Goal: Task Accomplishment & Management: Manage account settings

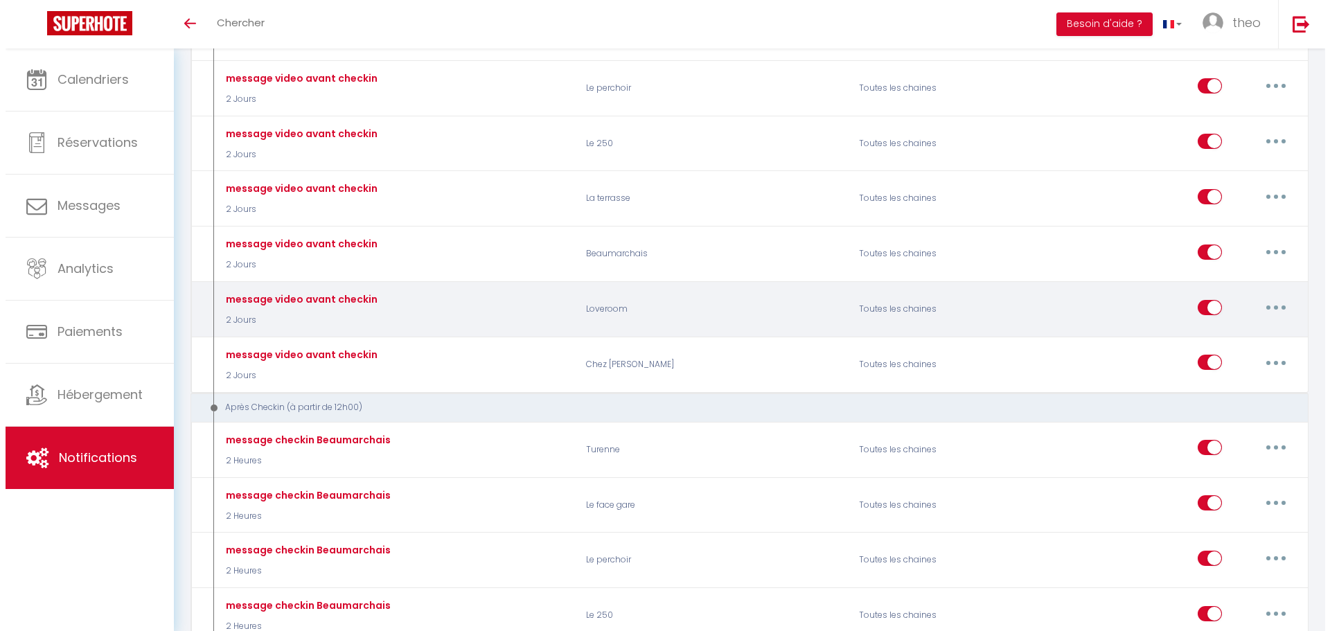
scroll to position [487, 0]
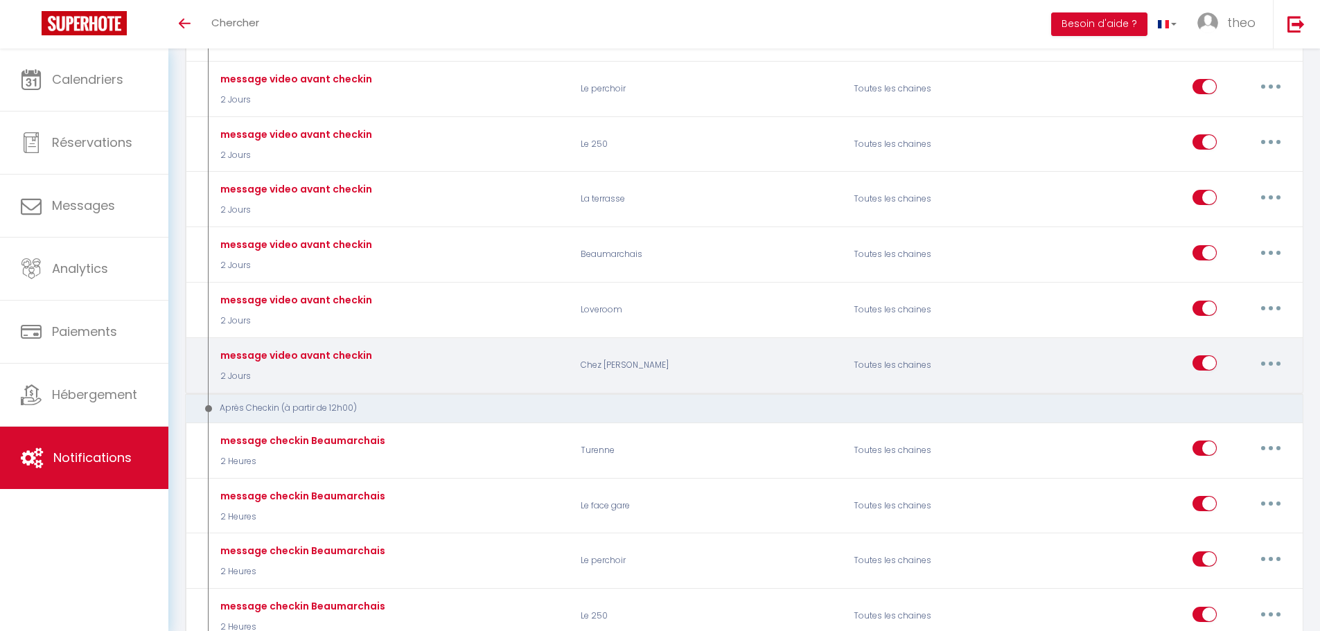
click at [1264, 358] on button "button" at bounding box center [1270, 363] width 39 height 22
click at [1230, 398] on link "Editer" at bounding box center [1234, 395] width 103 height 24
type input "message video avant checkin"
select select "2 Jours"
select select
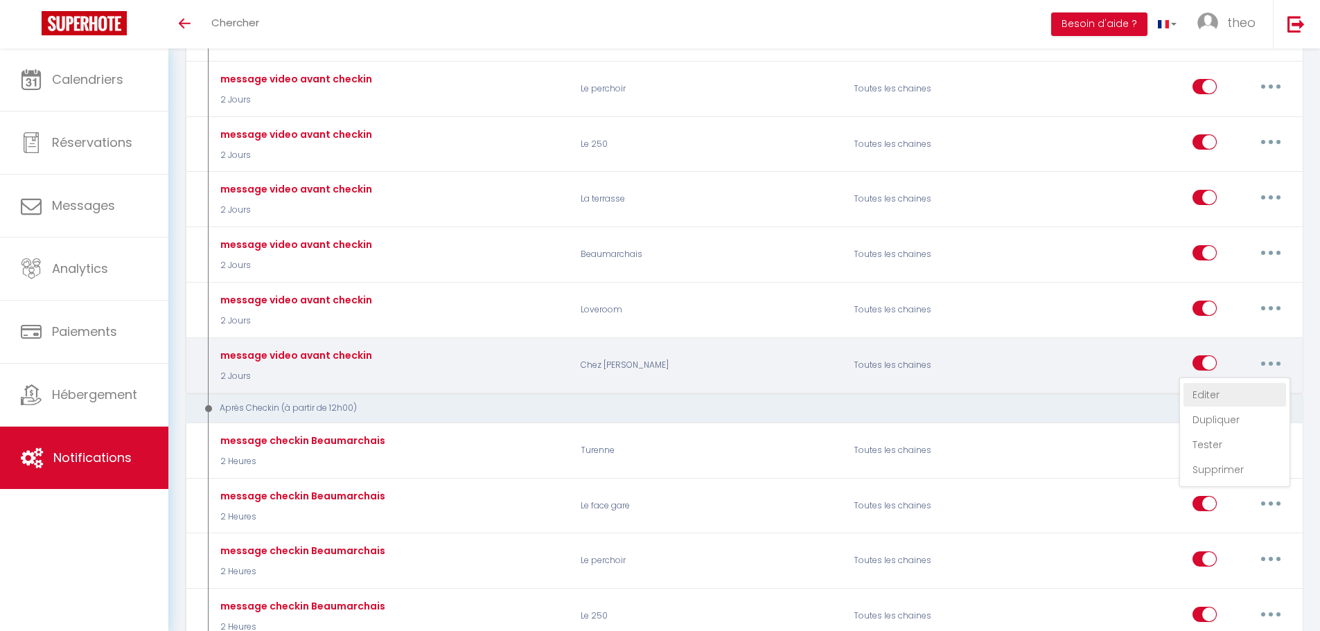
checkbox input "true"
checkbox input "false"
radio input "true"
type input "Message d’accès au logement (avec lien vidéo)"
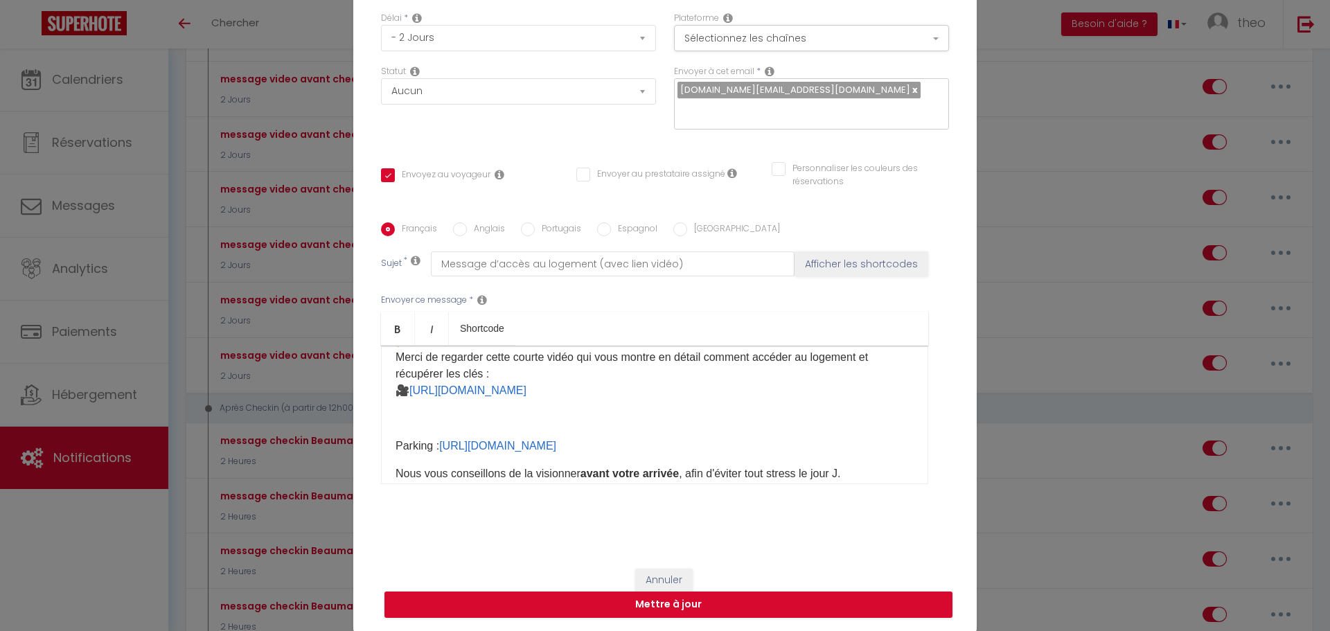
scroll to position [99, 0]
drag, startPoint x: 752, startPoint y: 445, endPoint x: 296, endPoint y: 454, distance: 455.9
click at [296, 454] on div "Modifier la notification × Titre * message video avant checkin Pour cet héberge…" at bounding box center [665, 315] width 1330 height 631
copy p "Parking : https://youtube.com/shorts/FvZ_jrBV5jw?feature=share ​"
click at [461, 423] on p "​​" at bounding box center [655, 419] width 518 height 17
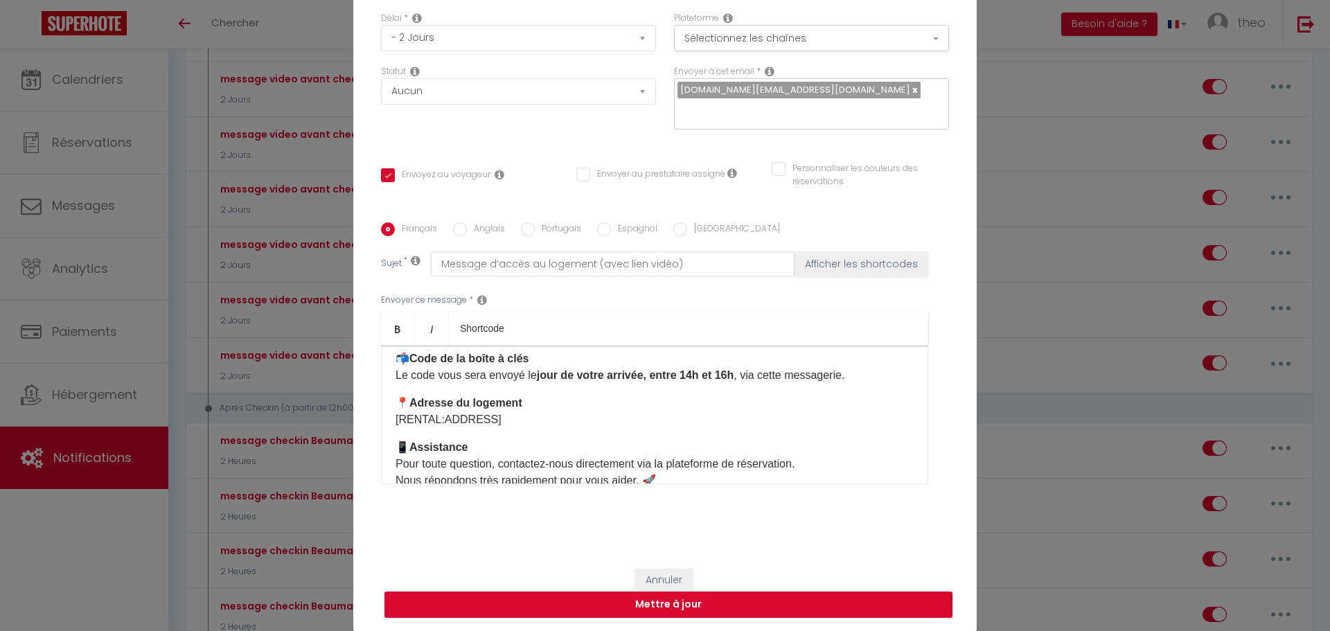
scroll to position [337, 0]
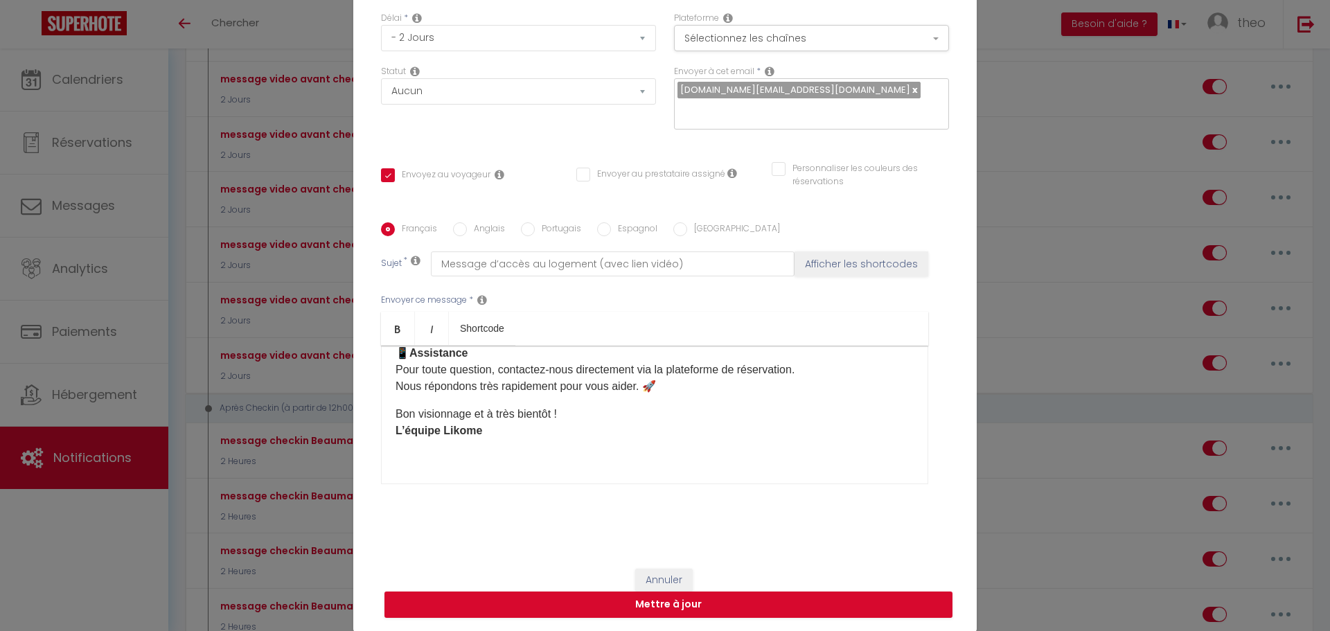
click at [1037, 251] on div "Modifier la notification × Titre * message video avant checkin Pour cet héberge…" at bounding box center [665, 315] width 1330 height 631
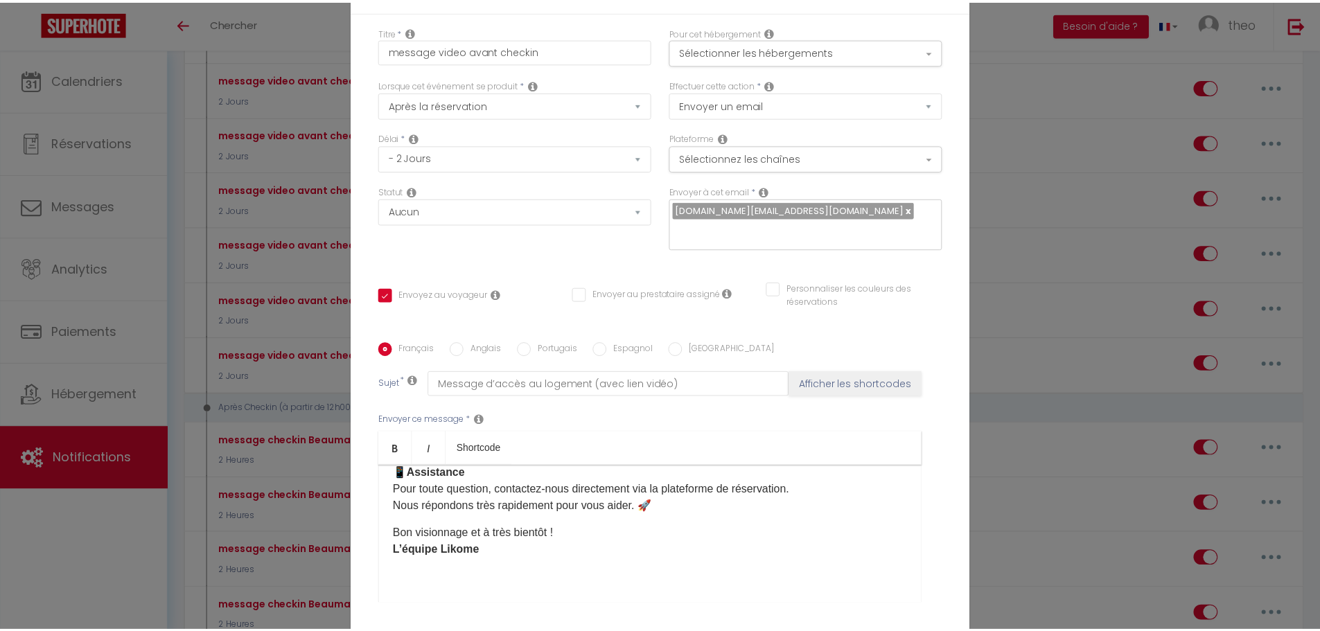
scroll to position [120, 0]
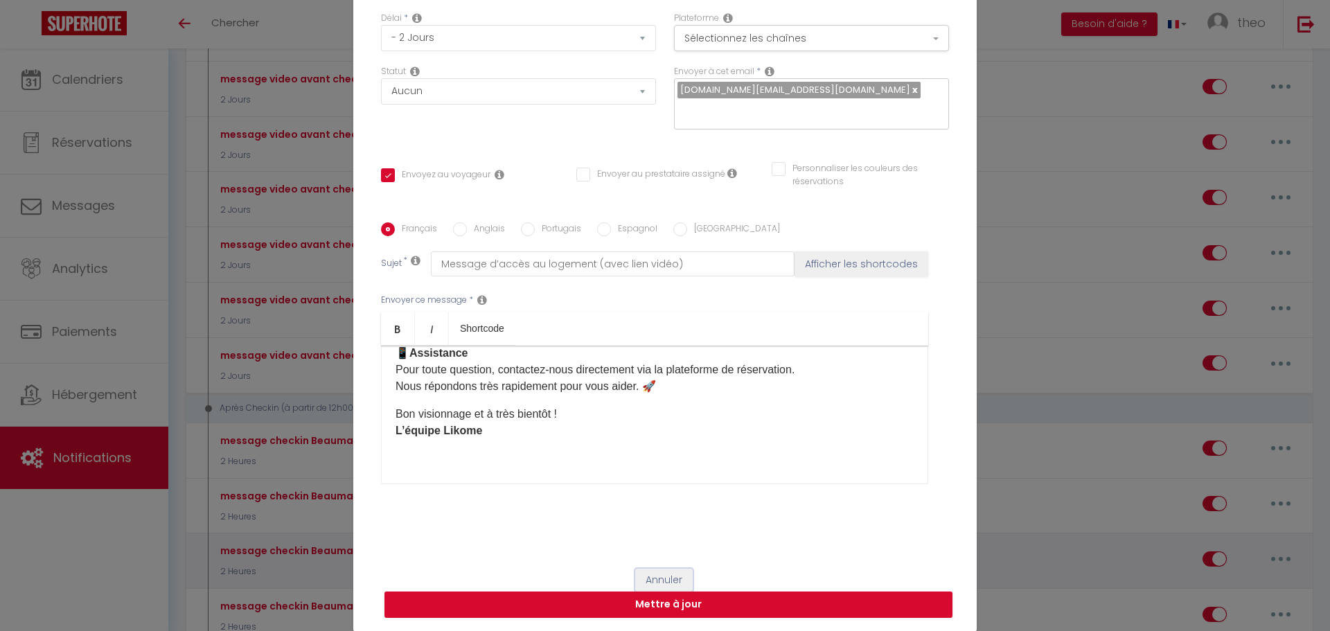
click at [651, 585] on button "Annuler" at bounding box center [663, 581] width 57 height 24
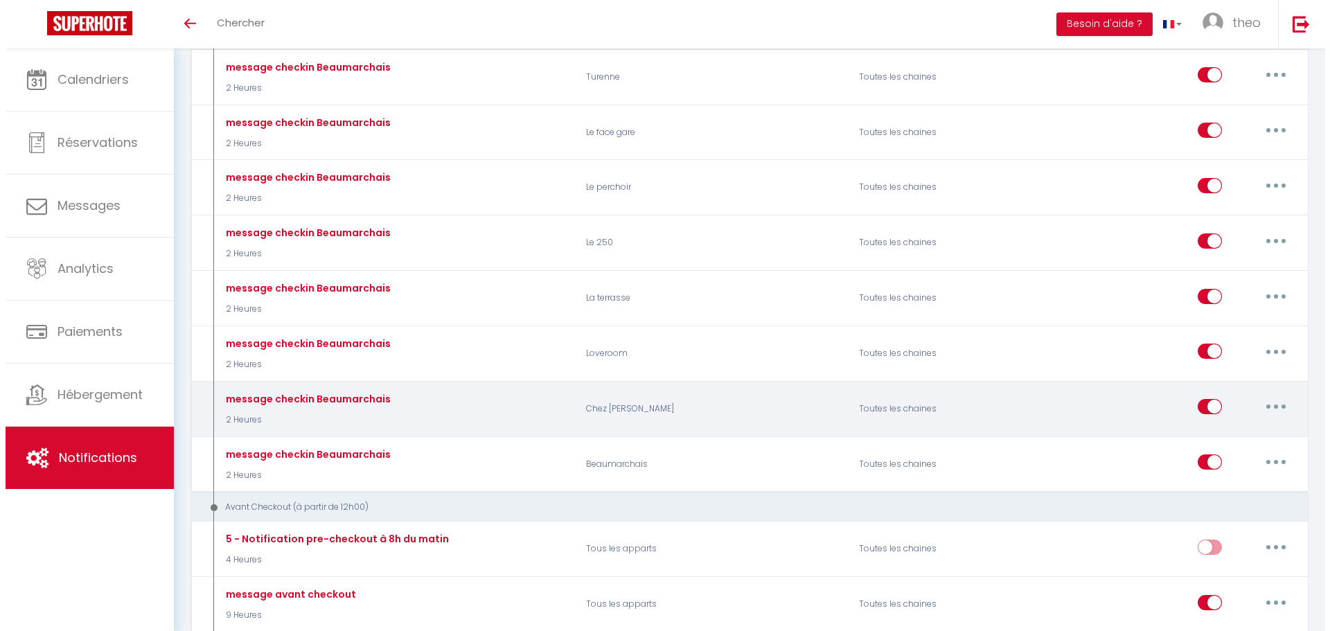
scroll to position [862, 0]
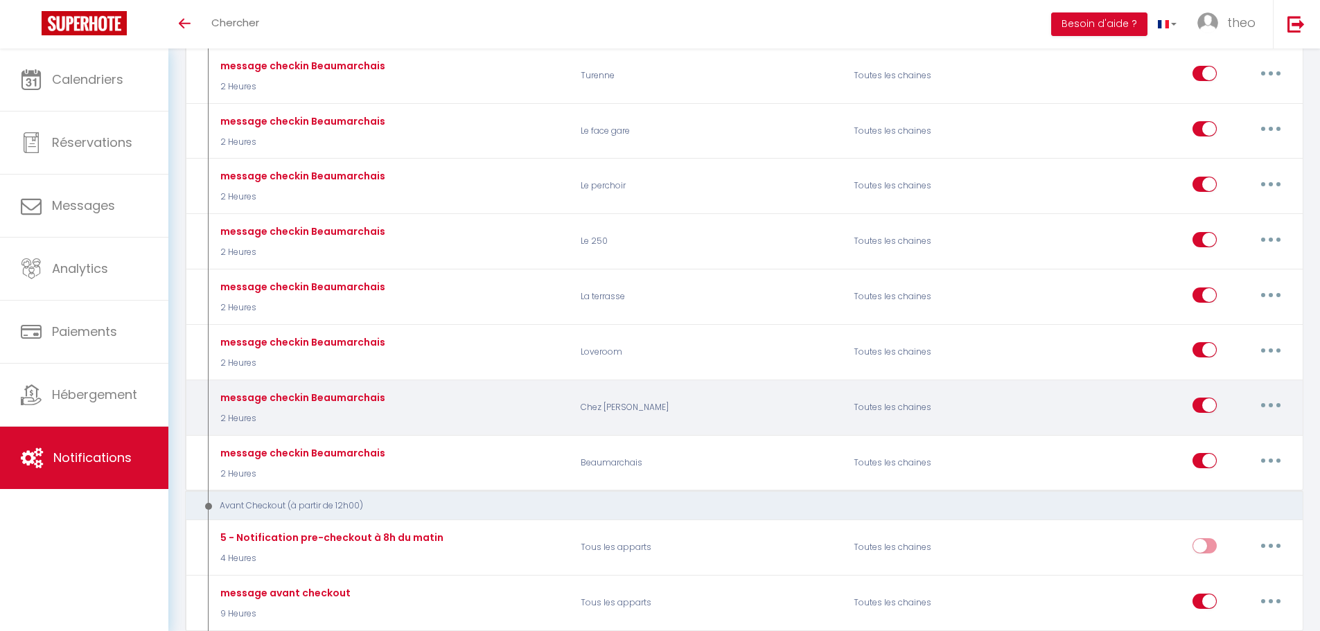
click at [1282, 402] on button "button" at bounding box center [1270, 405] width 39 height 22
click at [1207, 444] on link "Editer" at bounding box center [1234, 437] width 103 height 24
type input "message checkin Beaumarchais"
select select "3"
select select "2 Heures"
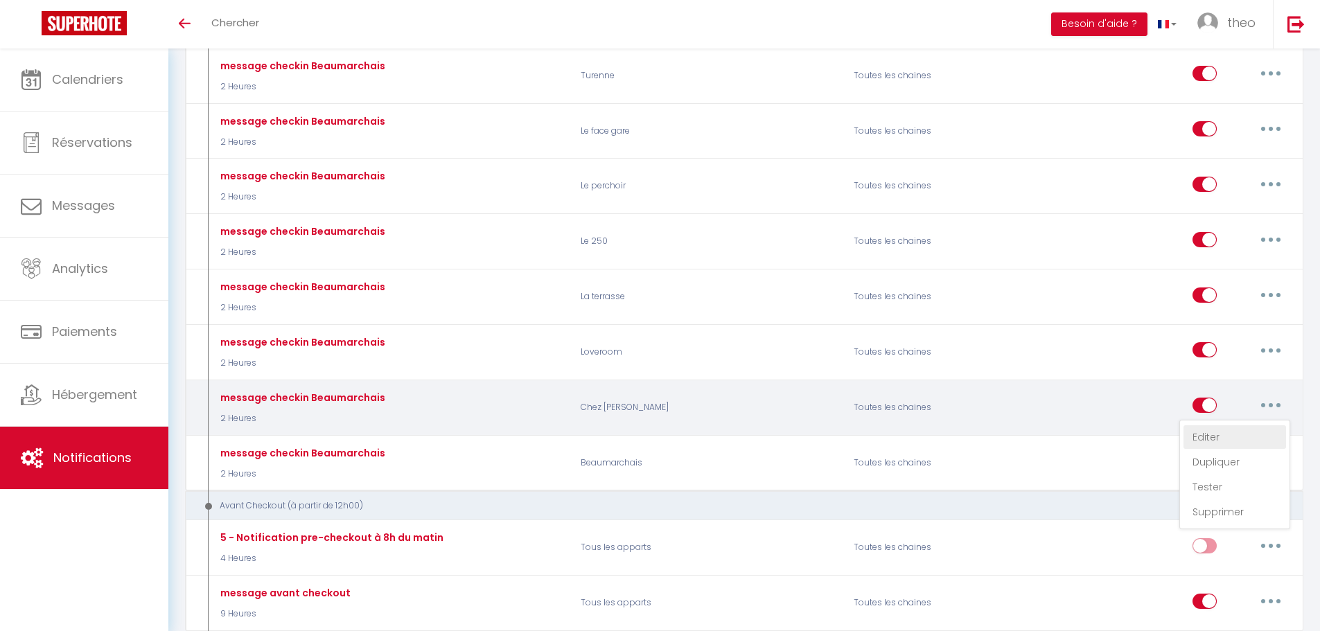
select select "if_booking_is_paid"
checkbox input "true"
checkbox input "false"
type input "instruction d'entrée"
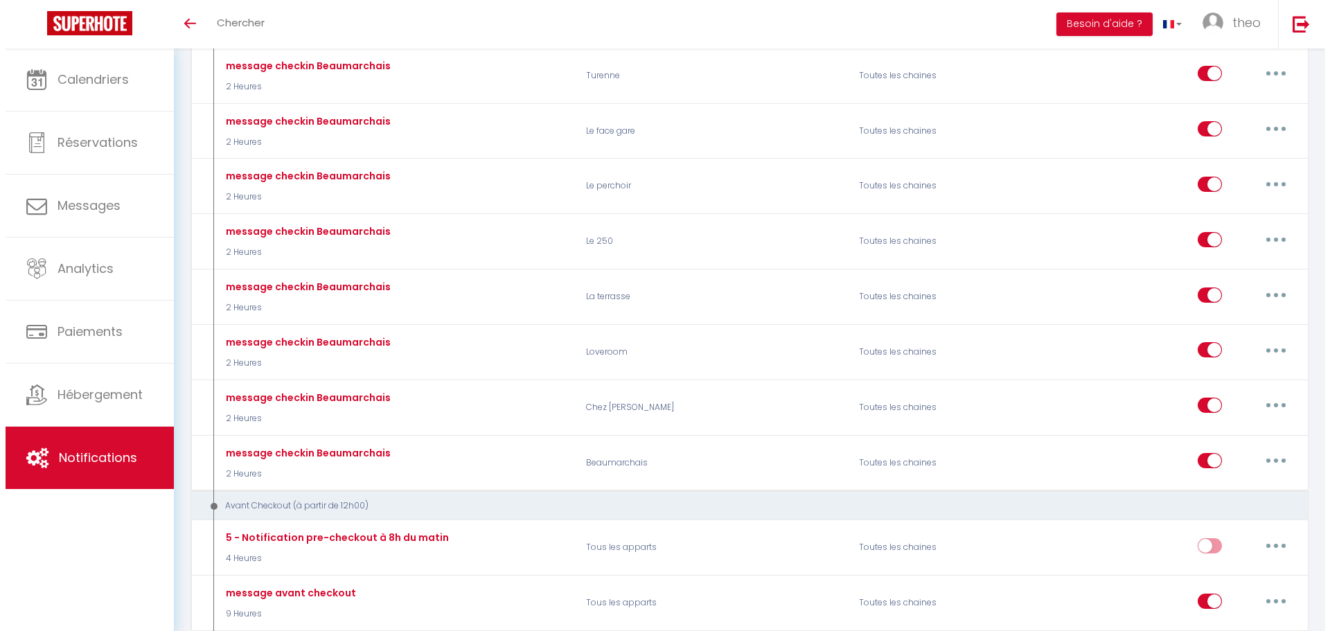
scroll to position [303, 0]
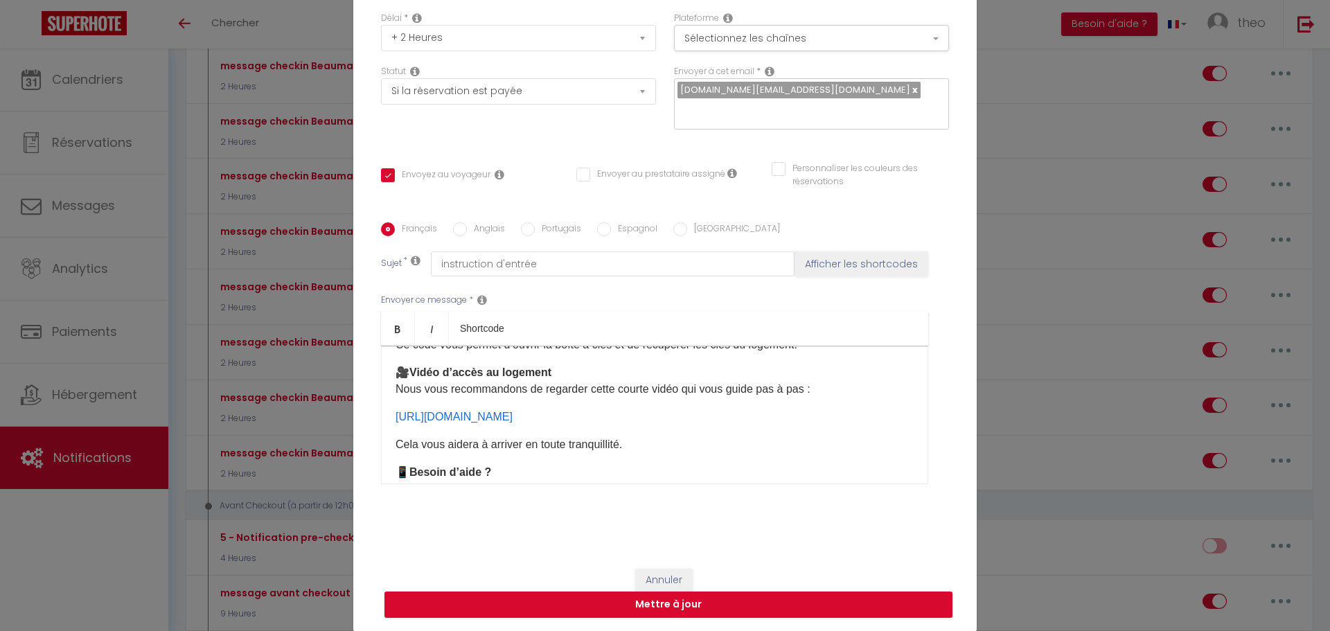
click at [675, 443] on p "Cela vous aidera à arriver en toute tranquillité." at bounding box center [655, 444] width 518 height 17
click at [479, 472] on p "Parking : Parking : https://youtube.com/shorts/FvZ_jrBV5jw?feature=share ​ ​" at bounding box center [655, 472] width 518 height 17
click at [481, 472] on p "Parking : Parking : https://youtube.com/shorts/FvZ_jrBV5jw?feature=share ​ ​" at bounding box center [655, 472] width 518 height 17
click at [773, 454] on div "Bonjour [GUEST:FIRST_NAME], Voici toutes les informations pour votre arrivée au…" at bounding box center [654, 415] width 547 height 139
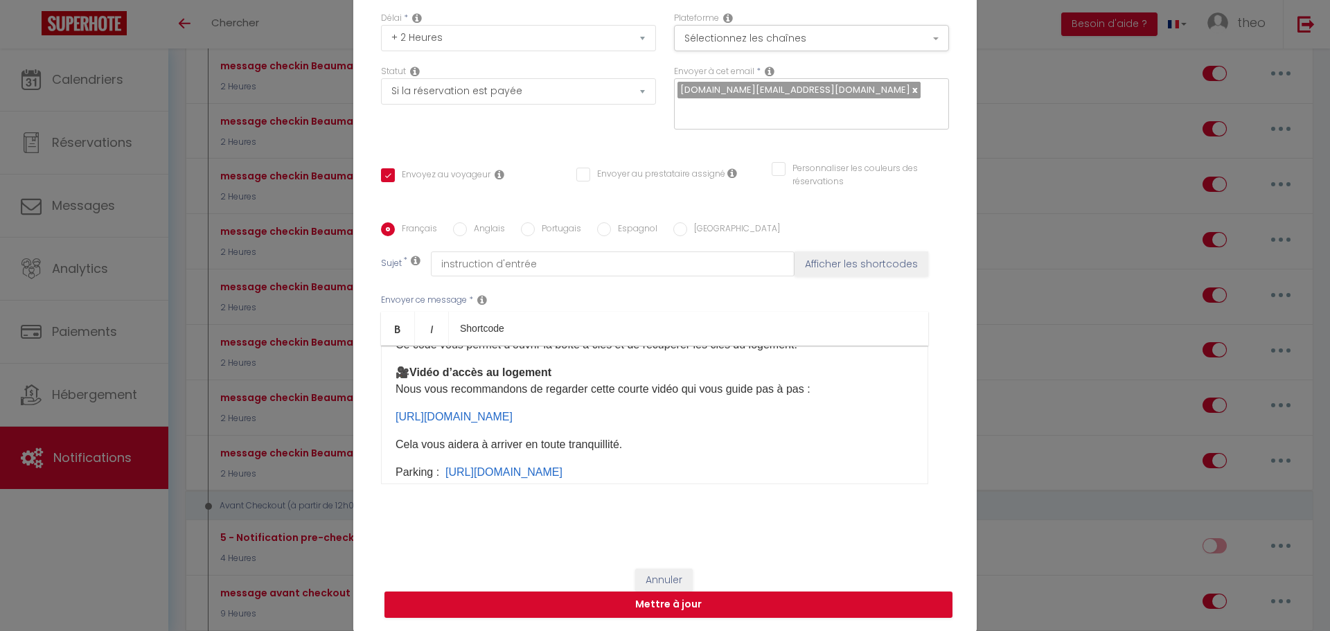
click at [436, 472] on p "Parking : https://youtube.com/shorts/FvZ_jrBV5jw?feature=share ​ ​" at bounding box center [655, 472] width 518 height 17
click at [525, 601] on button "Mettre à jour" at bounding box center [668, 605] width 568 height 26
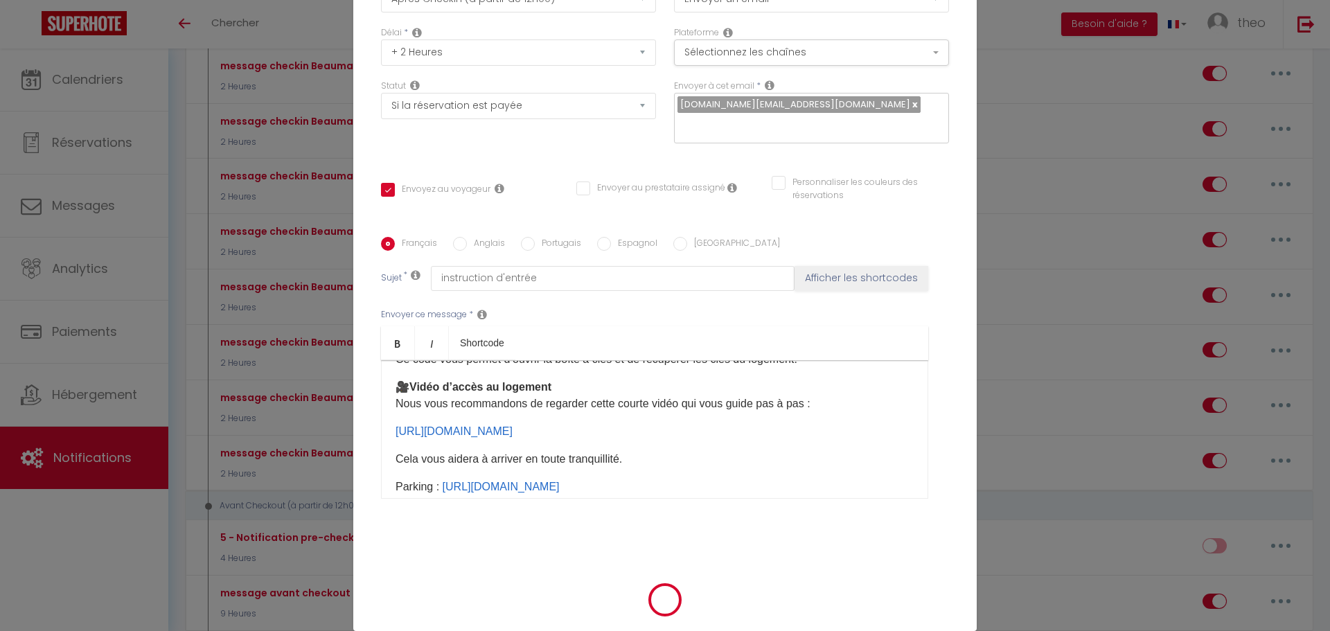
checkbox input "true"
checkbox input "false"
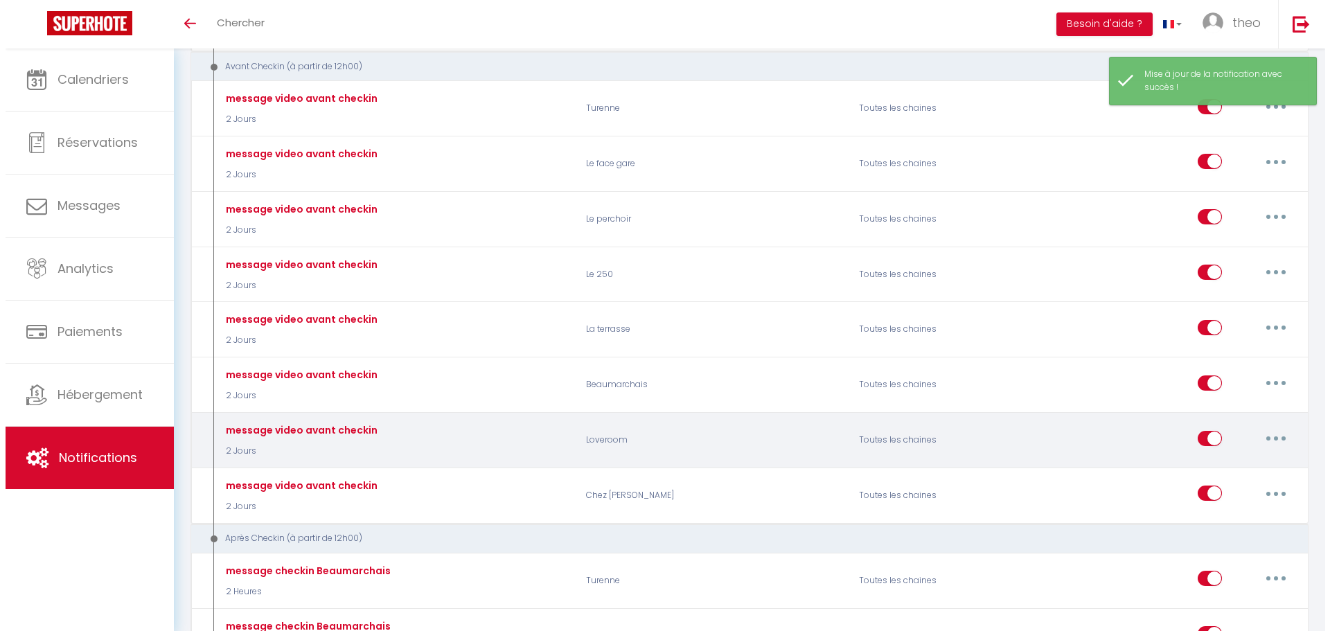
scroll to position [353, 0]
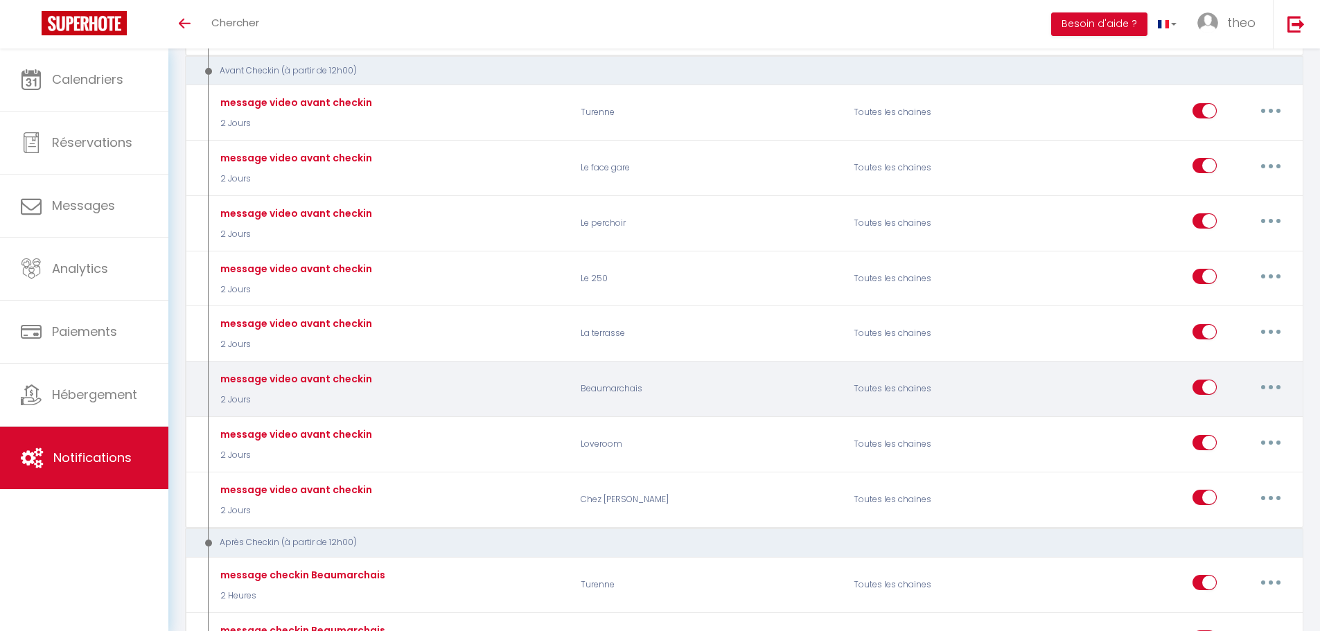
click at [1275, 382] on button "button" at bounding box center [1270, 387] width 39 height 22
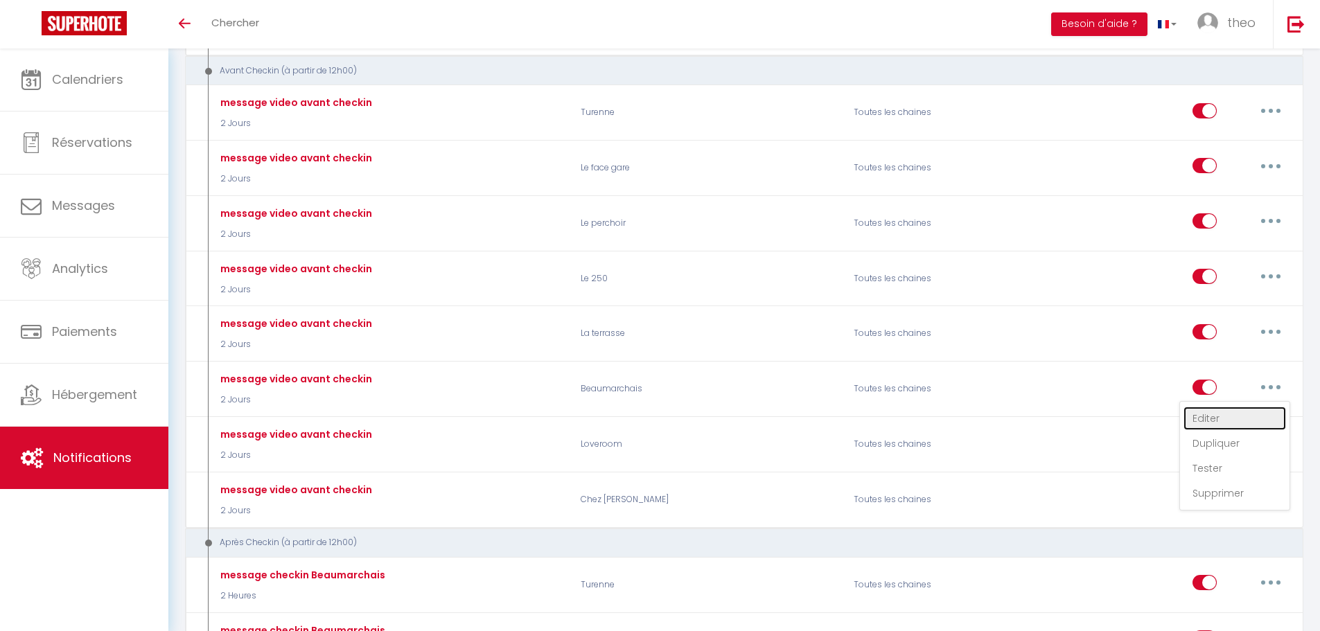
click at [1220, 419] on link "Editer" at bounding box center [1234, 419] width 103 height 24
type input "message video avant checkin"
select select "2 Jours"
select select
checkbox input "true"
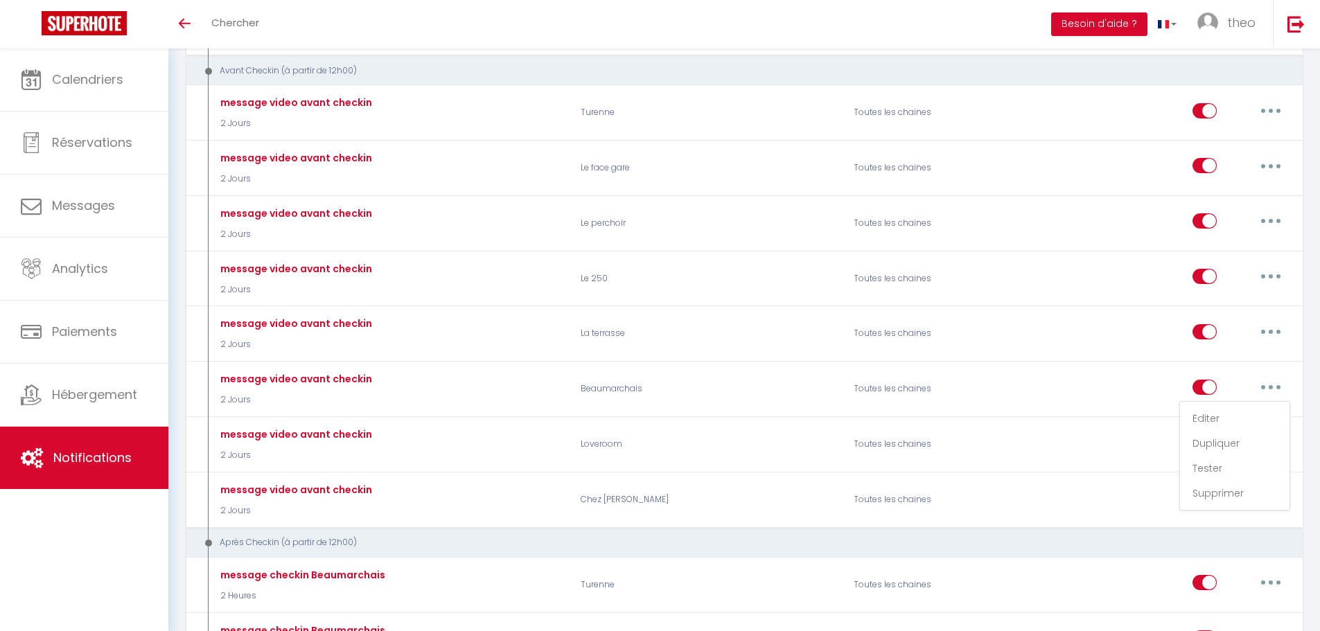
checkbox input "false"
radio input "true"
type input "Message d’accès au logement (avec lien vidéo)"
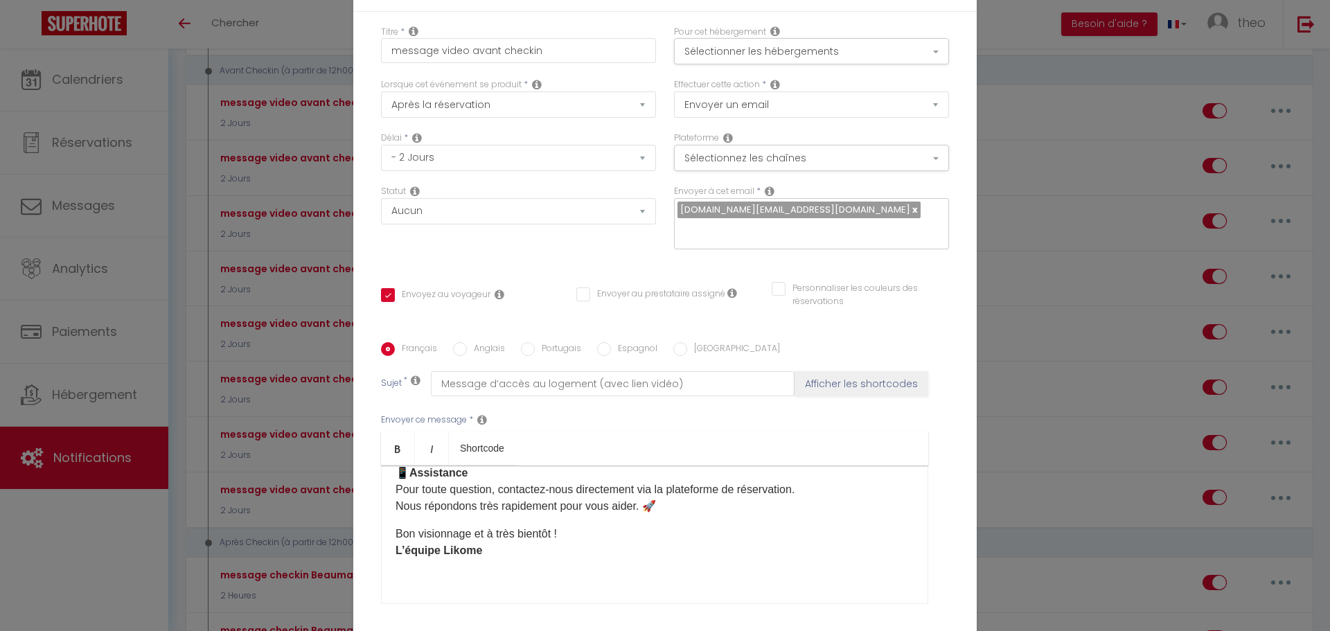
scroll to position [0, 0]
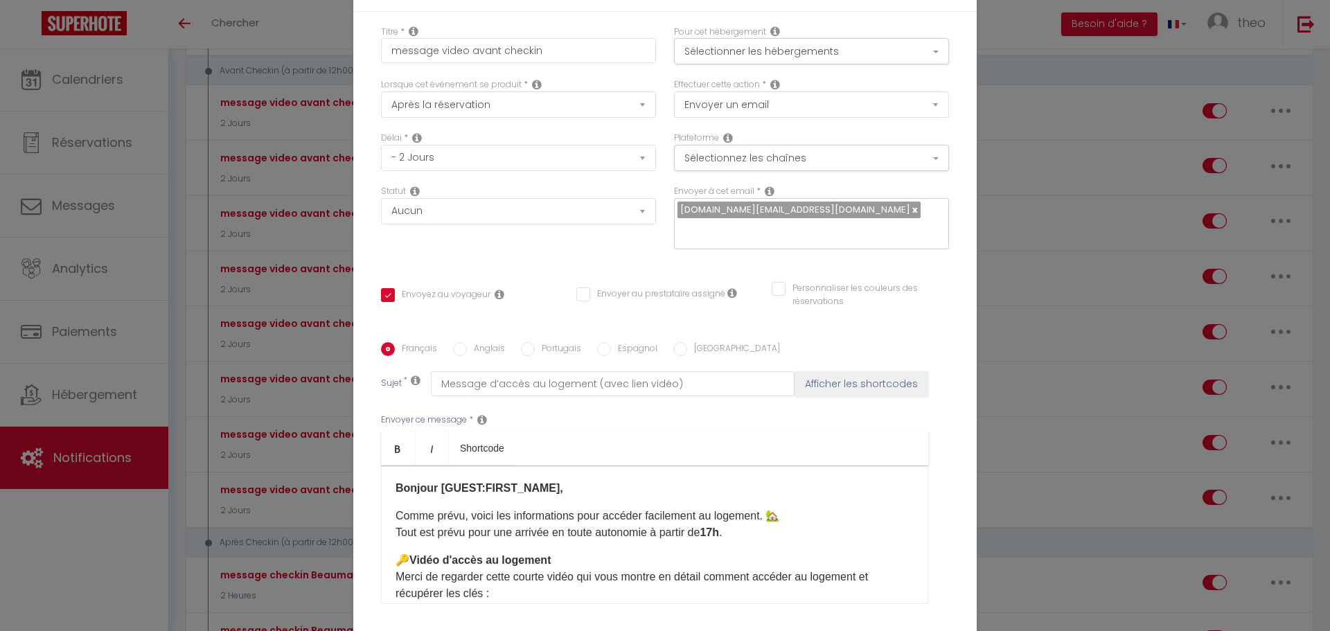
click at [1152, 409] on div "Modifier la notification × Titre * message video avant checkin Pour cet héberge…" at bounding box center [665, 315] width 1330 height 631
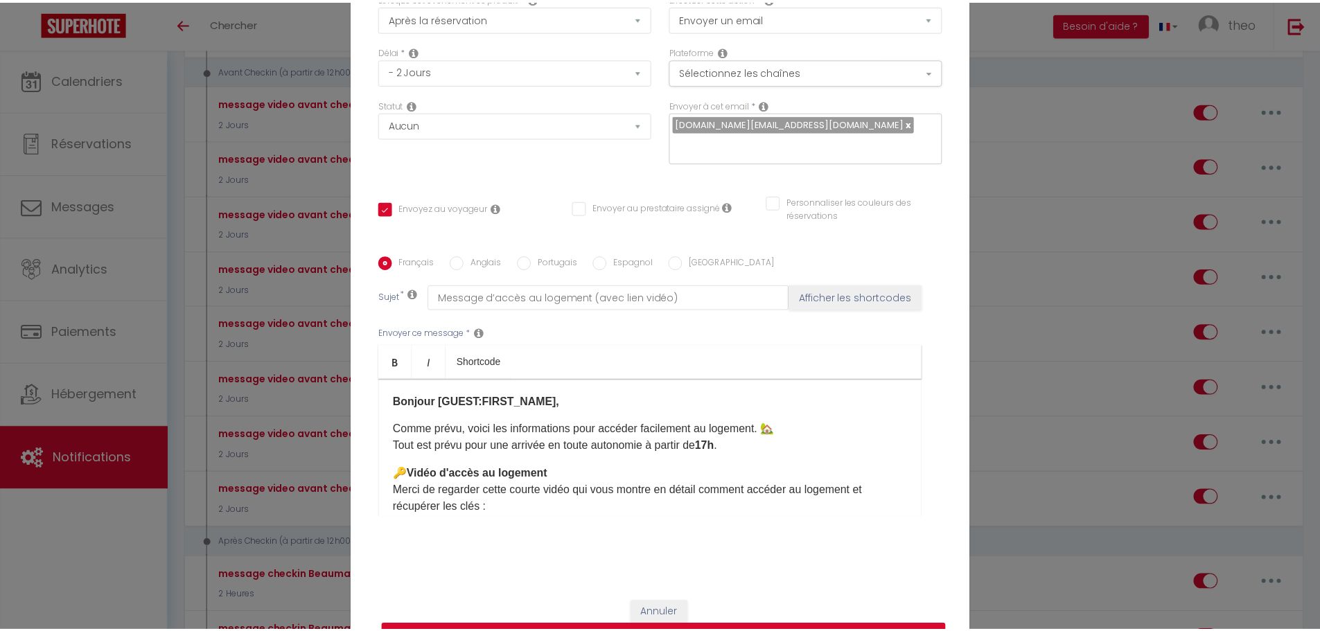
scroll to position [120, 0]
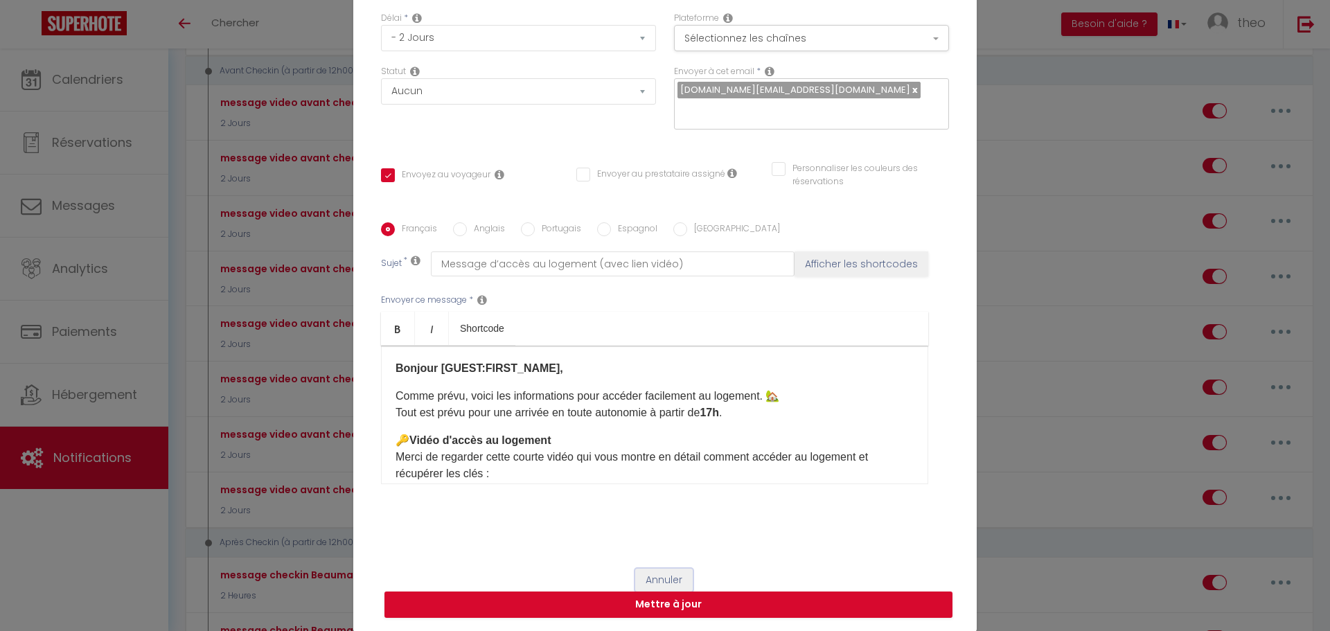
click at [670, 573] on button "Annuler" at bounding box center [663, 581] width 57 height 24
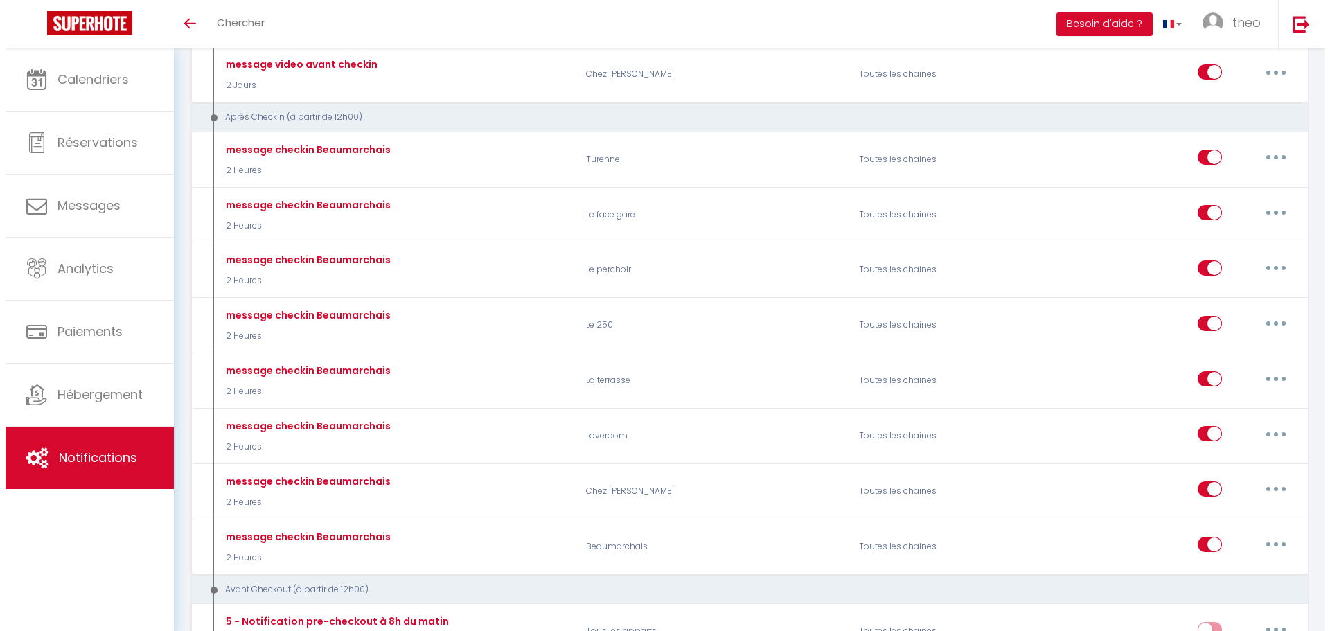
scroll to position [823, 0]
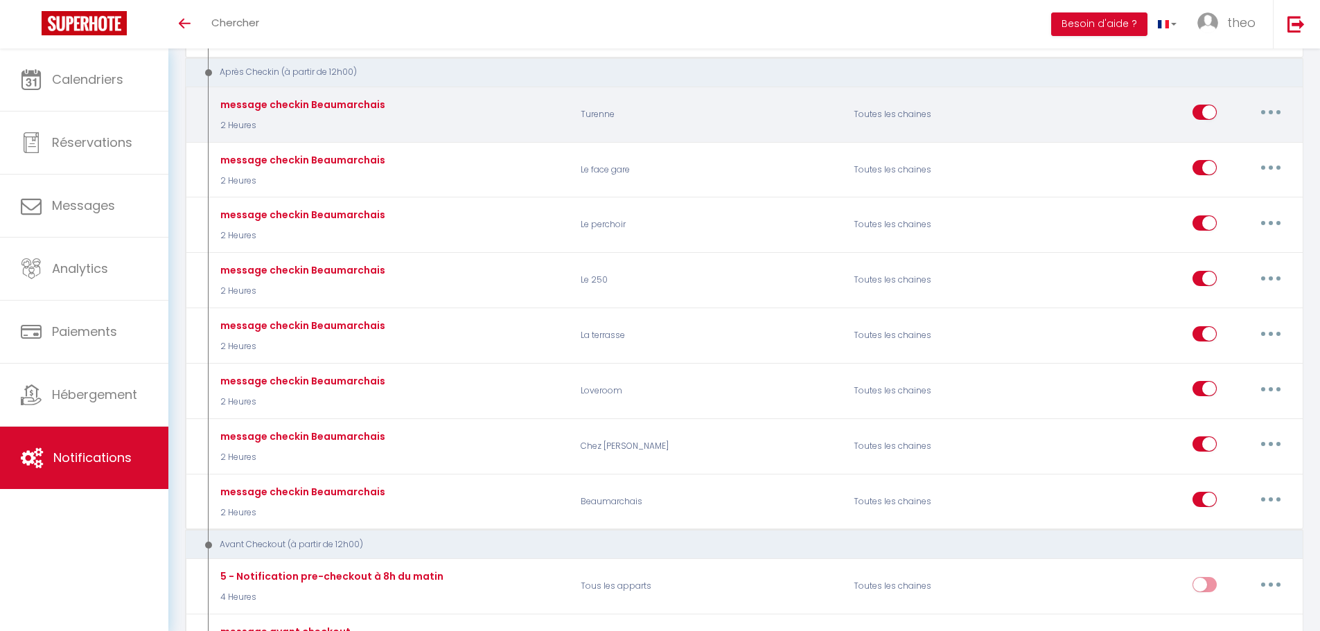
click at [1268, 120] on button "button" at bounding box center [1270, 112] width 39 height 22
click at [1241, 144] on link "Editer" at bounding box center [1234, 144] width 103 height 24
type input "message checkin Beaumarchais"
select select "3"
select select "2 Heures"
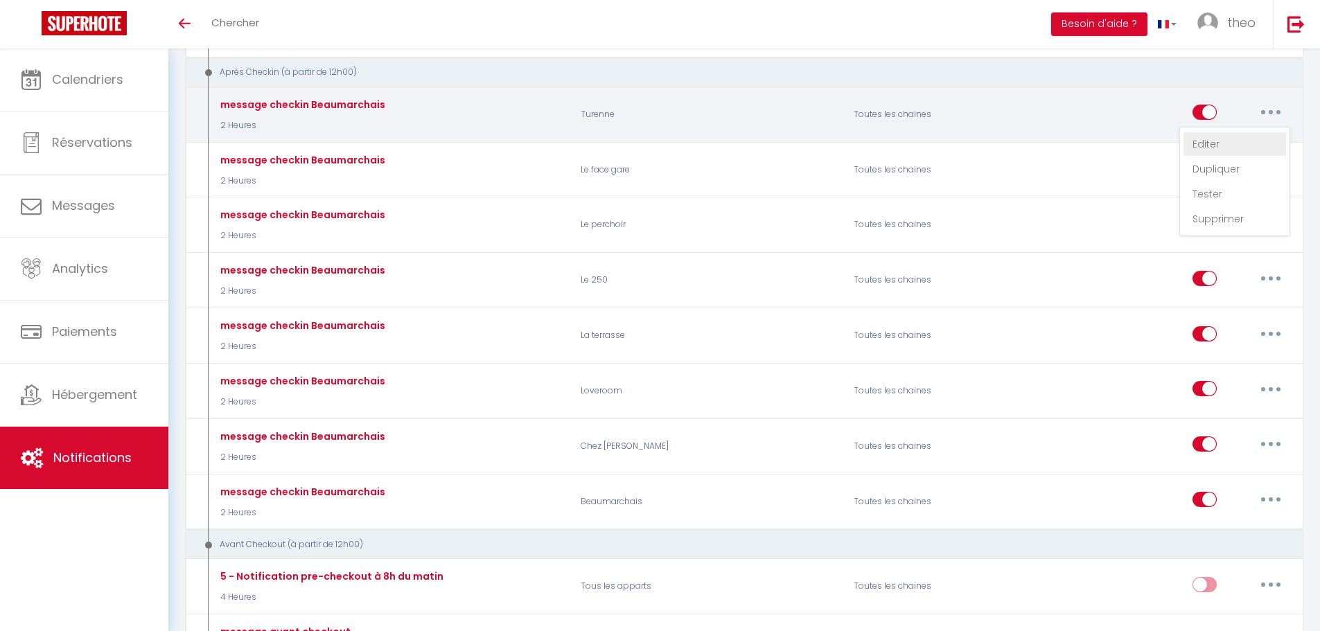
select select "if_booking_is_paid"
checkbox input "true"
checkbox input "false"
type input "instruction d'entrée"
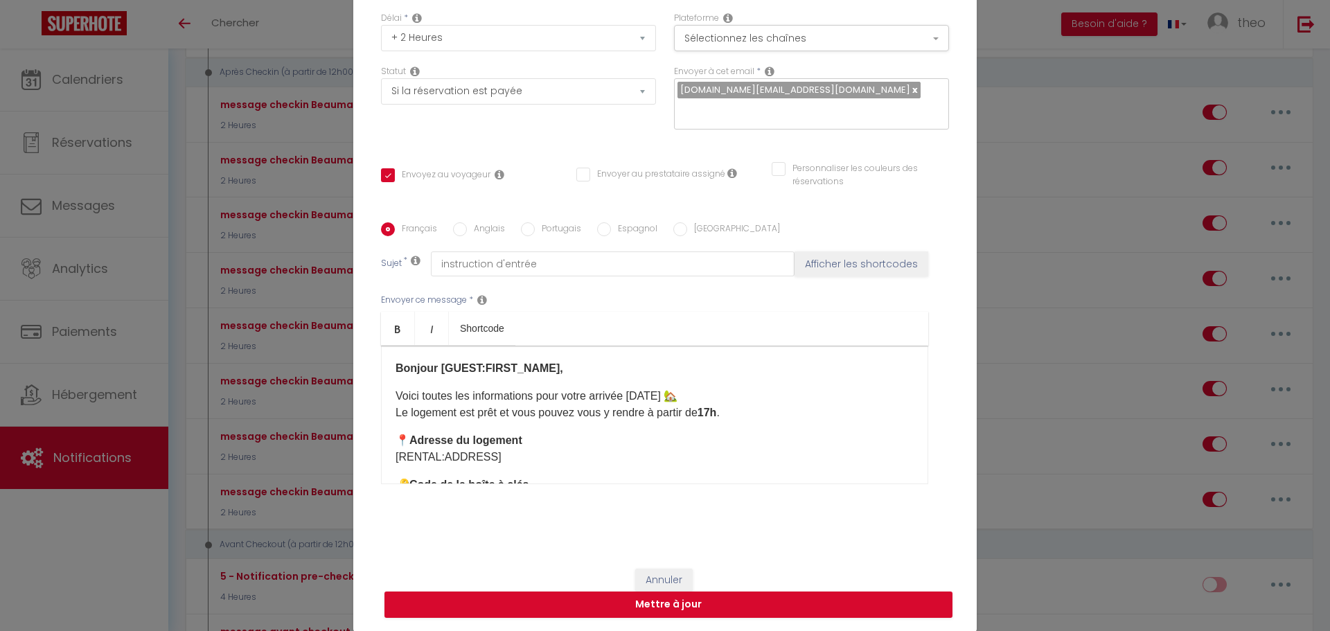
scroll to position [0, 0]
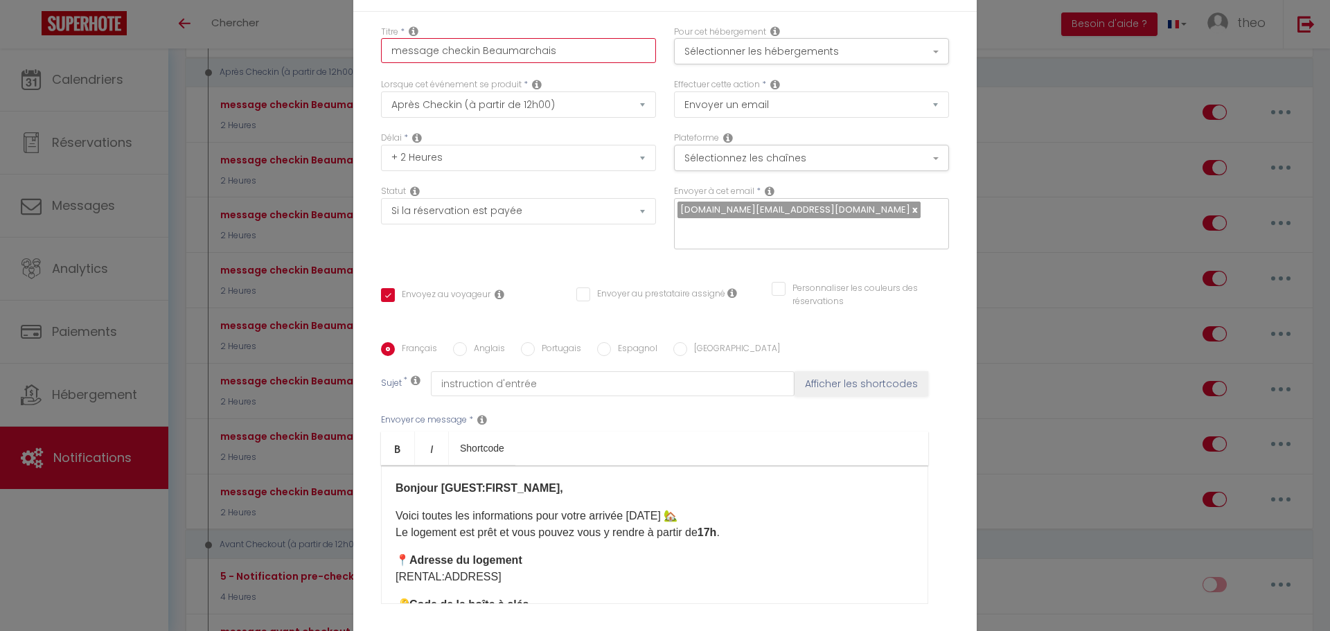
click at [563, 49] on input "message checkin Beaumarchais" at bounding box center [518, 50] width 275 height 25
type input "message checkin Beaumarchai"
checkbox input "true"
checkbox input "false"
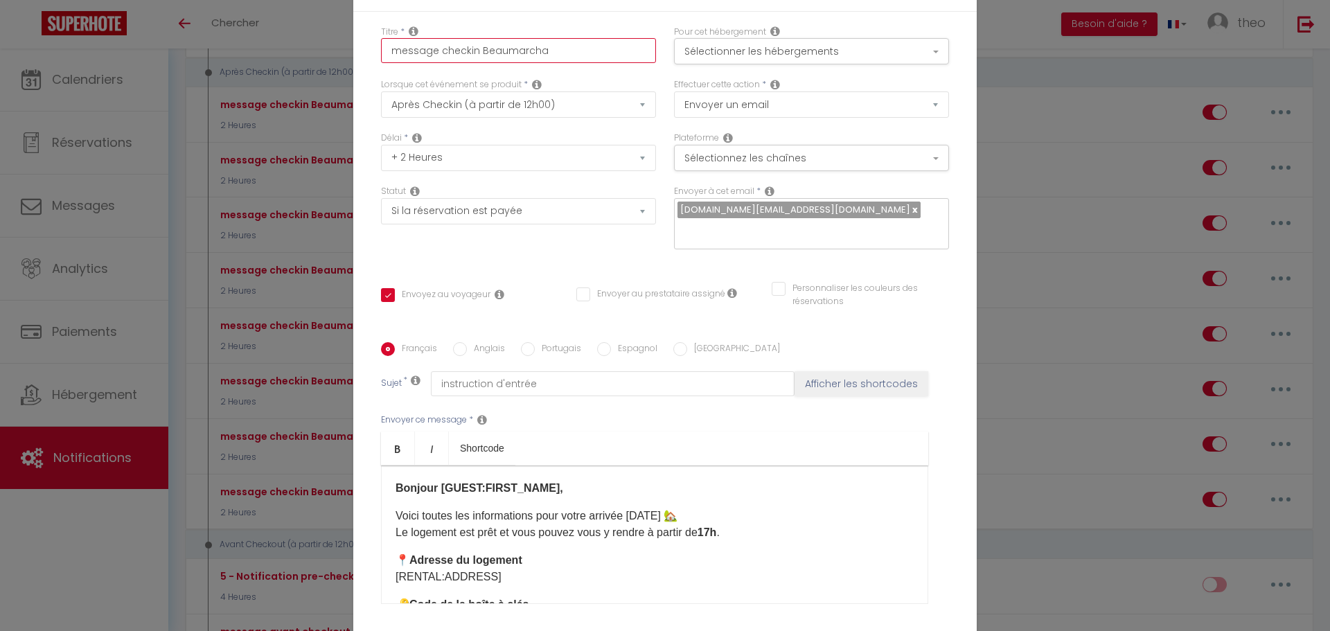
type input "message checkin Beaumarch"
checkbox input "true"
checkbox input "false"
type input "message checkin Beaumarc"
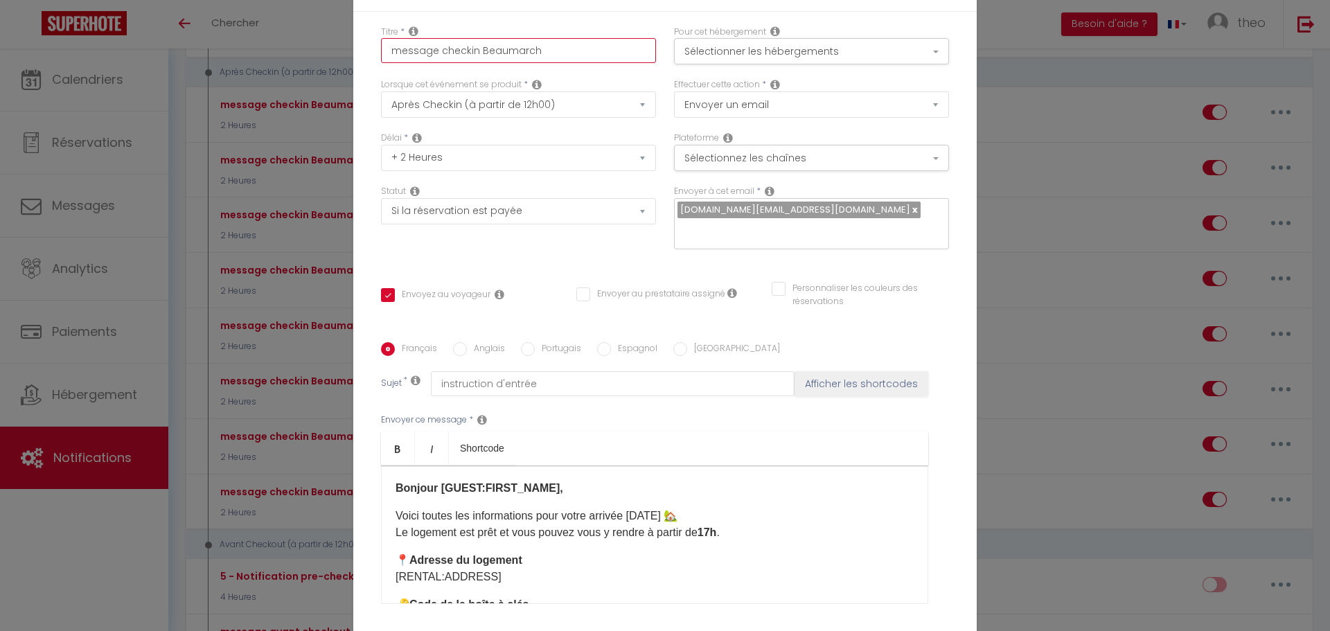
checkbox input "true"
checkbox input "false"
checkbox input "true"
checkbox input "false"
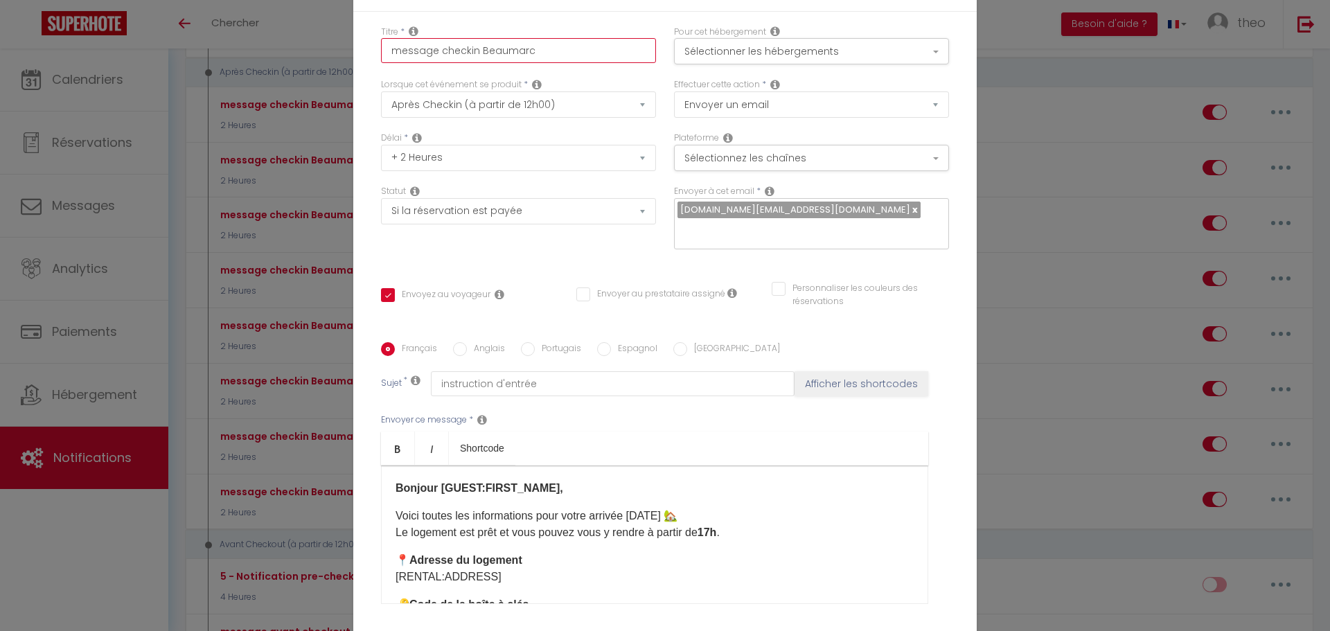
checkbox input "false"
type input "message checkin Beauma"
checkbox input "true"
checkbox input "false"
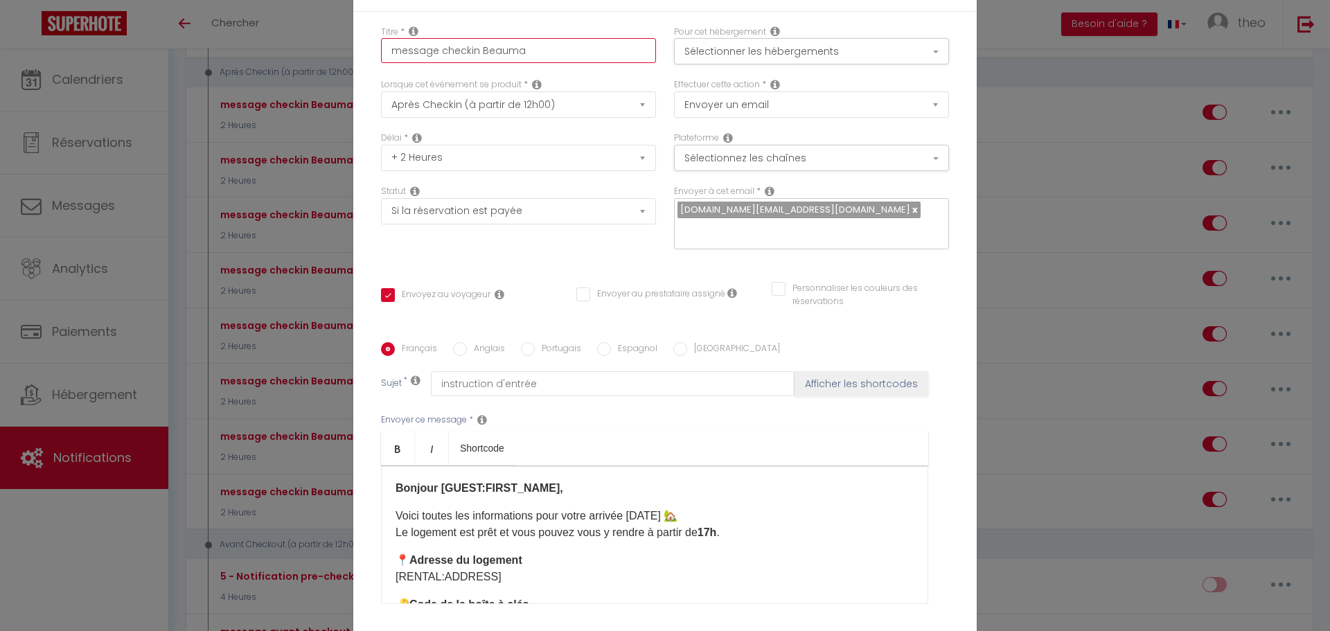
checkbox input "true"
checkbox input "false"
type input "message checkin Beaum"
checkbox input "true"
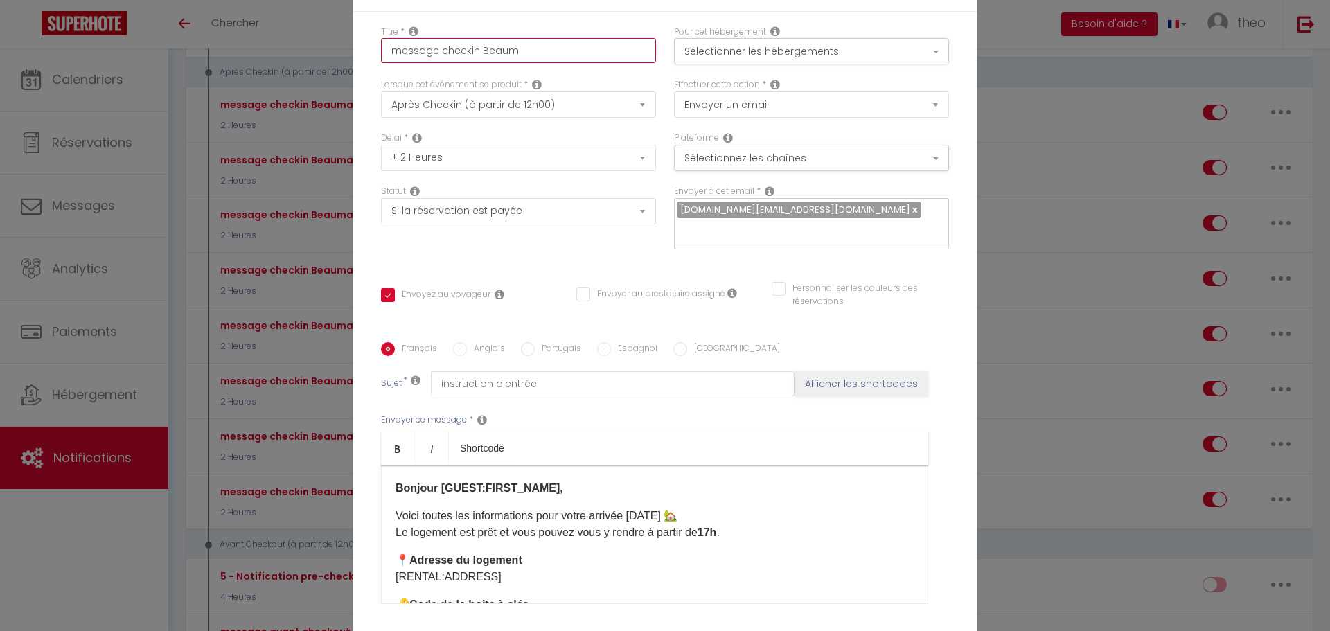
checkbox input "false"
type input "message checkin Beau"
checkbox input "true"
checkbox input "false"
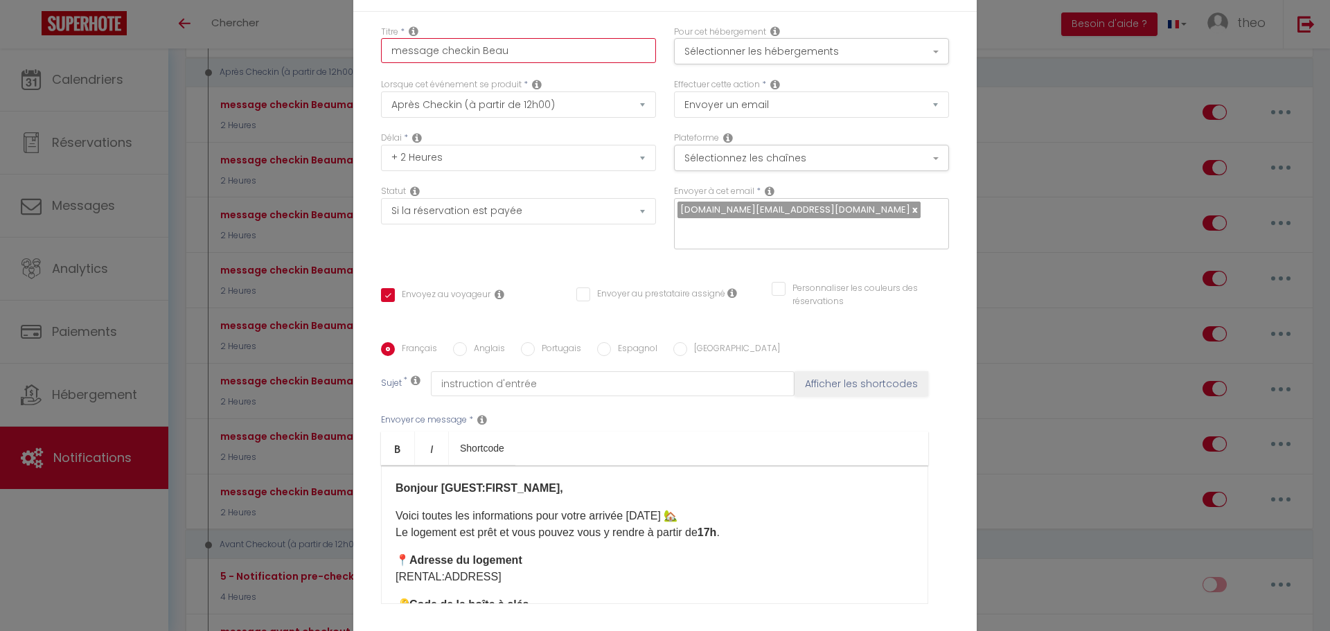
checkbox input "false"
type input "message checkin Bea"
checkbox input "true"
checkbox input "false"
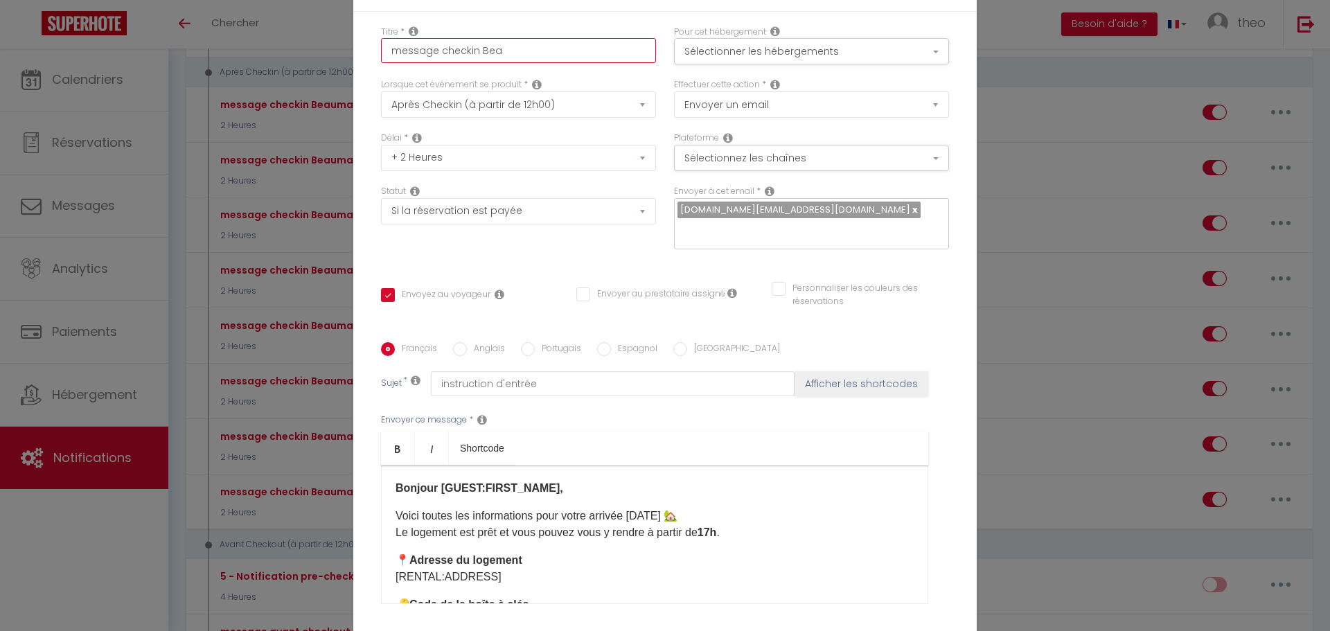
type input "message checkin Be"
checkbox input "true"
checkbox input "false"
type input "message checkin B"
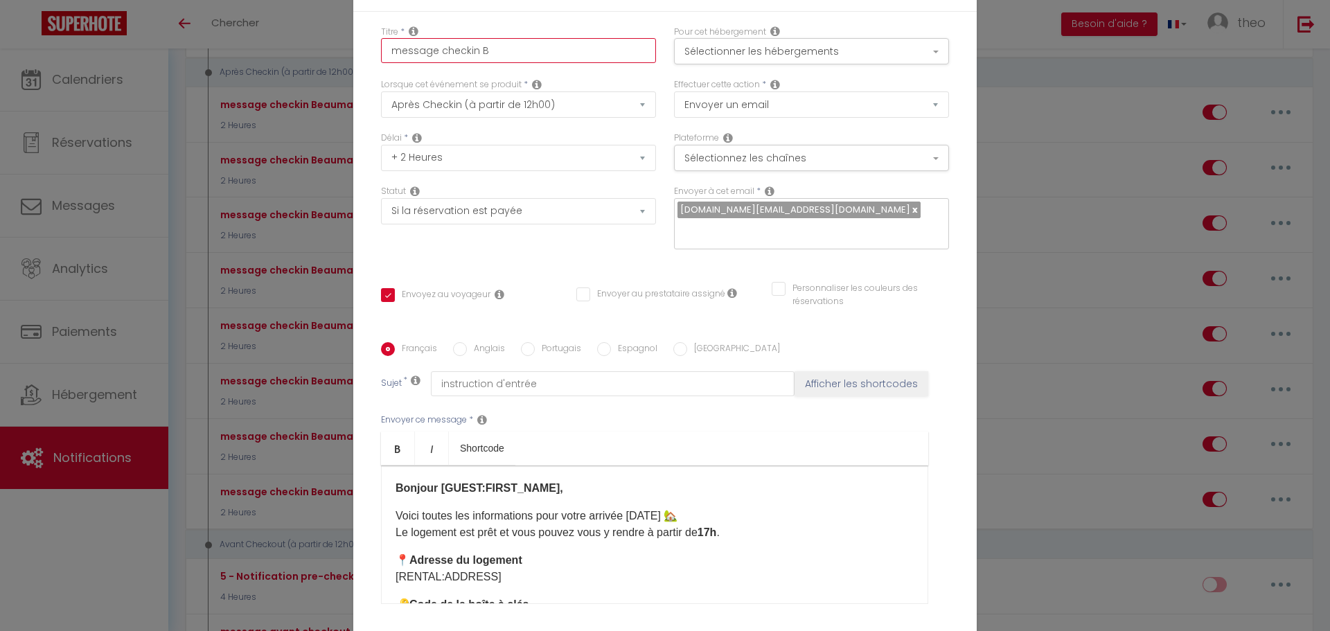
checkbox input "true"
checkbox input "false"
type input "message checkin"
checkbox input "true"
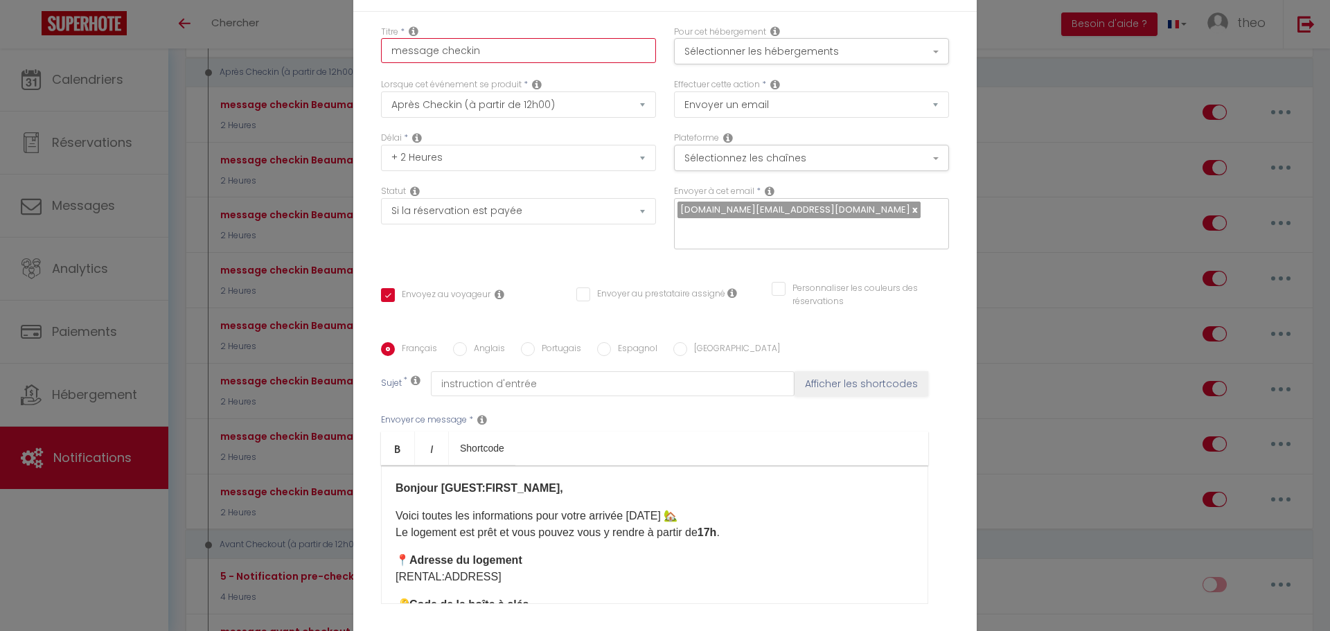
checkbox input "false"
type input "message checkin T"
checkbox input "true"
checkbox input "false"
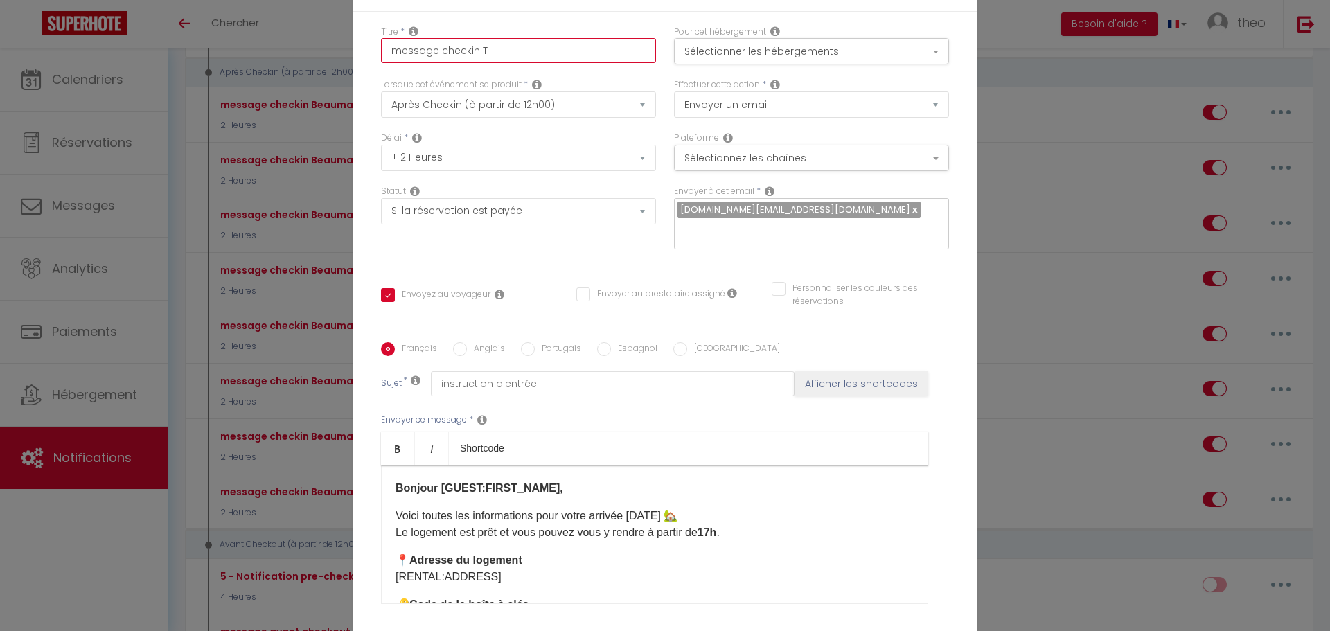
checkbox input "false"
type input "message checkin Tu"
checkbox input "true"
checkbox input "false"
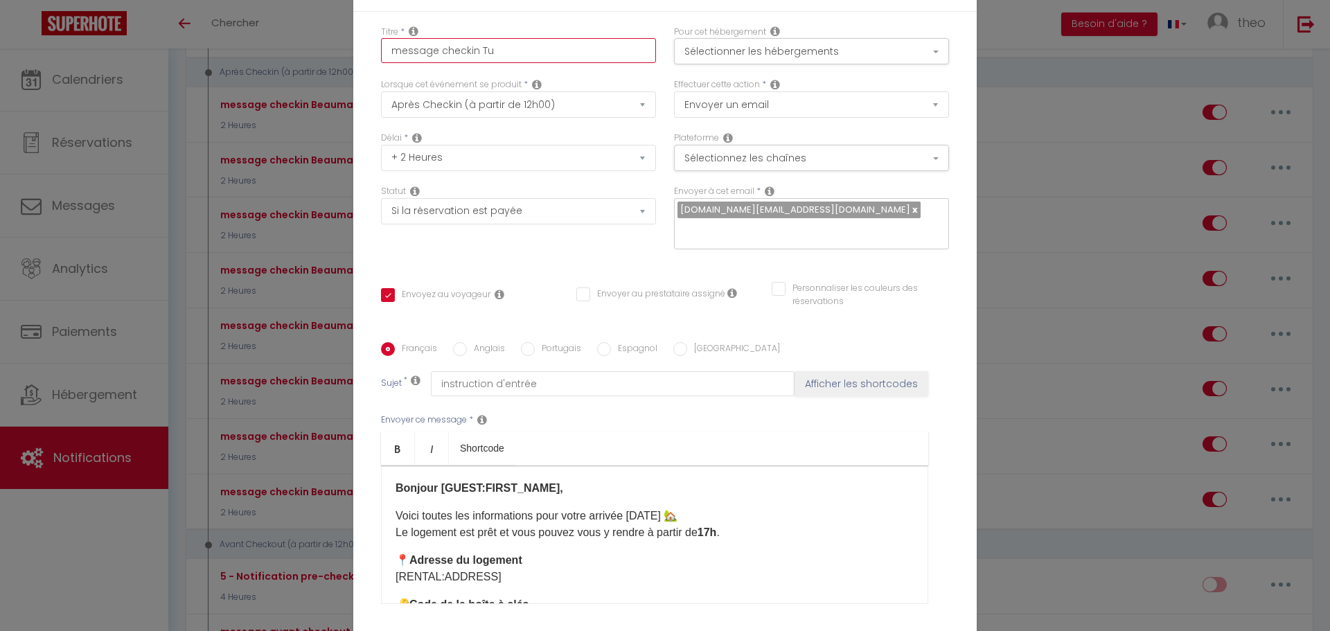
type input "message checkin Tur"
checkbox input "true"
checkbox input "false"
type input "message checkin Ture"
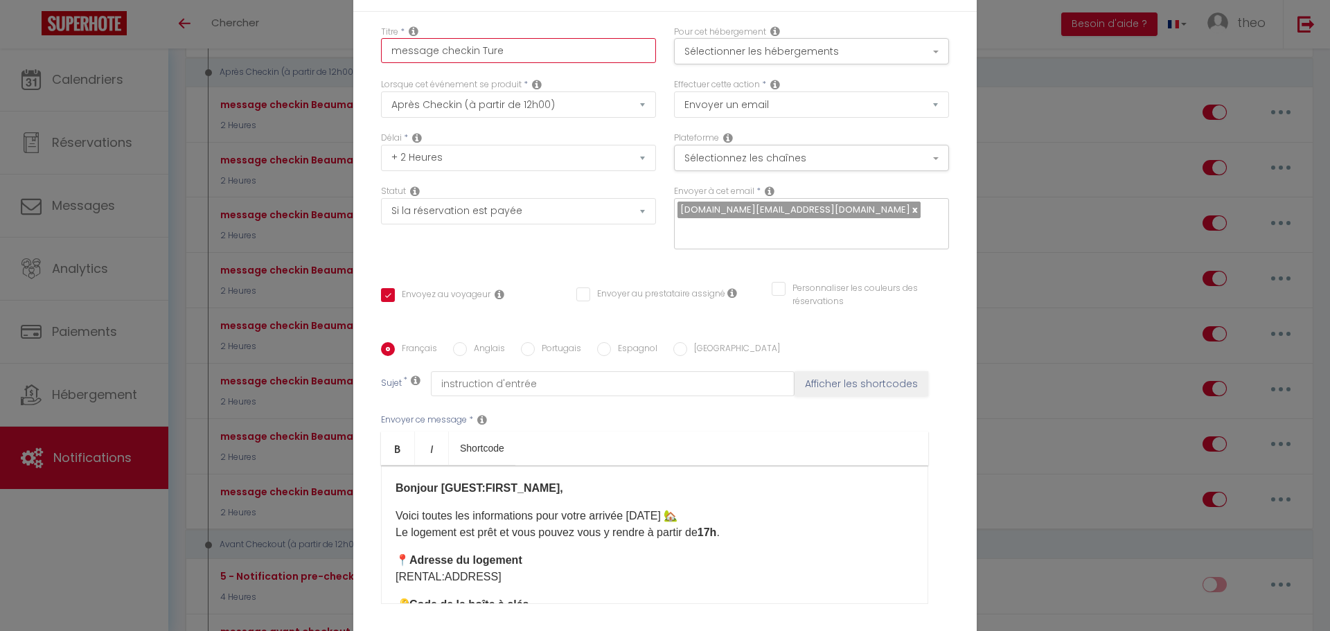
checkbox input "true"
checkbox input "false"
type input "message checkin Turen"
checkbox input "true"
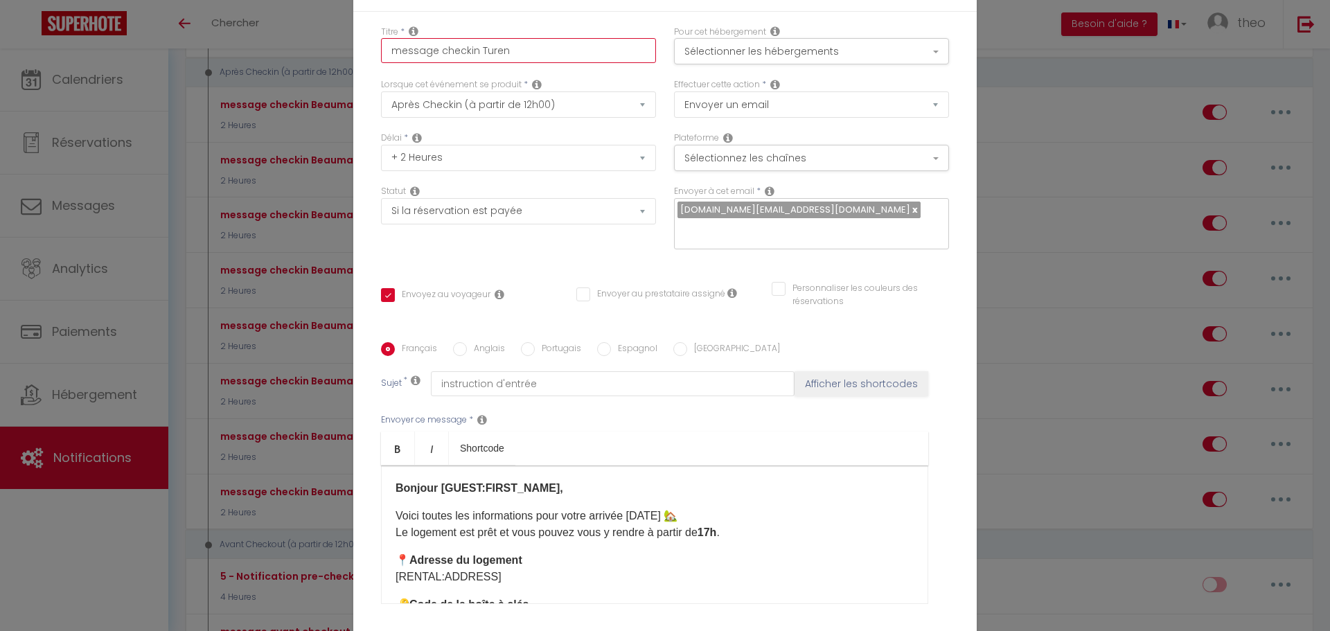
checkbox input "false"
type input "message checkin Turenn"
checkbox input "true"
checkbox input "false"
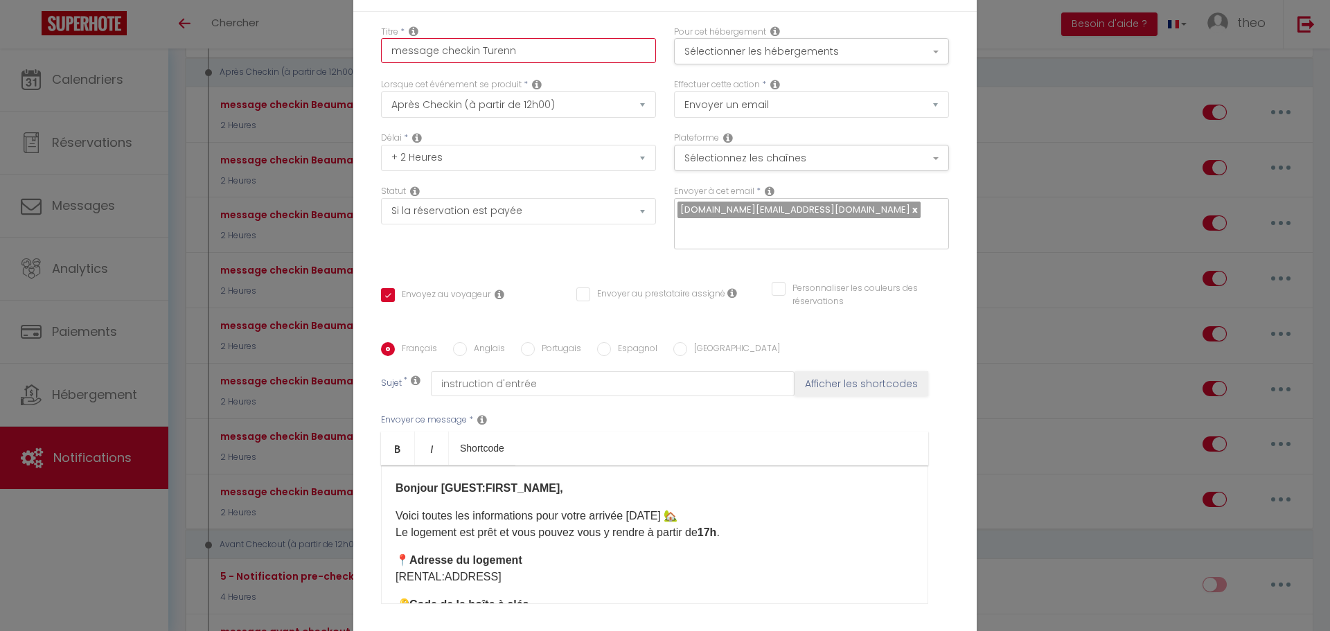
checkbox input "false"
type input "message checkin Turenne"
checkbox input "true"
checkbox input "false"
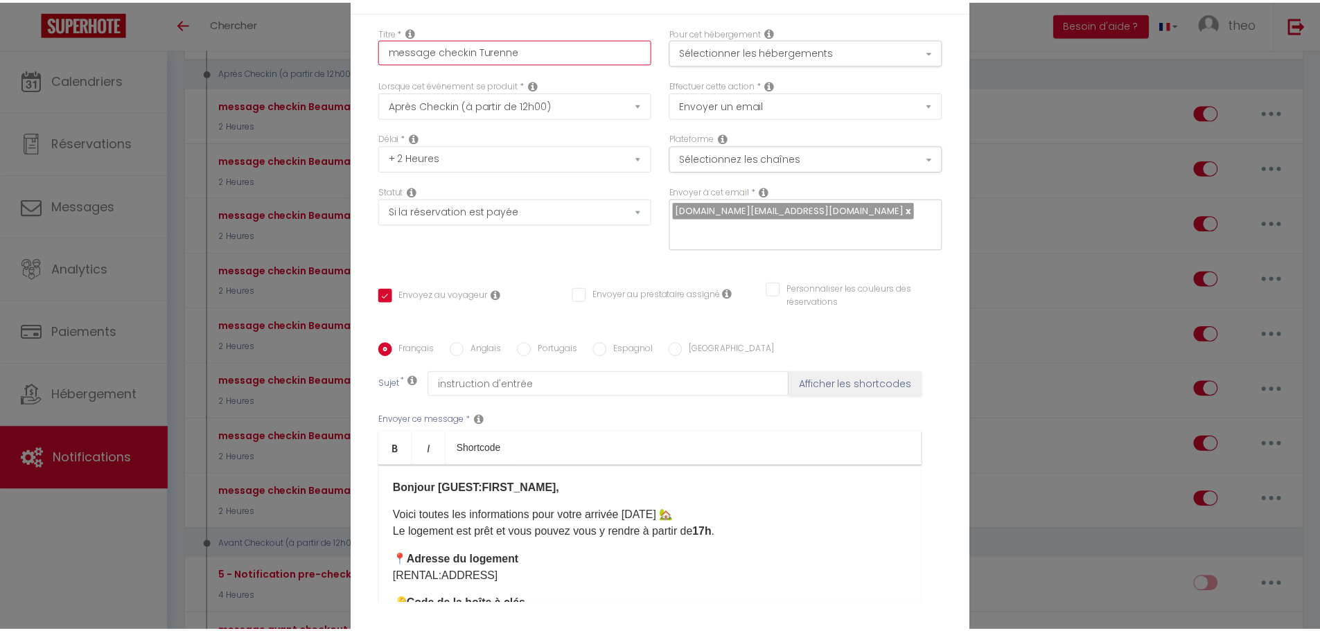
scroll to position [120, 0]
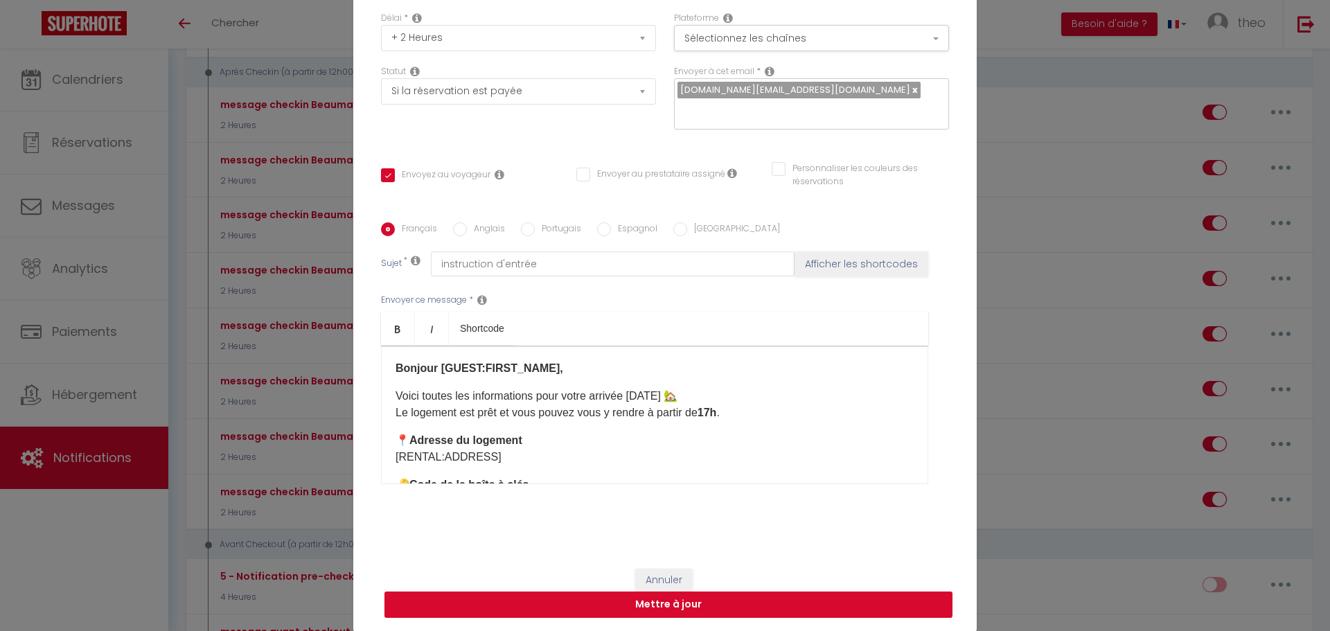
type input "message checkin Turenne"
click at [689, 610] on button "Mettre à jour" at bounding box center [668, 605] width 568 height 26
checkbox input "true"
checkbox input "false"
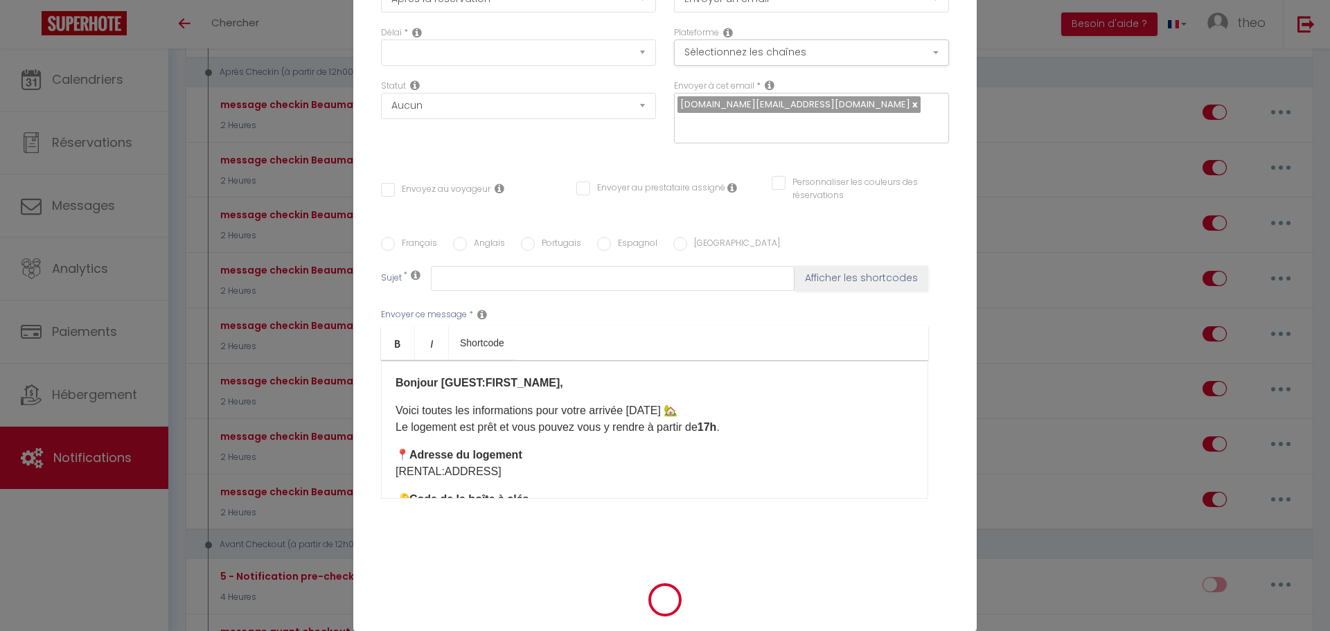
scroll to position [0, 0]
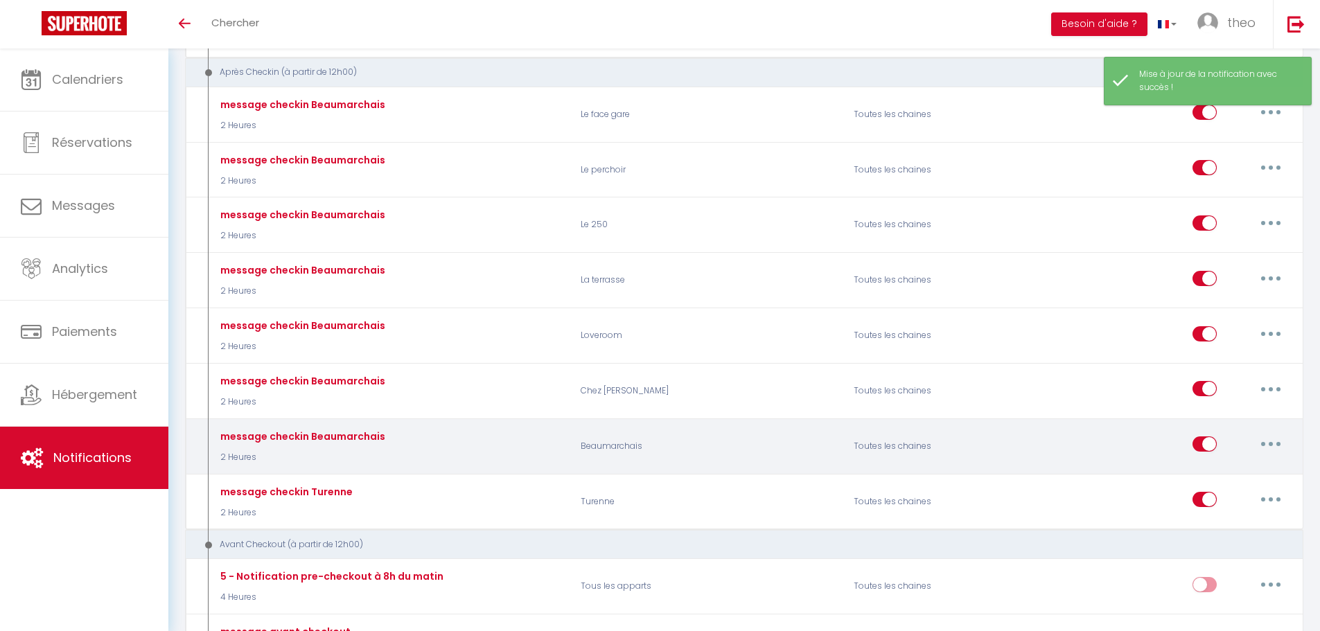
click at [1267, 443] on button "button" at bounding box center [1270, 444] width 39 height 22
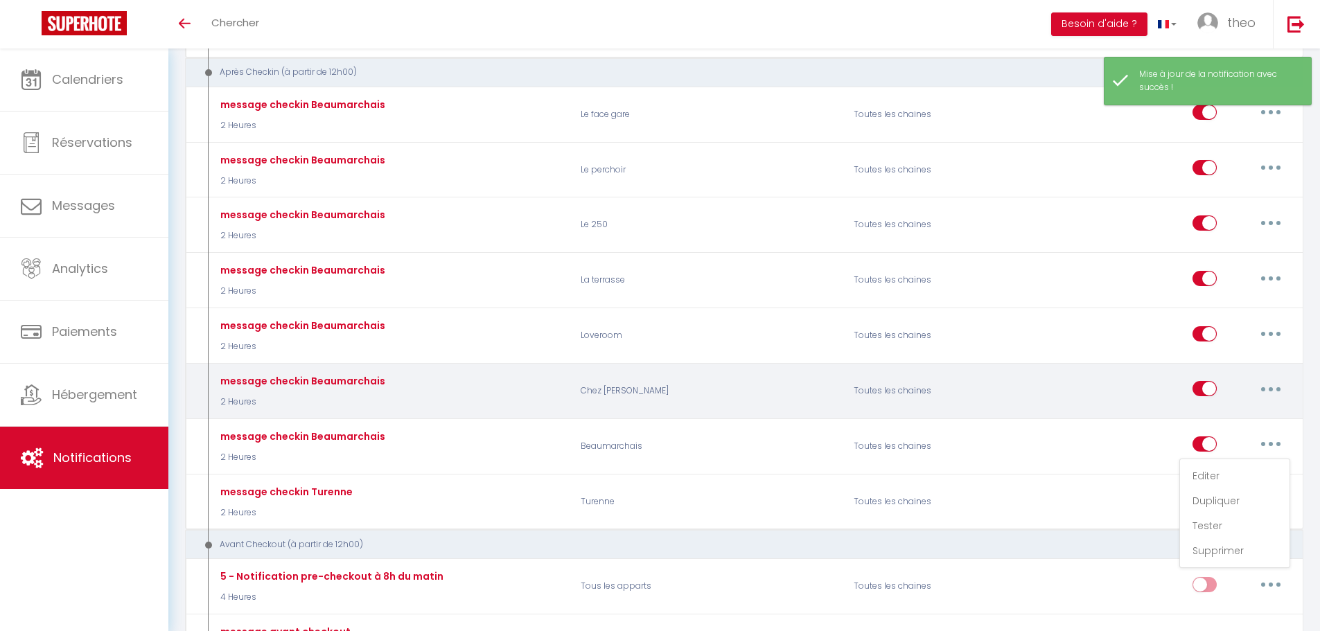
click at [1277, 389] on button "button" at bounding box center [1270, 389] width 39 height 22
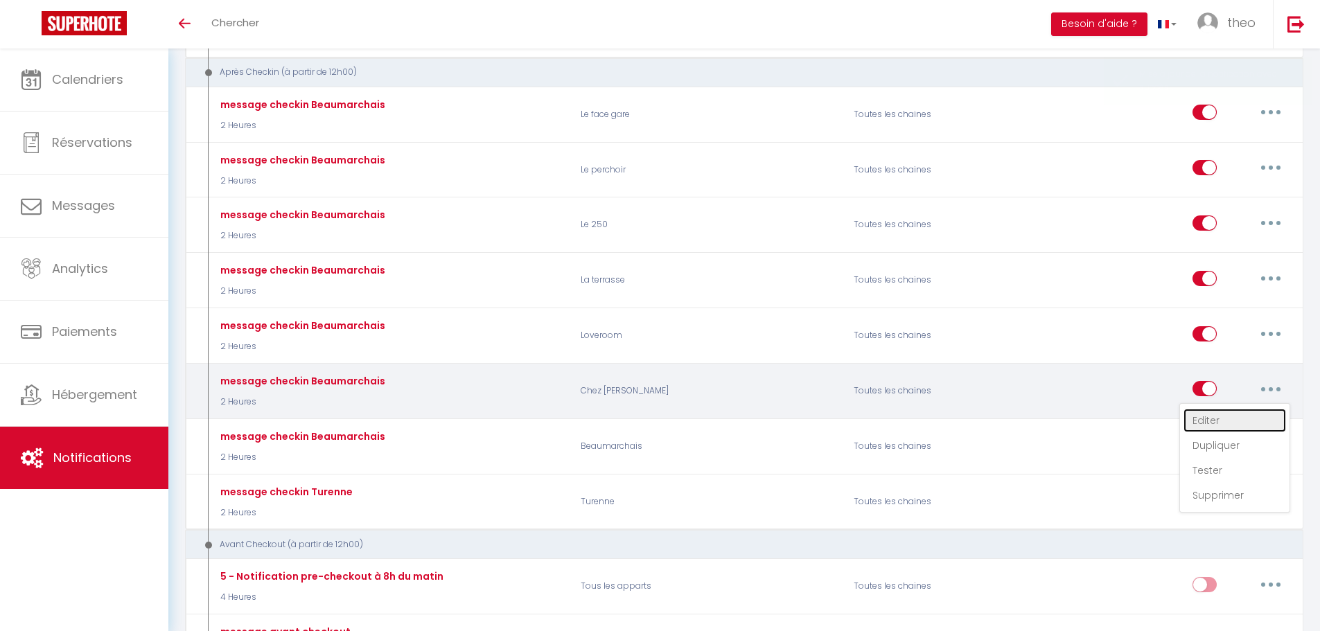
click at [1234, 417] on link "Editer" at bounding box center [1234, 421] width 103 height 24
type input "message checkin Beaumarchais"
select select "3"
select select "2 Heures"
select select "if_booking_is_paid"
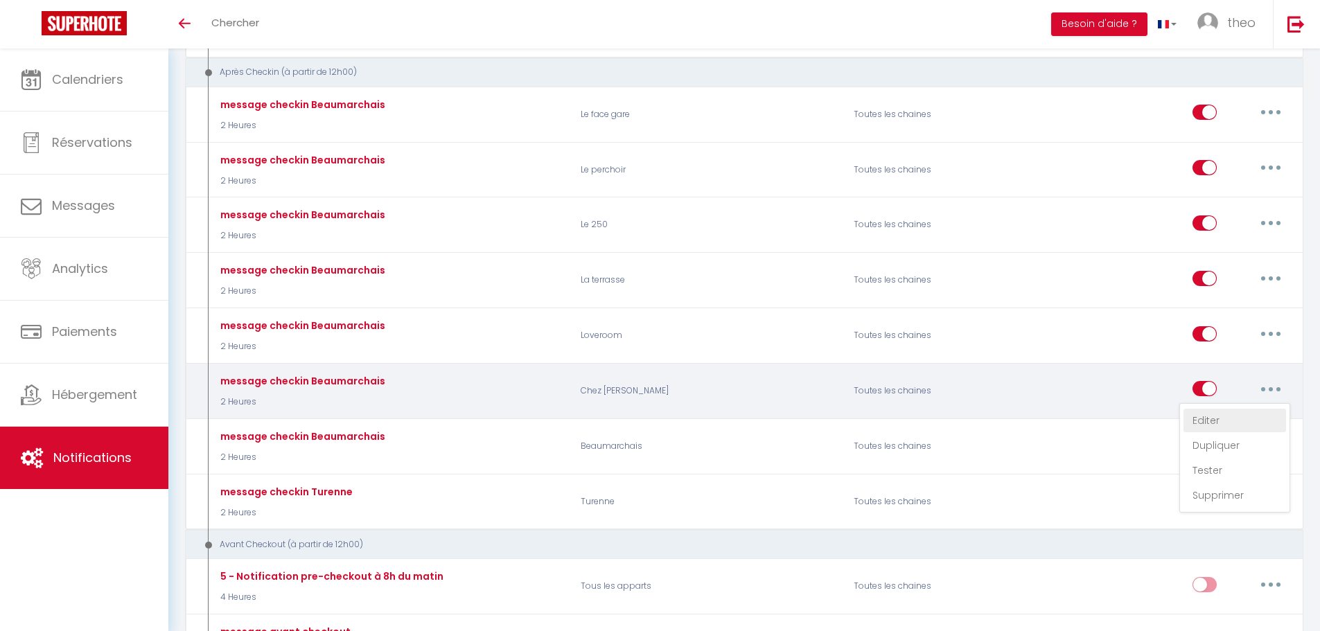
checkbox input "true"
checkbox input "false"
radio input "true"
type input "instruction d'entrée"
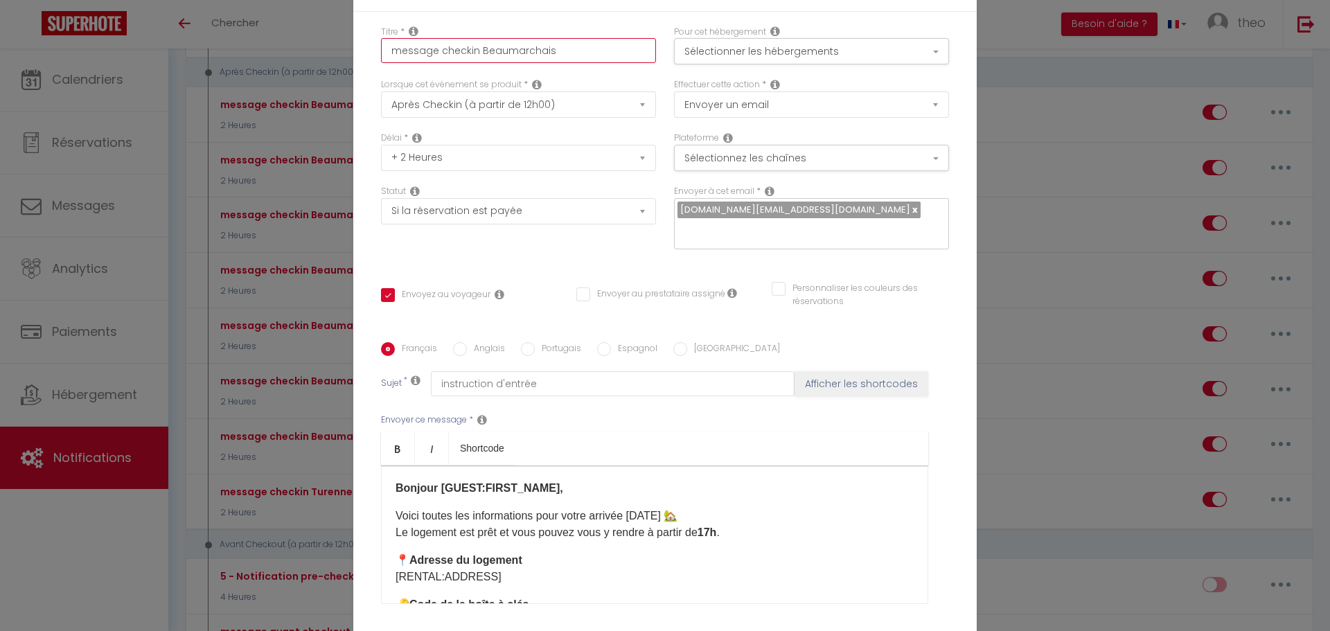
click at [562, 57] on input "message checkin Beaumarchais" at bounding box center [518, 50] width 275 height 25
type input "message checkin Beaumarchai"
checkbox input "true"
checkbox input "false"
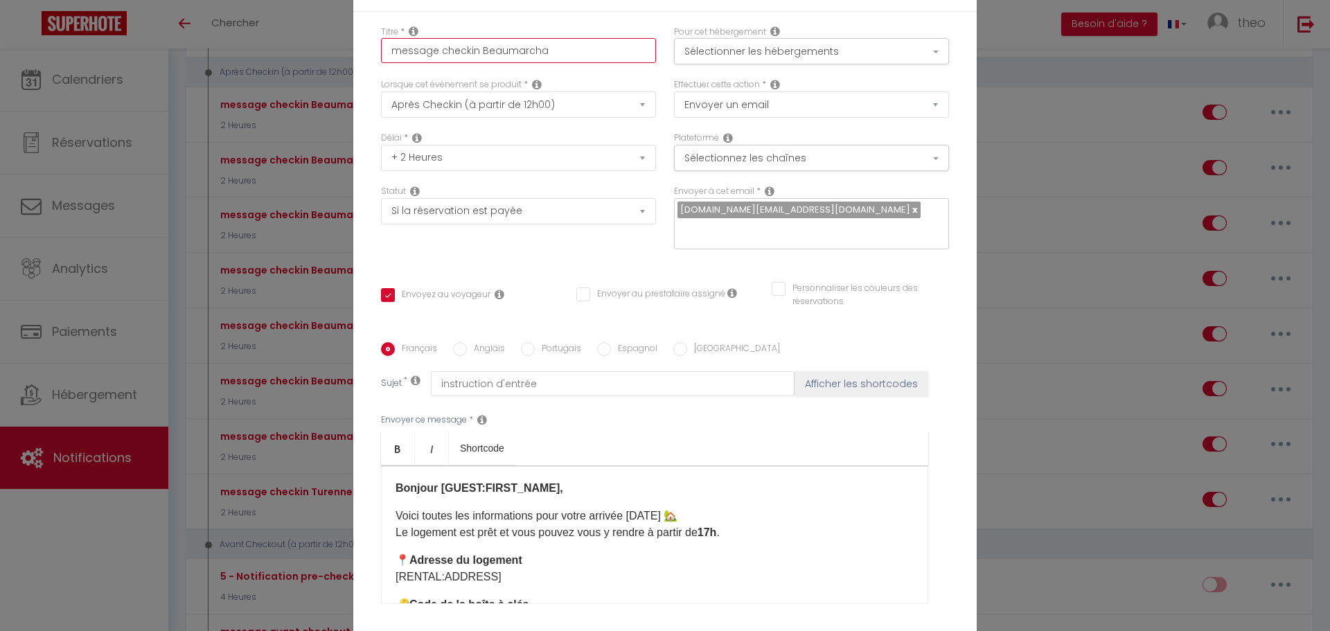
type input "message checkin Beaumarch"
checkbox input "true"
checkbox input "false"
checkbox input "true"
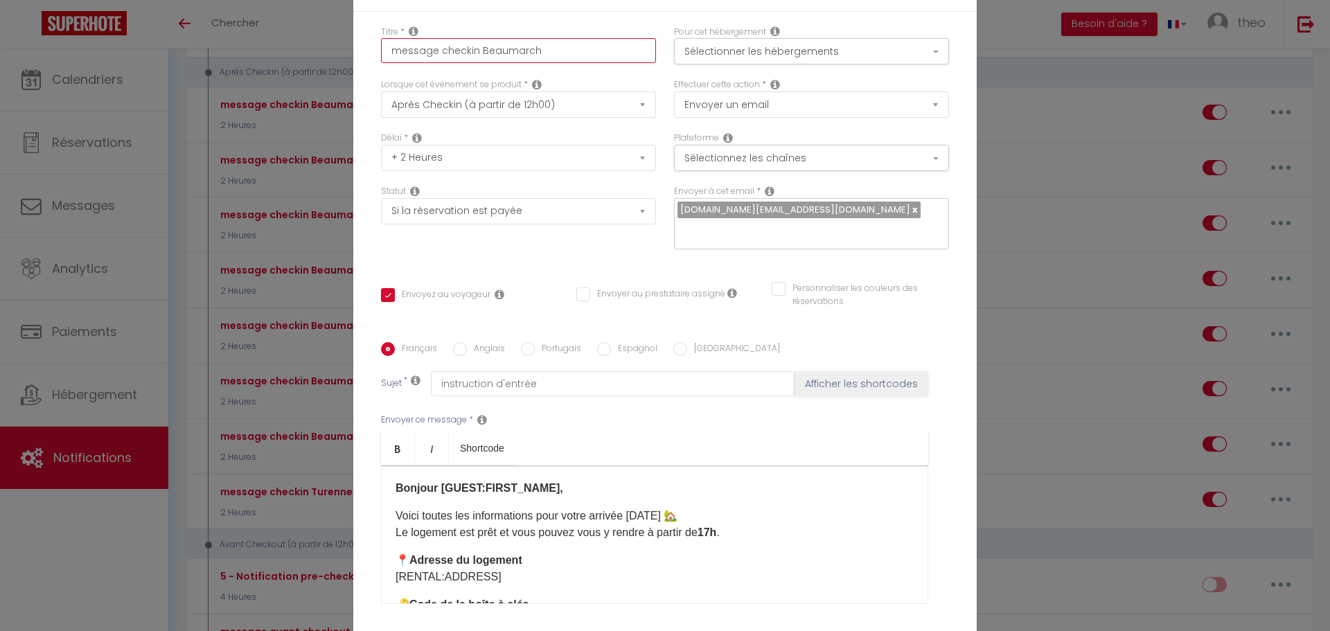
checkbox input "false"
type input "message checkin Beaumarc"
checkbox input "true"
checkbox input "false"
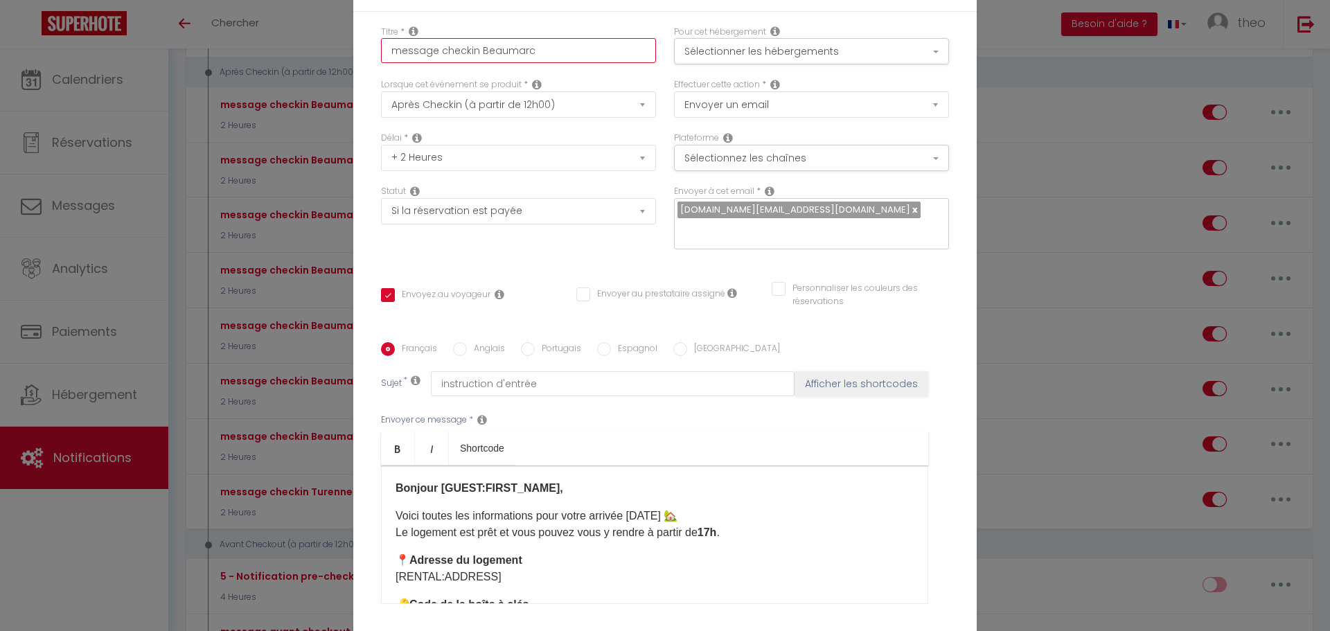
checkbox input "false"
type input "message checkin Beaumar"
checkbox input "true"
checkbox input "false"
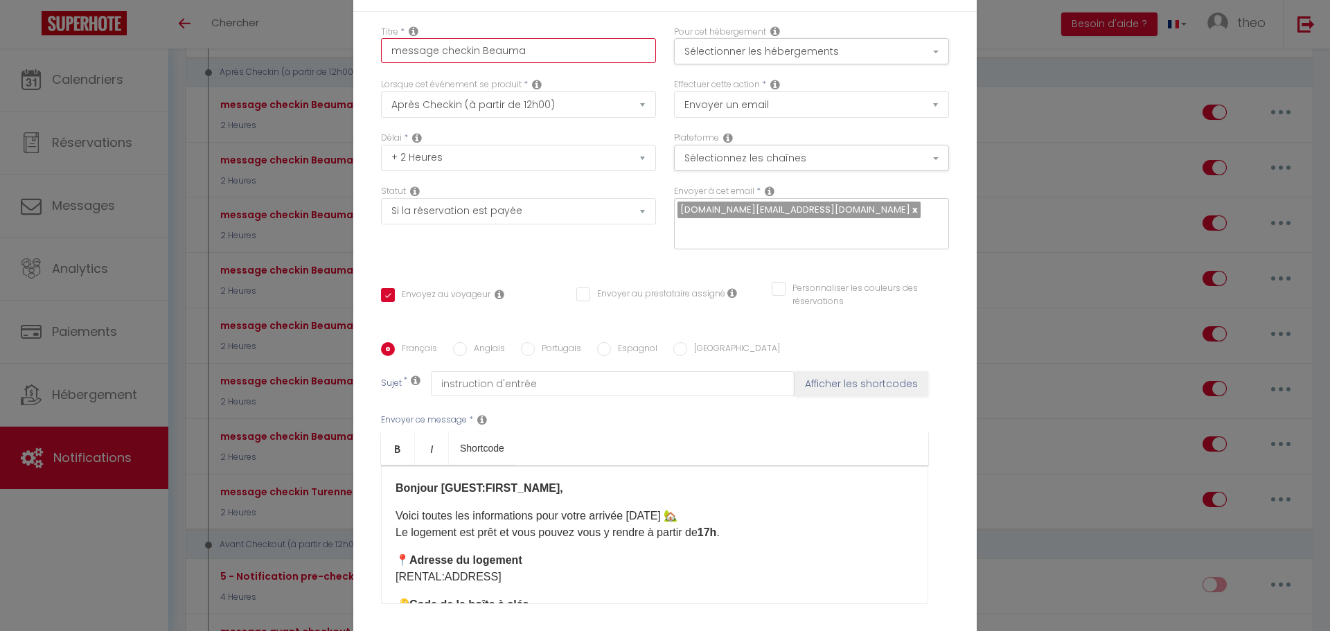
type input "message checkin Beaum"
checkbox input "true"
checkbox input "false"
checkbox input "true"
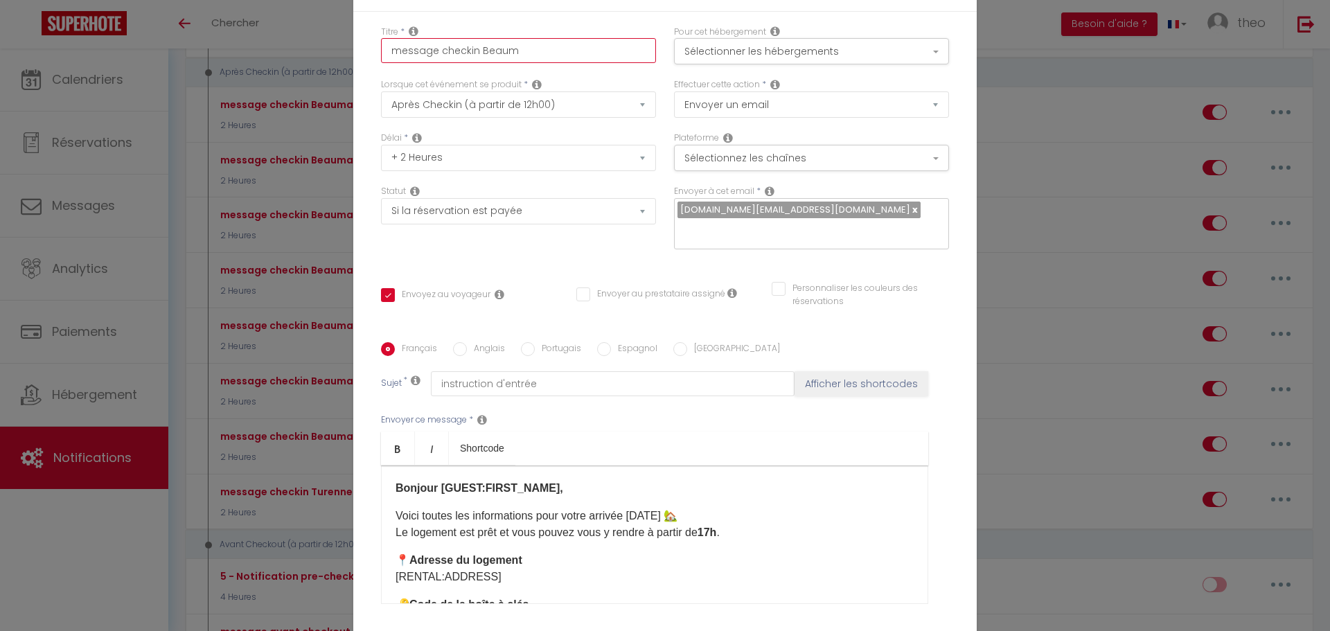
checkbox input "false"
type input "message checkin Beau"
checkbox input "true"
checkbox input "false"
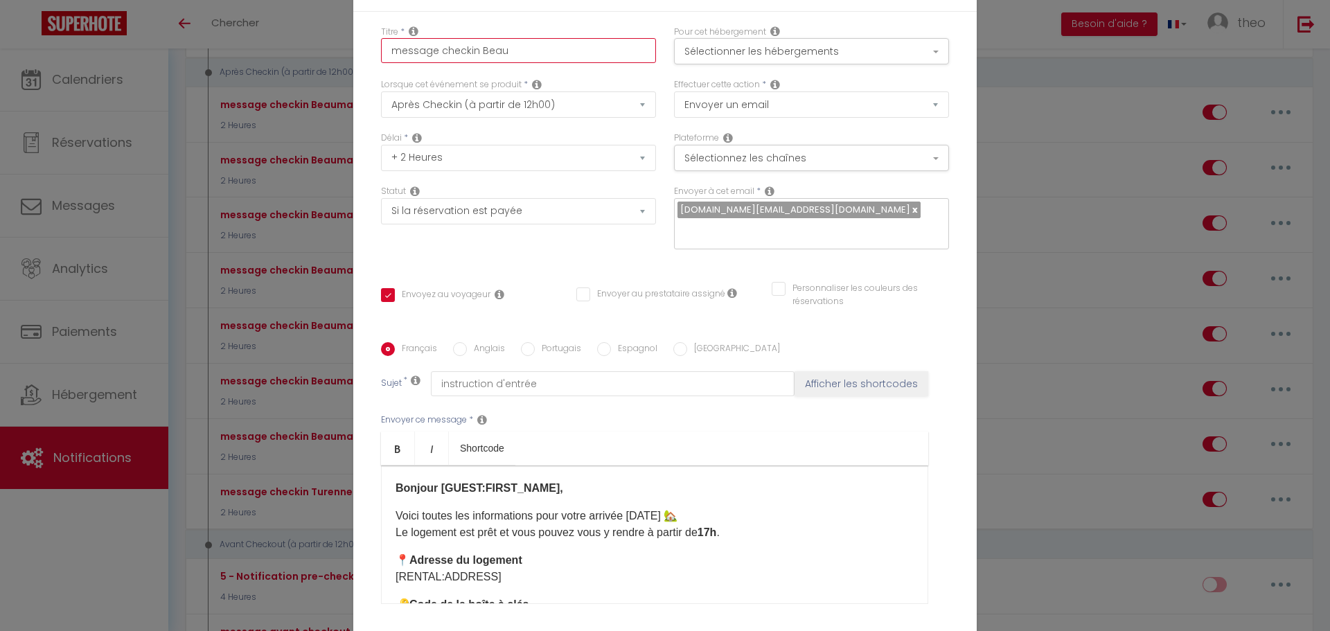
checkbox input "false"
type input "message checkin Bea"
checkbox input "true"
checkbox input "false"
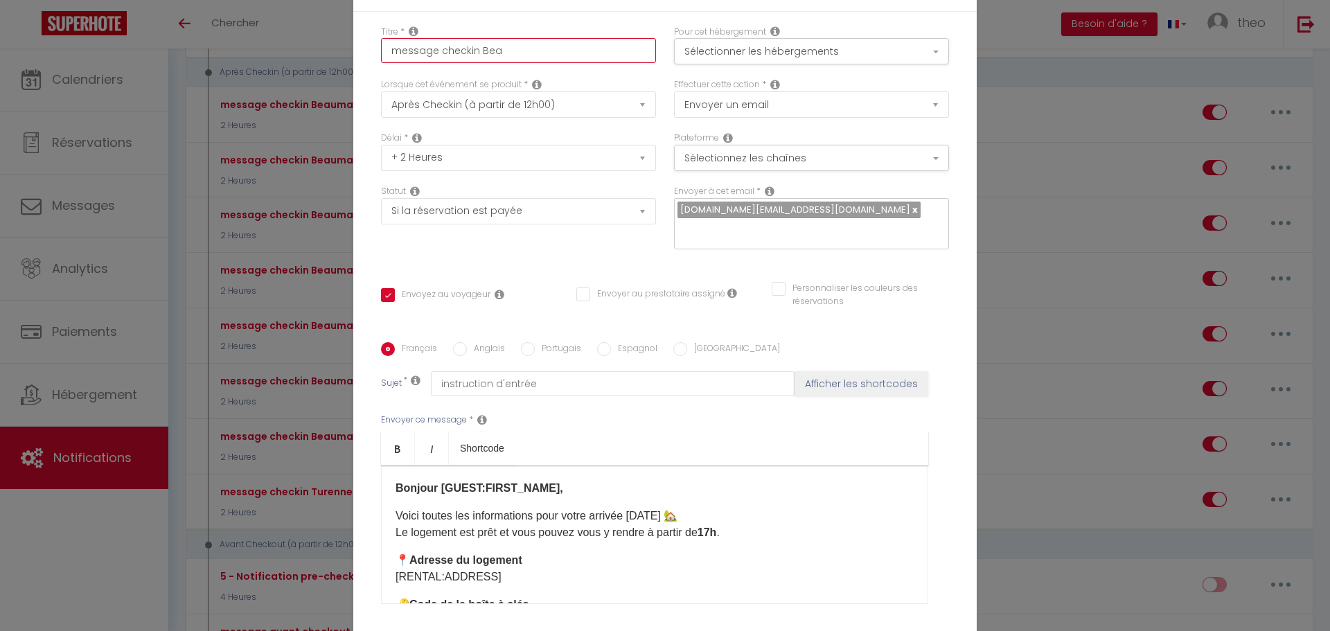
type input "message checkin Be"
checkbox input "true"
checkbox input "false"
type input "message checkin B"
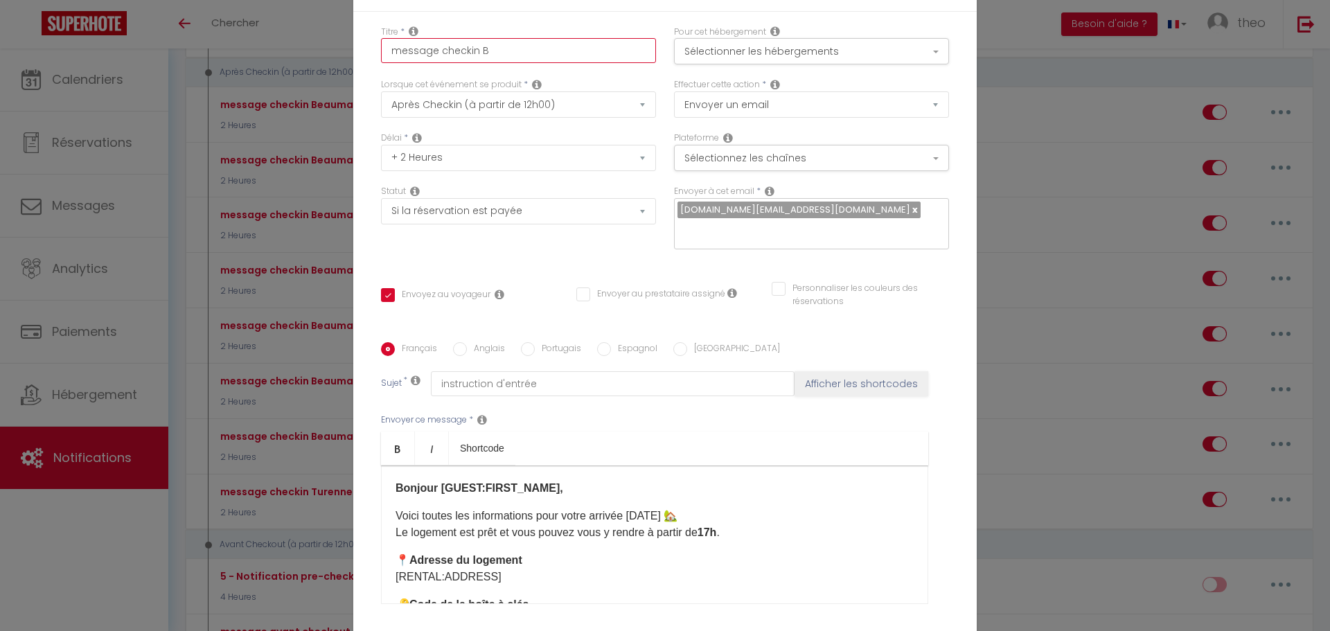
checkbox input "true"
checkbox input "false"
type input "message checkin"
checkbox input "true"
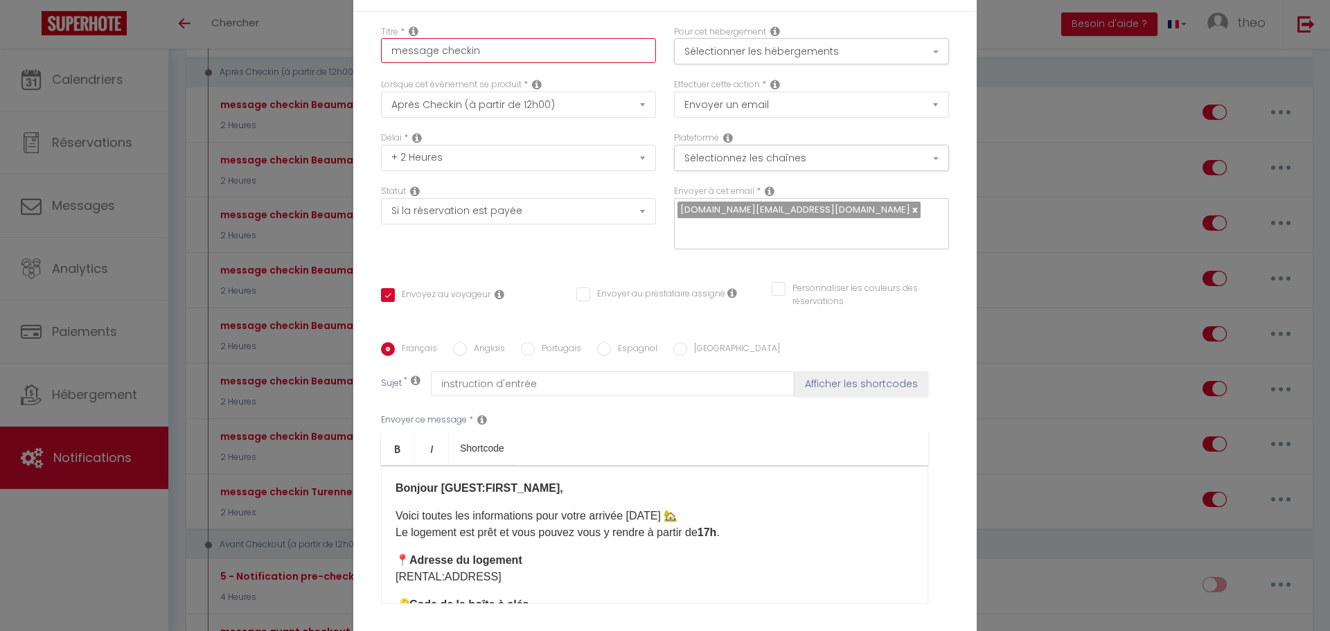
checkbox input "false"
type input "message checkin C"
checkbox input "true"
checkbox input "false"
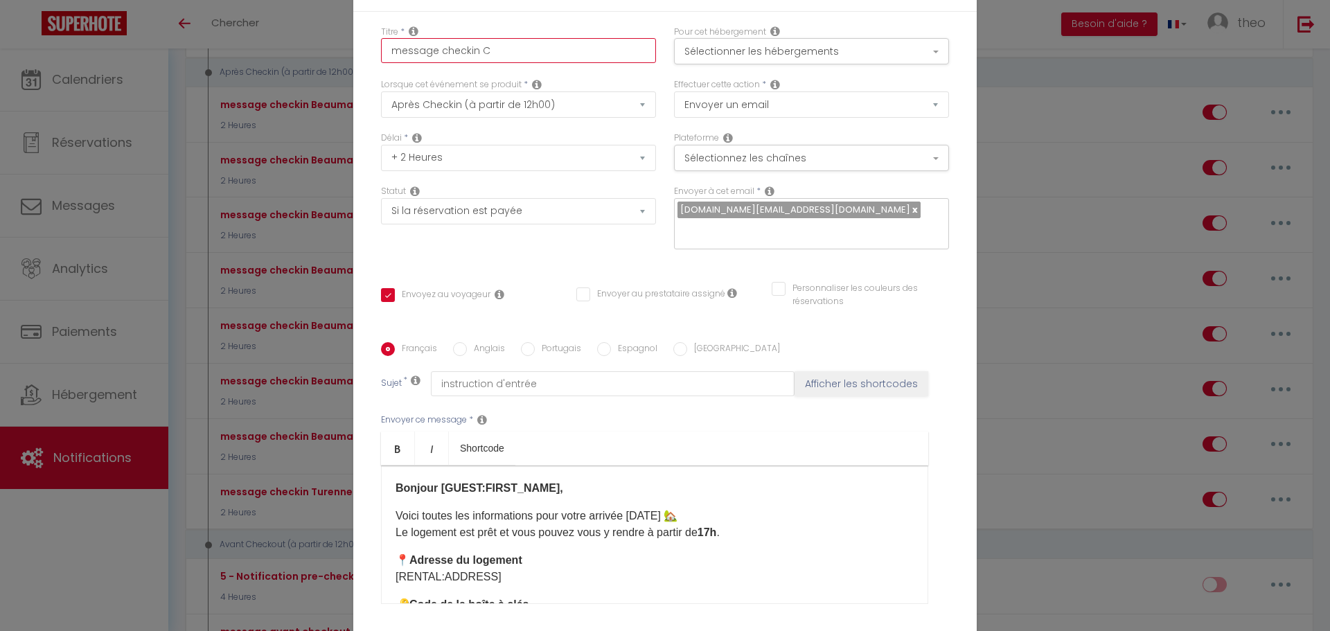
checkbox input "false"
type input "message checkin"
checkbox input "true"
checkbox input "false"
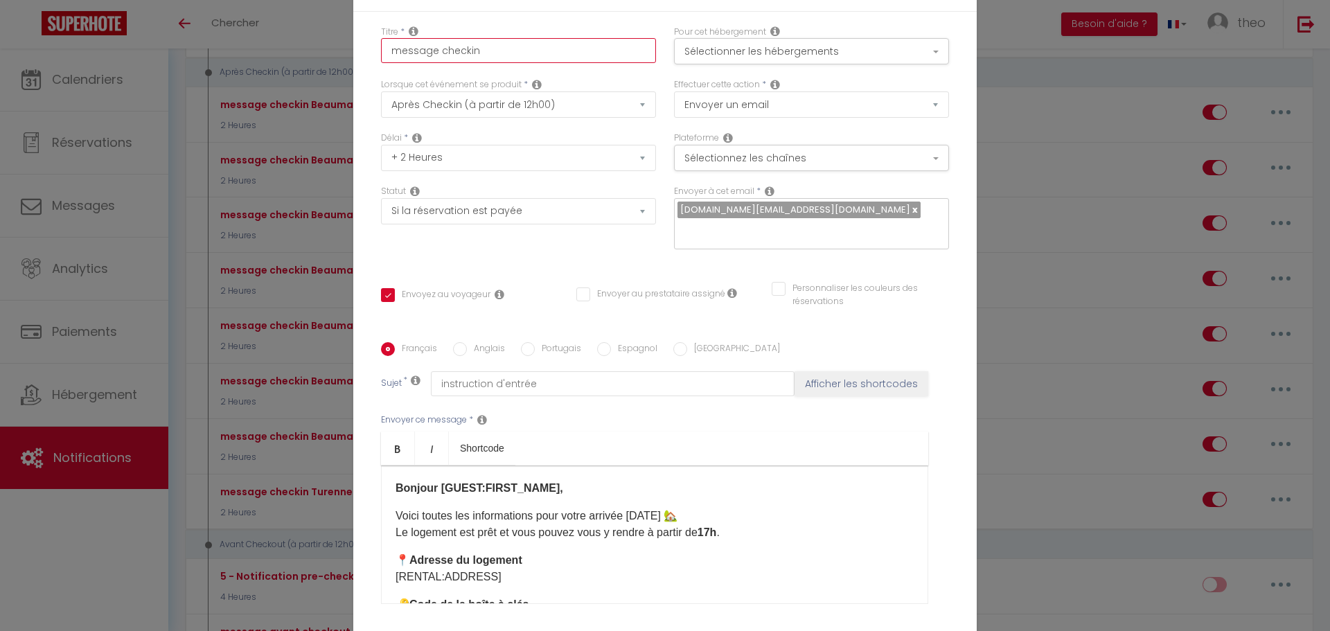
type input "message checkin c"
checkbox input "true"
checkbox input "false"
type input "message checkin ch"
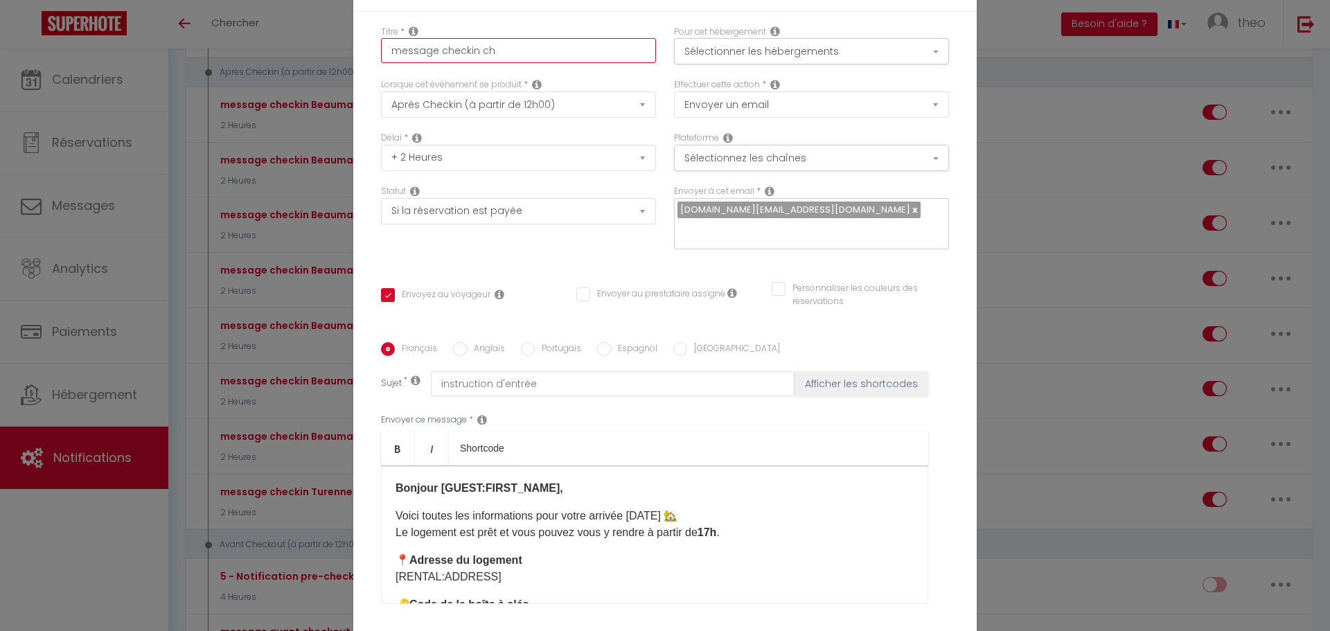
checkbox input "true"
checkbox input "false"
type input "message checkin che"
checkbox input "true"
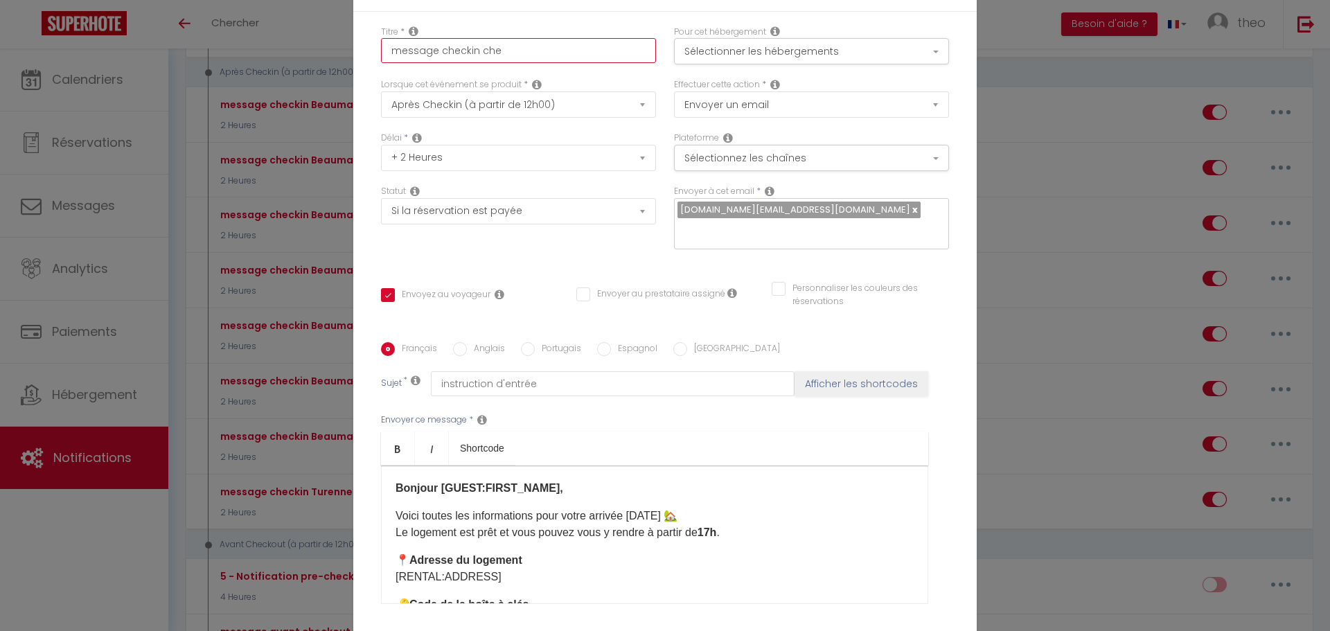
checkbox input "false"
type input "message checkin chez"
checkbox input "true"
checkbox input "false"
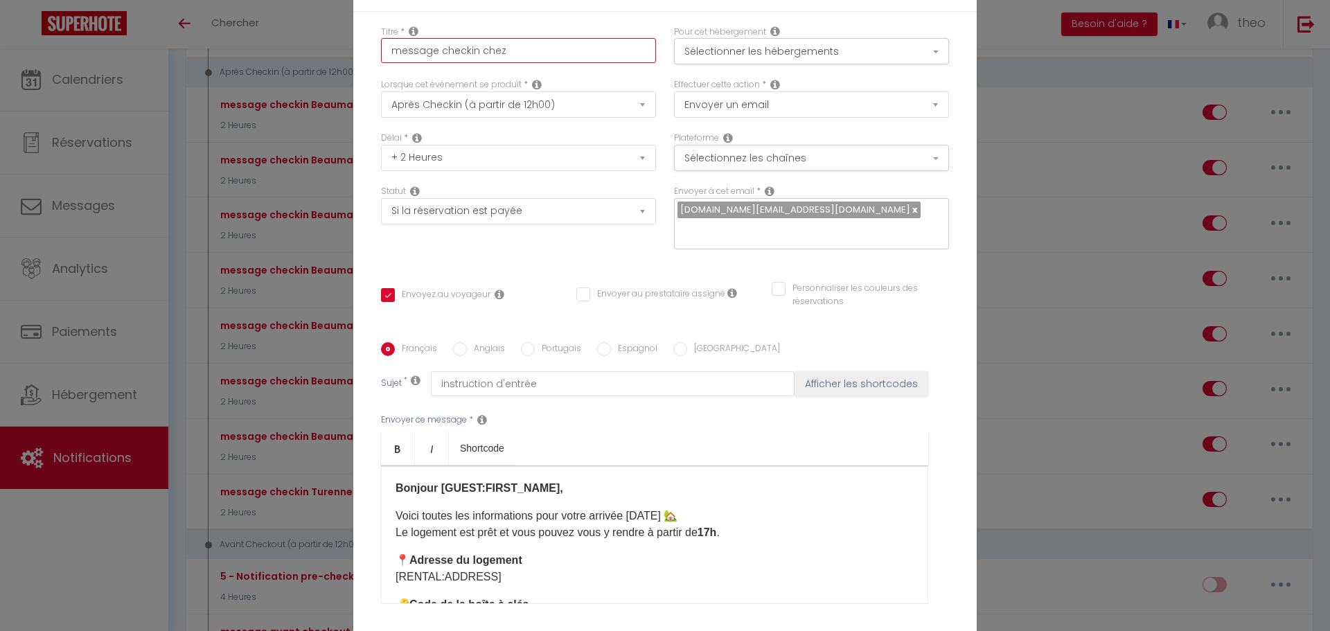
checkbox input "false"
type input "message checkin chez"
checkbox input "true"
checkbox input "false"
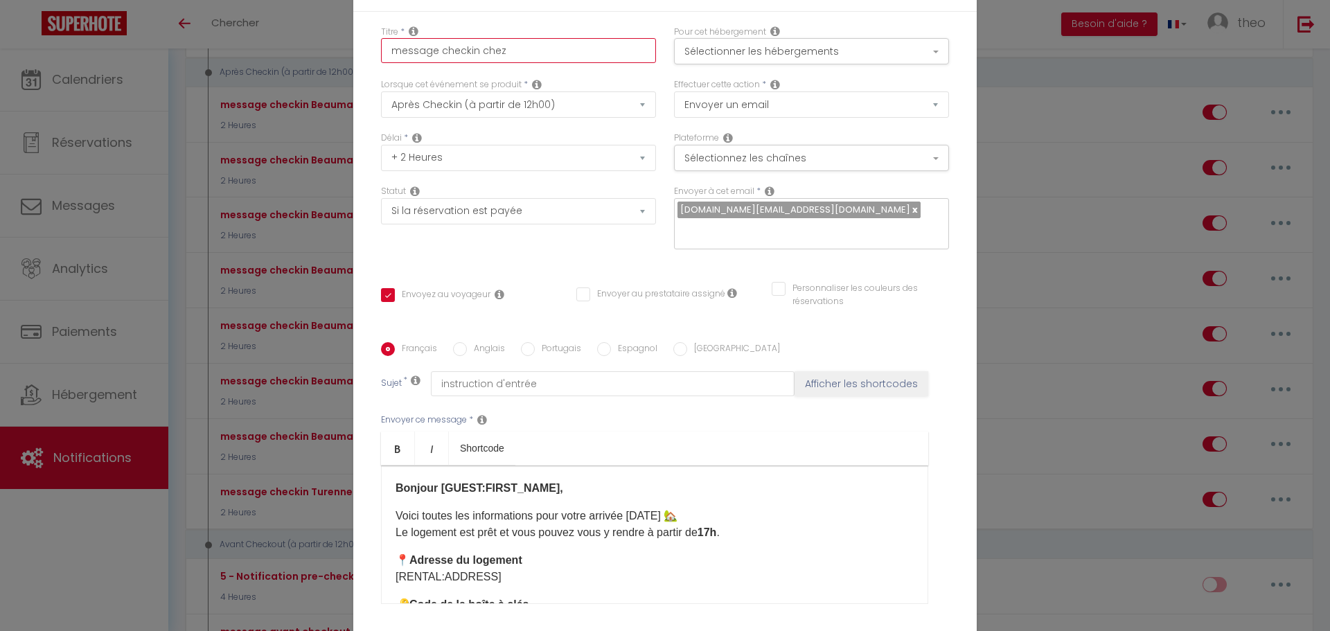
type input "message checkin chez f"
checkbox input "true"
checkbox input "false"
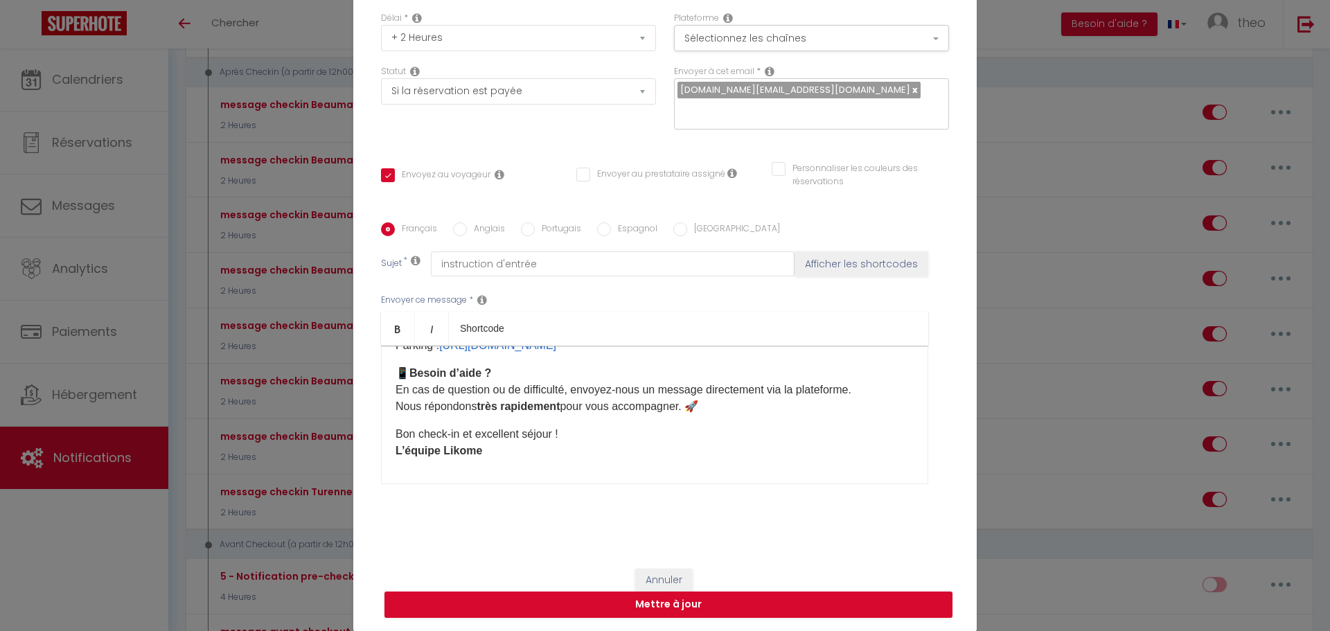
scroll to position [331, 0]
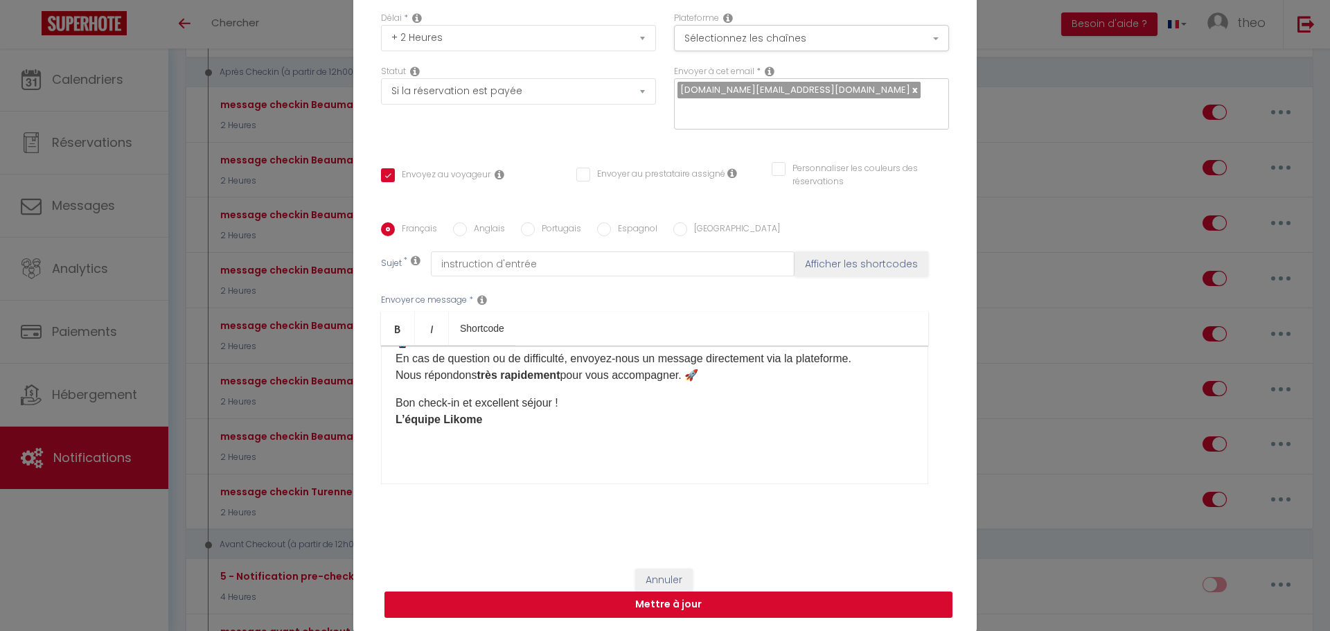
click at [638, 610] on button "Mettre à jour" at bounding box center [668, 605] width 568 height 26
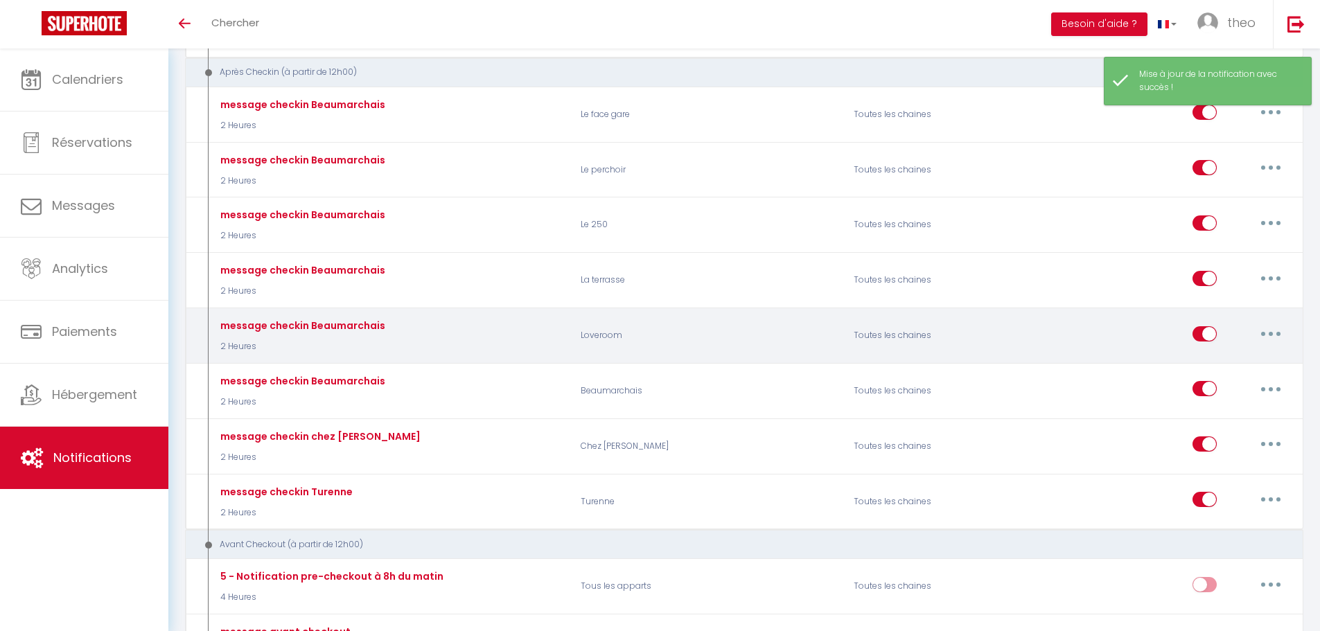
click at [1273, 330] on button "button" at bounding box center [1270, 334] width 39 height 22
click at [1241, 359] on link "Editer" at bounding box center [1234, 365] width 103 height 24
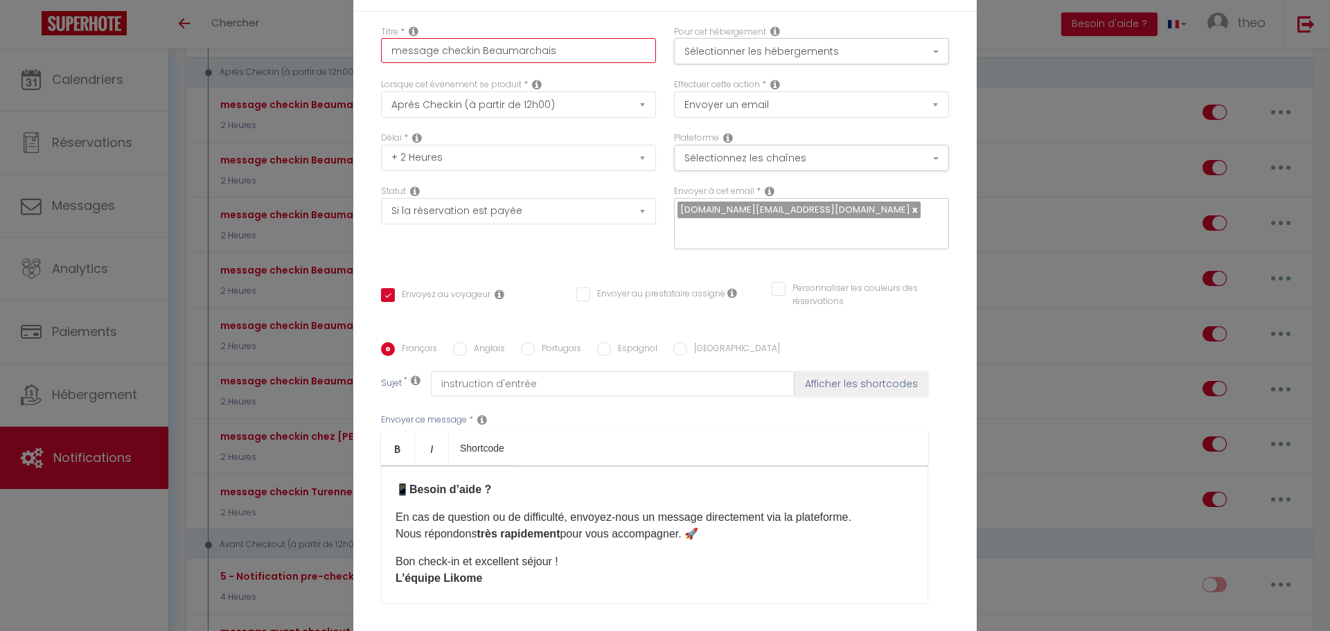
click at [561, 53] on input "message checkin Beaumarchais" at bounding box center [518, 50] width 275 height 25
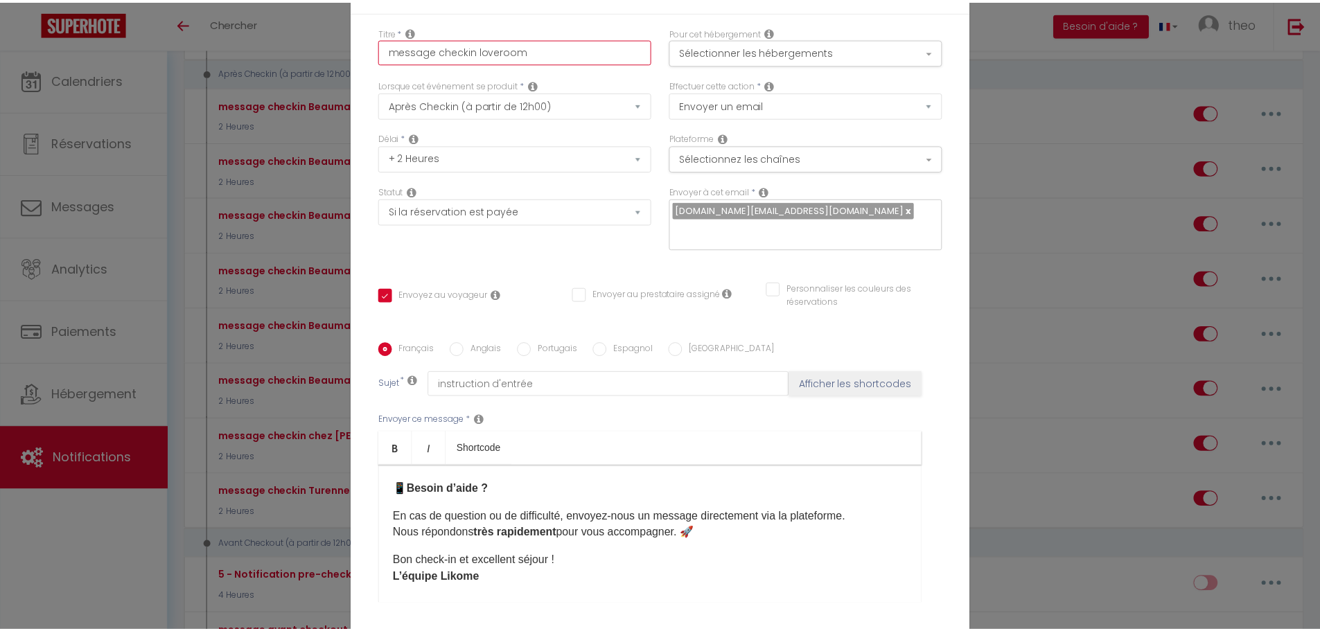
scroll to position [120, 0]
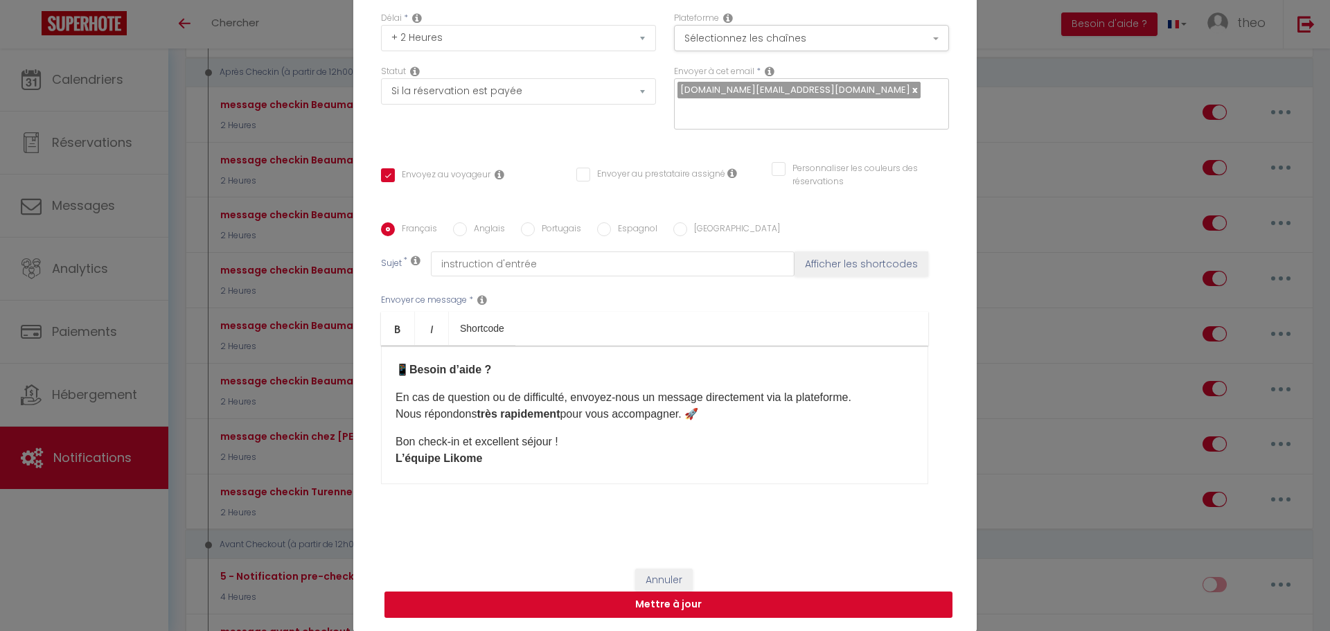
click at [693, 594] on button "Mettre à jour" at bounding box center [668, 605] width 568 height 26
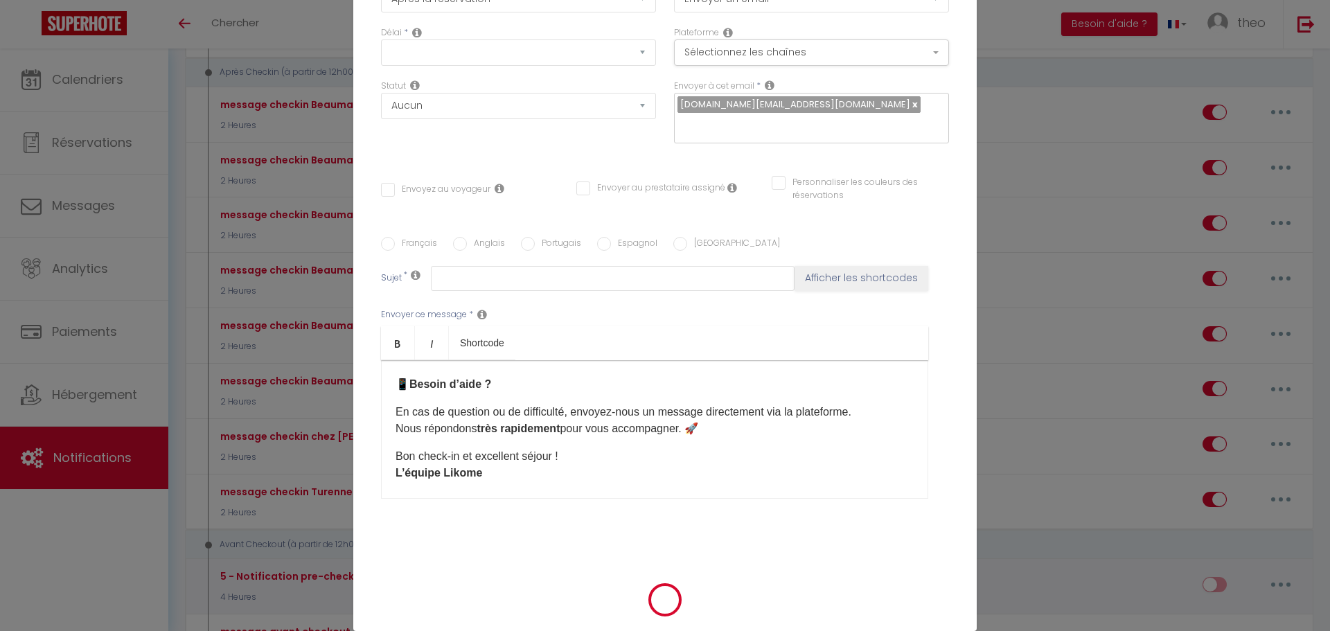
scroll to position [0, 0]
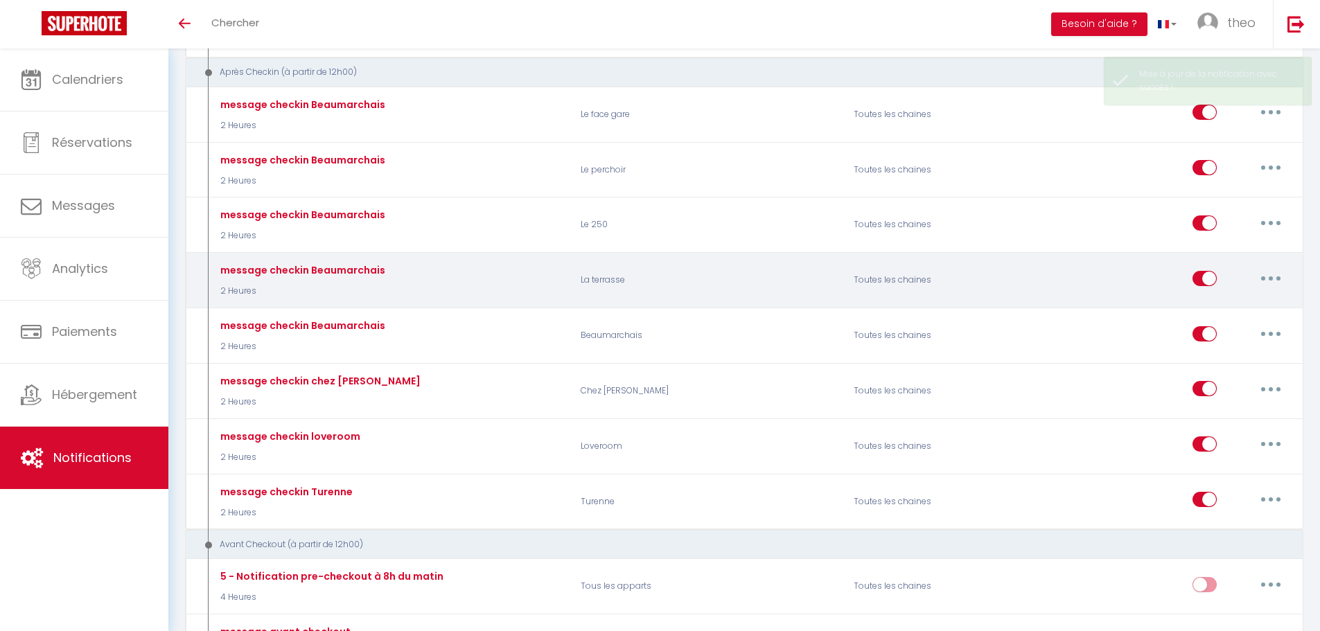
click at [1259, 273] on button "button" at bounding box center [1270, 278] width 39 height 22
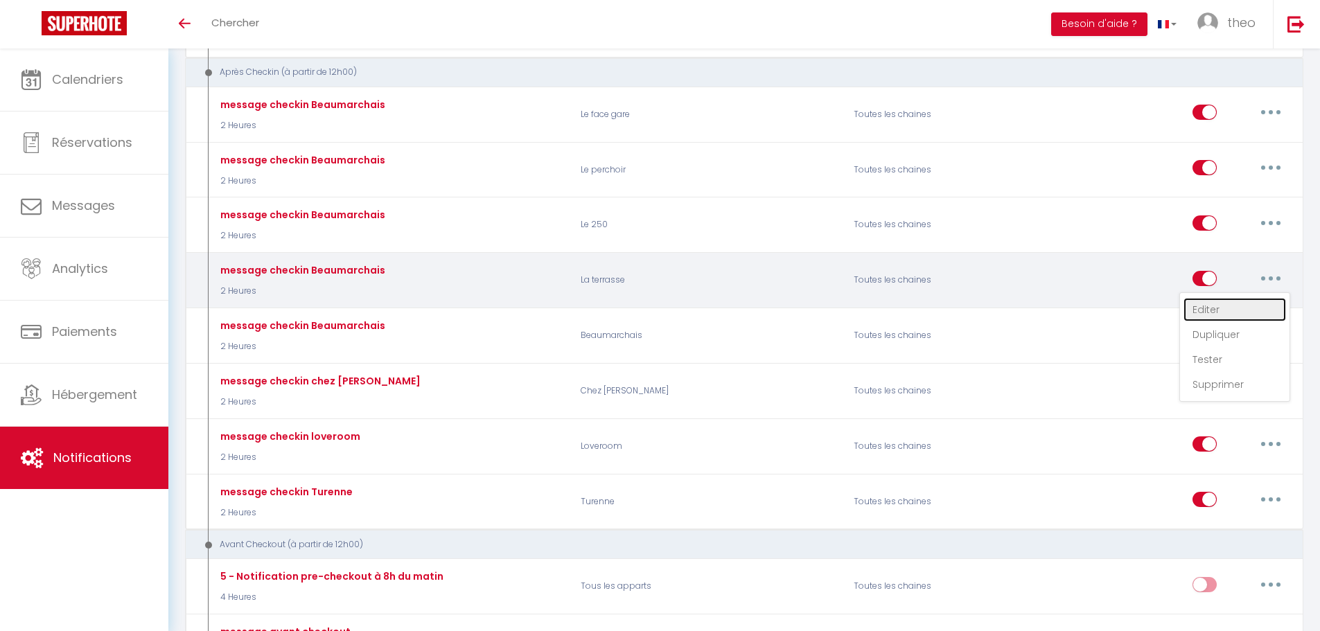
click at [1196, 303] on link "Editer" at bounding box center [1234, 310] width 103 height 24
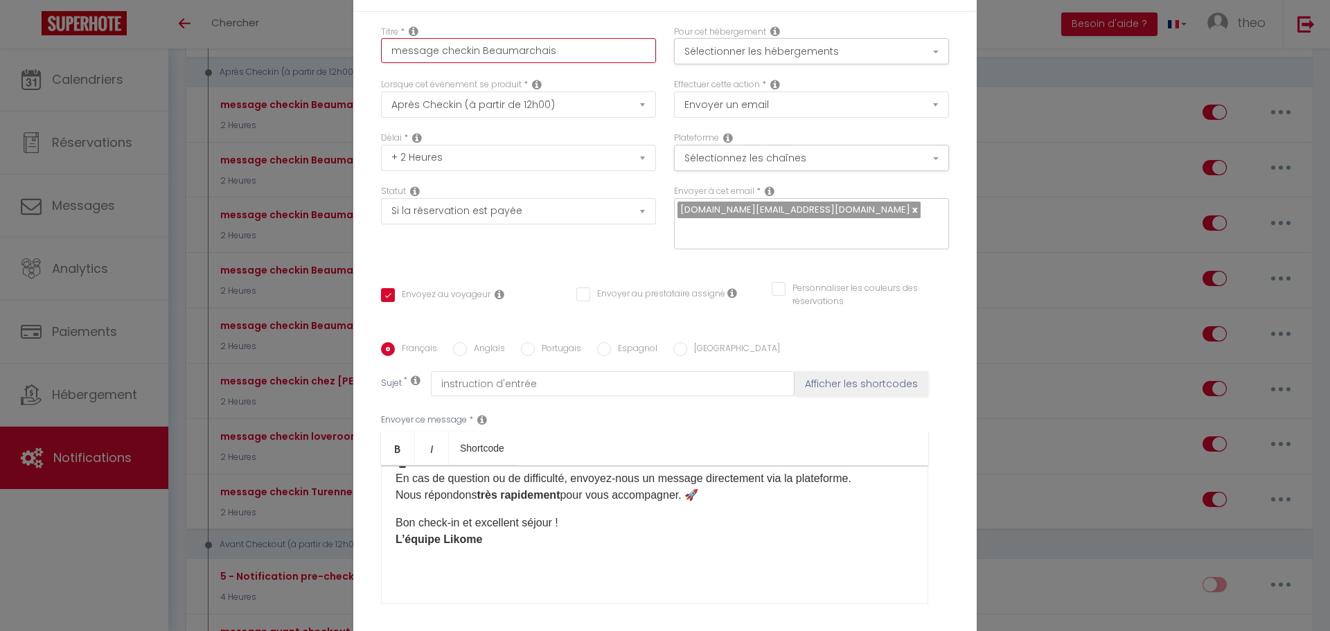
click at [589, 53] on input "message checkin Beaumarchais" at bounding box center [518, 50] width 275 height 25
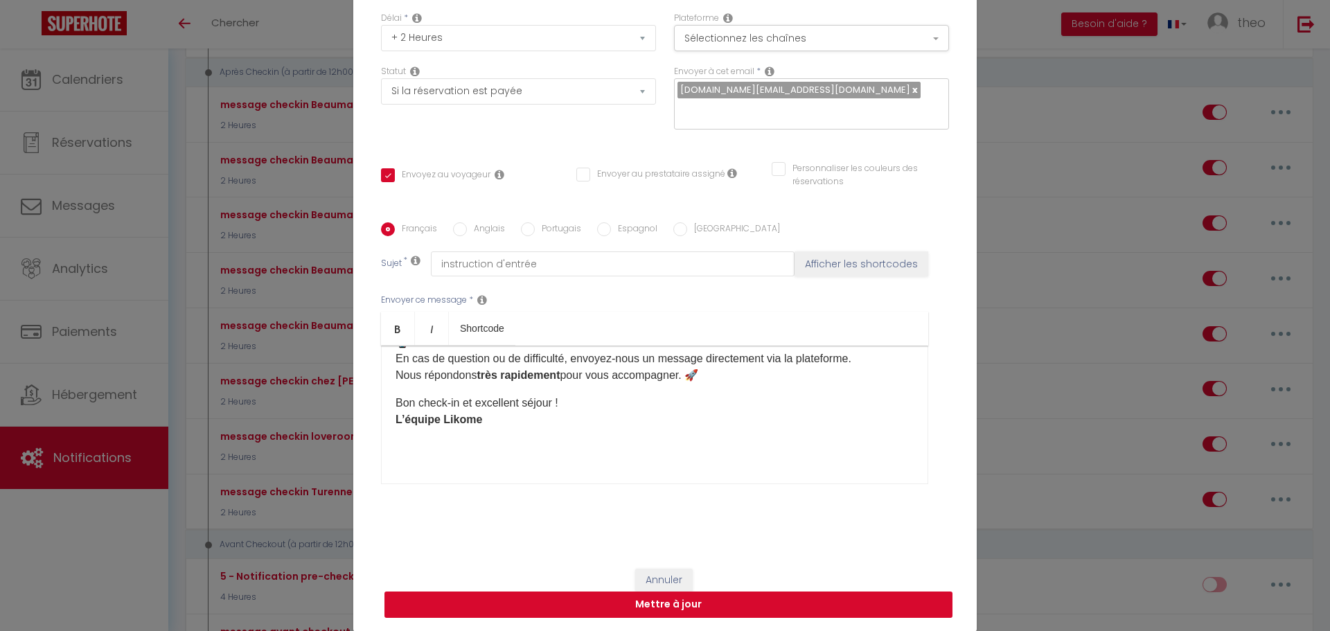
click at [628, 609] on button "Mettre à jour" at bounding box center [668, 605] width 568 height 26
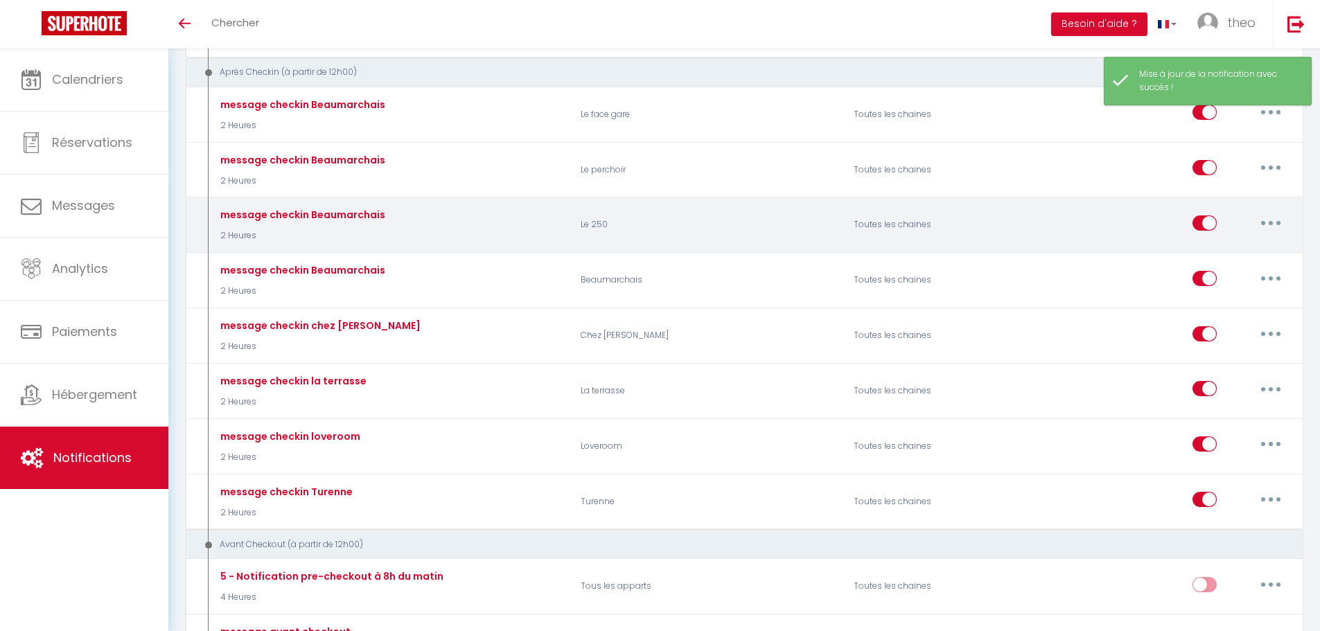
click at [1266, 229] on button "button" at bounding box center [1270, 223] width 39 height 22
click at [1237, 251] on link "Editer" at bounding box center [1234, 254] width 103 height 24
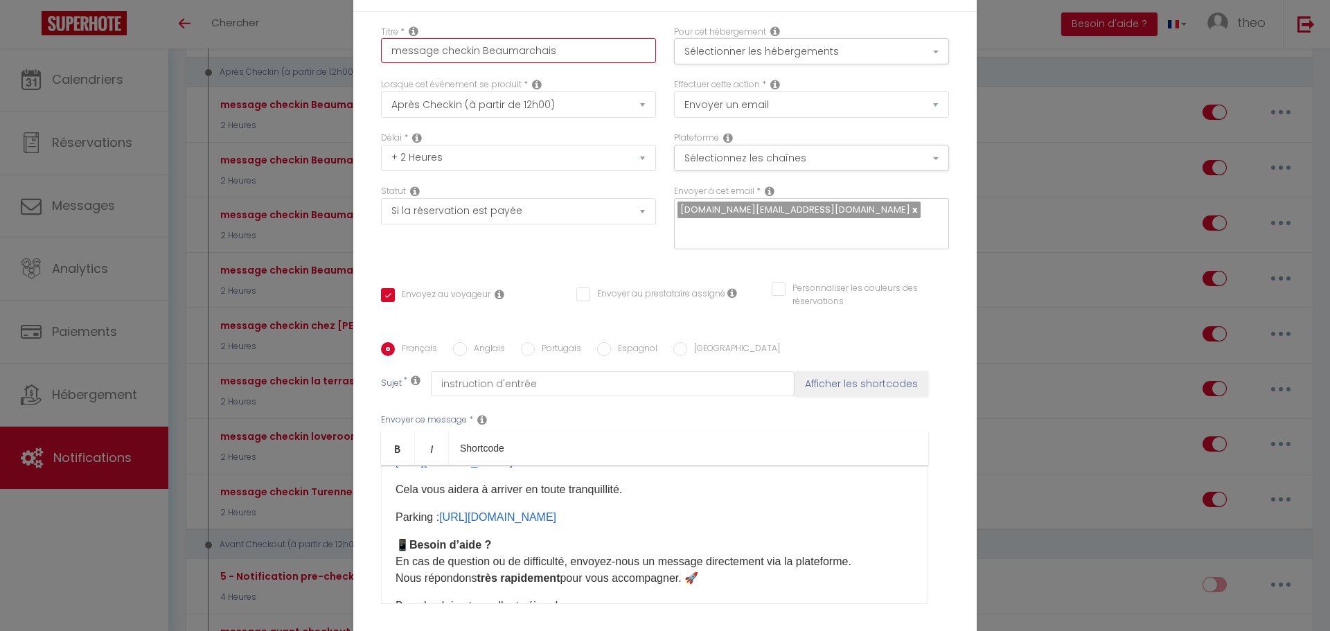
click at [580, 50] on input "message checkin Beaumarchais" at bounding box center [518, 50] width 275 height 25
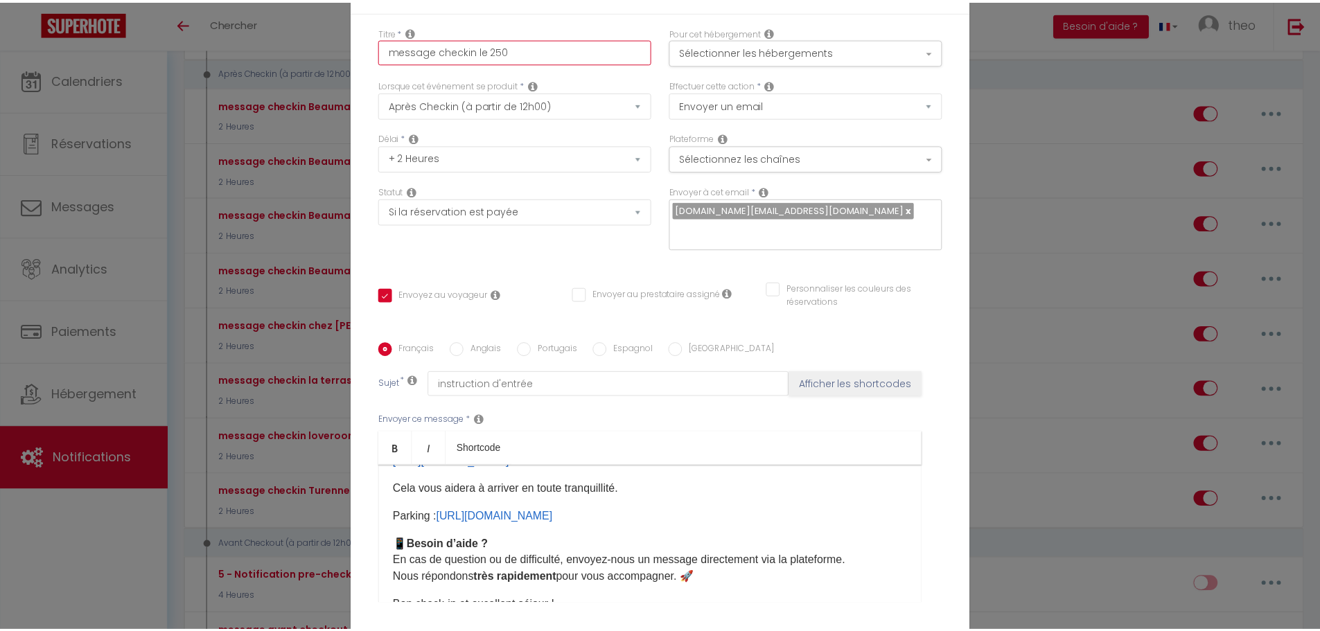
scroll to position [120, 0]
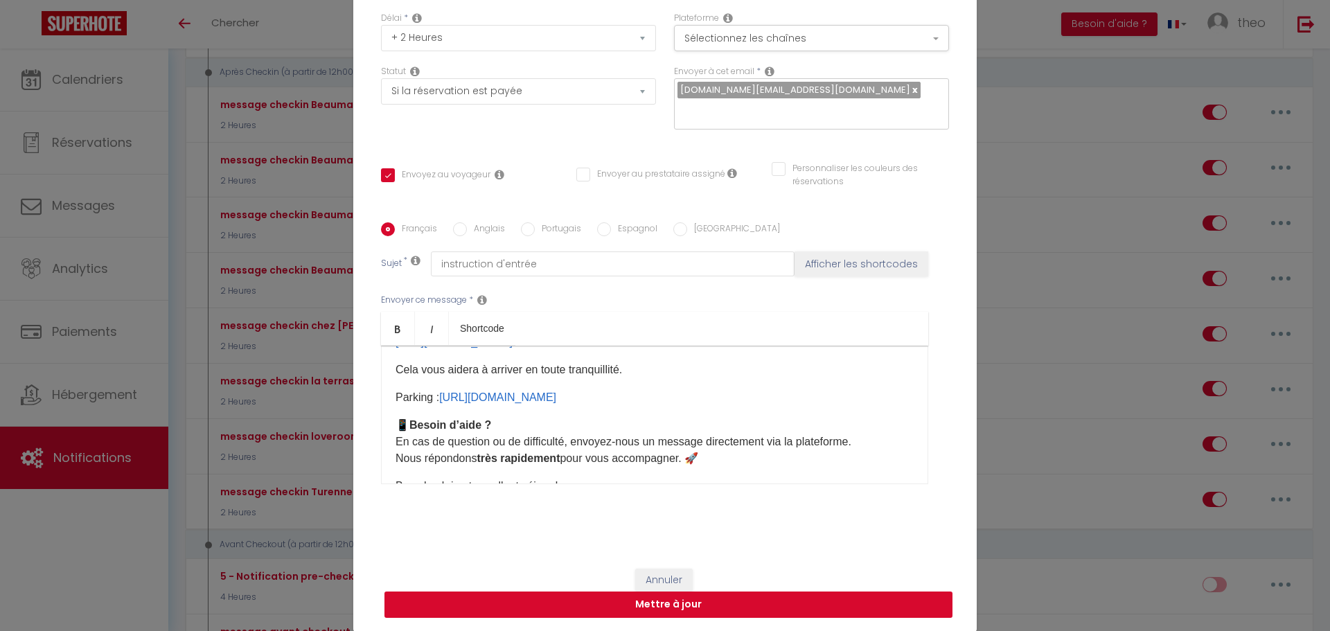
click at [637, 614] on button "Mettre à jour" at bounding box center [668, 605] width 568 height 26
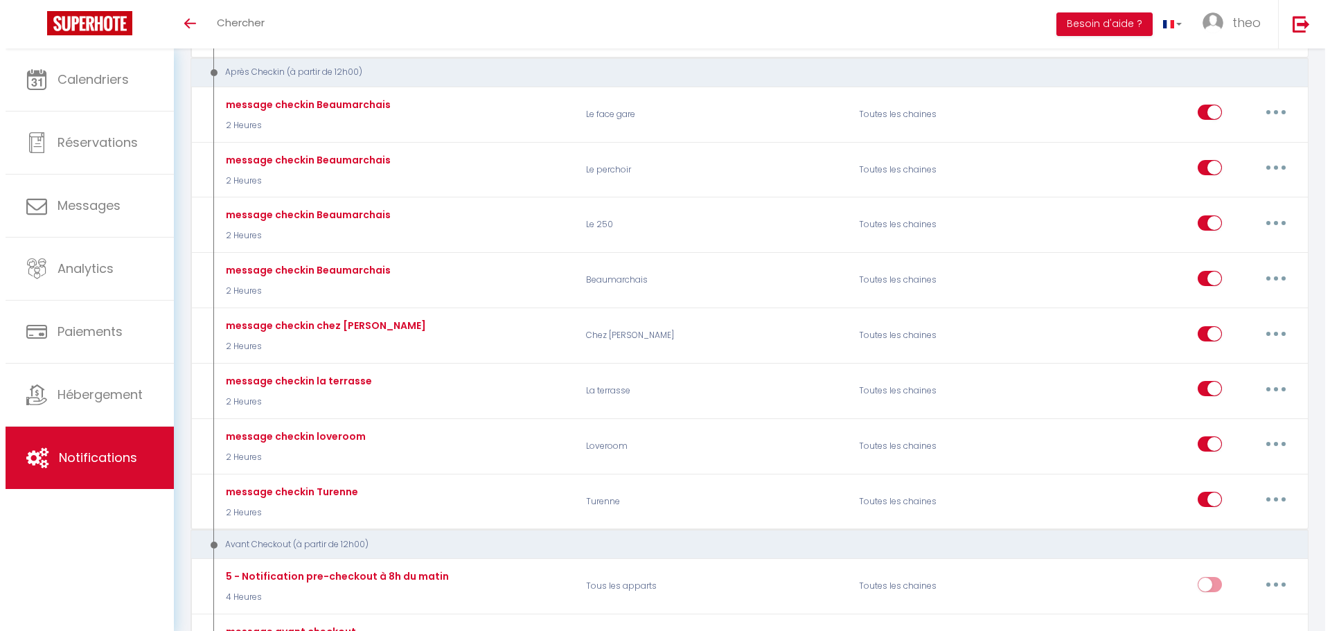
scroll to position [0, 0]
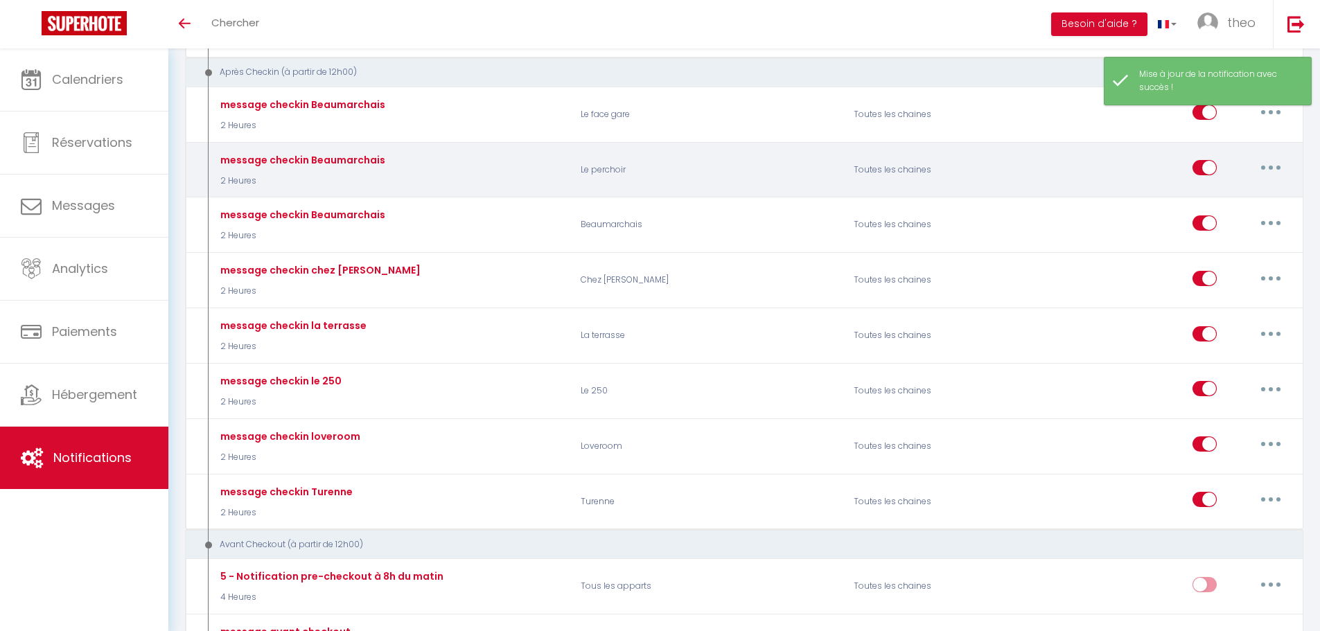
click at [1256, 161] on button "button" at bounding box center [1270, 168] width 39 height 22
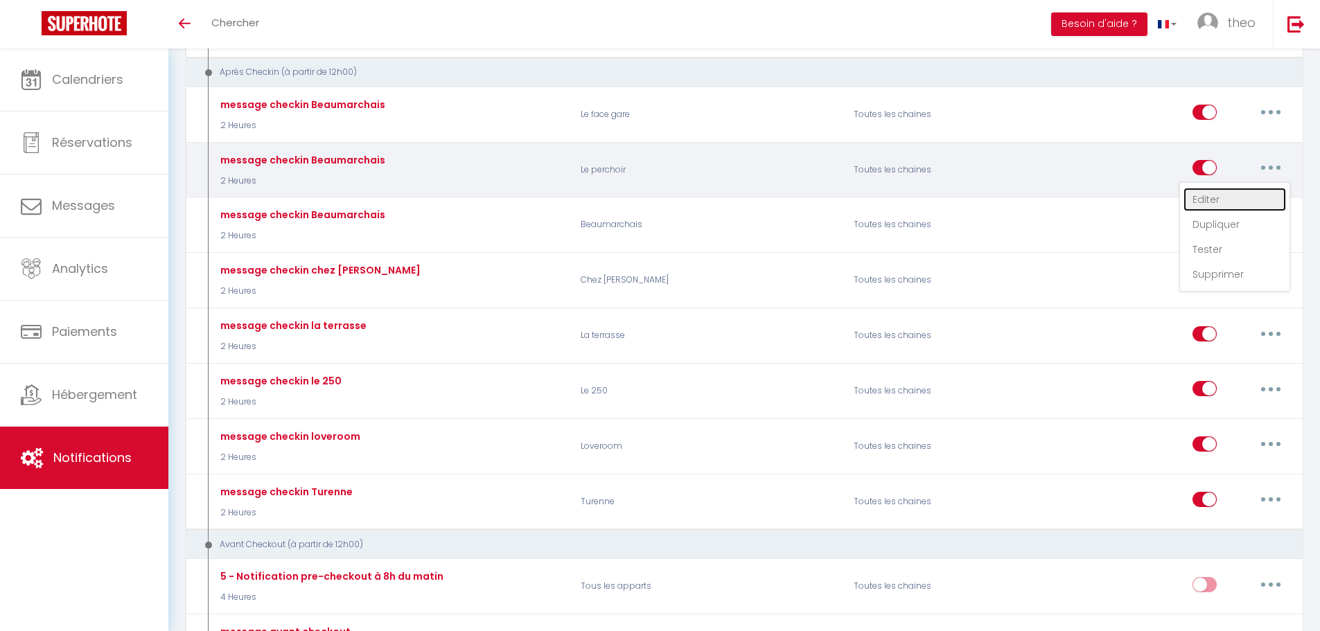
click at [1229, 195] on link "Editer" at bounding box center [1234, 200] width 103 height 24
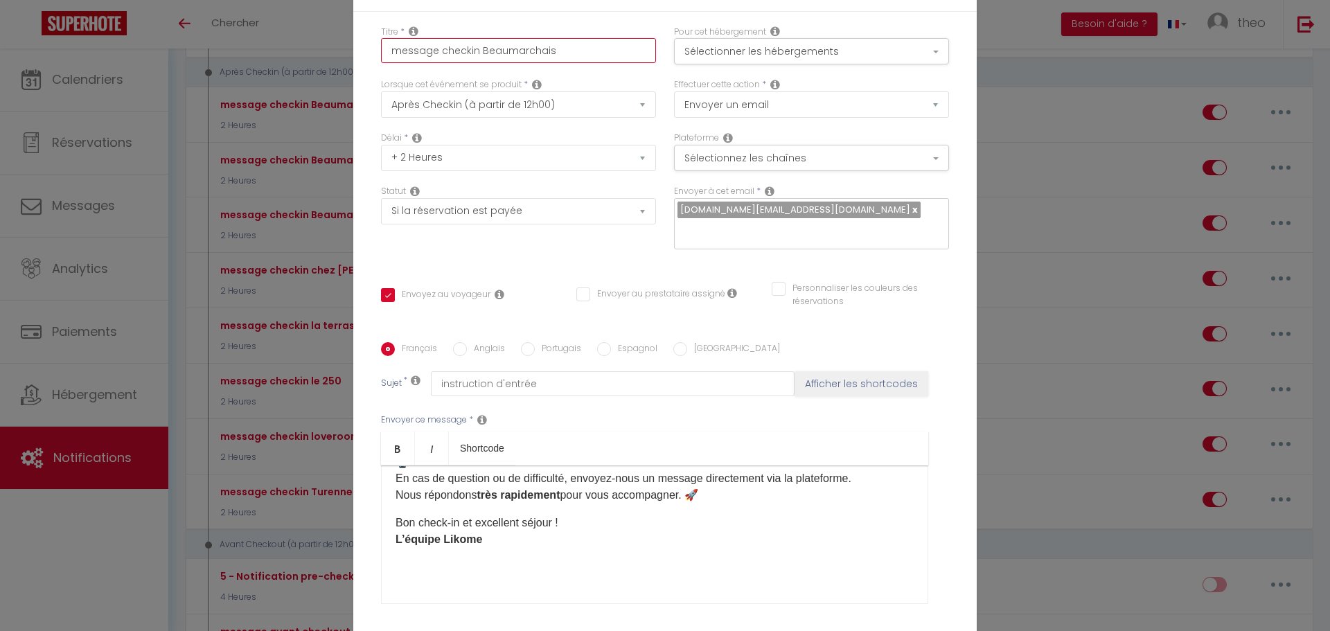
click at [583, 47] on input "message checkin Beaumarchais" at bounding box center [518, 50] width 275 height 25
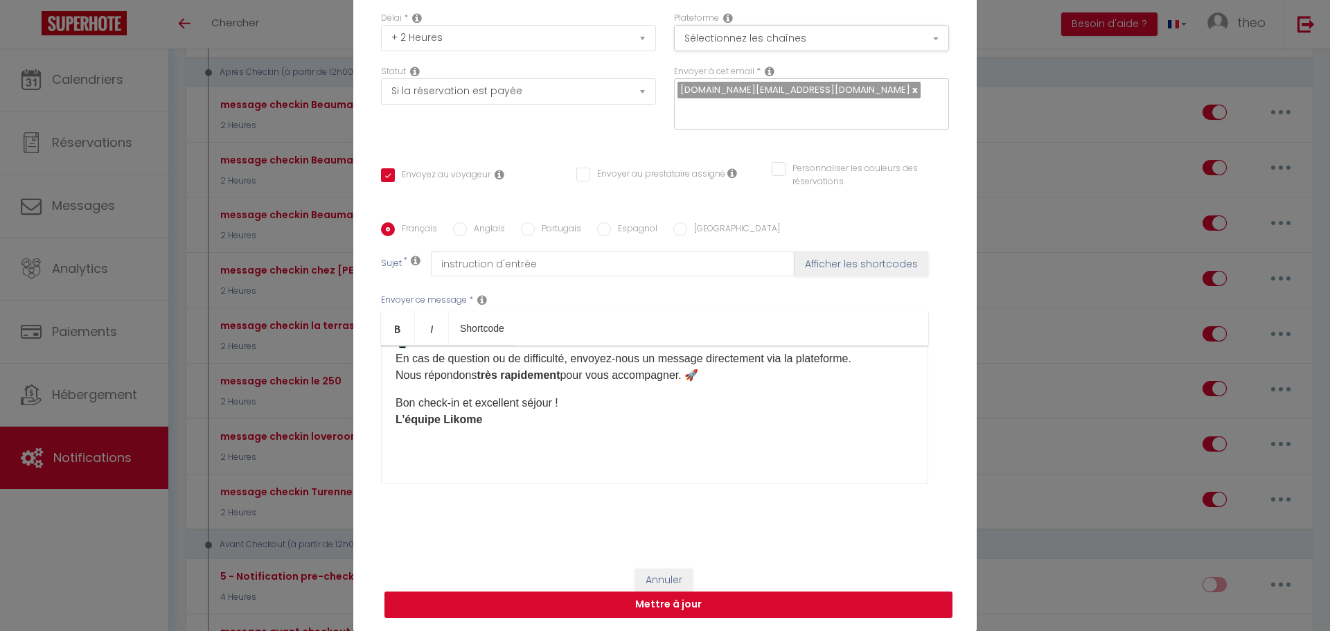
click at [619, 610] on button "Mettre à jour" at bounding box center [668, 605] width 568 height 26
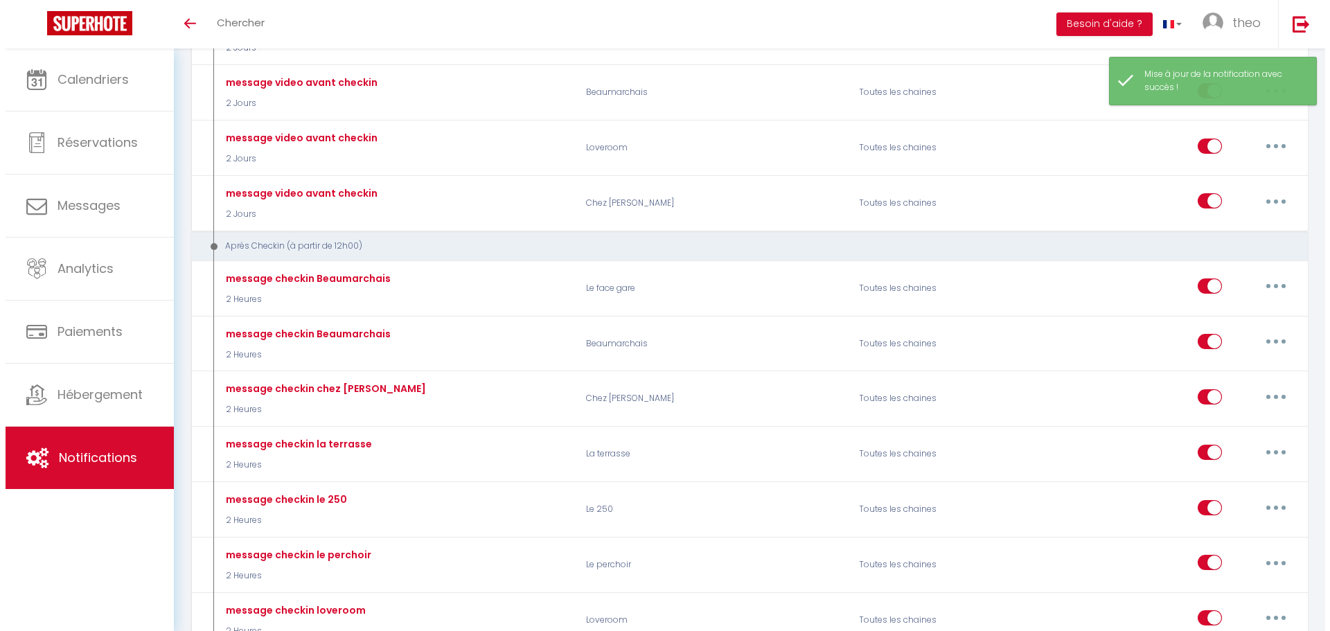
scroll to position [644, 0]
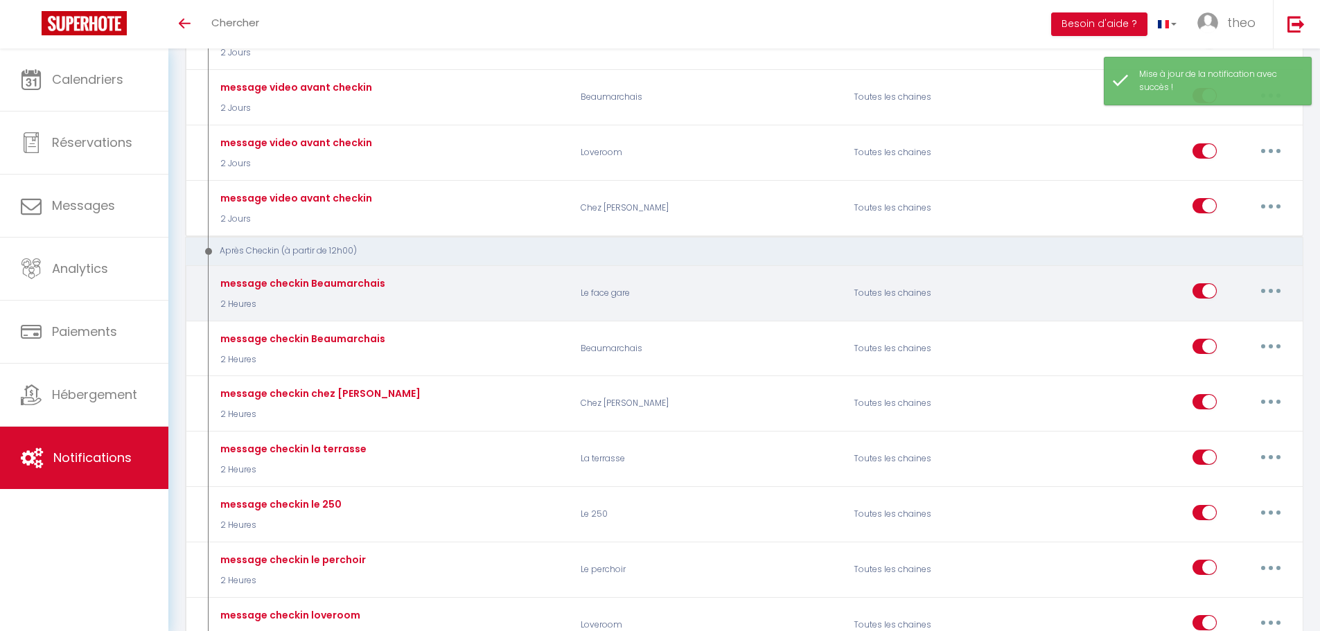
click at [1268, 291] on button "button" at bounding box center [1270, 291] width 39 height 22
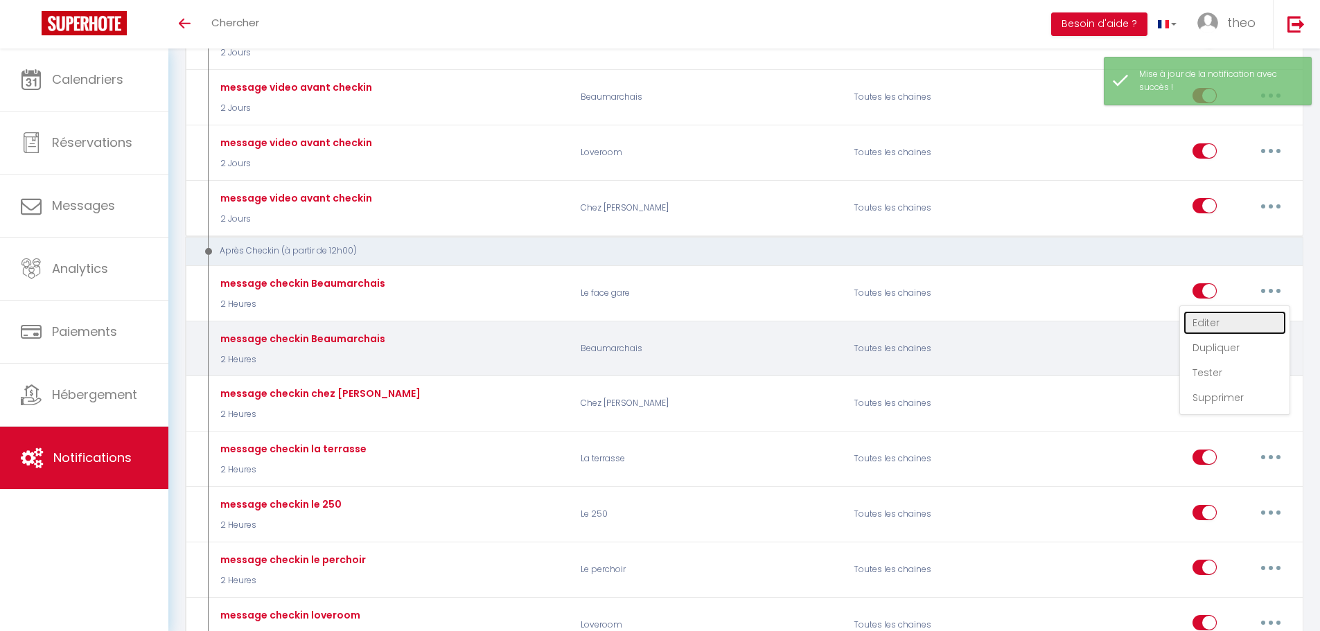
click at [1212, 322] on link "Editer" at bounding box center [1234, 323] width 103 height 24
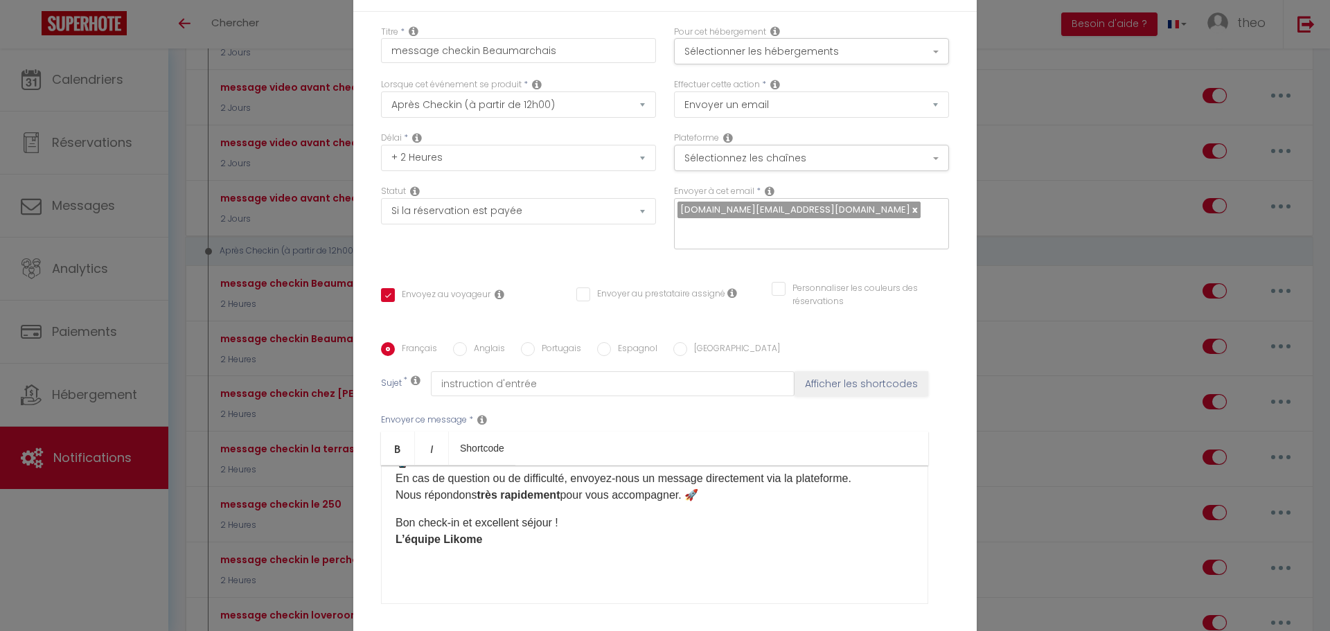
scroll to position [0, 0]
click at [586, 43] on input "message checkin Beaumarchais" at bounding box center [518, 50] width 275 height 25
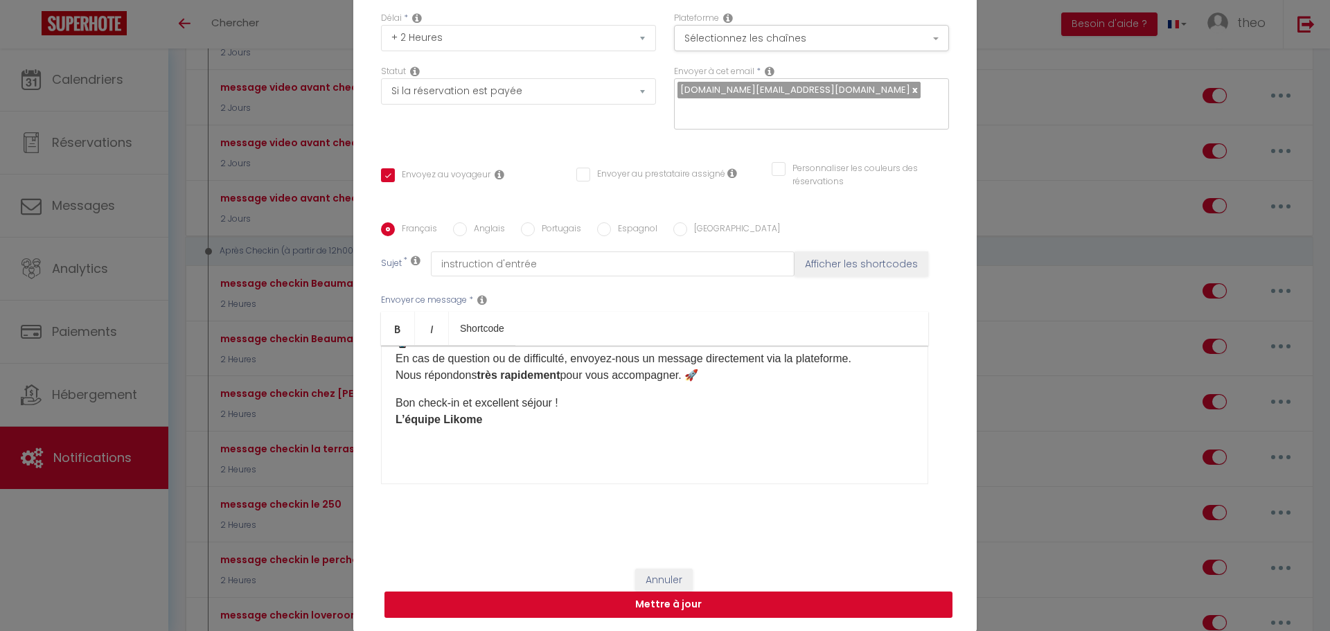
click at [704, 598] on button "Mettre à jour" at bounding box center [668, 605] width 568 height 26
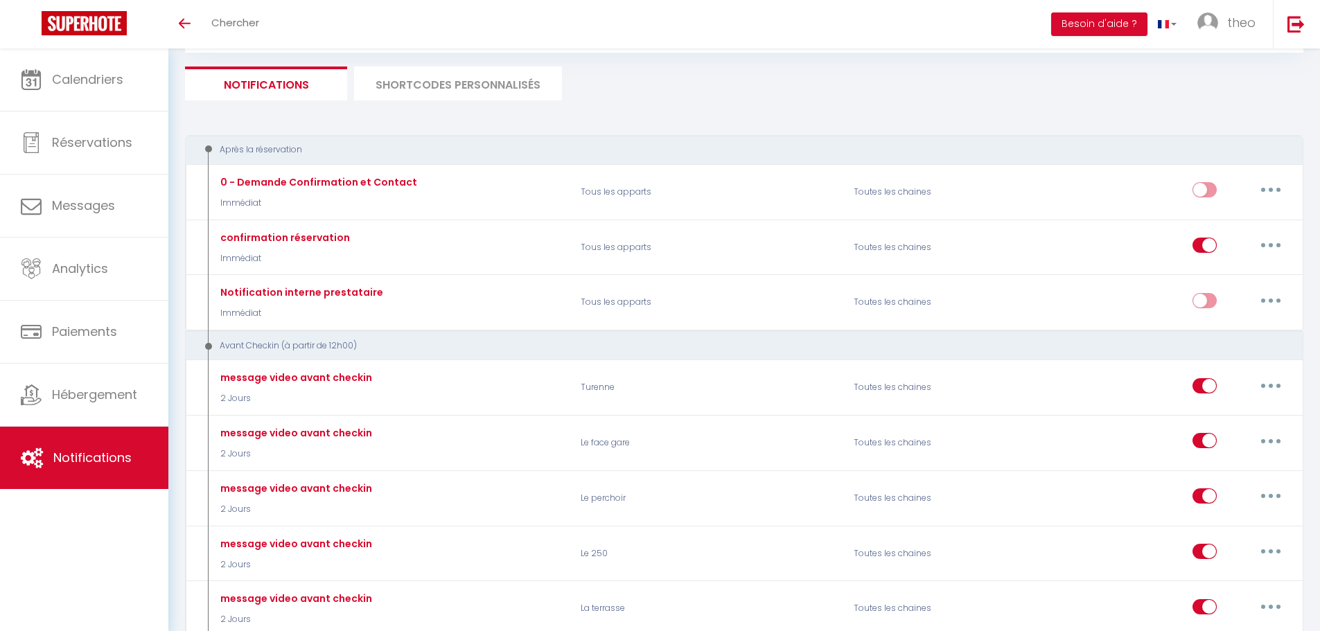
scroll to position [0, 0]
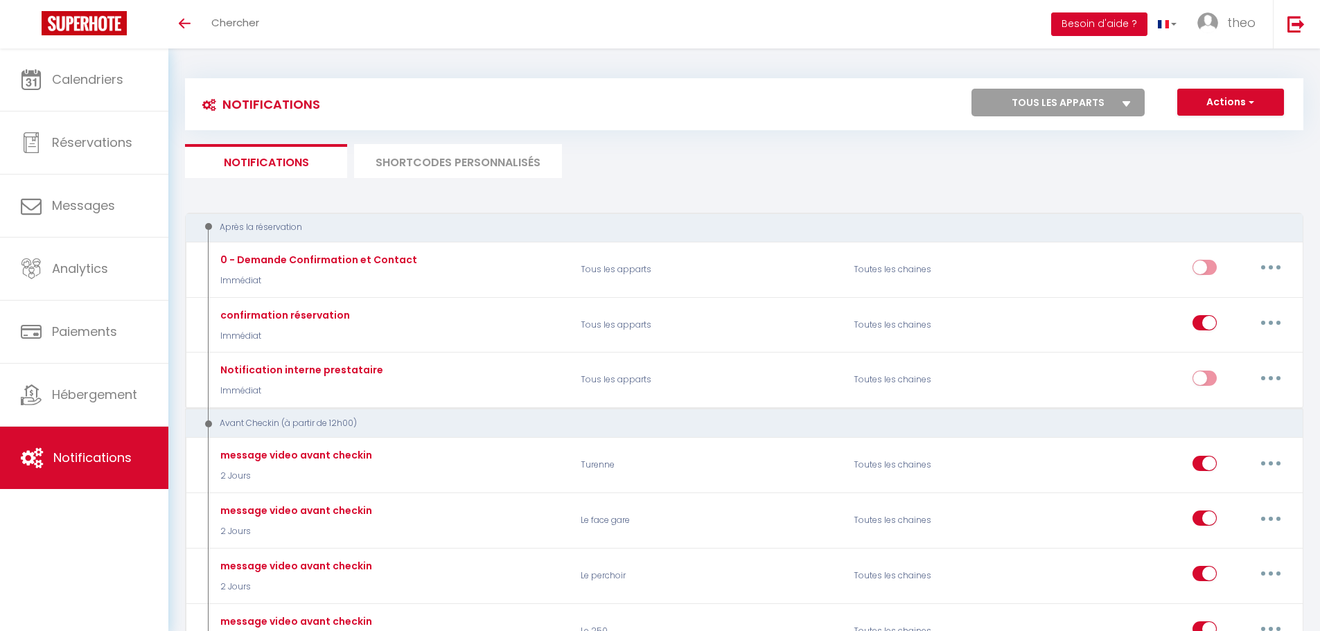
click at [1081, 15] on button "Besoin d'aide ?" at bounding box center [1099, 24] width 96 height 24
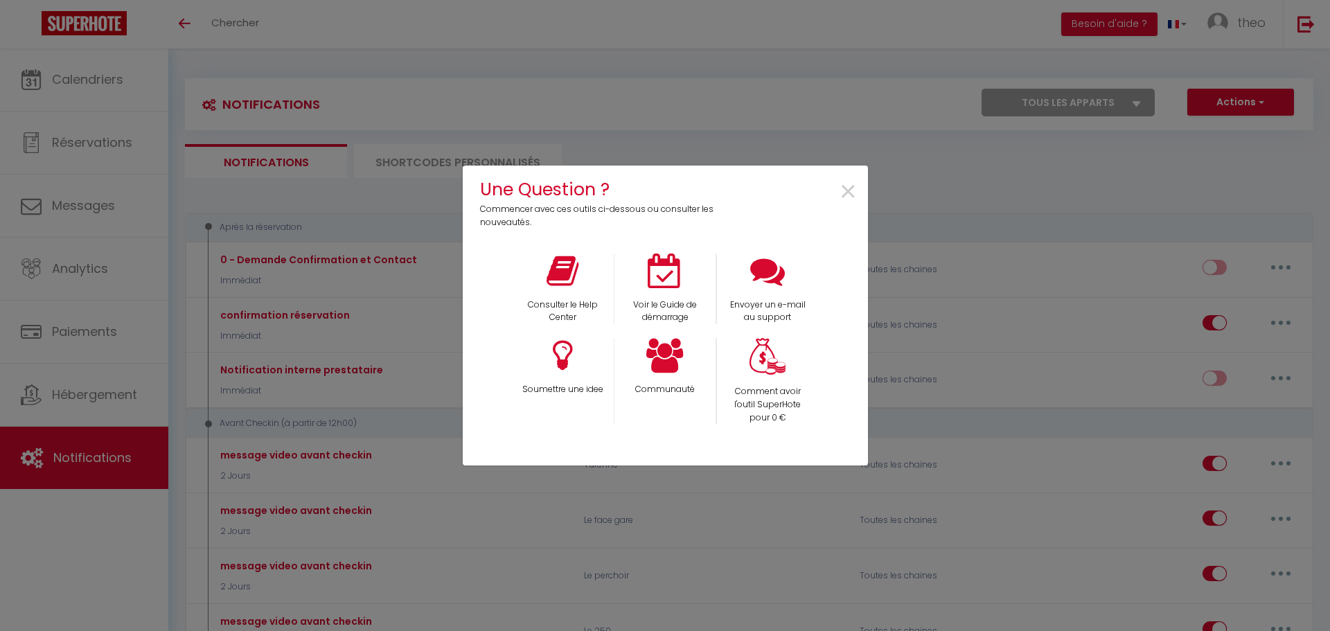
click at [1013, 409] on div "Une Question ? Commencer avec ces outils ci-dessous ou consulter les nouveautés…" at bounding box center [665, 315] width 1330 height 631
click at [850, 195] on span "×" at bounding box center [848, 192] width 19 height 44
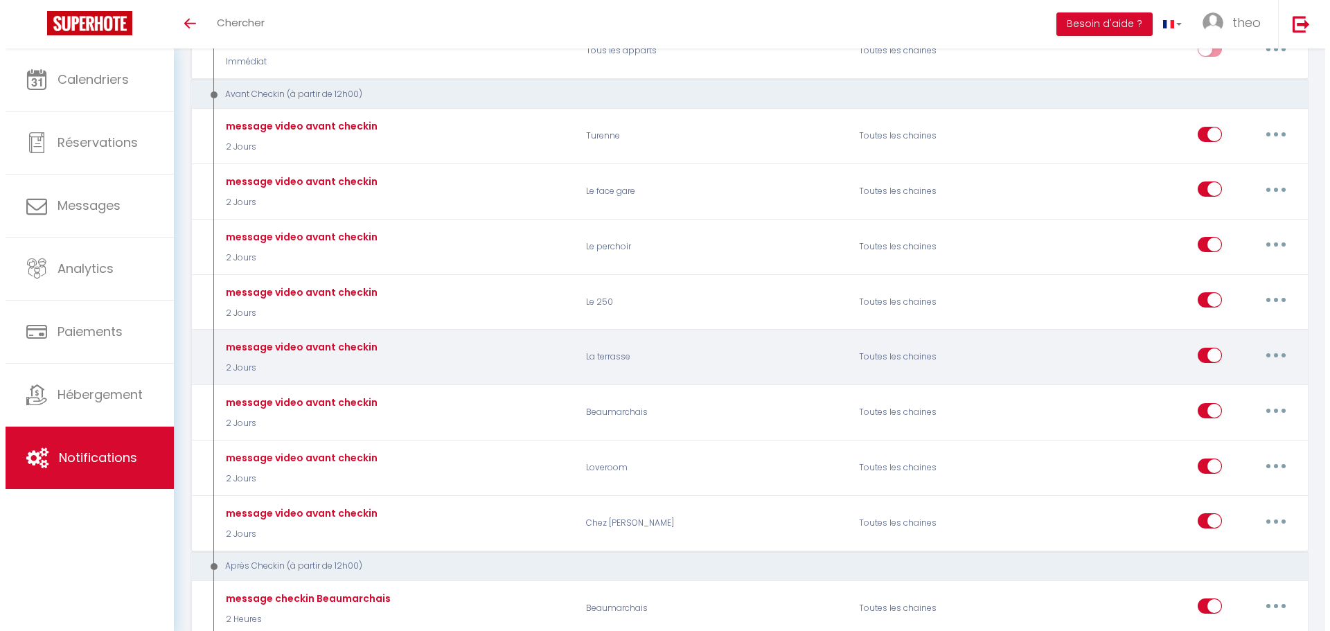
scroll to position [337, 0]
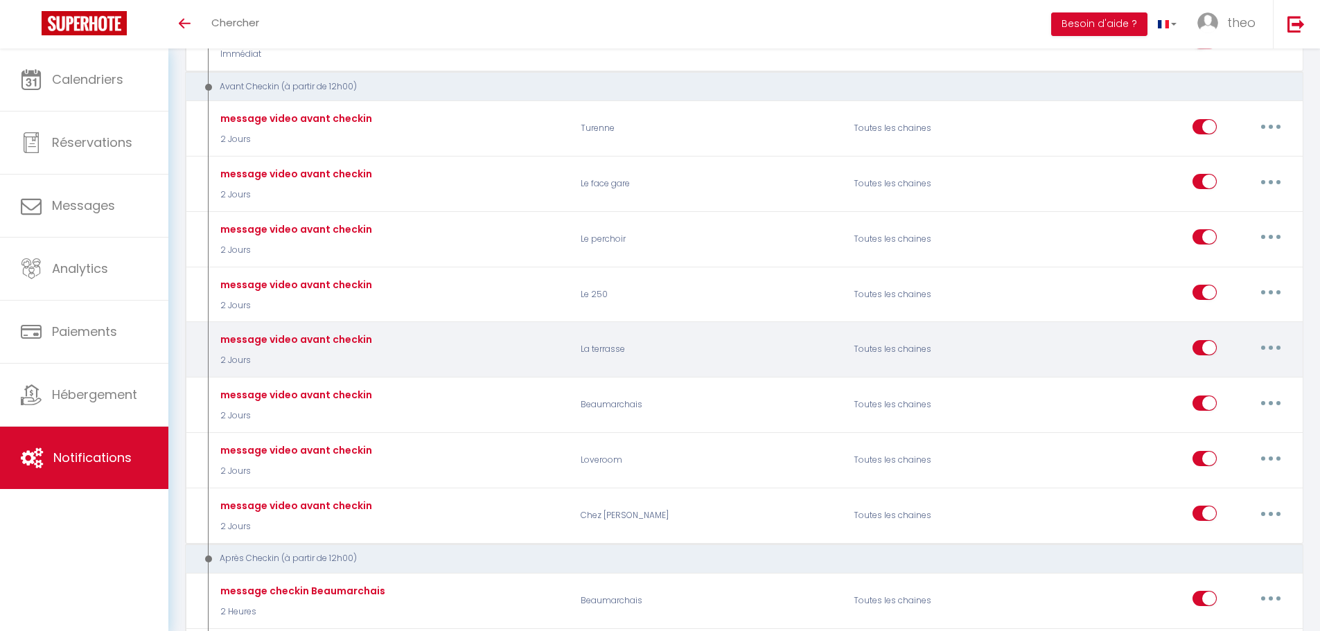
click at [1259, 346] on button "button" at bounding box center [1270, 348] width 39 height 22
click at [1205, 378] on link "Editer" at bounding box center [1234, 379] width 103 height 24
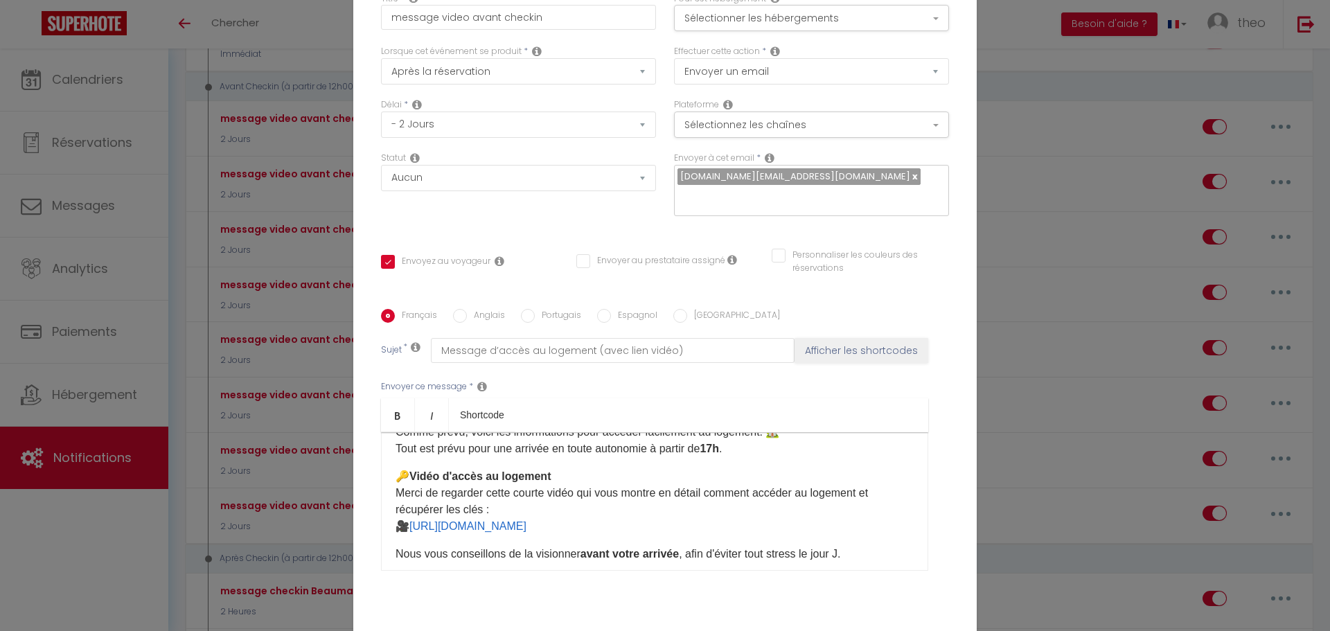
scroll to position [34, 0]
click at [1011, 219] on div "Modifier la notification × Titre * message video avant checkin Pour cet héberge…" at bounding box center [665, 315] width 1330 height 631
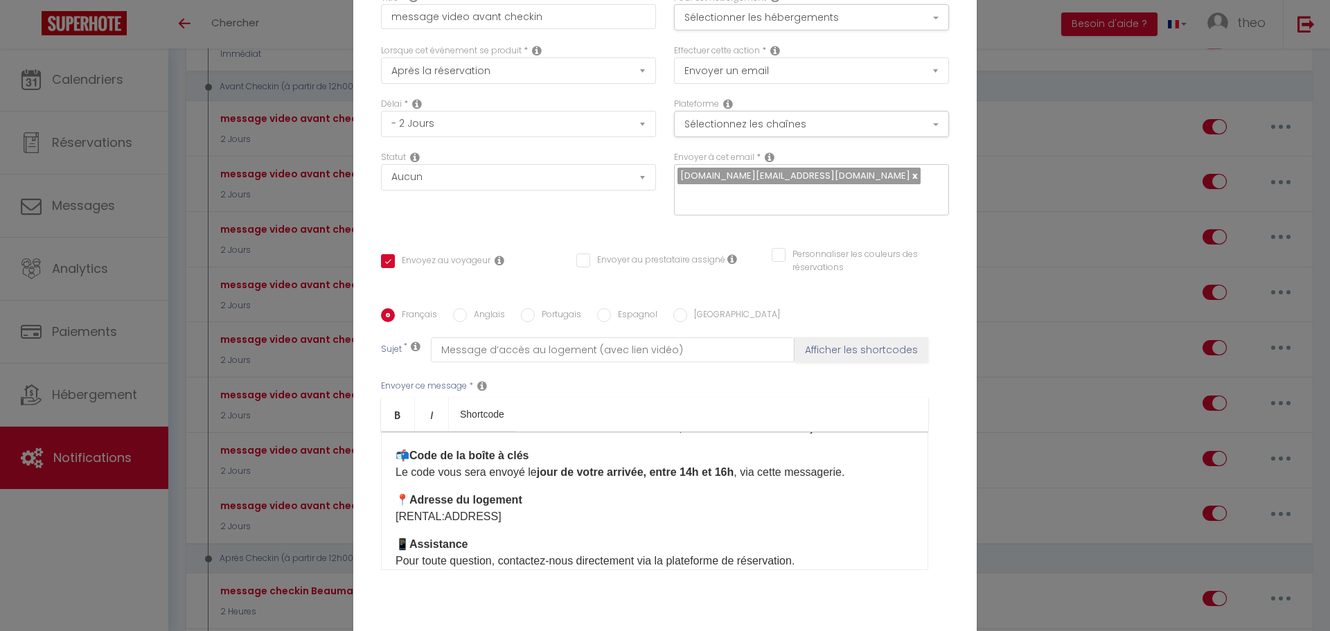
scroll to position [178, 0]
drag, startPoint x: 803, startPoint y: 346, endPoint x: 1217, endPoint y: 249, distance: 425.4
click at [1220, 249] on div "Modifier la notification × Titre * message video avant checkin Pour cet héberge…" at bounding box center [665, 315] width 1330 height 631
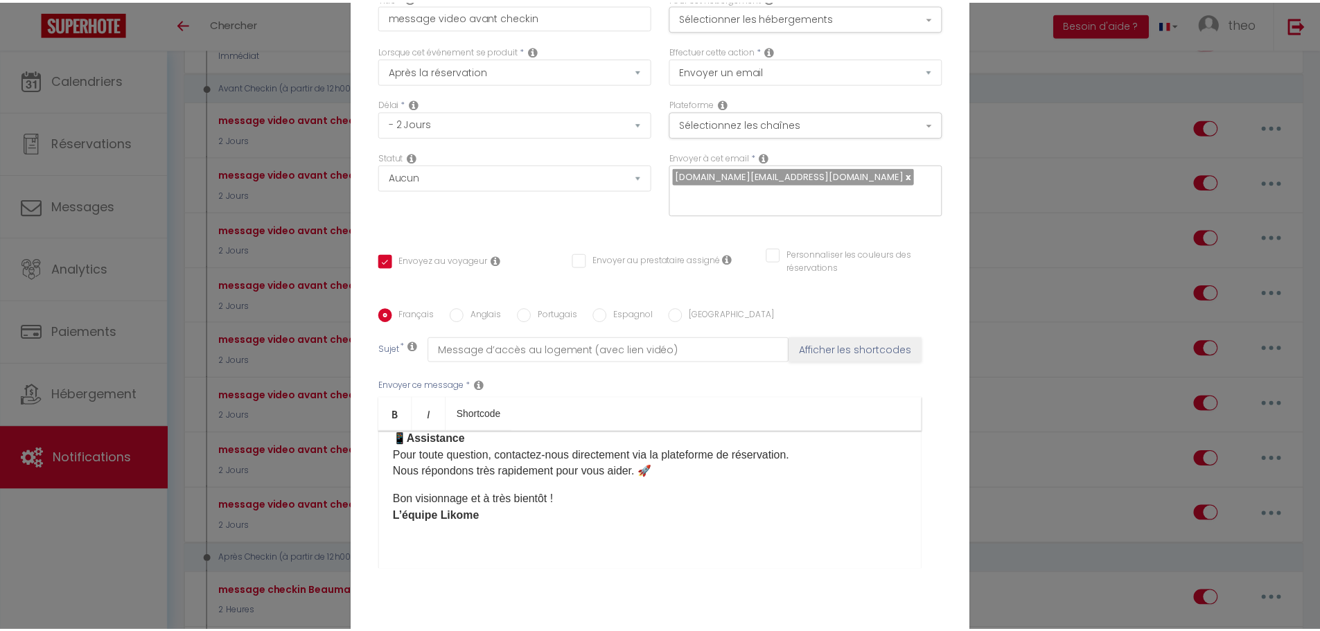
scroll to position [120, 0]
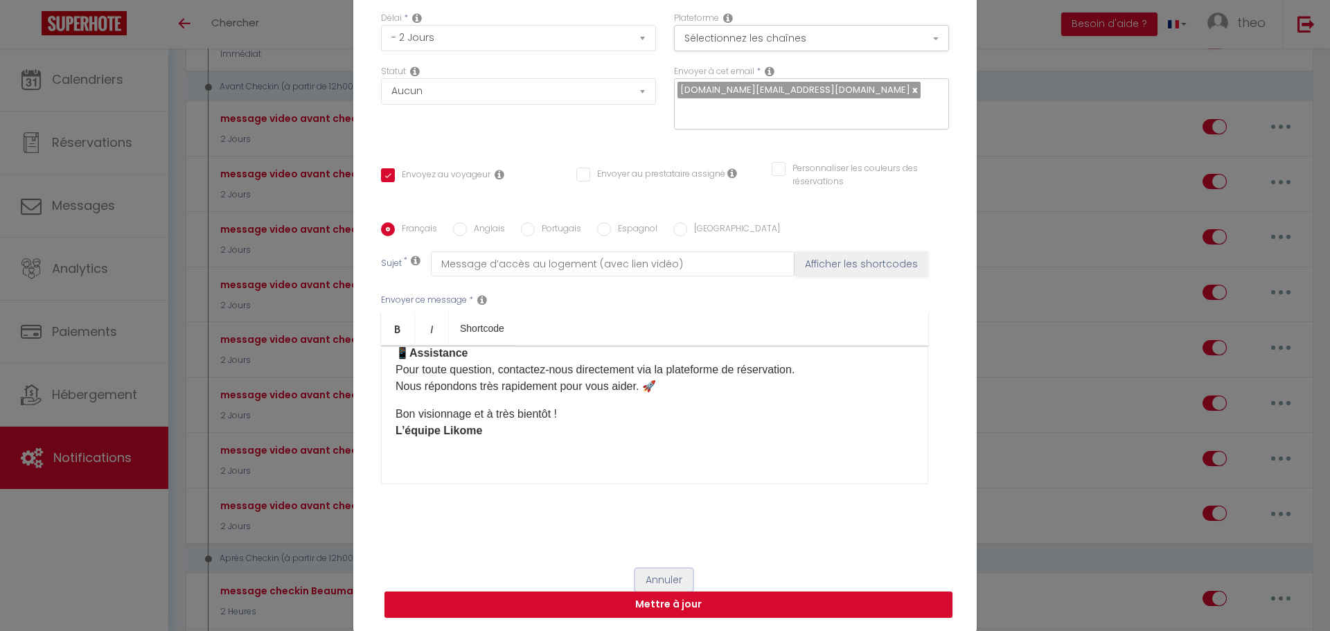
click at [664, 576] on button "Annuler" at bounding box center [663, 581] width 57 height 24
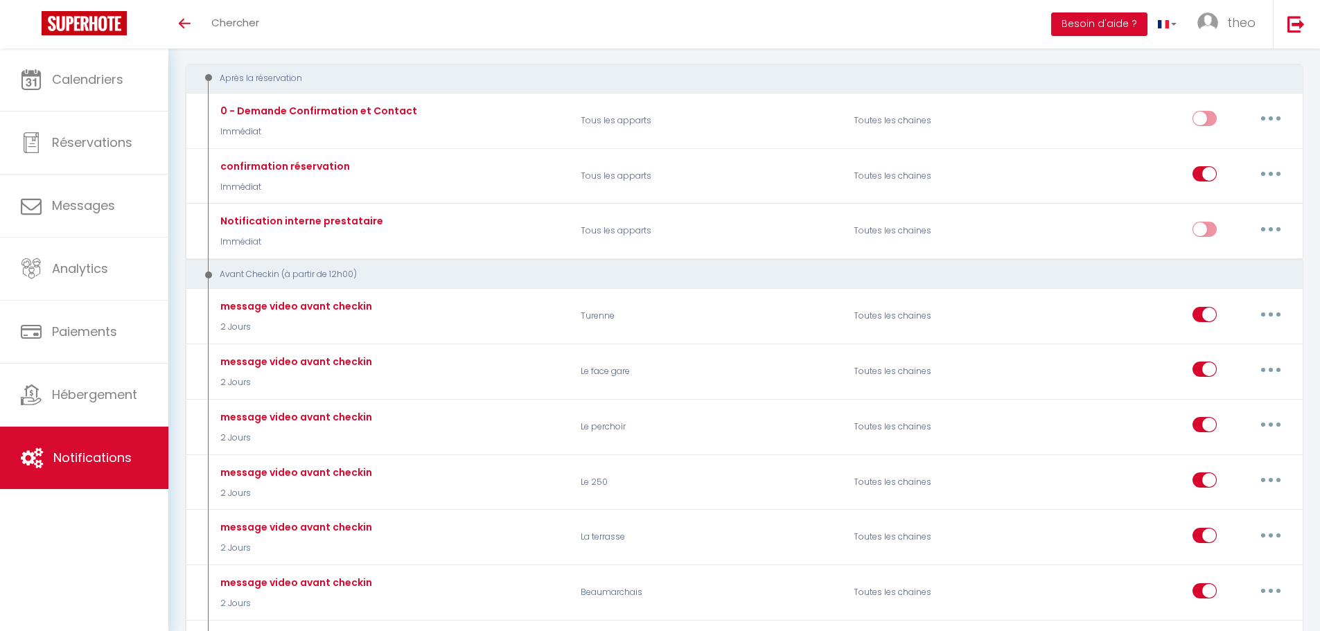
scroll to position [143, 0]
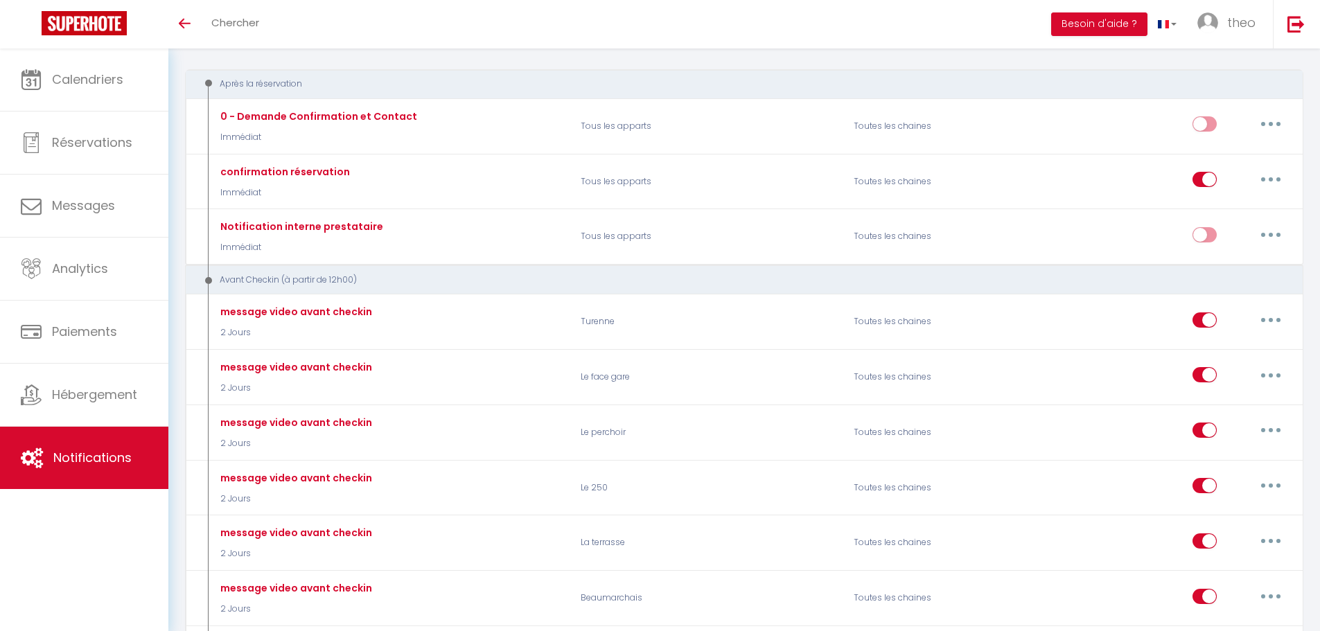
click at [1072, 10] on li "Besoin d'aide ?" at bounding box center [1099, 24] width 96 height 48
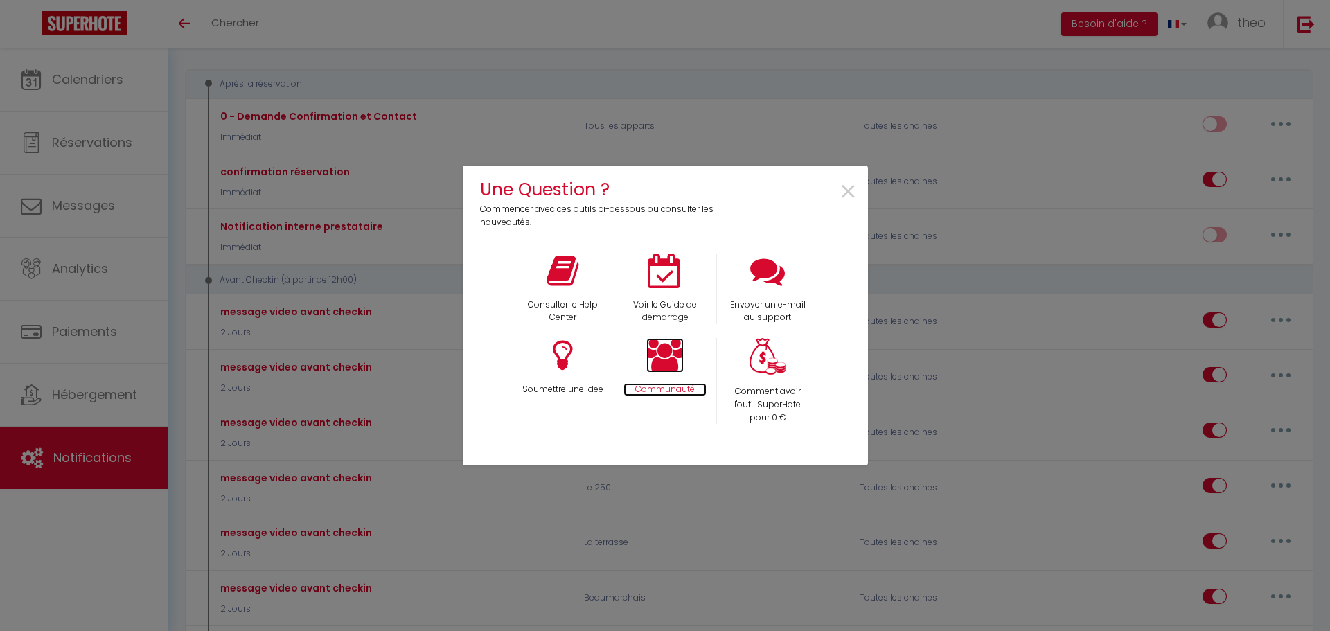
click at [657, 389] on p "Communauté" at bounding box center [664, 389] width 83 height 13
click at [563, 32] on div "Une Question ? Commencer avec ces outils ci-dessous ou consulter les nouveautés…" at bounding box center [665, 315] width 405 height 631
click at [852, 196] on span "×" at bounding box center [848, 192] width 19 height 44
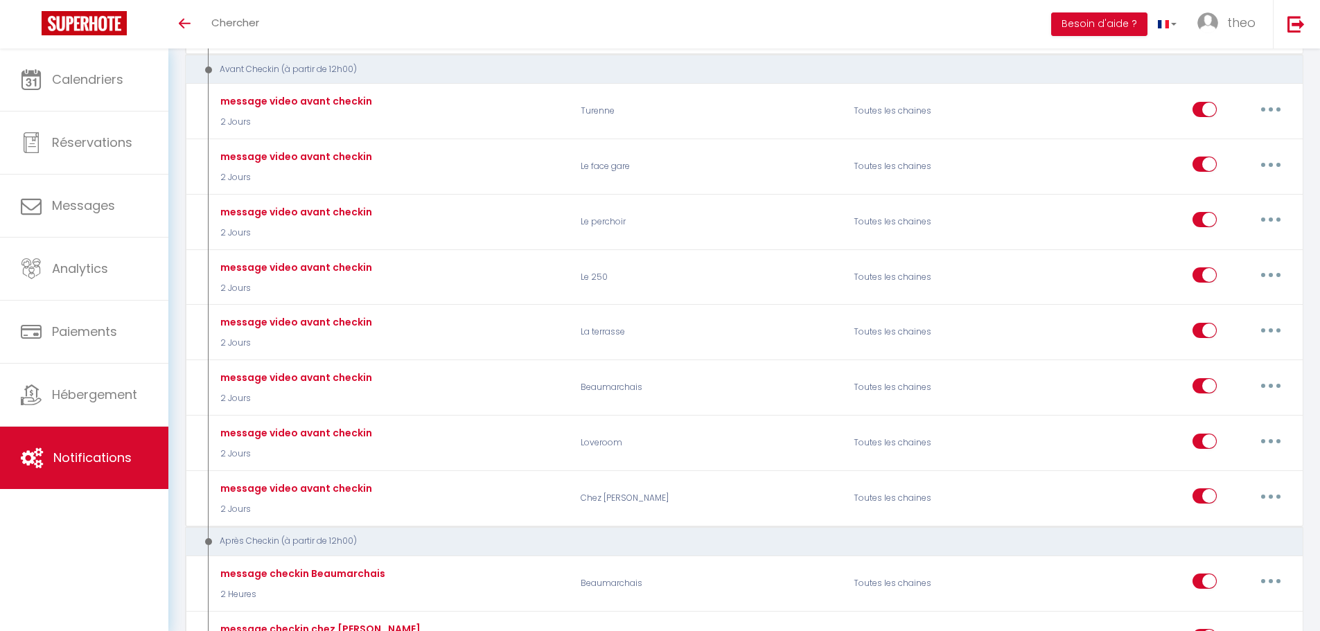
scroll to position [0, 0]
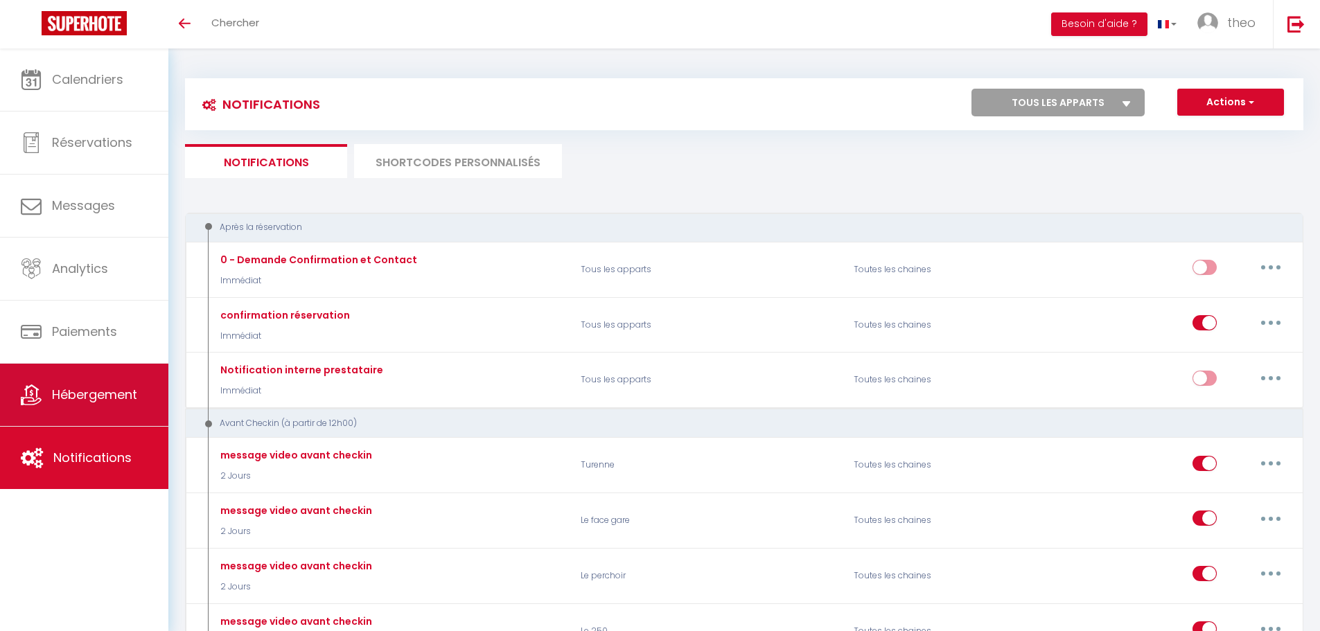
click at [45, 402] on link "Hébergement" at bounding box center [84, 395] width 168 height 62
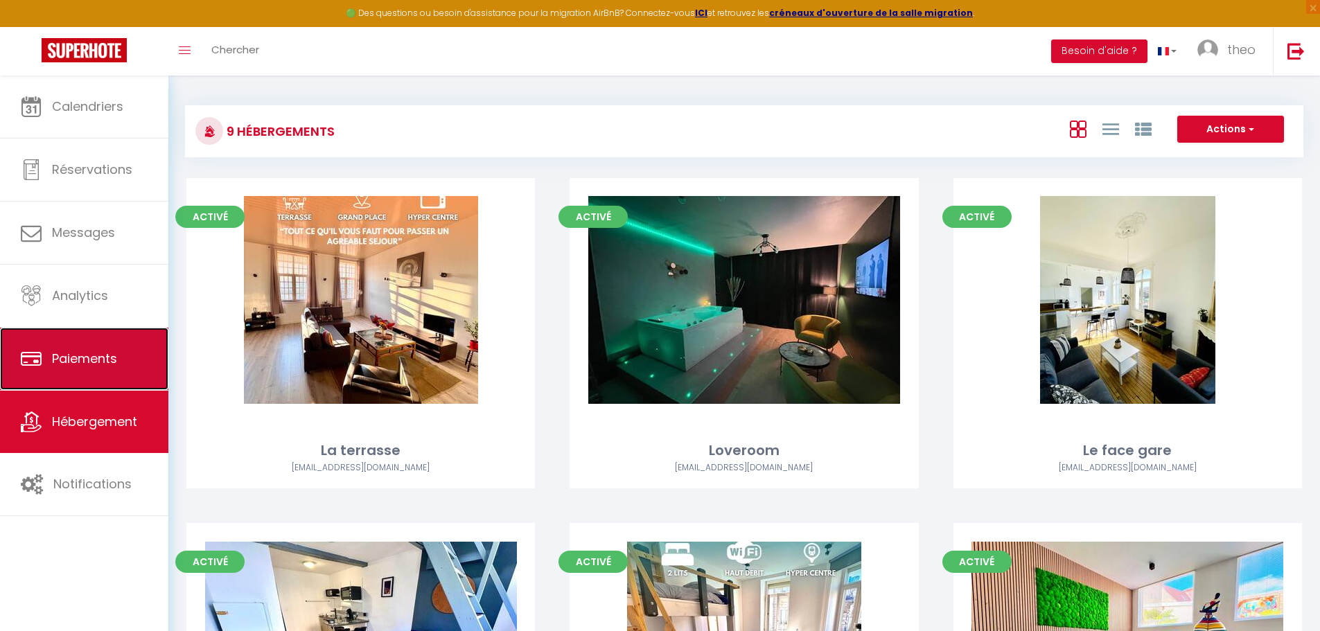
click at [76, 352] on span "Paiements" at bounding box center [84, 358] width 65 height 17
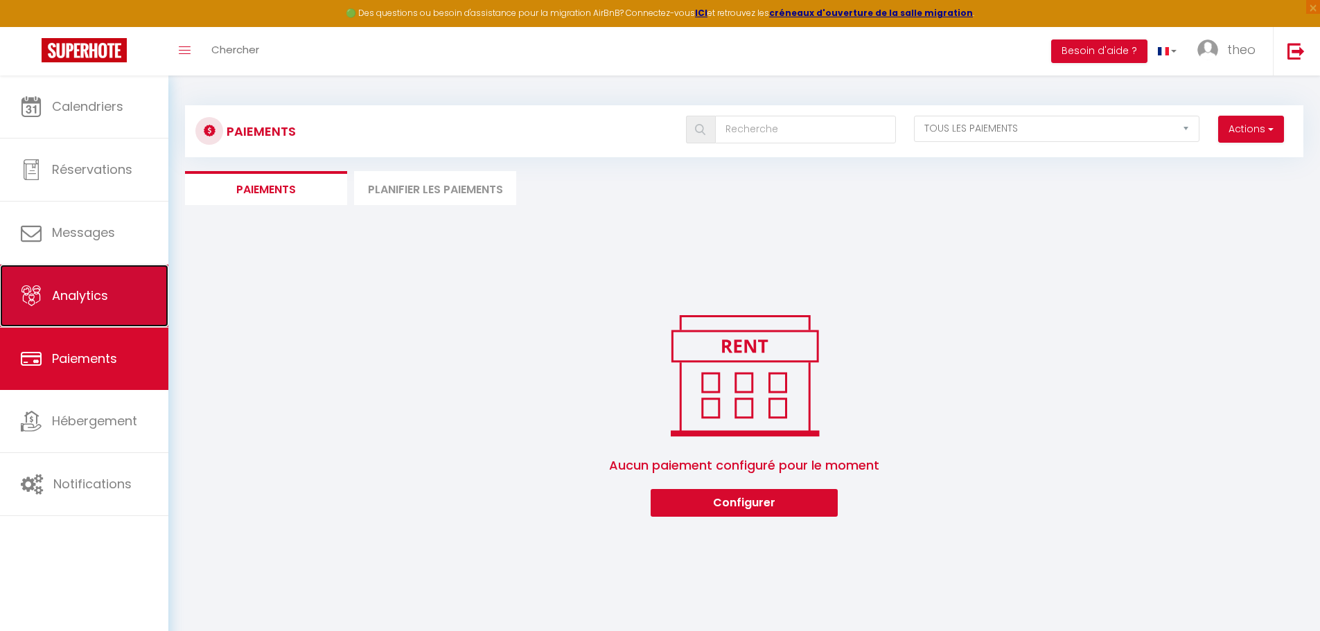
click at [82, 310] on link "Analytics" at bounding box center [84, 296] width 168 height 62
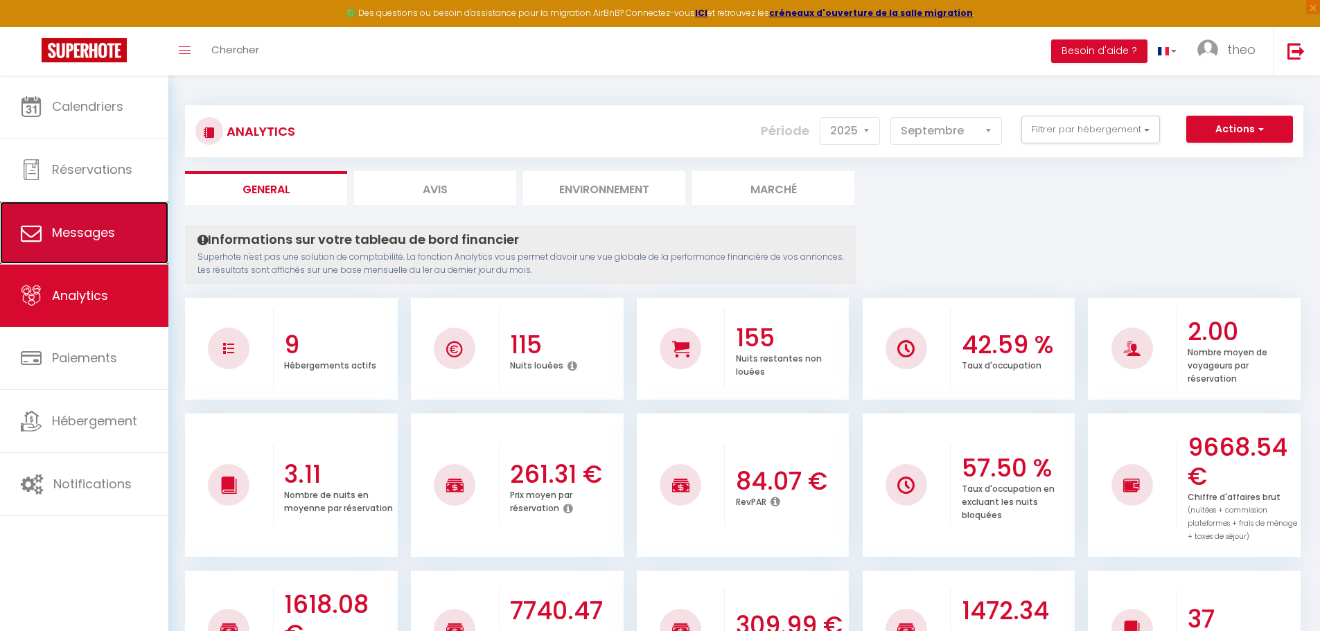
click at [131, 240] on link "Messages" at bounding box center [84, 233] width 168 height 62
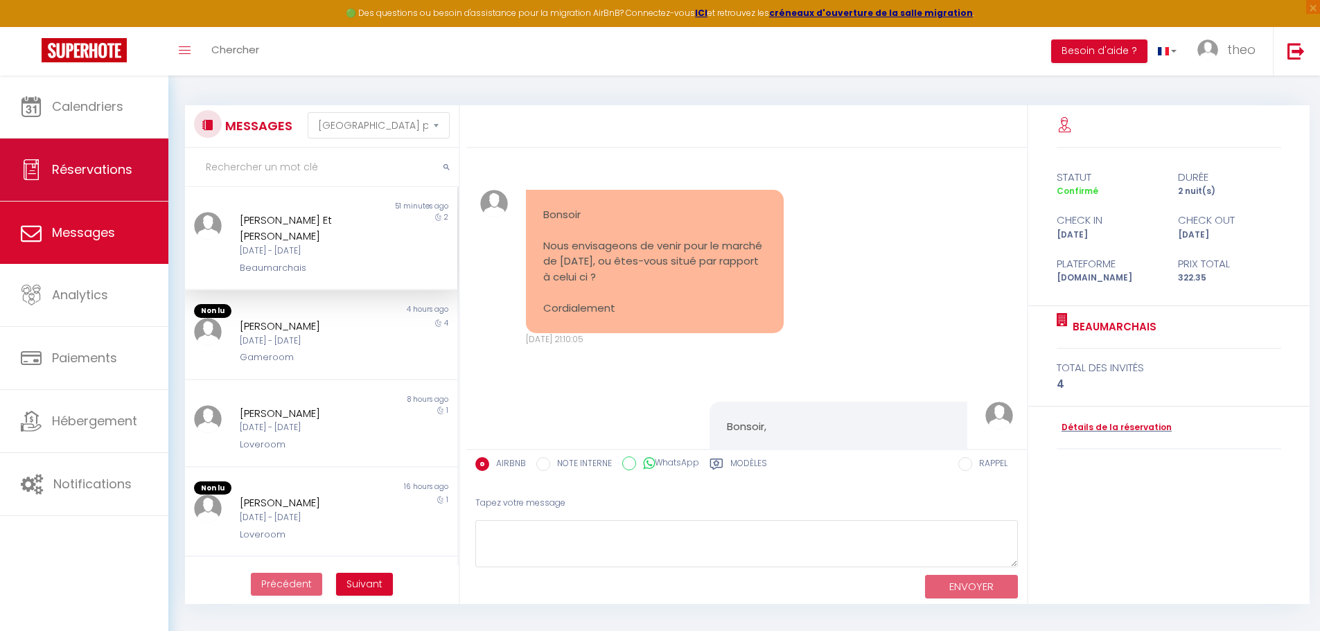
scroll to position [1377, 0]
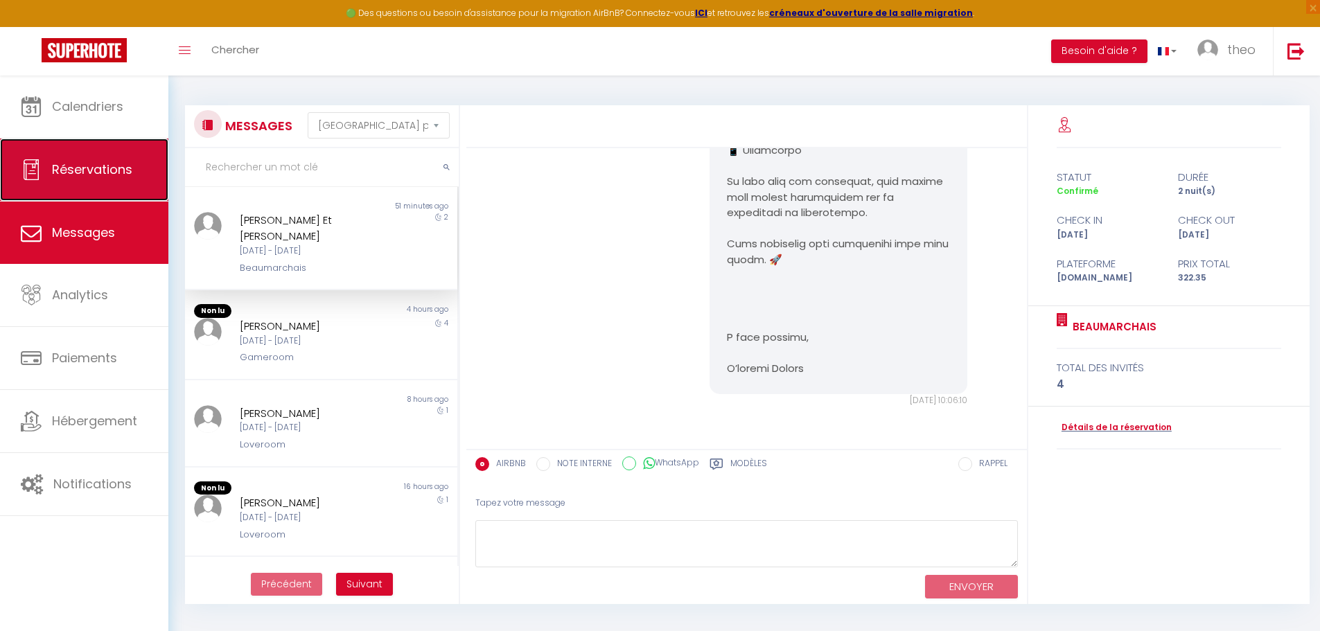
click at [130, 172] on span "Réservations" at bounding box center [92, 169] width 80 height 17
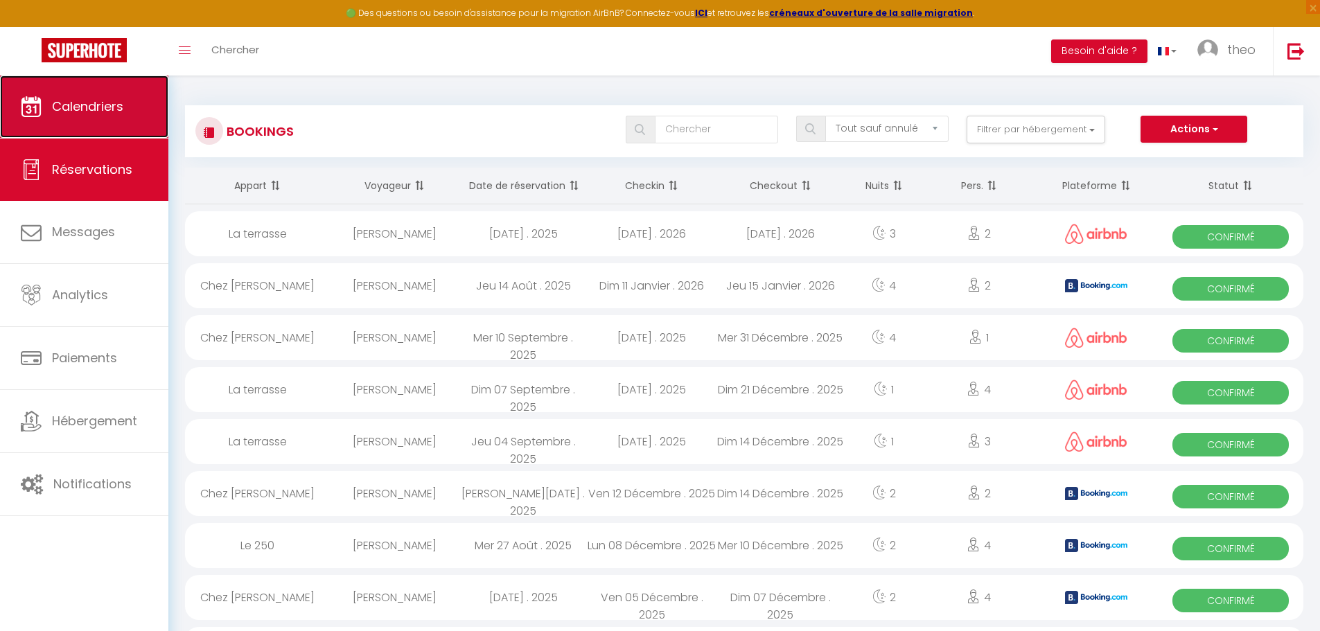
click at [132, 130] on link "Calendriers" at bounding box center [84, 107] width 168 height 62
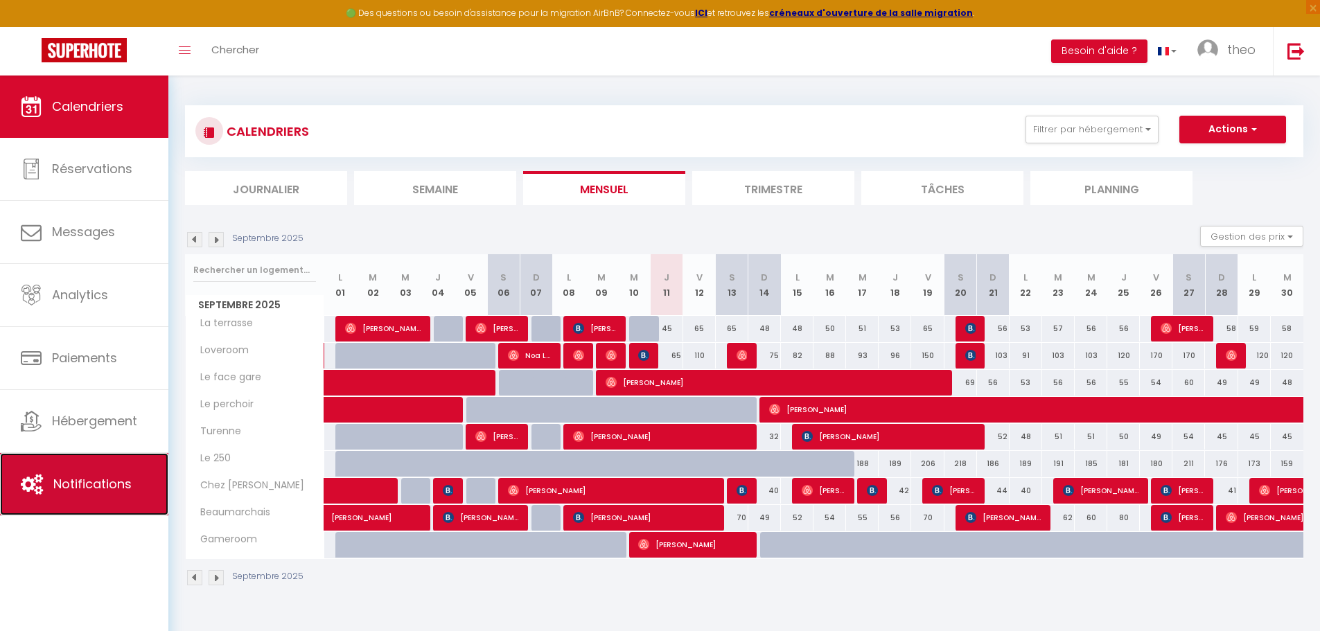
click at [118, 465] on link "Notifications" at bounding box center [84, 484] width 168 height 62
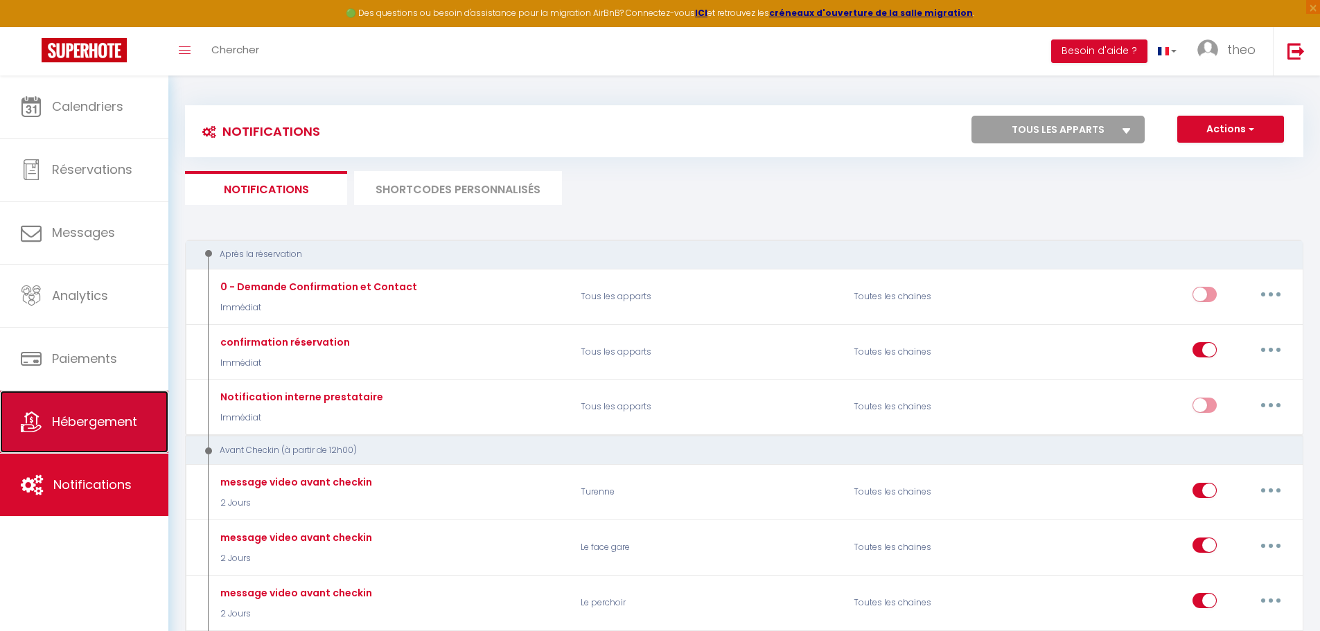
click at [122, 405] on link "Hébergement" at bounding box center [84, 422] width 168 height 62
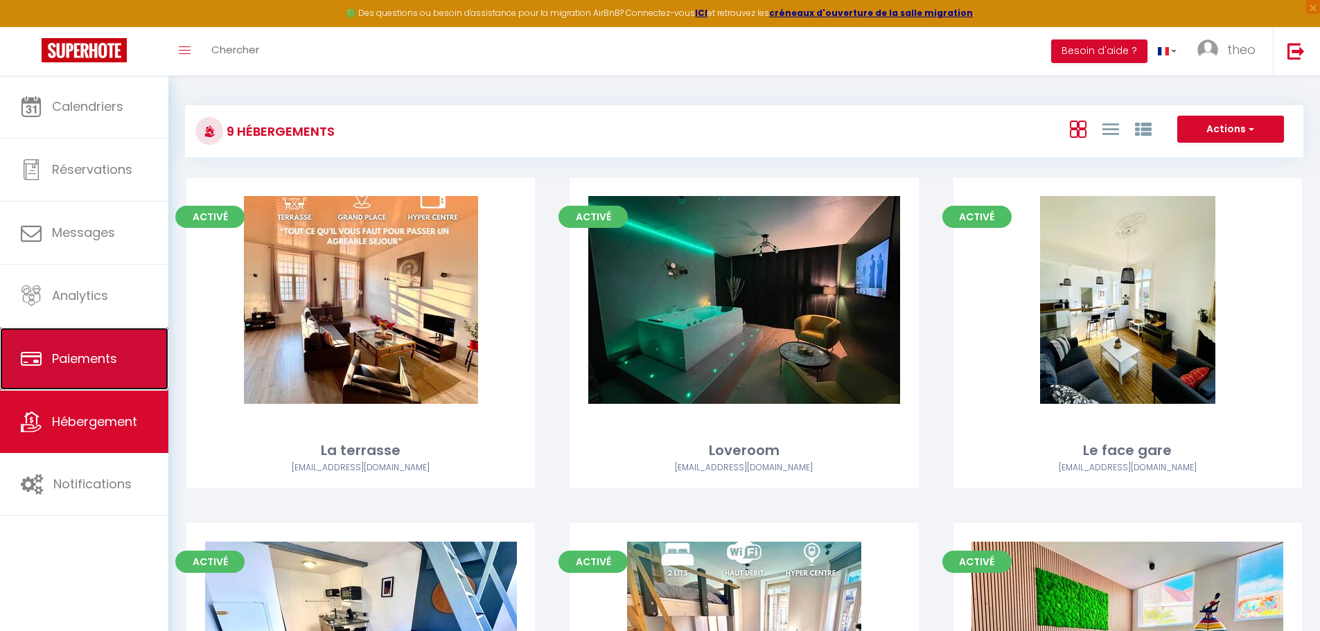
click at [122, 364] on link "Paiements" at bounding box center [84, 359] width 168 height 62
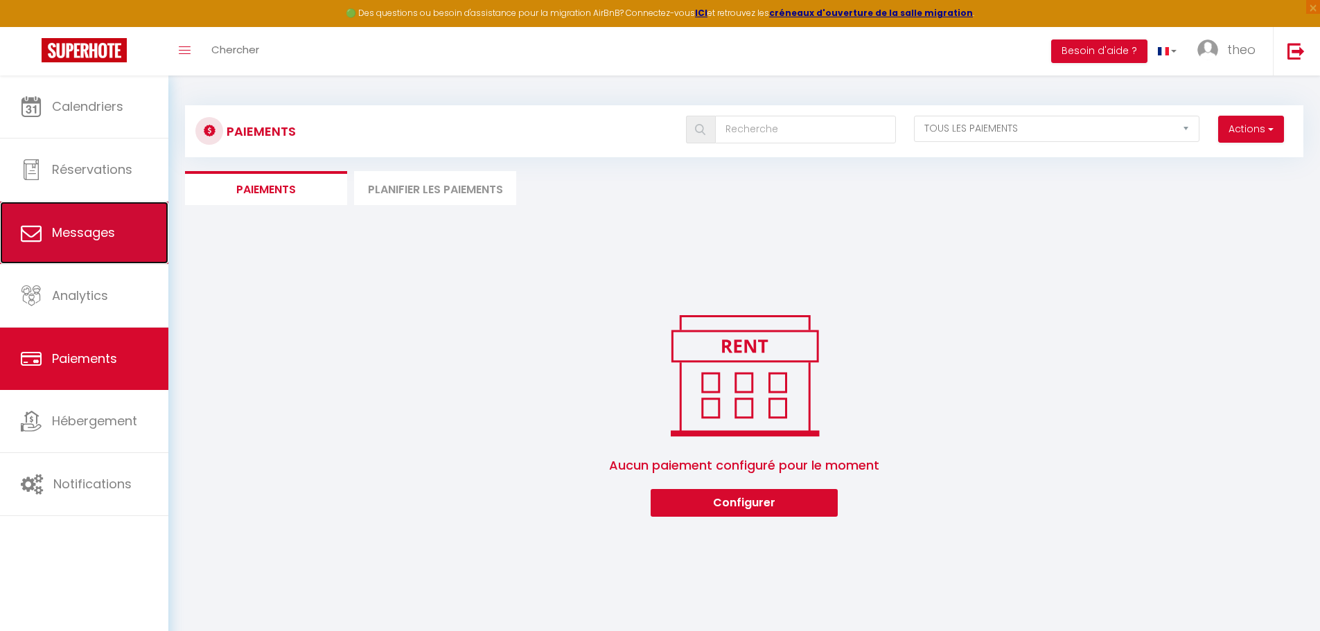
click at [73, 263] on link "Messages" at bounding box center [84, 233] width 168 height 62
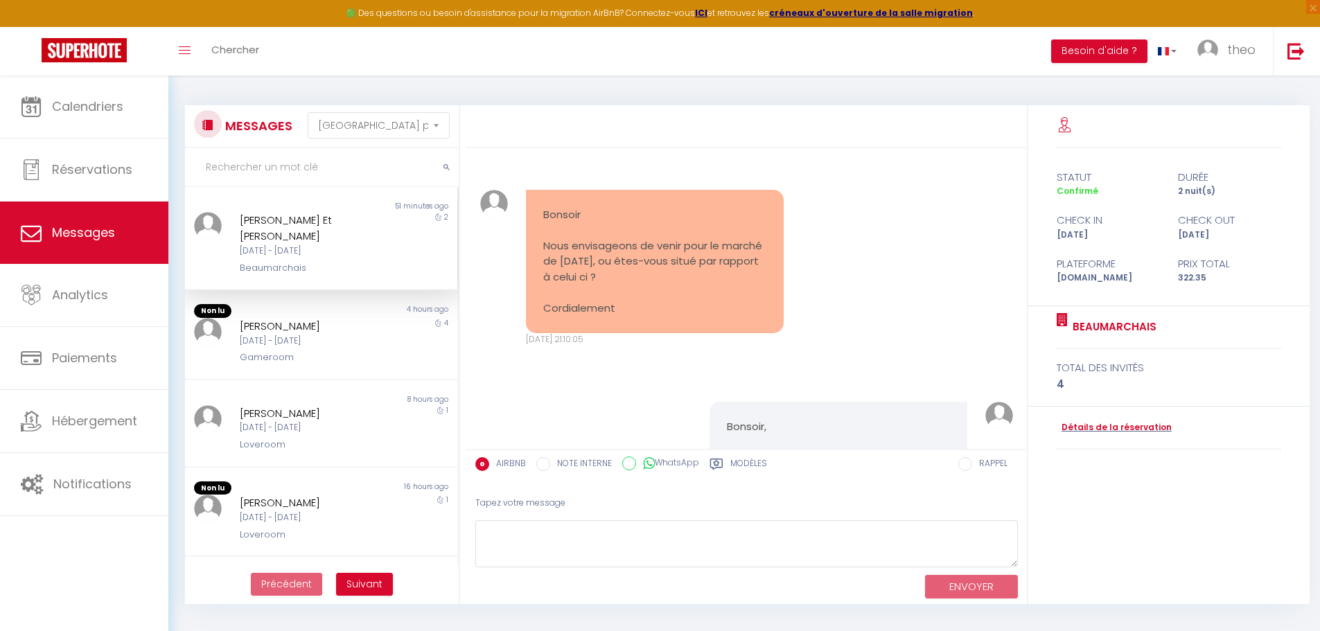
scroll to position [1377, 0]
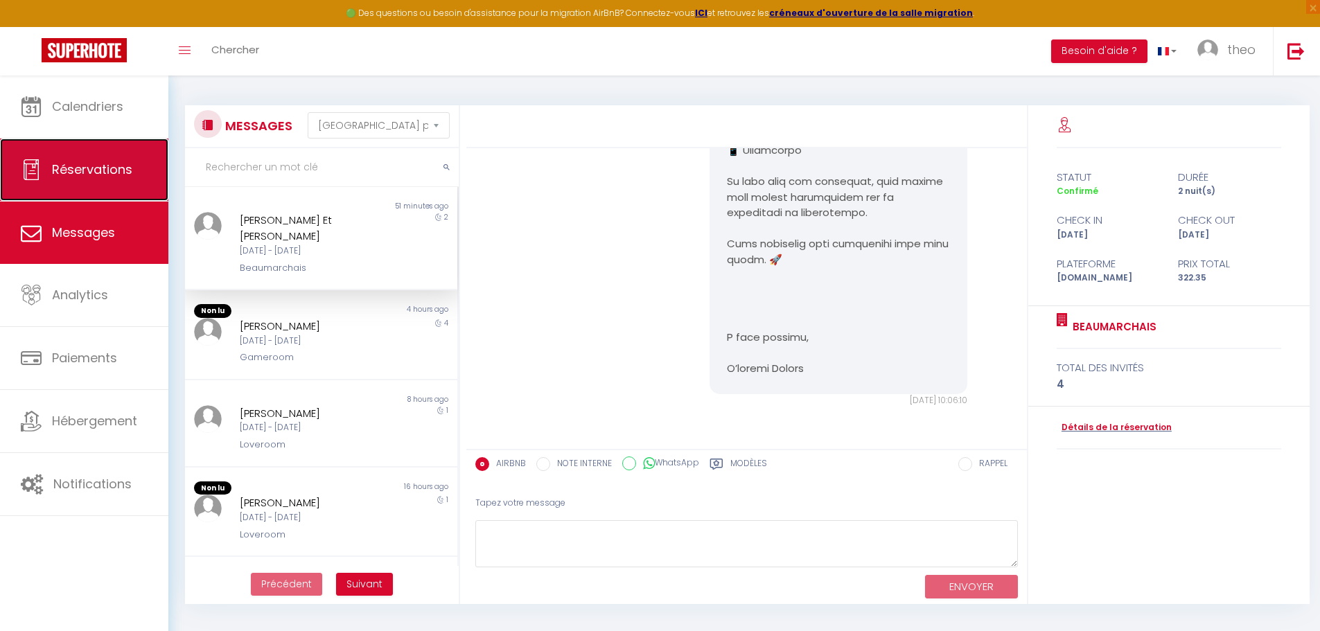
click at [82, 190] on link "Réservations" at bounding box center [84, 170] width 168 height 62
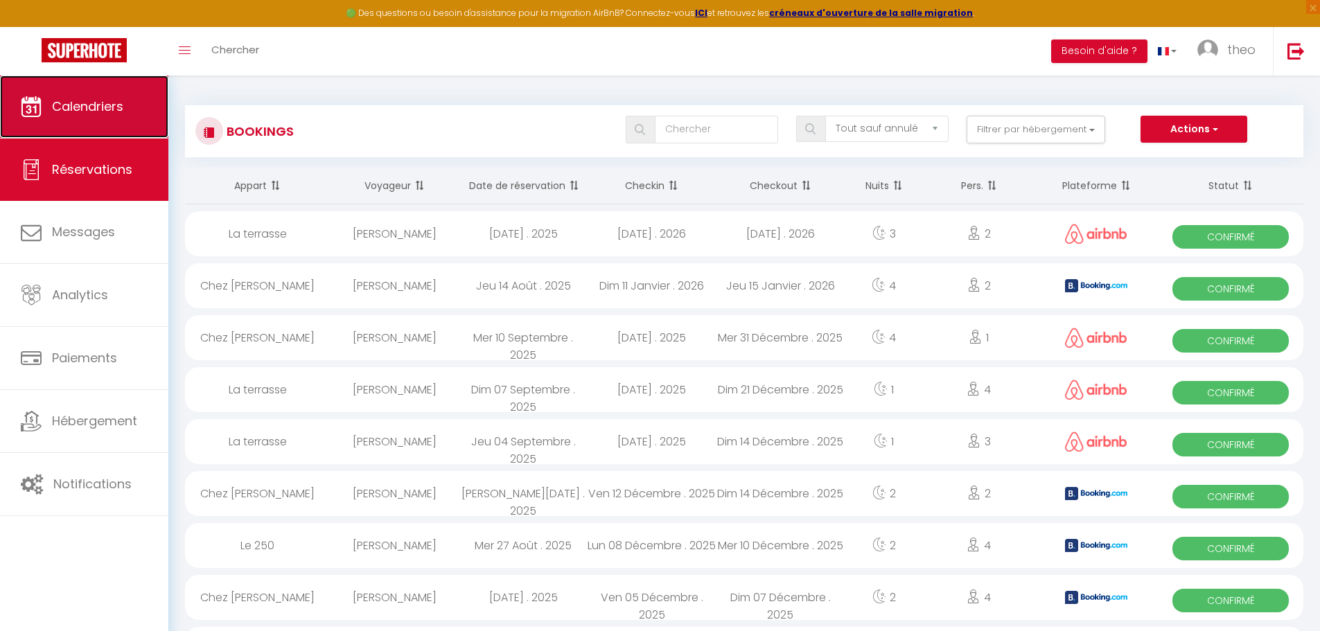
click at [108, 123] on link "Calendriers" at bounding box center [84, 107] width 168 height 62
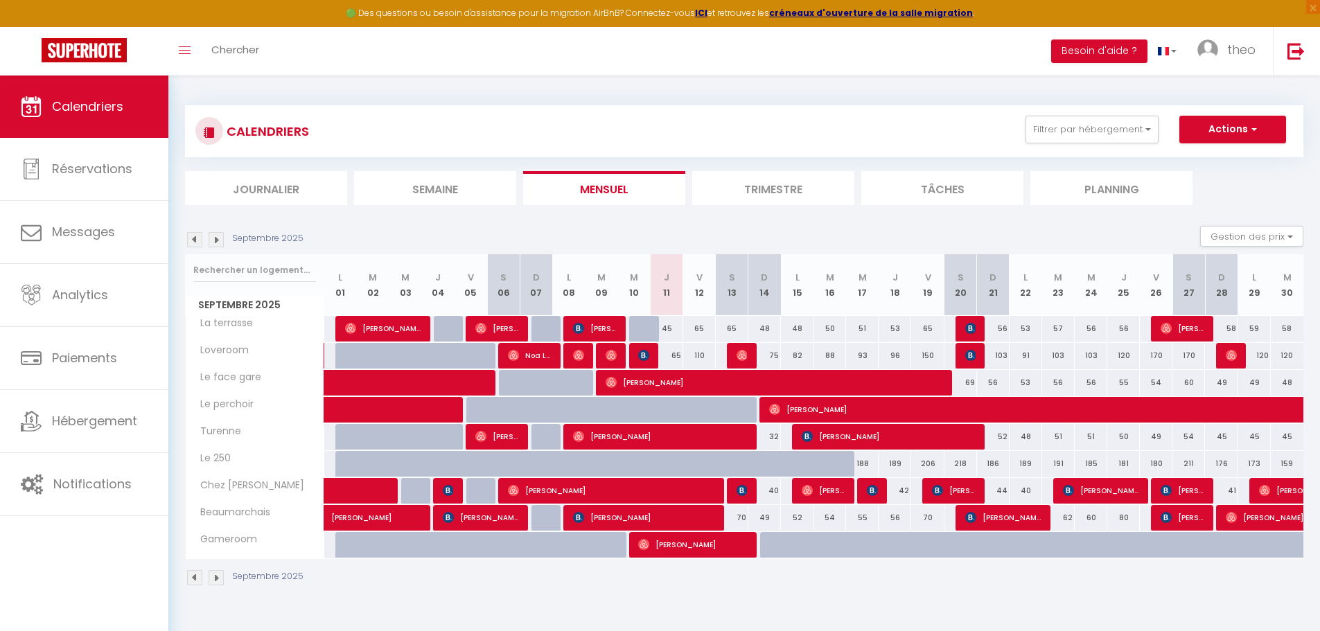
click at [739, 582] on div "Septembre 2025" at bounding box center [744, 579] width 1118 height 41
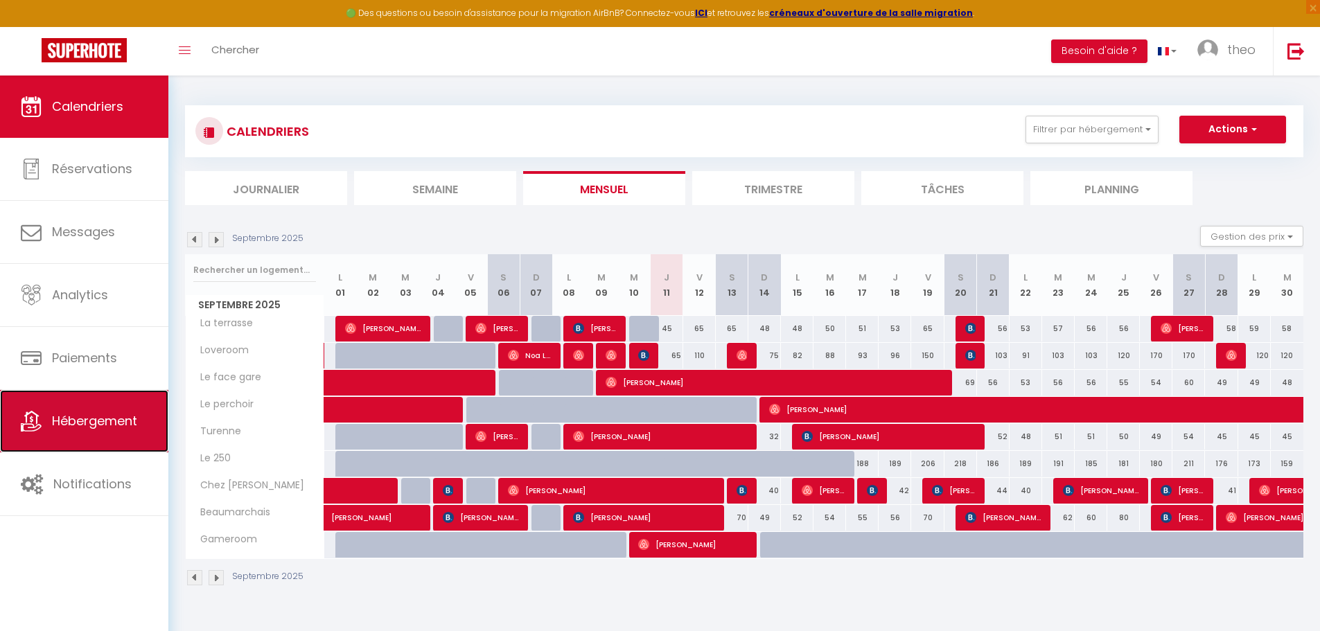
click at [135, 427] on span "Hébergement" at bounding box center [94, 420] width 85 height 17
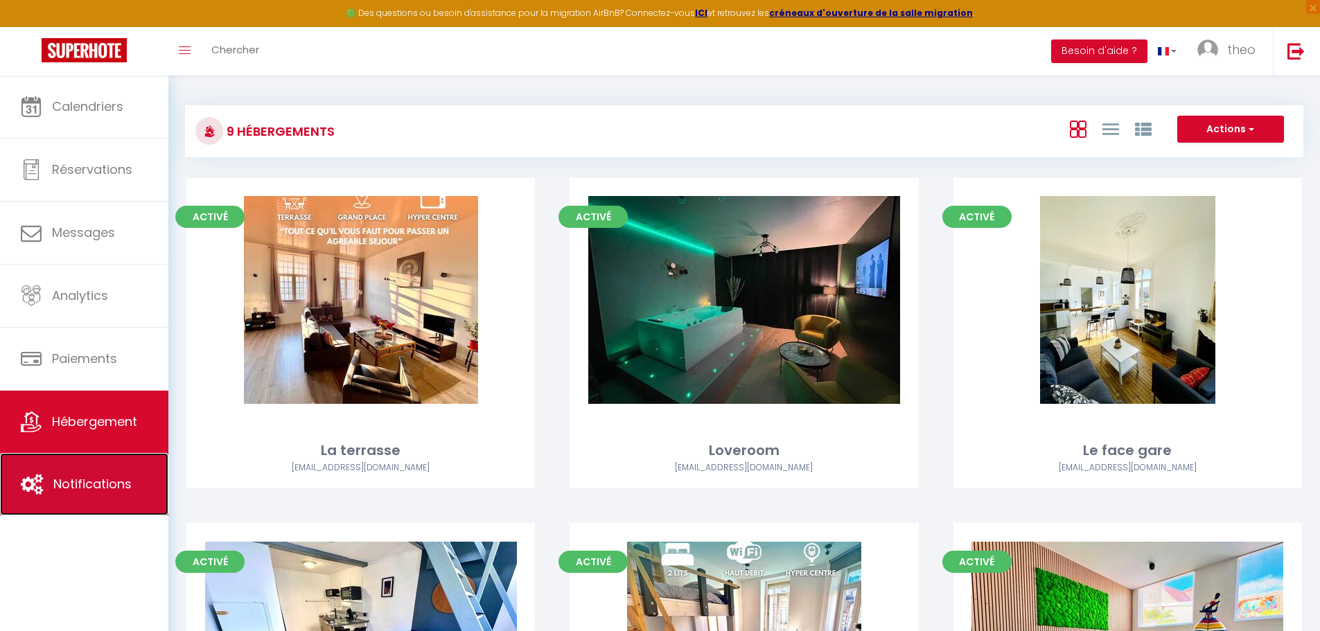
click at [138, 474] on link "Notifications" at bounding box center [84, 484] width 168 height 62
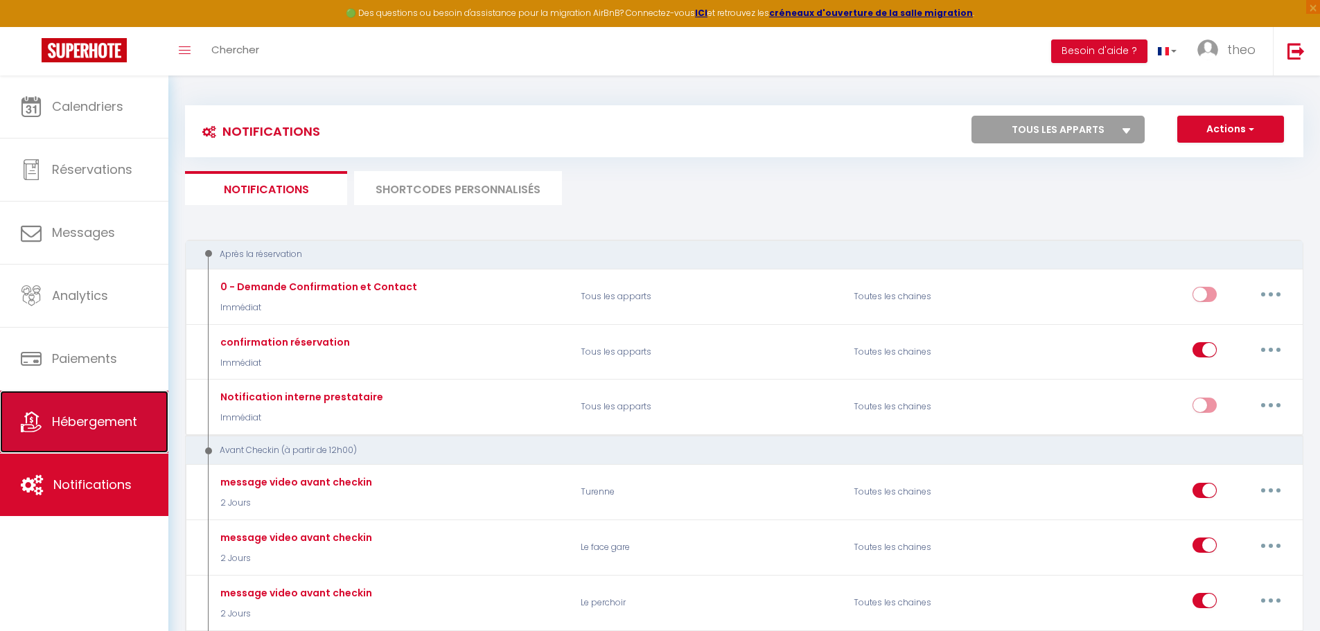
click at [134, 432] on link "Hébergement" at bounding box center [84, 422] width 168 height 62
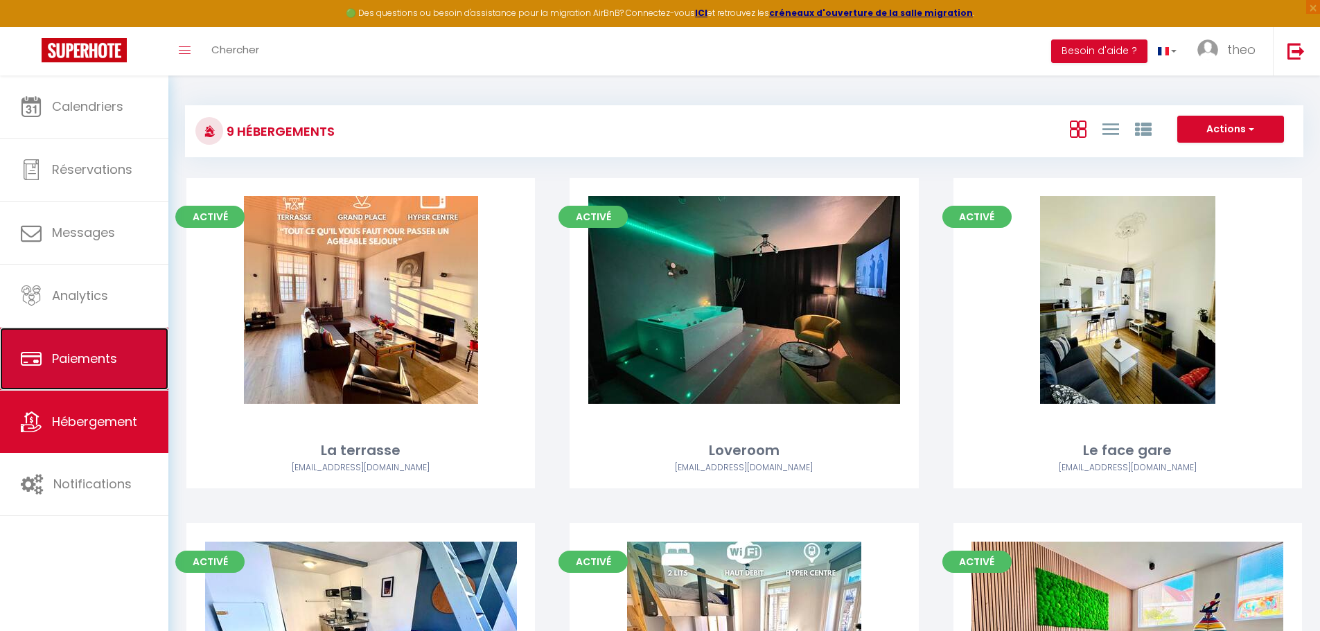
click at [132, 380] on link "Paiements" at bounding box center [84, 359] width 168 height 62
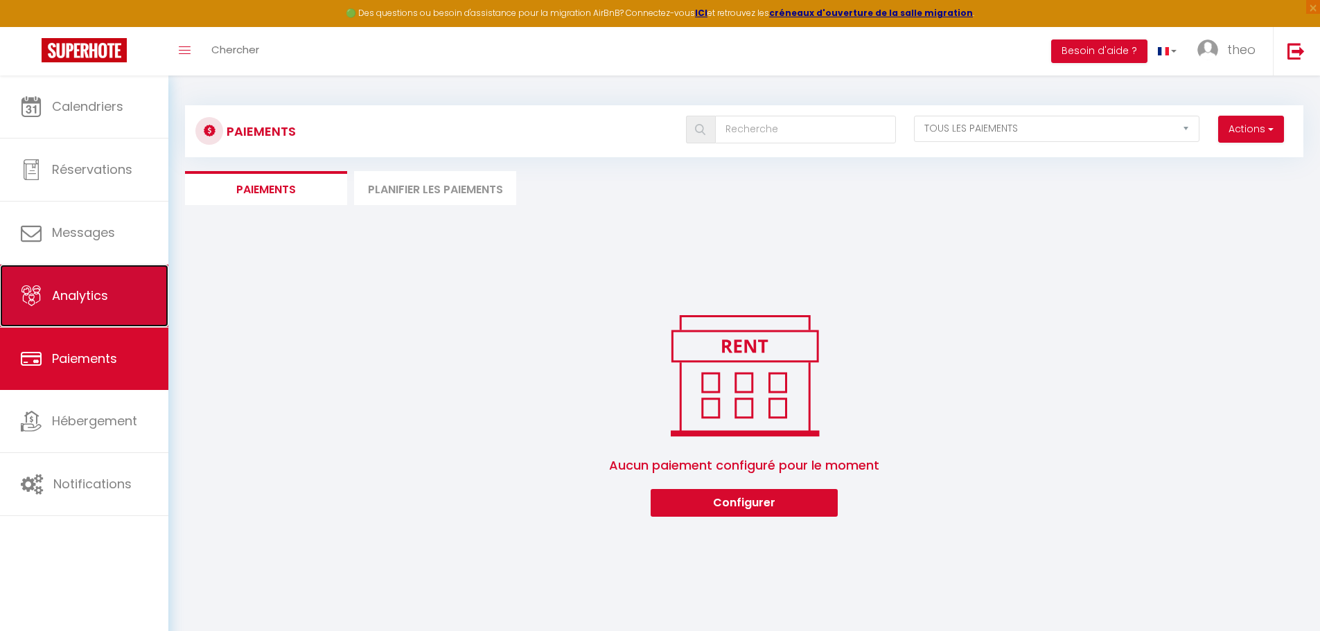
click at [129, 297] on link "Analytics" at bounding box center [84, 296] width 168 height 62
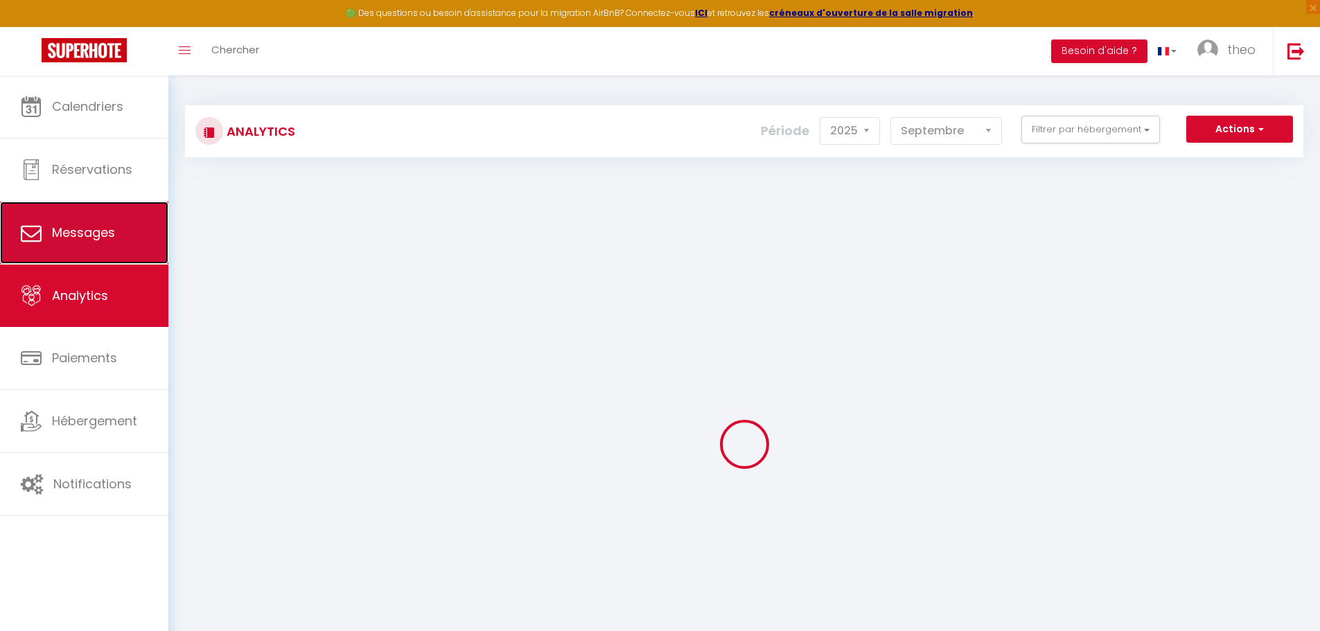
click at [125, 259] on link "Messages" at bounding box center [84, 233] width 168 height 62
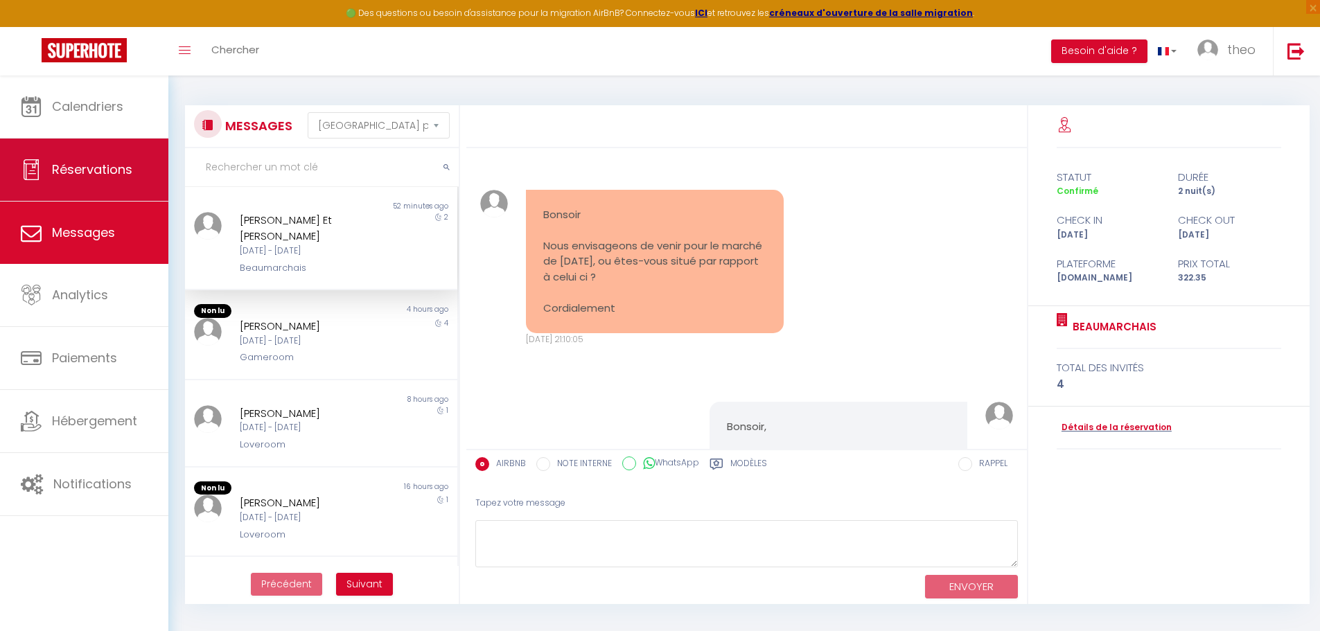
scroll to position [1377, 0]
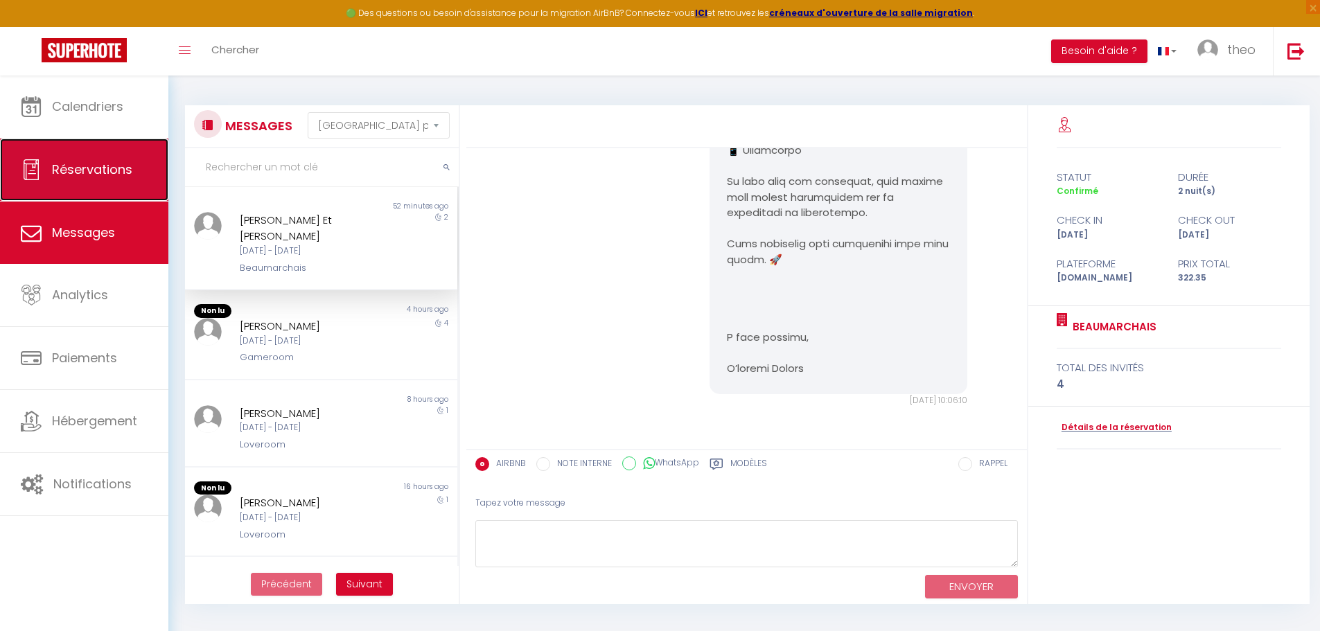
click at [125, 186] on link "Réservations" at bounding box center [84, 170] width 168 height 62
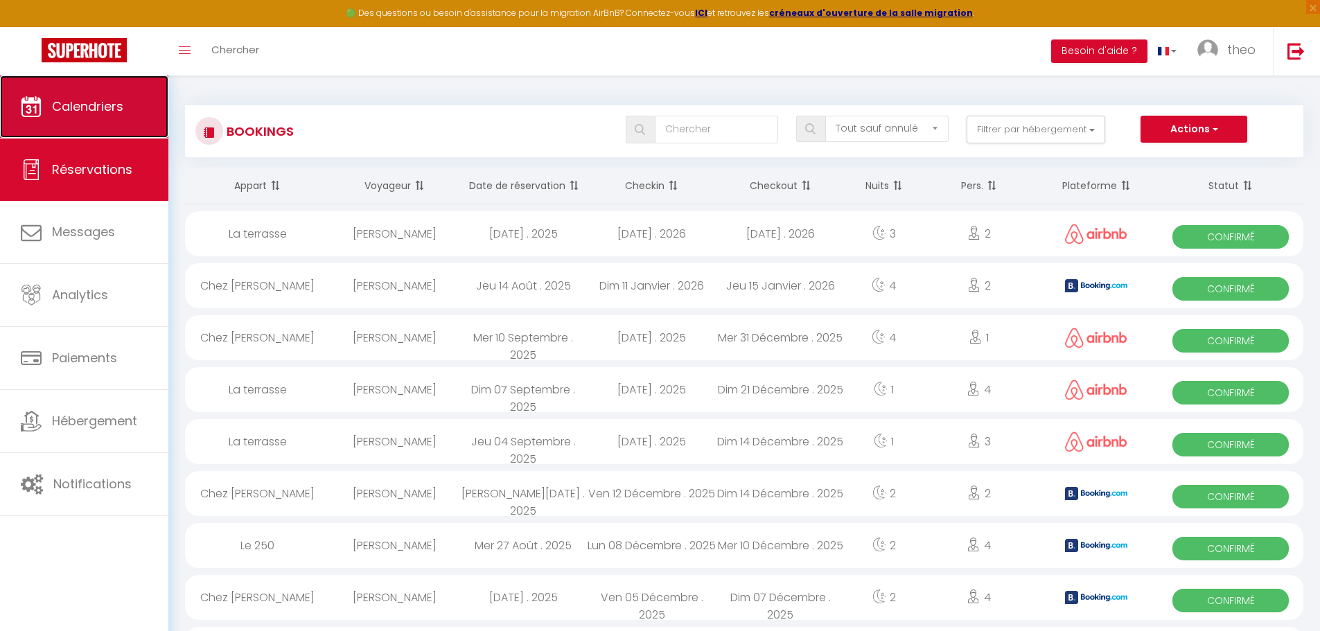
click at [138, 132] on link "Calendriers" at bounding box center [84, 107] width 168 height 62
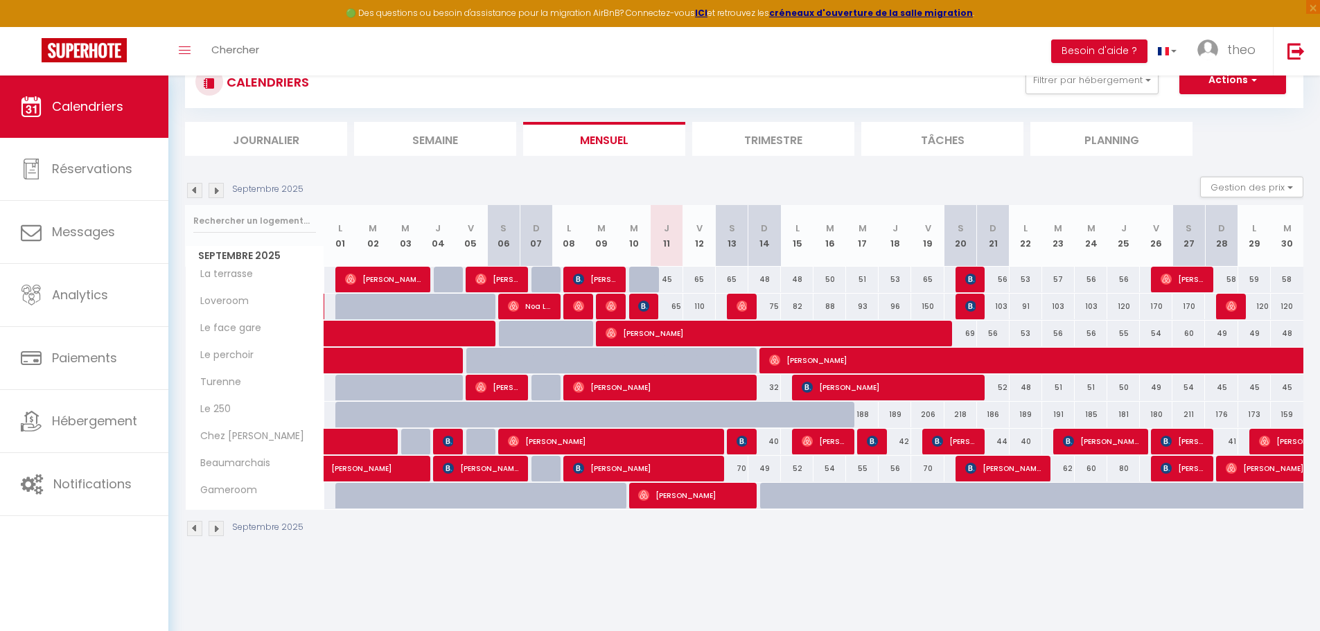
scroll to position [76, 0]
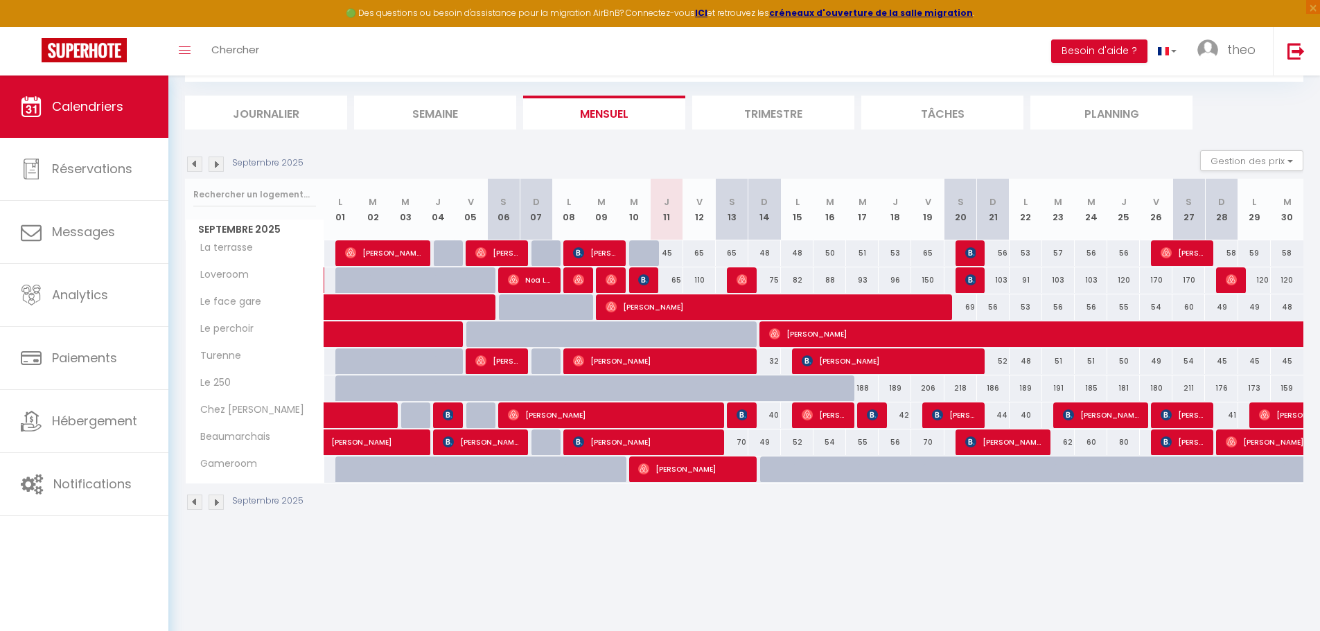
click at [772, 102] on li "Trimestre" at bounding box center [773, 113] width 162 height 34
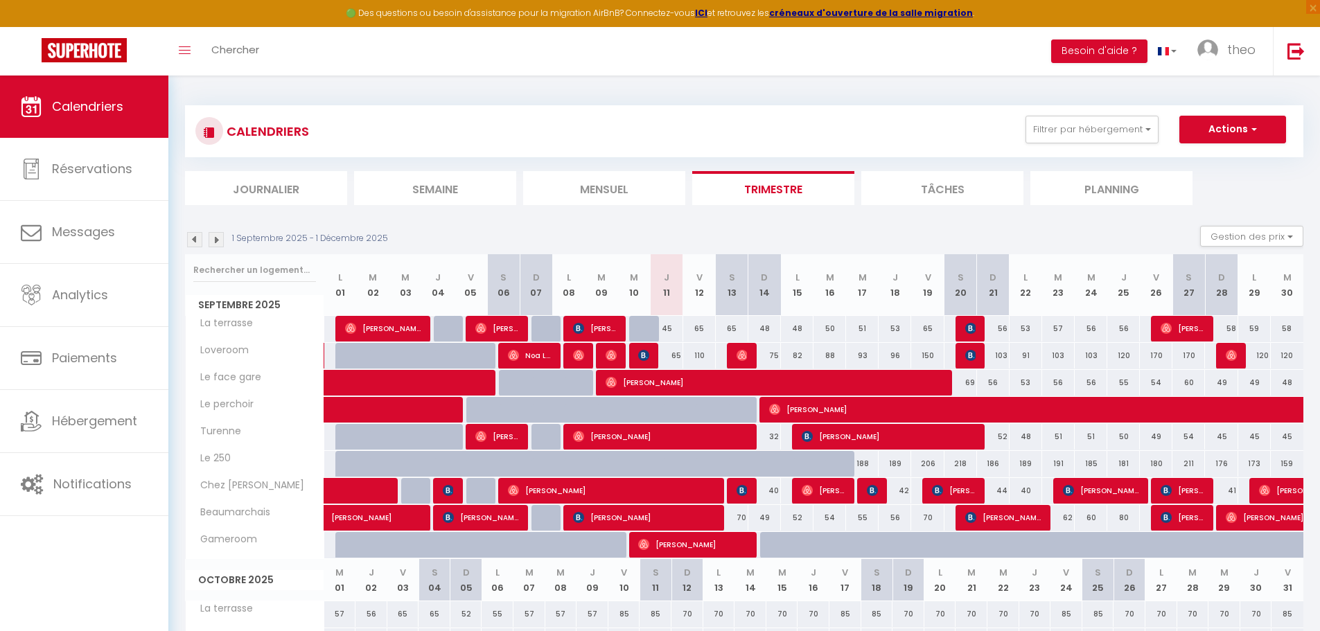
click at [619, 177] on li "Mensuel" at bounding box center [604, 188] width 162 height 34
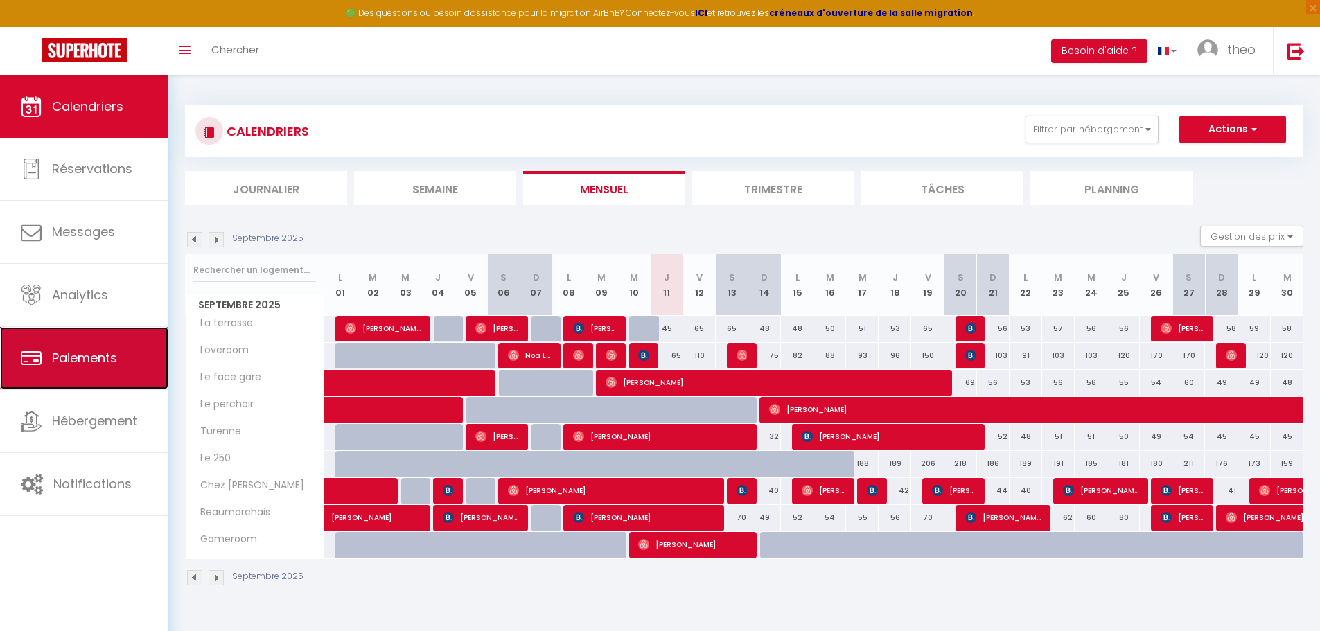
click at [89, 389] on link "Paiements" at bounding box center [84, 358] width 168 height 62
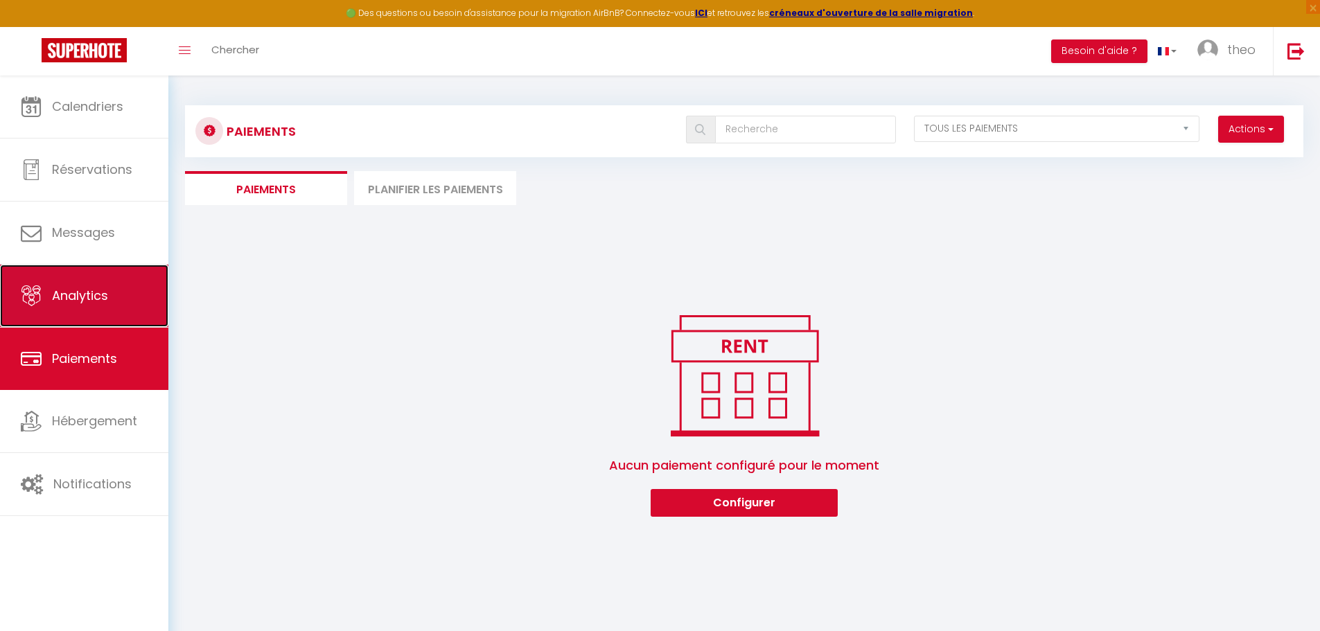
click at [44, 296] on link "Analytics" at bounding box center [84, 296] width 168 height 62
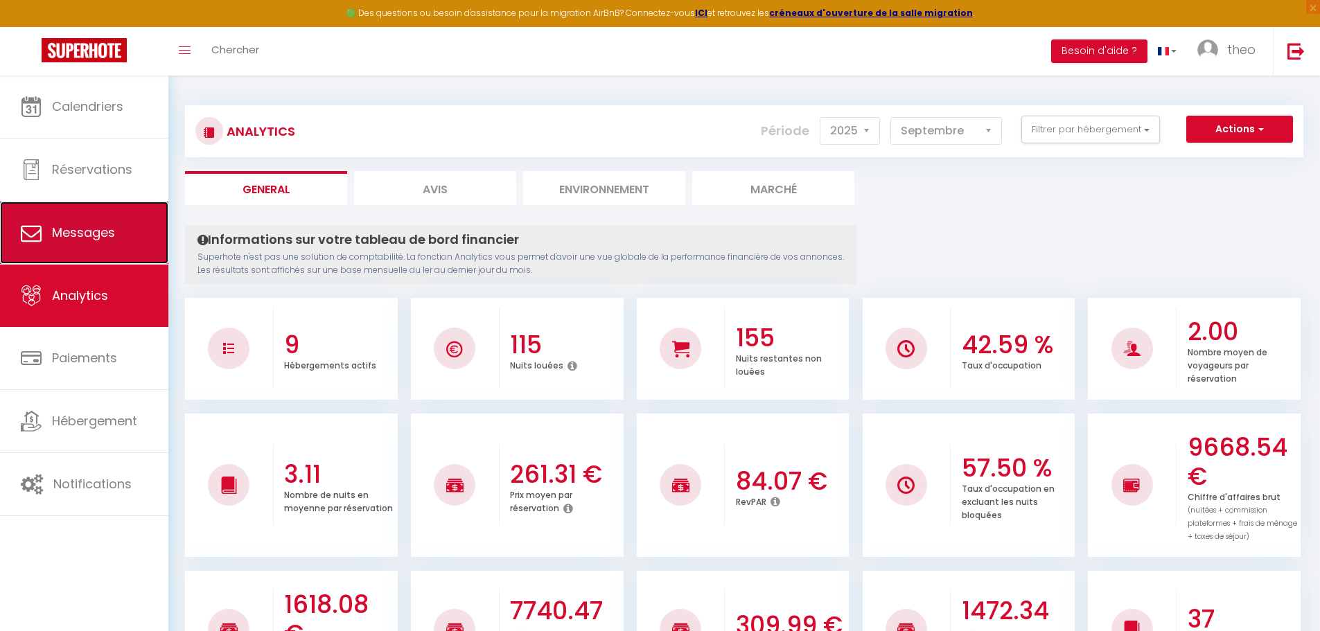
click at [94, 236] on span "Messages" at bounding box center [83, 232] width 63 height 17
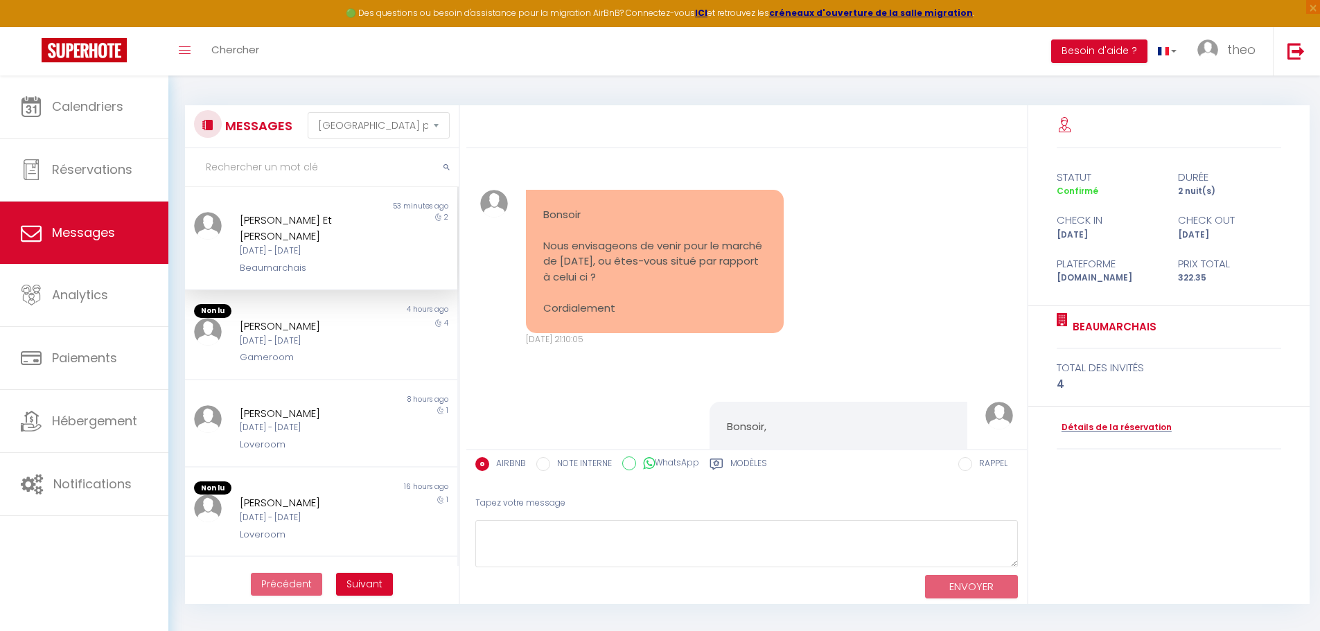
scroll to position [1376, 0]
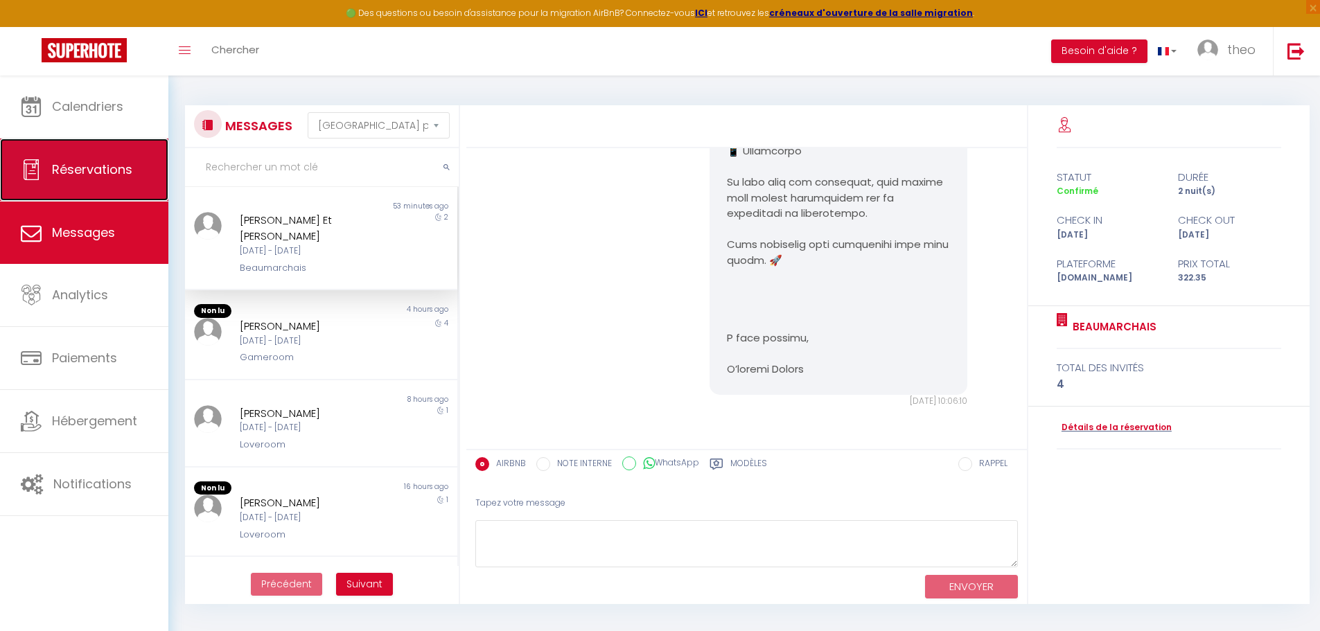
click at [121, 161] on span "Réservations" at bounding box center [92, 169] width 80 height 17
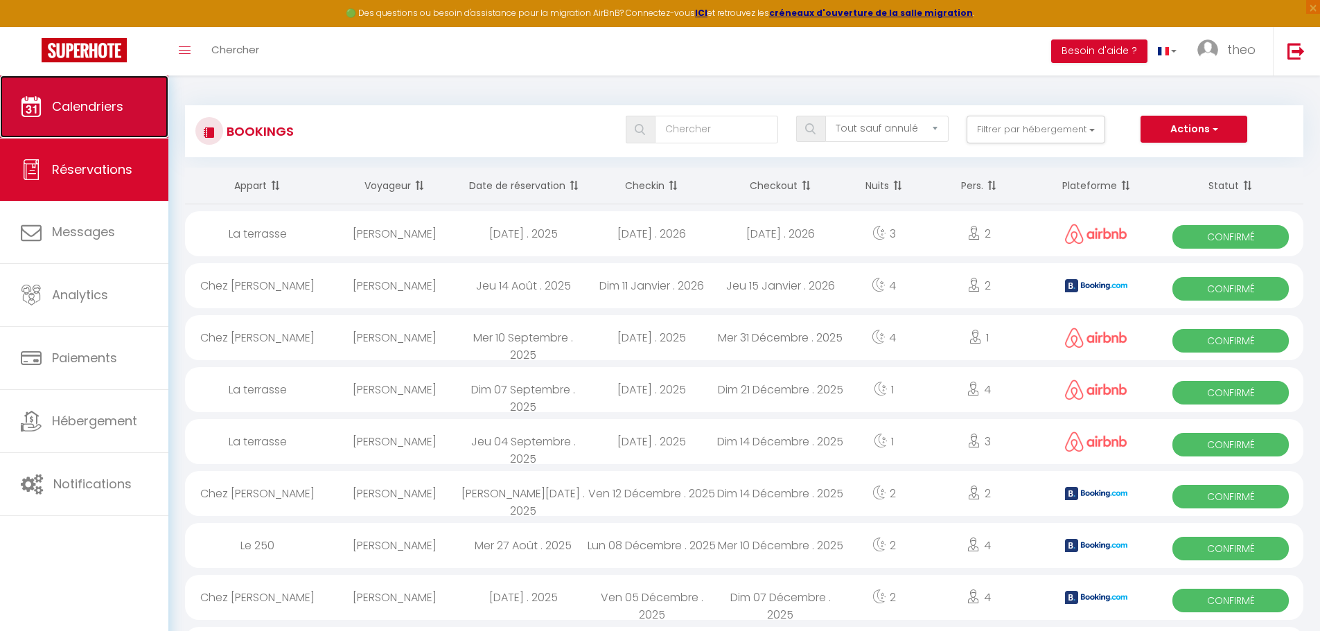
click at [130, 109] on link "Calendriers" at bounding box center [84, 107] width 168 height 62
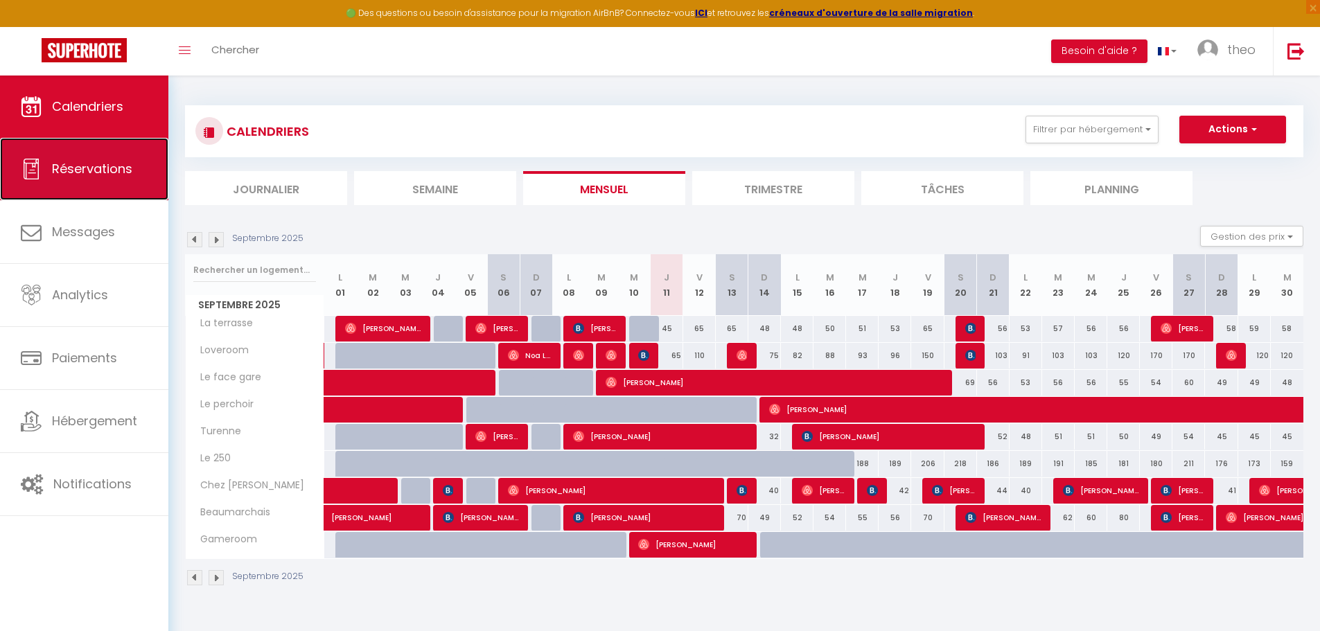
click at [134, 159] on link "Réservations" at bounding box center [84, 169] width 168 height 62
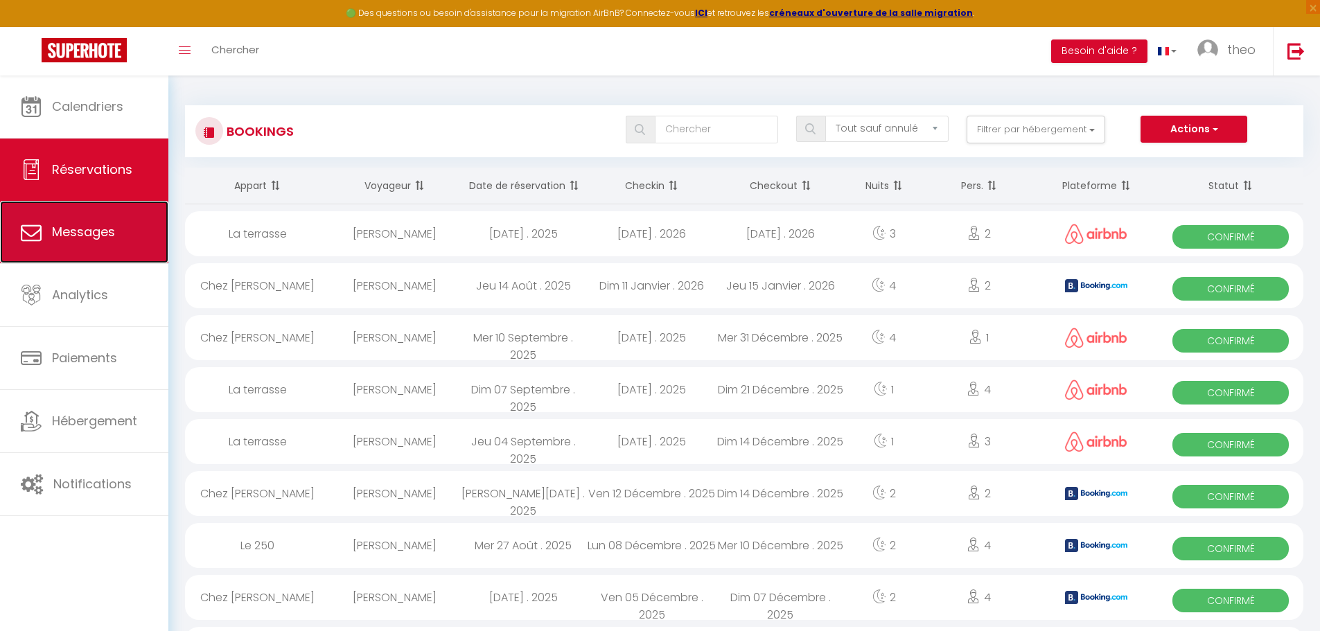
click at [118, 224] on link "Messages" at bounding box center [84, 232] width 168 height 62
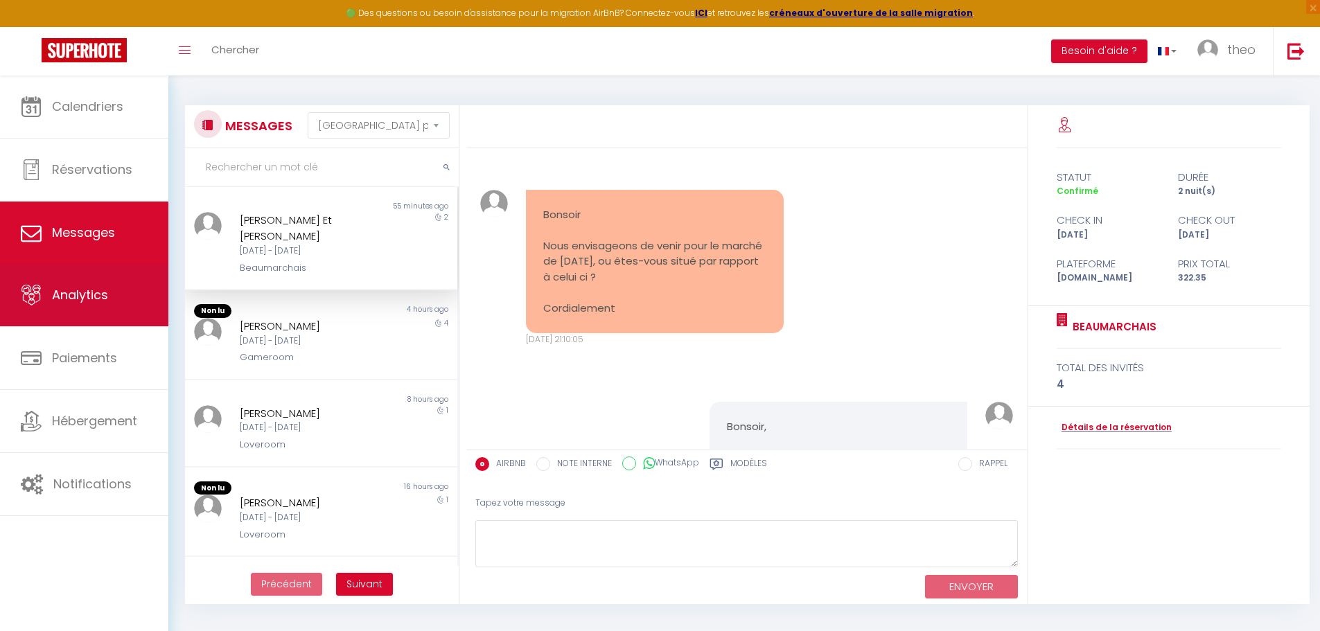
scroll to position [1377, 0]
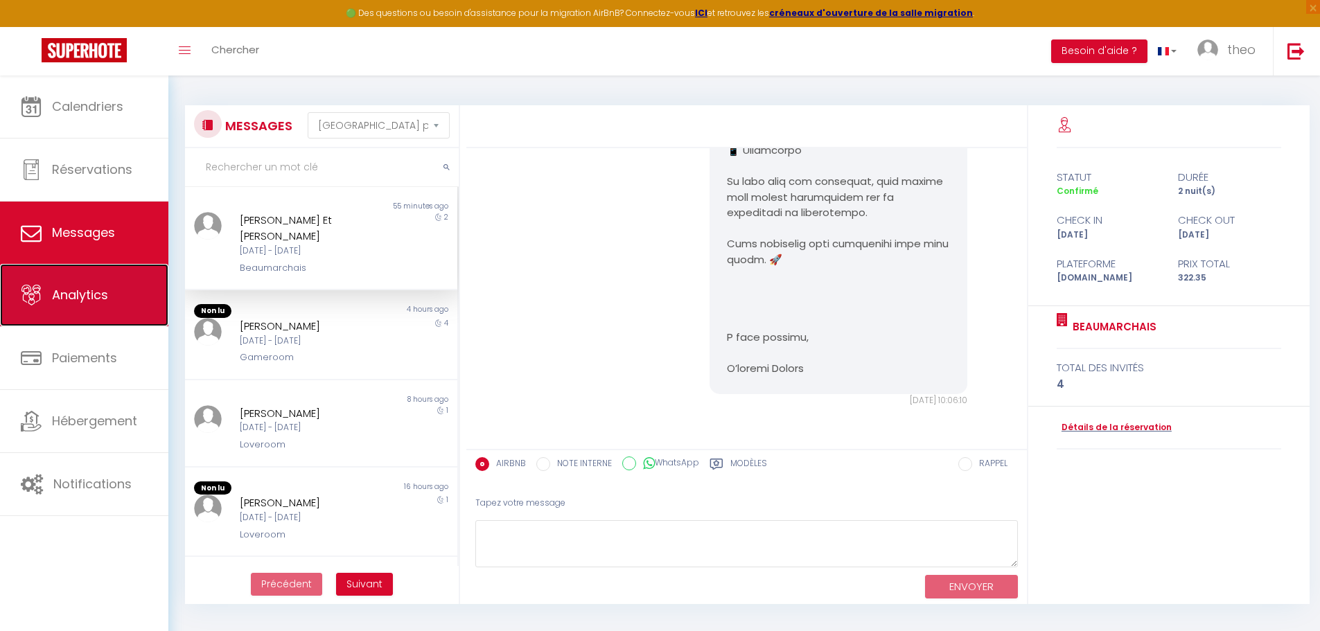
click at [123, 279] on link "Analytics" at bounding box center [84, 295] width 168 height 62
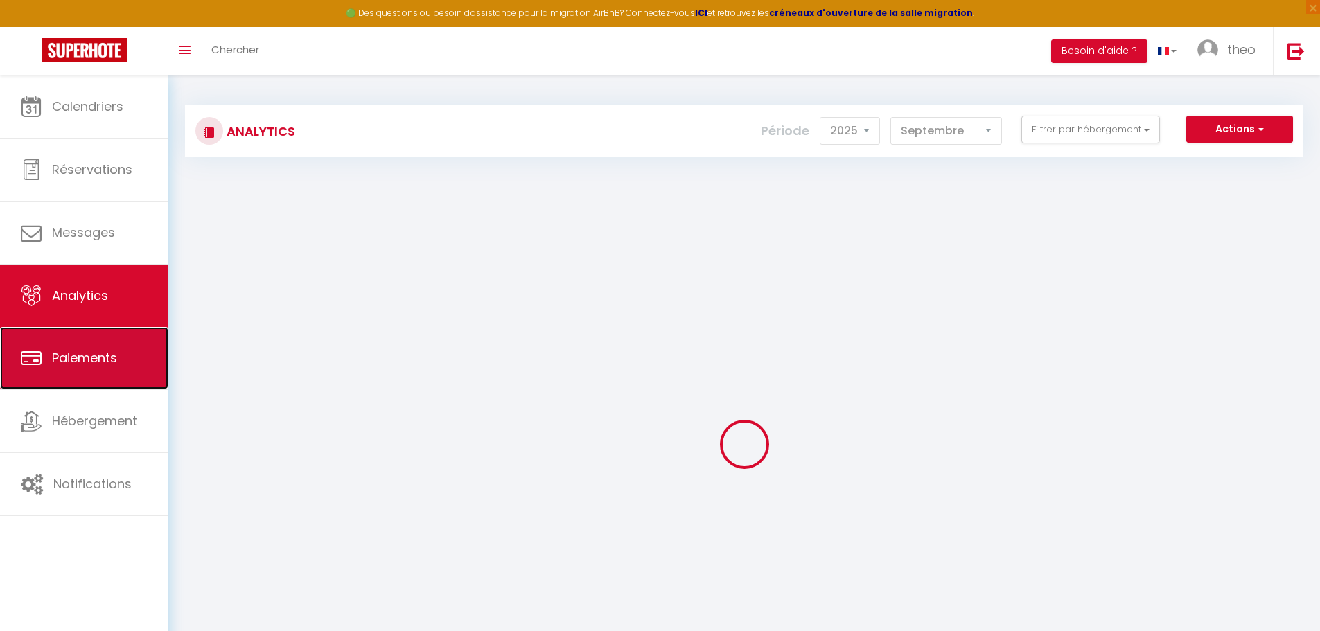
click at [123, 367] on link "Paiements" at bounding box center [84, 358] width 168 height 62
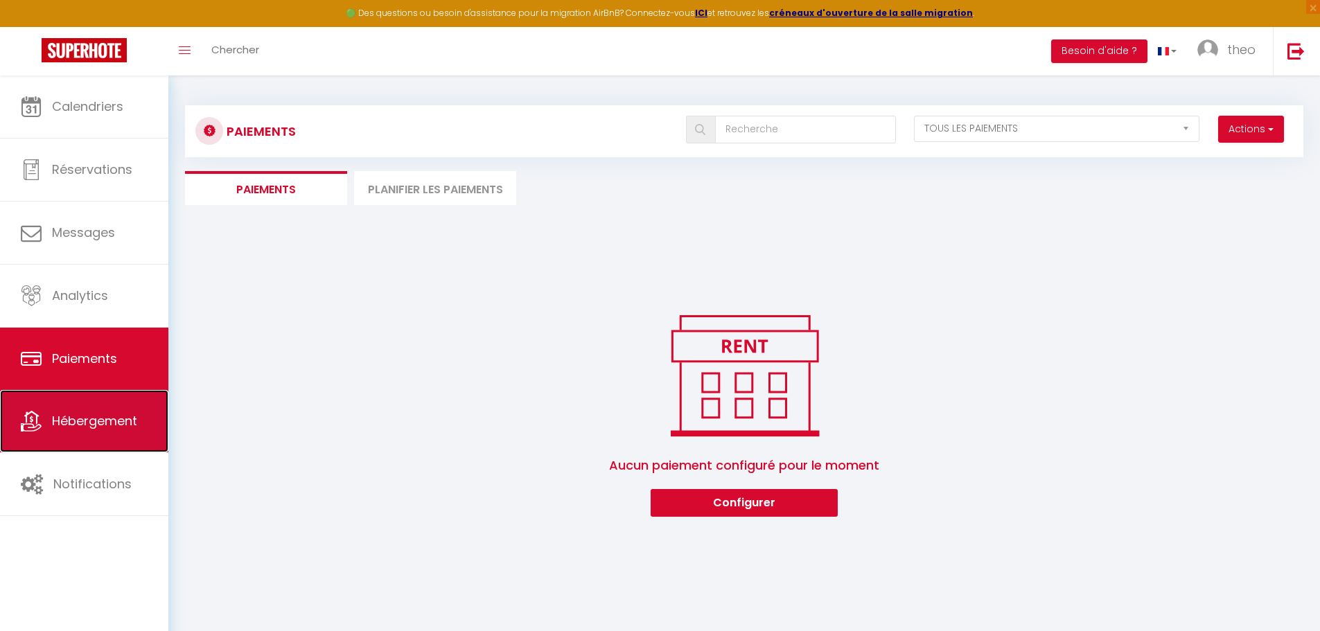
click at [123, 436] on link "Hébergement" at bounding box center [84, 421] width 168 height 62
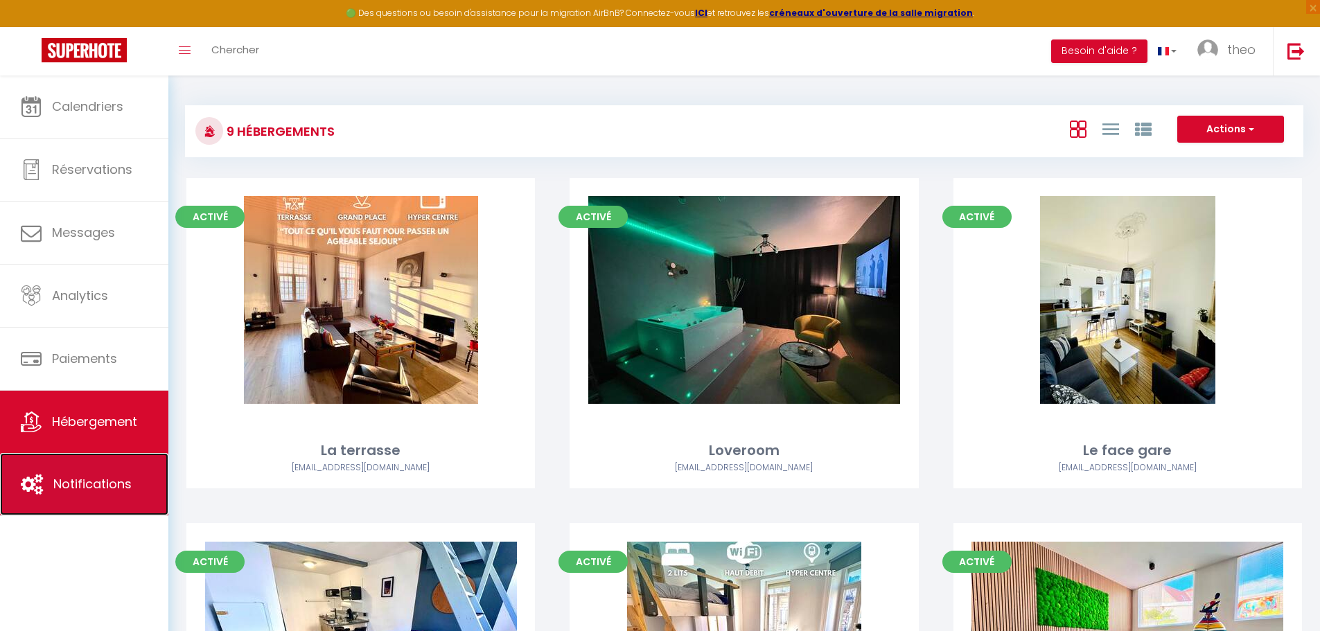
click at [114, 466] on link "Notifications" at bounding box center [84, 484] width 168 height 62
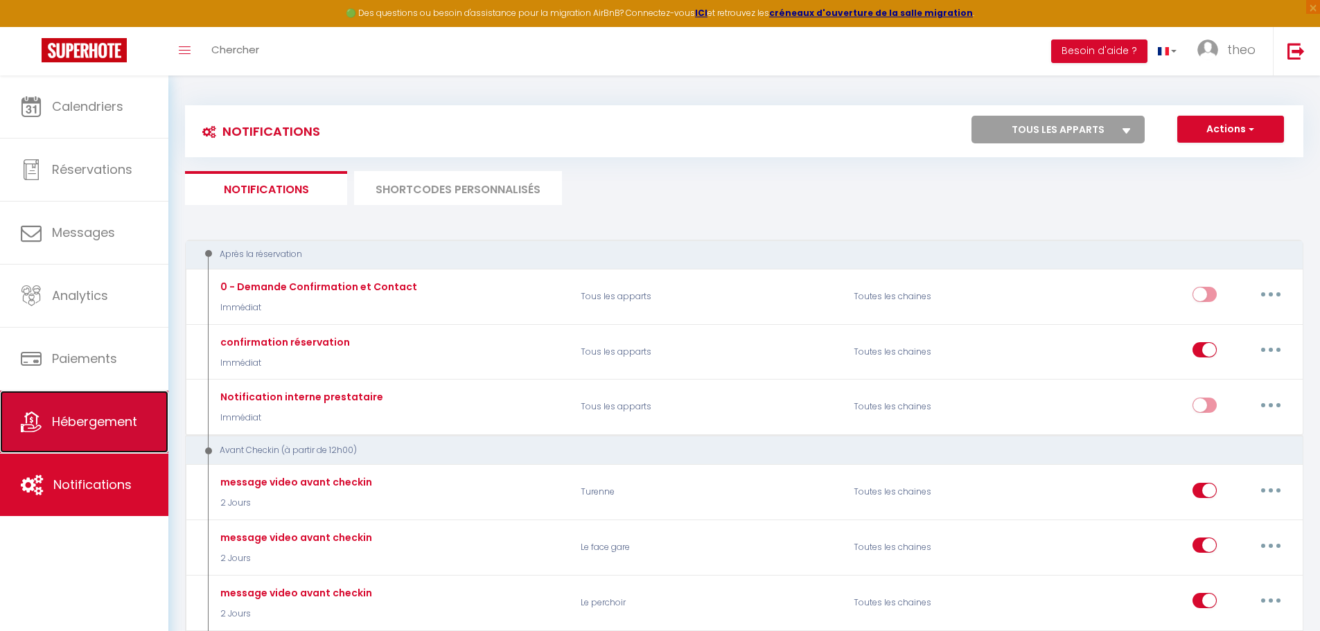
click at [123, 436] on link "Hébergement" at bounding box center [84, 422] width 168 height 62
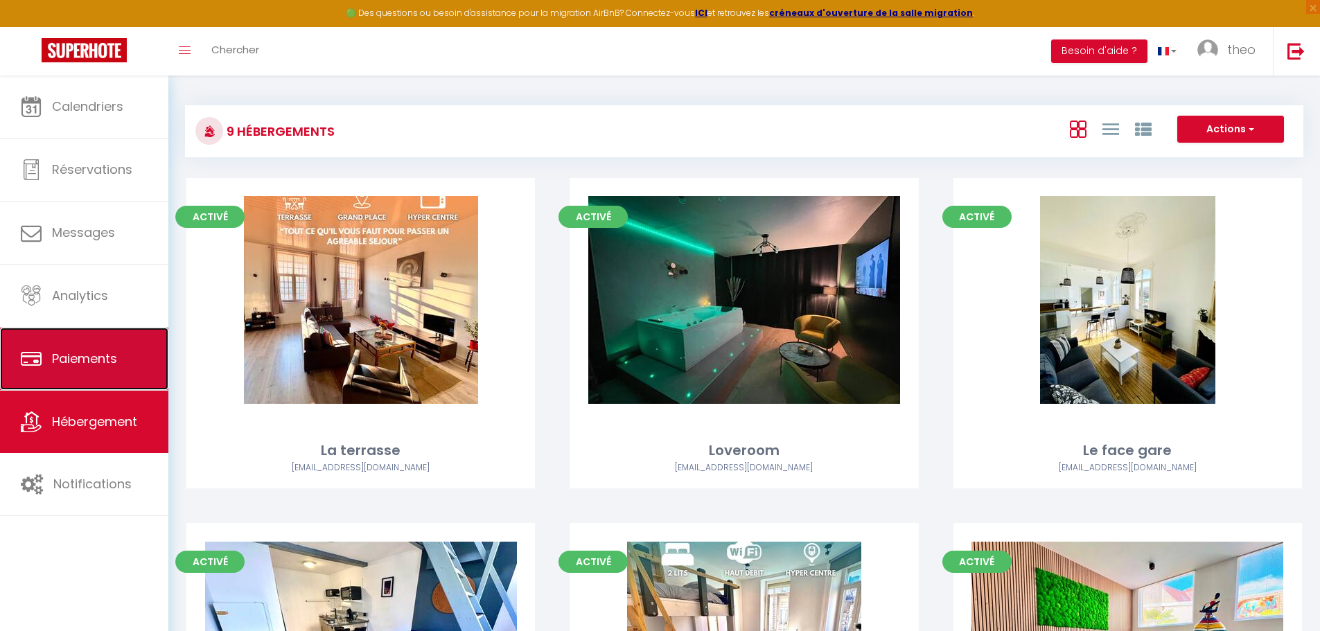
click at [115, 374] on link "Paiements" at bounding box center [84, 359] width 168 height 62
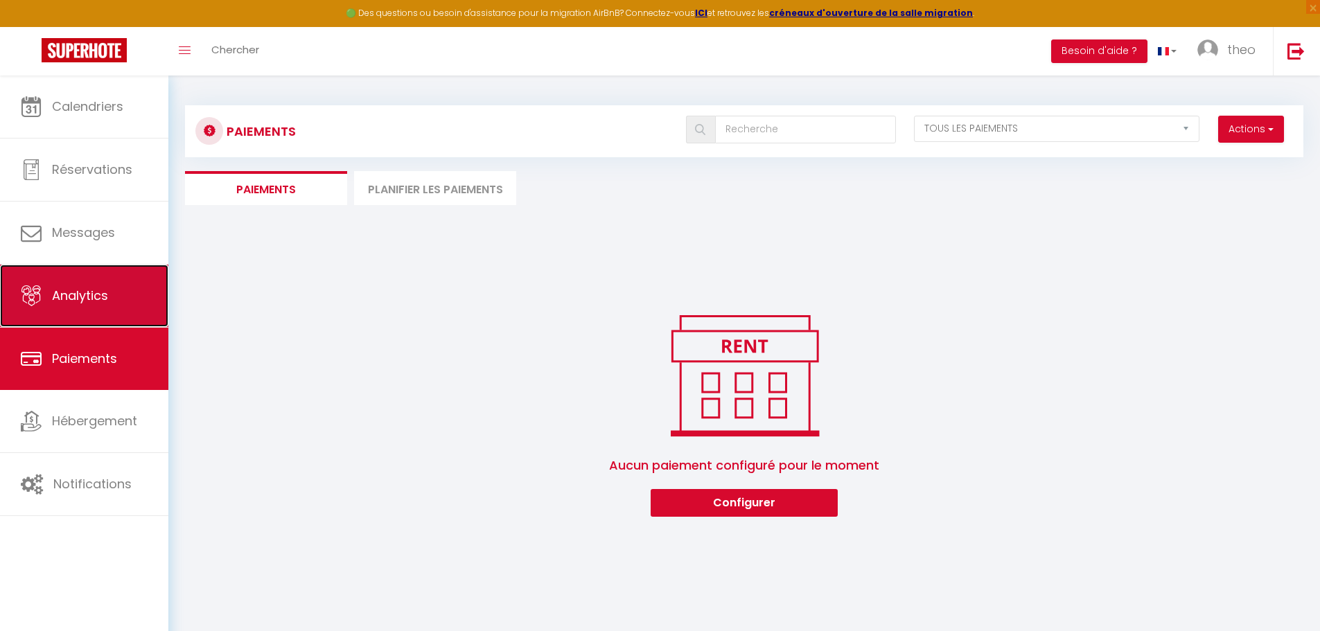
click at [96, 305] on link "Analytics" at bounding box center [84, 296] width 168 height 62
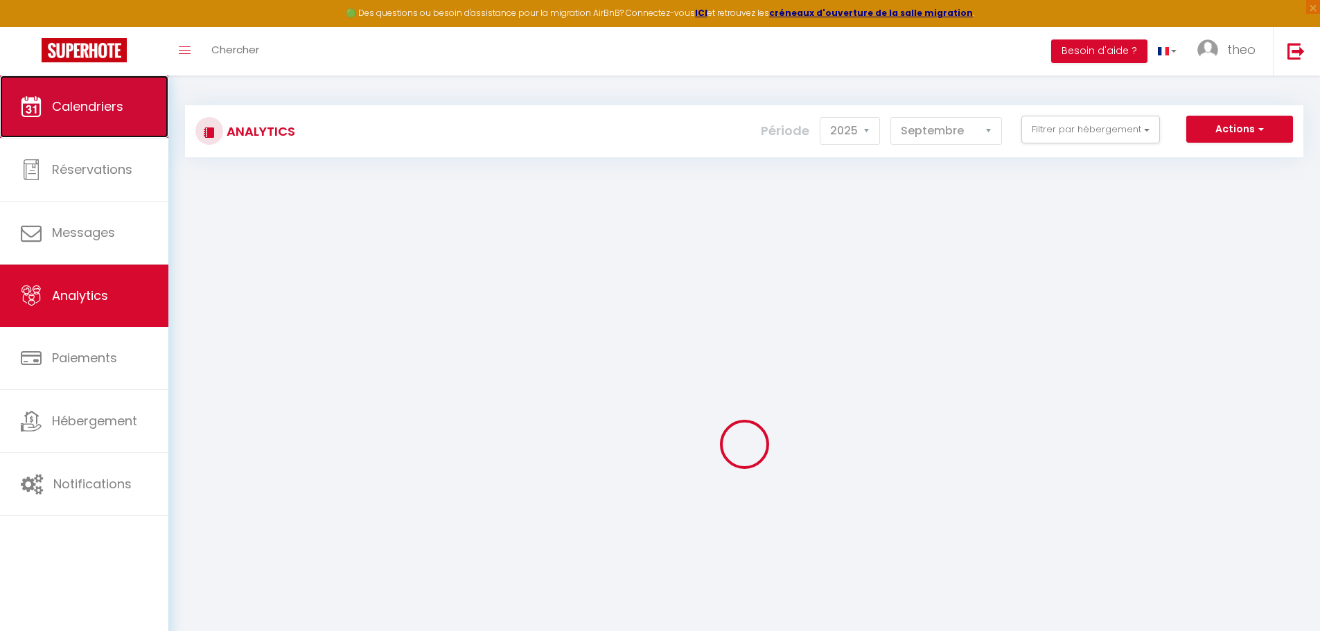
click at [112, 98] on span "Calendriers" at bounding box center [87, 106] width 71 height 17
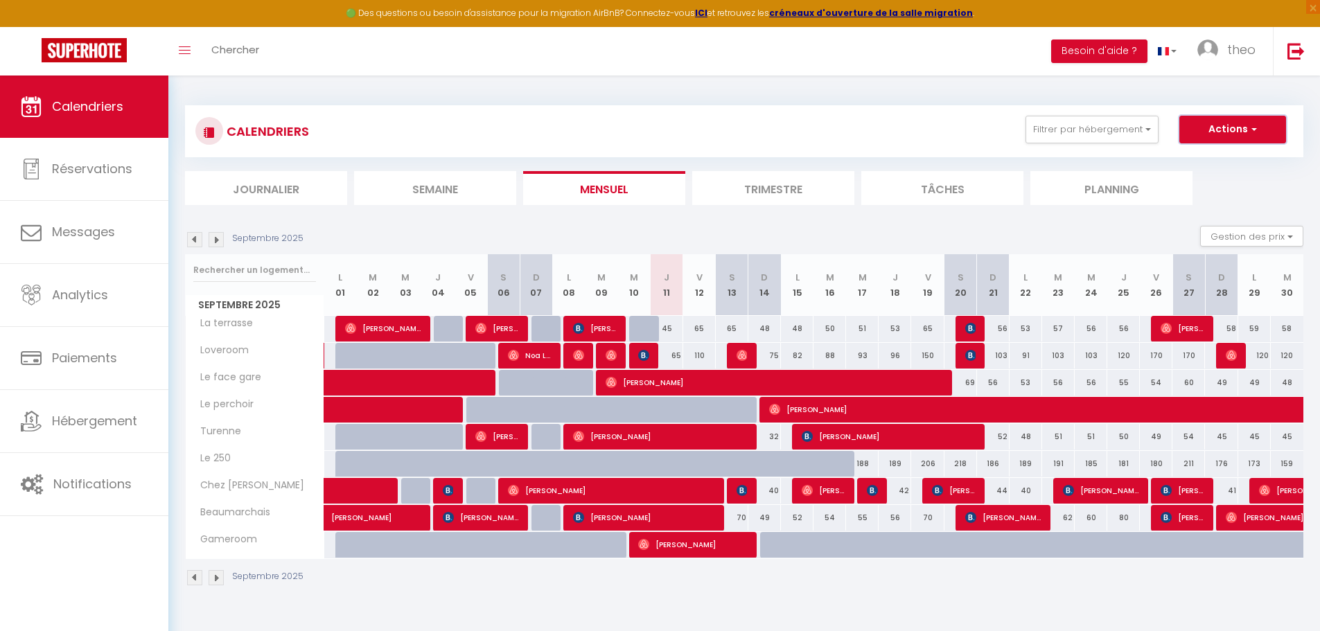
click at [1203, 138] on button "Actions" at bounding box center [1232, 130] width 107 height 28
drag, startPoint x: 952, startPoint y: 222, endPoint x: 1058, endPoint y: 148, distance: 130.3
click at [962, 215] on section "Septembre 2025 Gestion des prix Nb Nuits minimum Règles Disponibilité Septembre…" at bounding box center [744, 406] width 1118 height 388
click at [1175, 57] on link at bounding box center [1167, 51] width 40 height 48
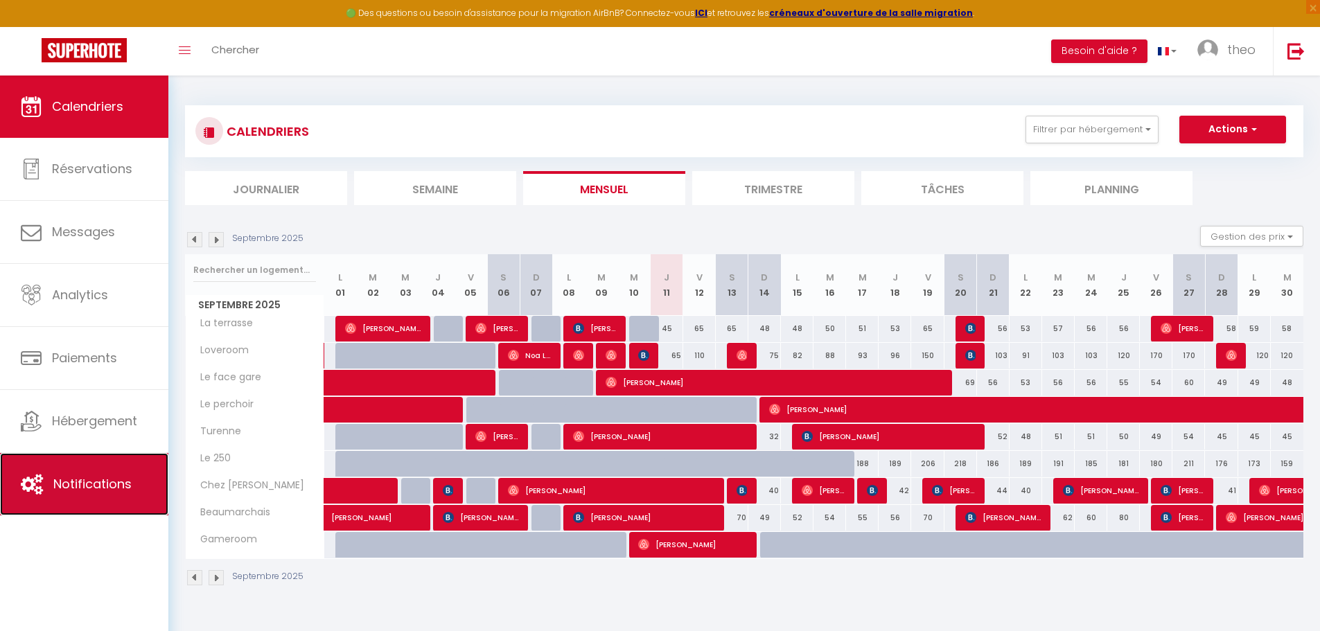
click at [52, 474] on link "Notifications" at bounding box center [84, 484] width 168 height 62
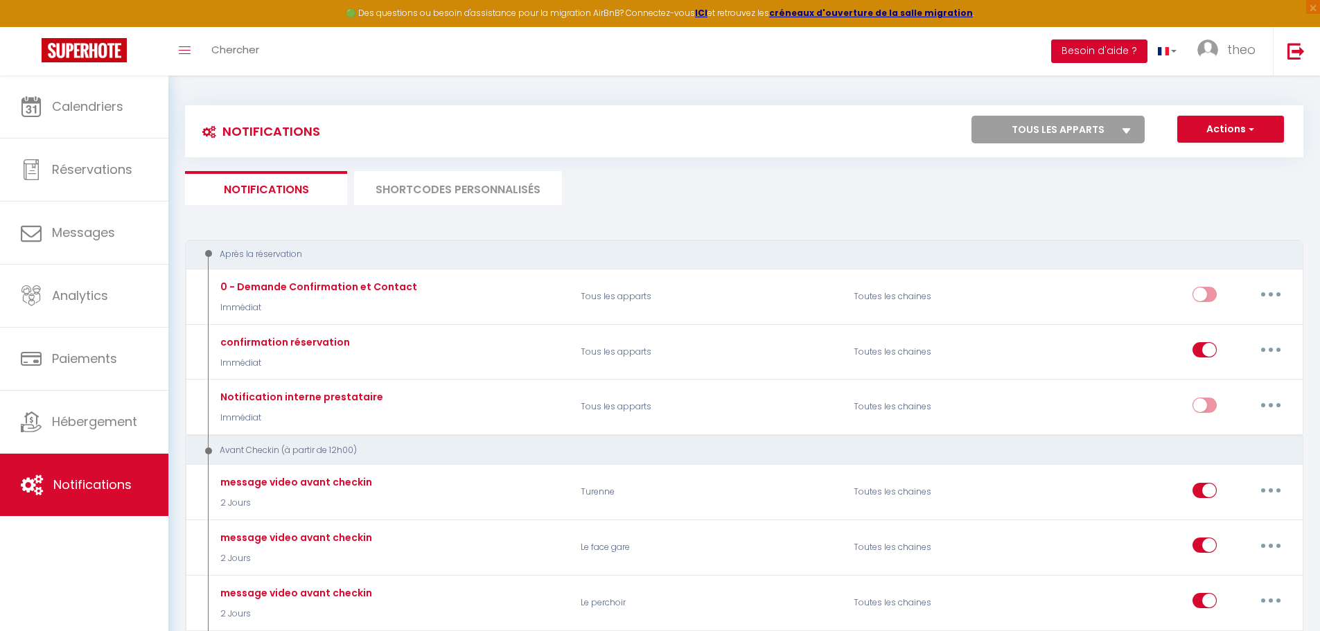
click at [1070, 46] on button "Besoin d'aide ?" at bounding box center [1099, 51] width 96 height 24
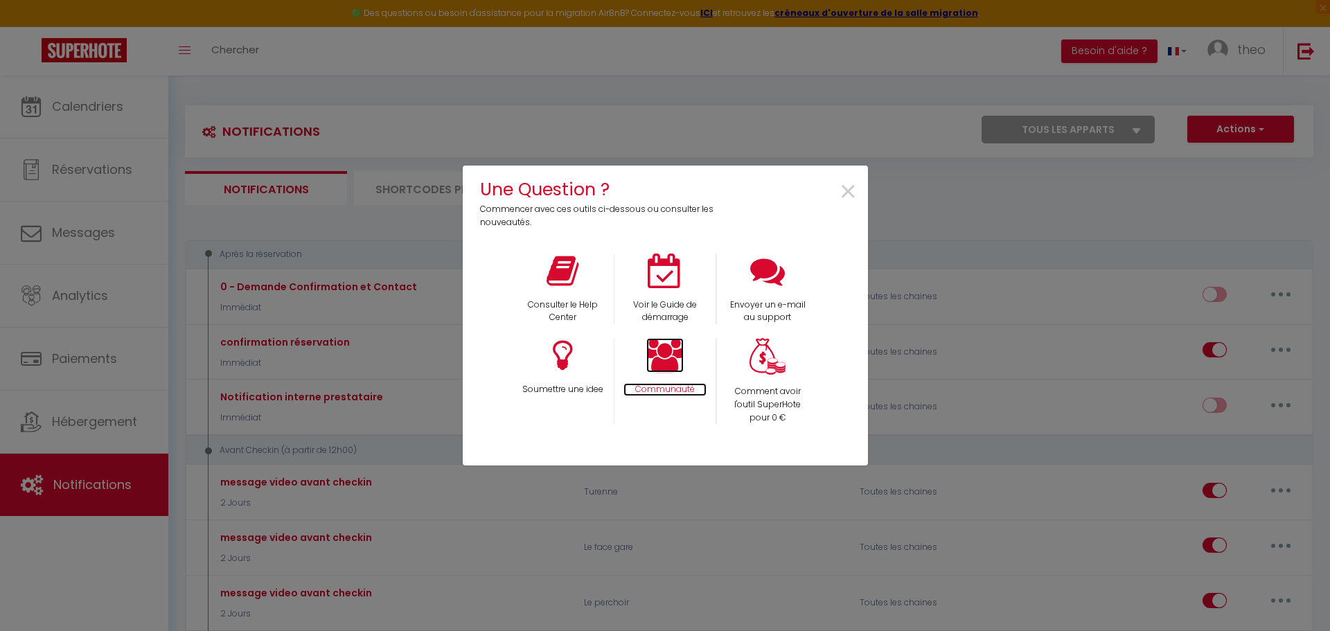
click at [668, 368] on icon at bounding box center [664, 355] width 37 height 35
click at [855, 184] on span "×" at bounding box center [848, 192] width 19 height 44
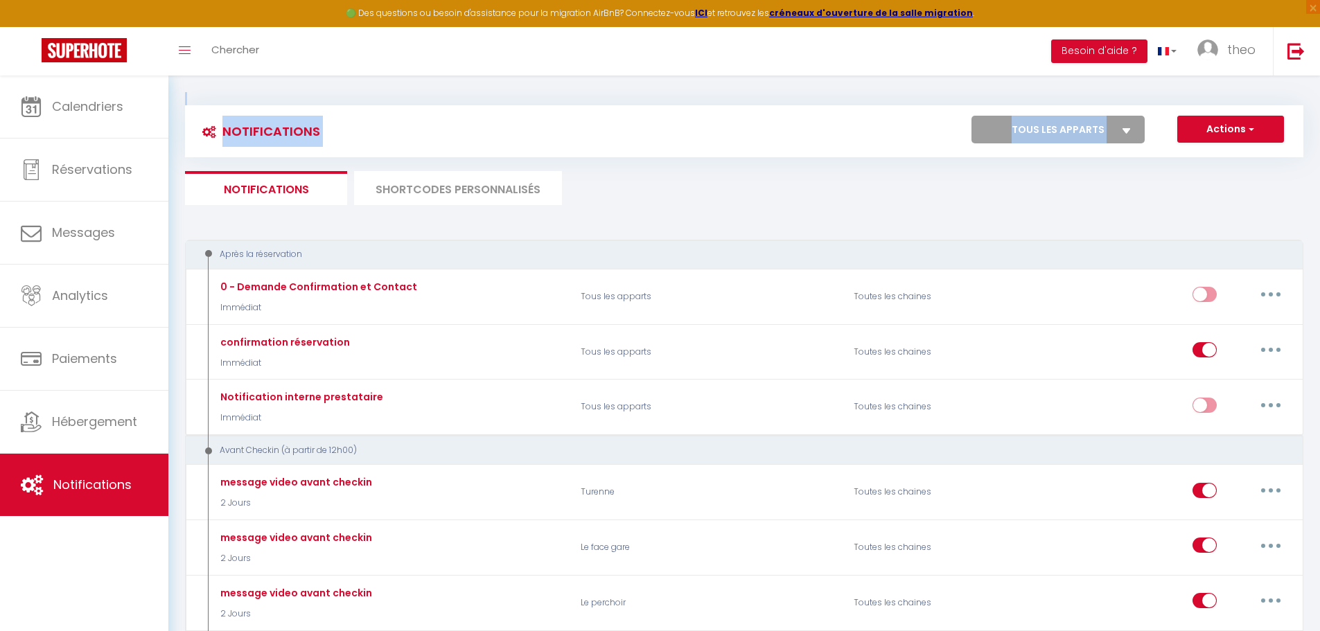
drag, startPoint x: 184, startPoint y: 76, endPoint x: 170, endPoint y: 175, distance: 100.6
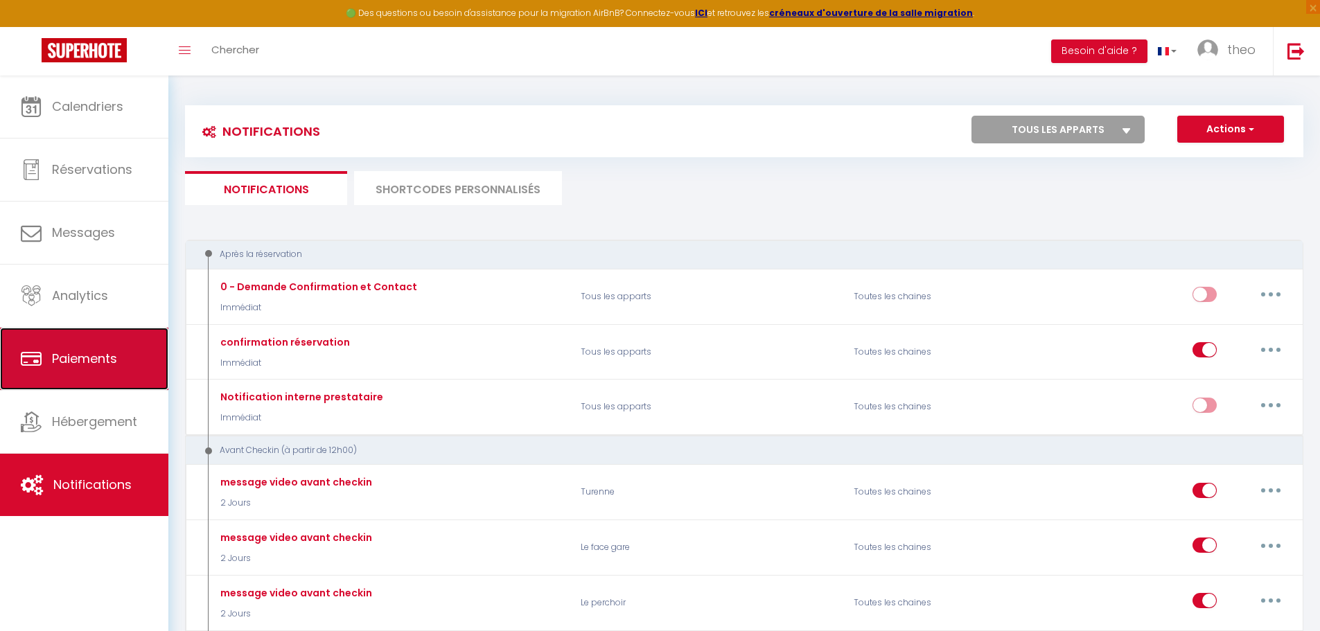
click at [84, 383] on link "Paiements" at bounding box center [84, 359] width 168 height 62
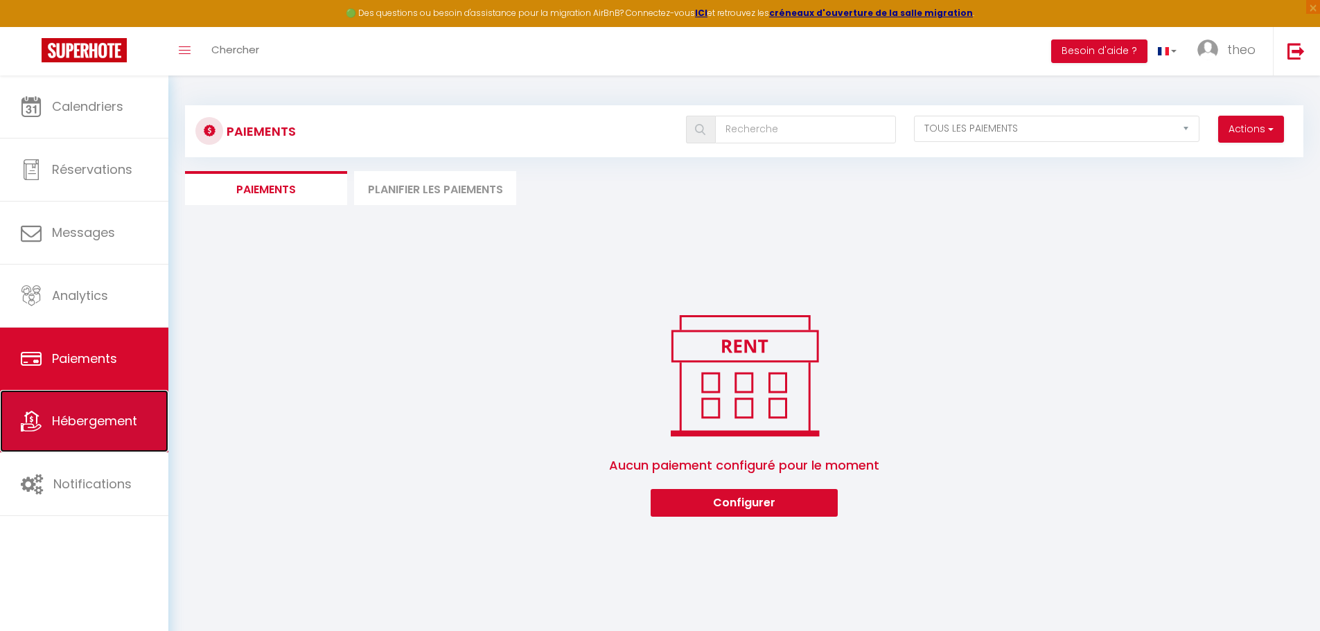
click at [81, 434] on link "Hébergement" at bounding box center [84, 421] width 168 height 62
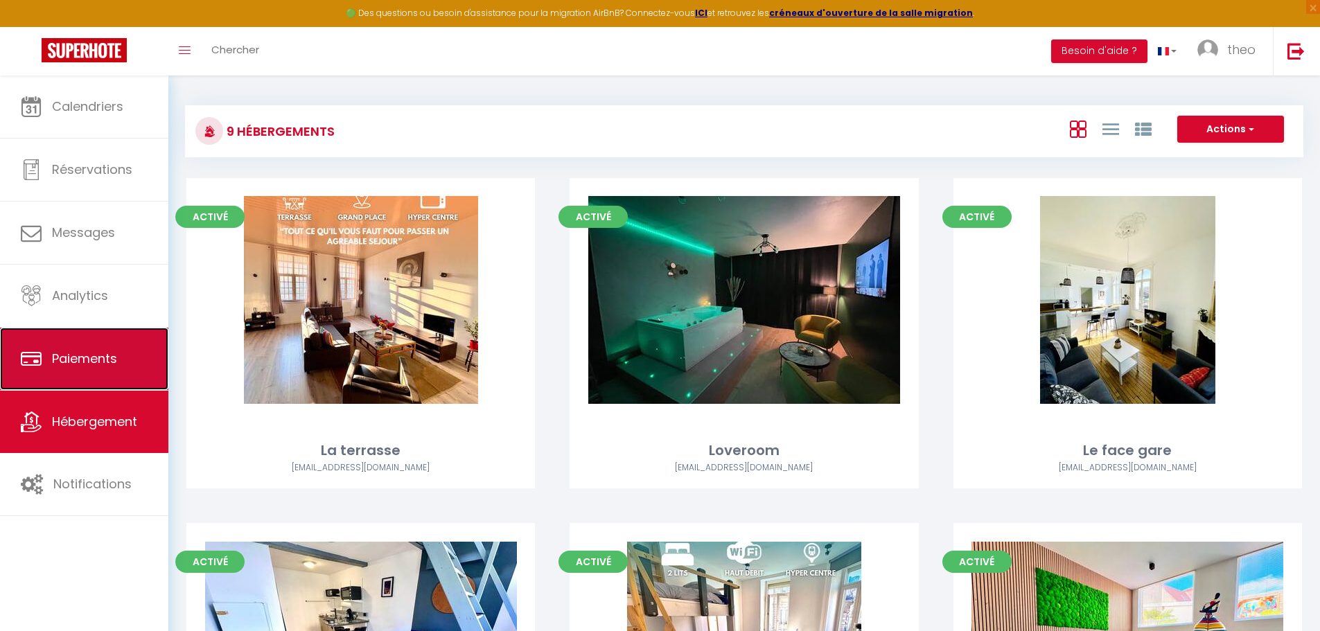
click at [114, 354] on span "Paiements" at bounding box center [84, 358] width 65 height 17
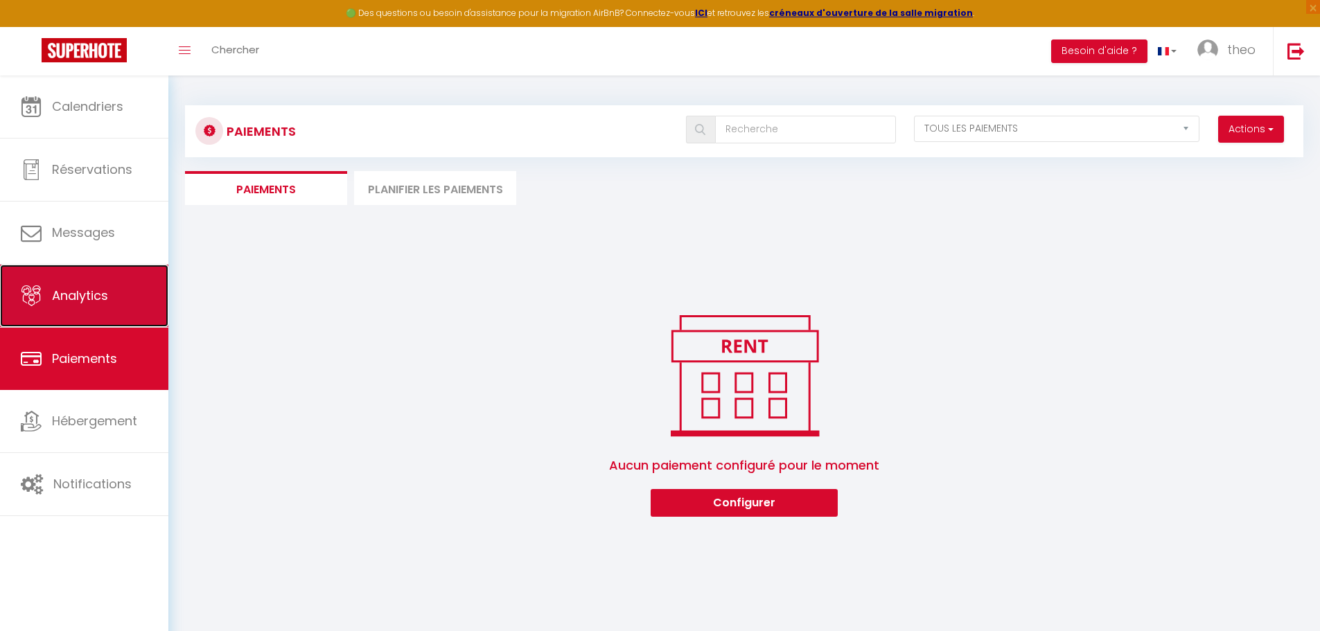
click at [122, 302] on link "Analytics" at bounding box center [84, 296] width 168 height 62
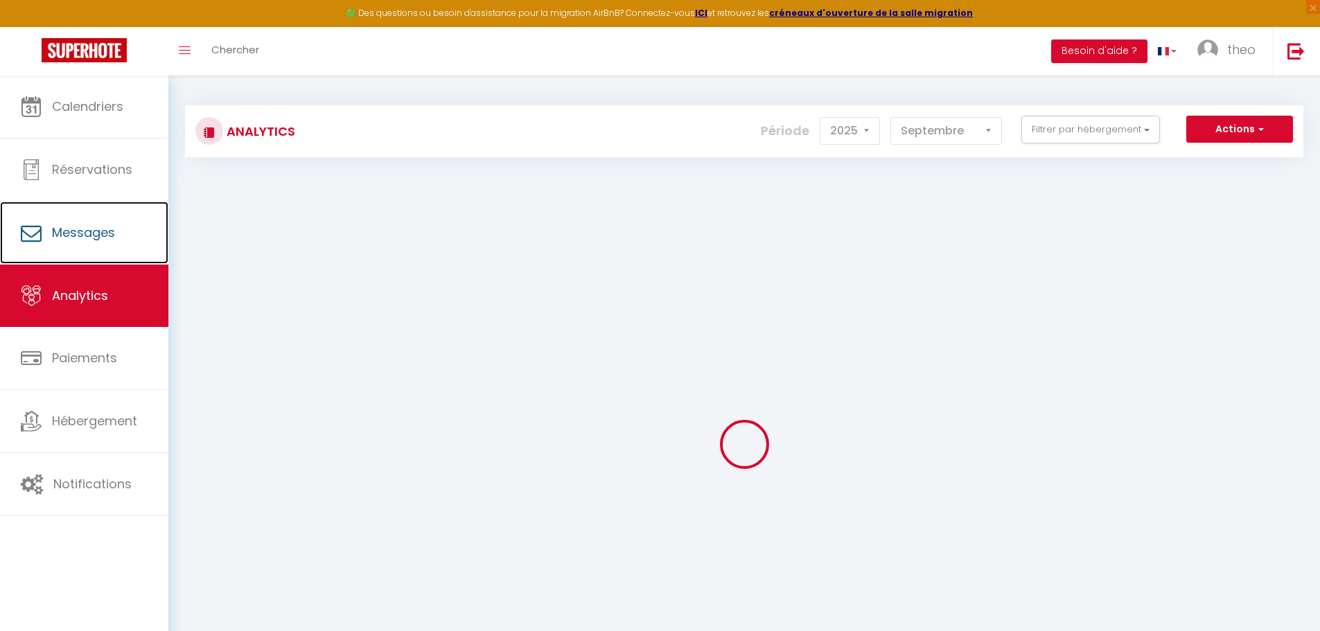
click at [132, 249] on link "Messages" at bounding box center [84, 233] width 168 height 62
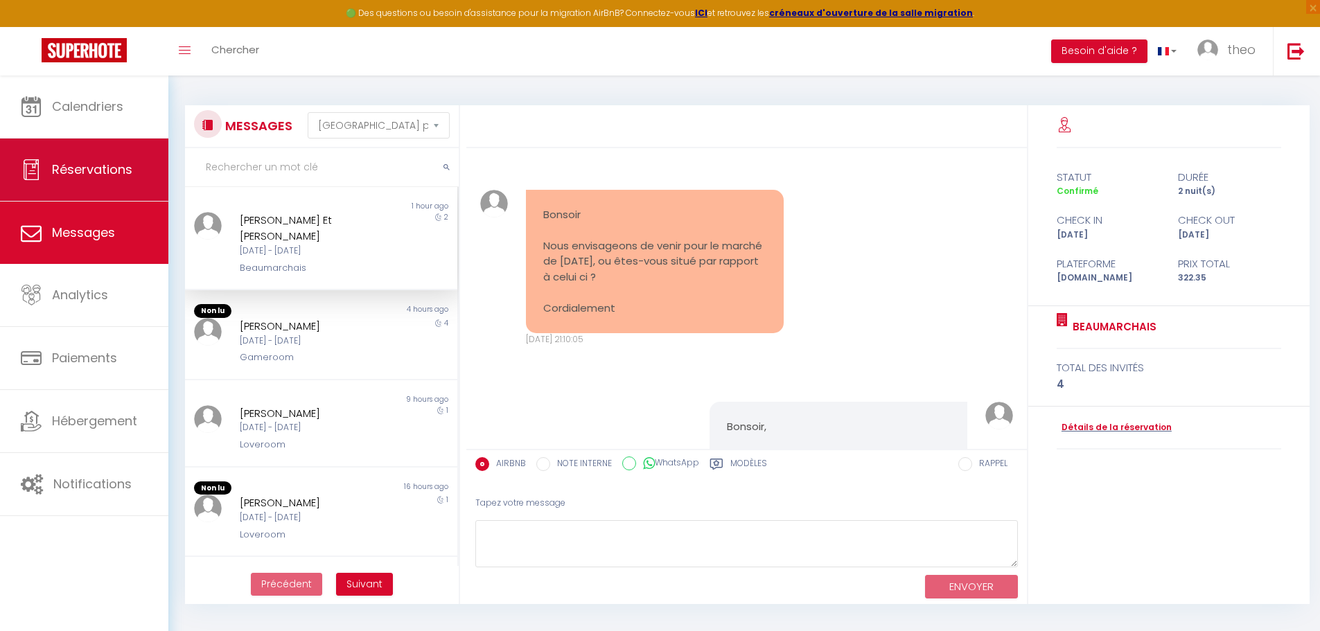
scroll to position [1377, 0]
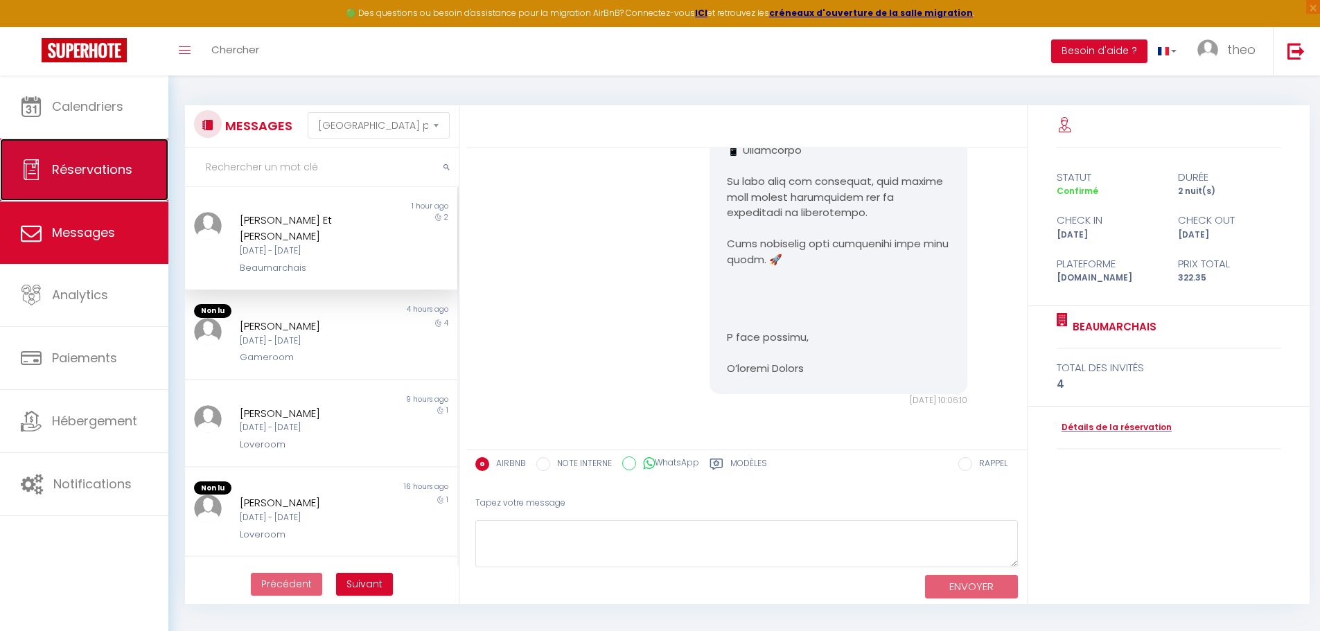
click at [148, 183] on link "Réservations" at bounding box center [84, 170] width 168 height 62
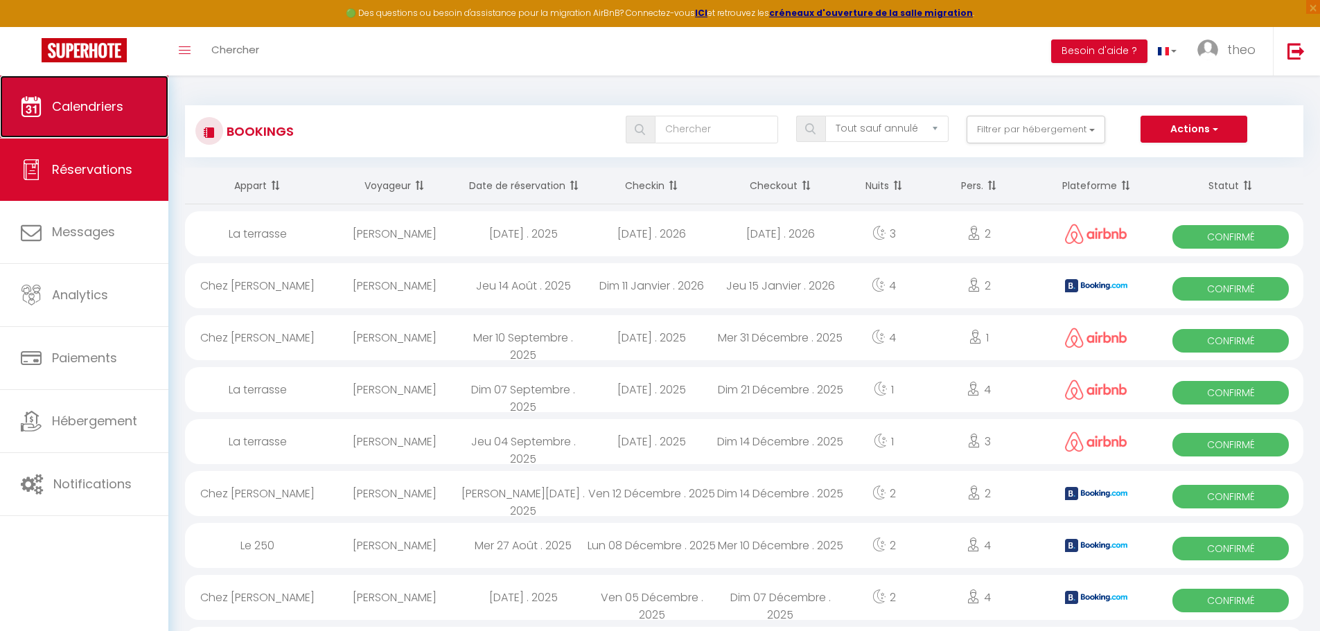
click at [148, 122] on link "Calendriers" at bounding box center [84, 107] width 168 height 62
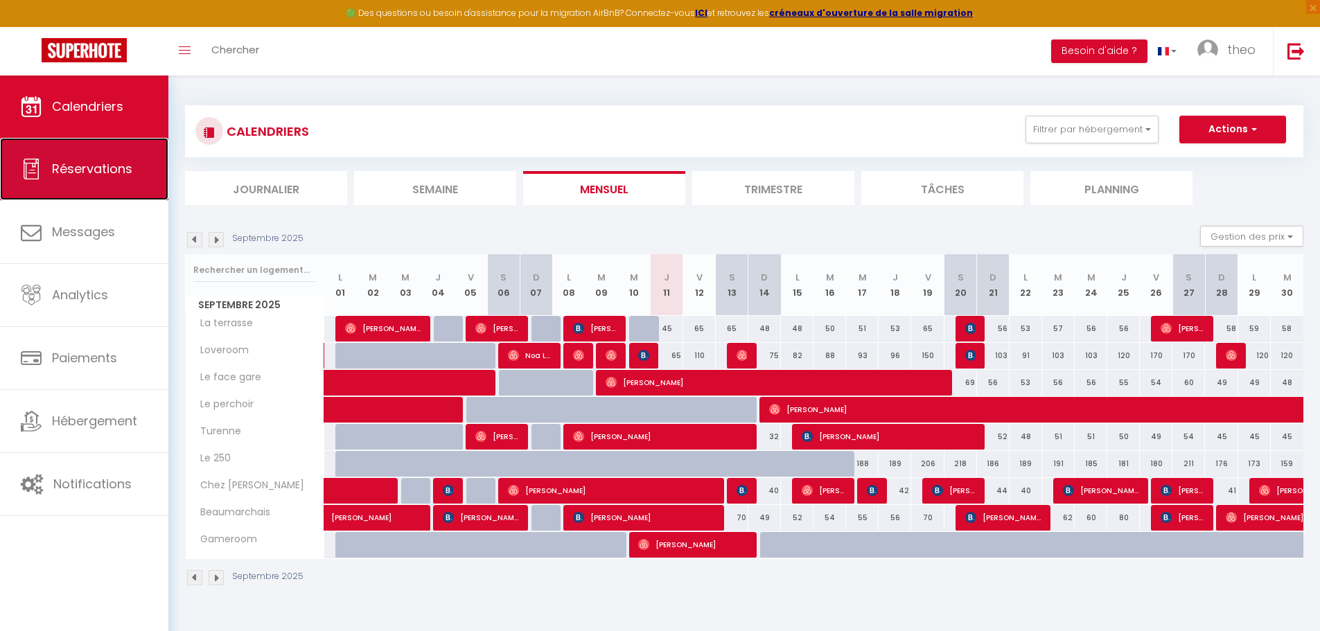
click at [137, 179] on link "Réservations" at bounding box center [84, 169] width 168 height 62
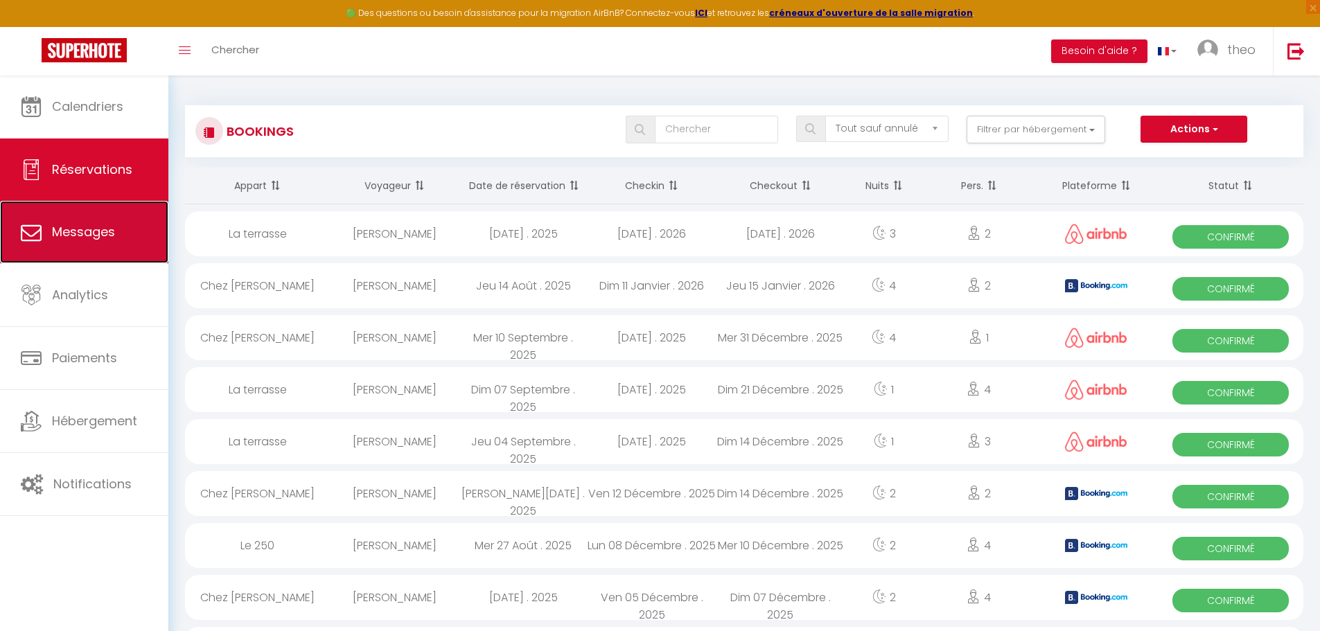
click at [93, 225] on span "Messages" at bounding box center [83, 231] width 63 height 17
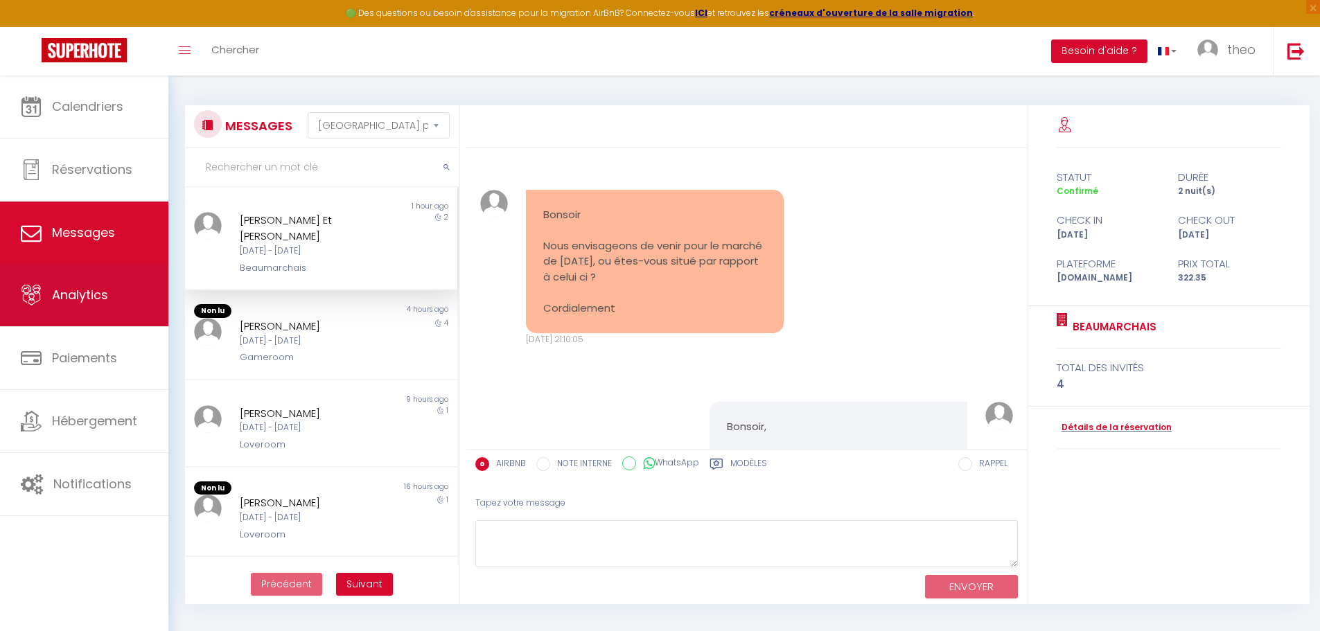
scroll to position [1377, 0]
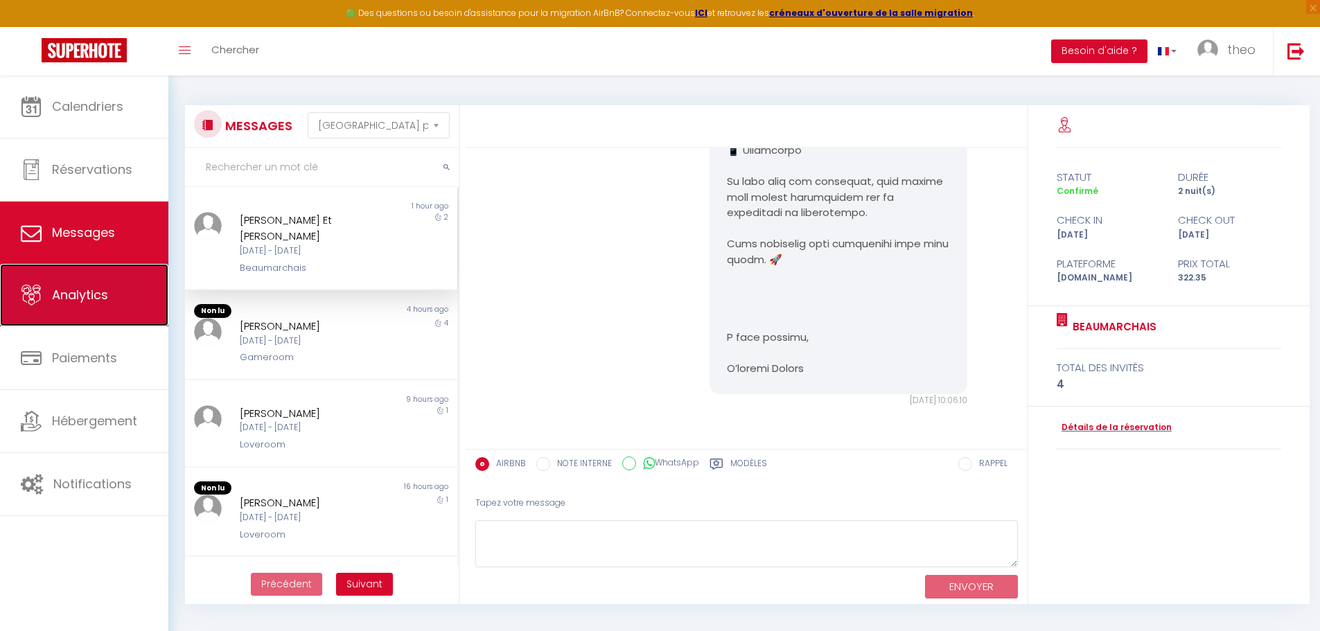
click at [78, 276] on link "Analytics" at bounding box center [84, 295] width 168 height 62
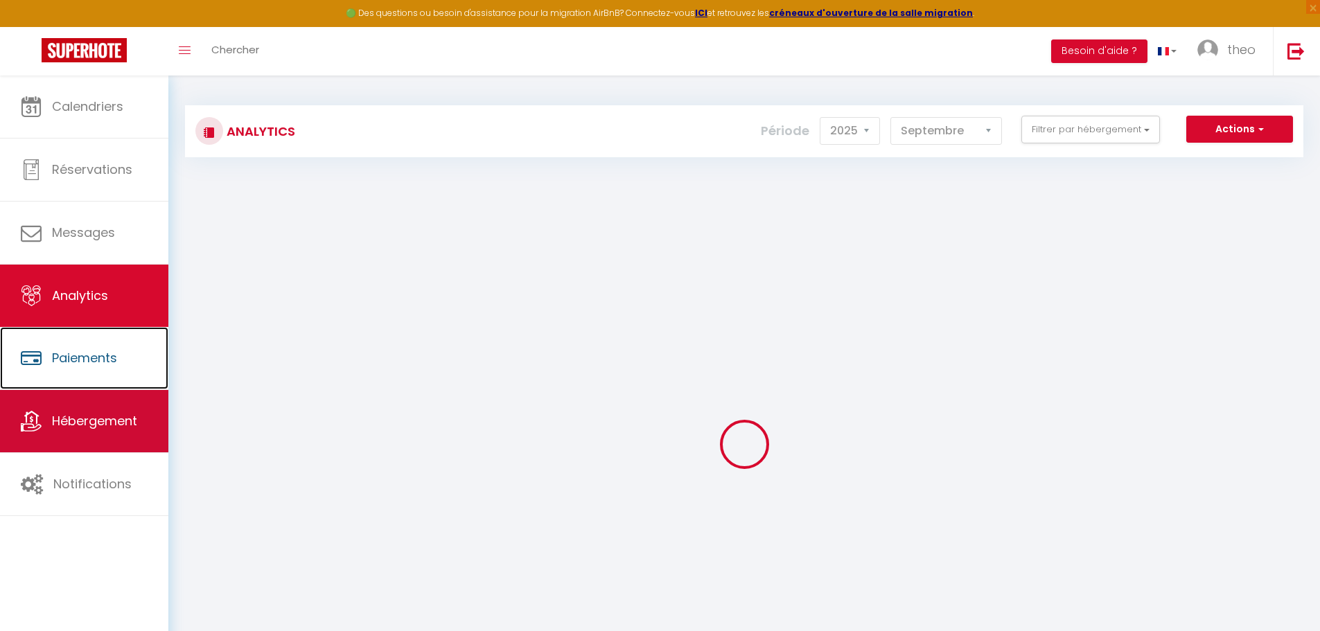
click at [69, 365] on span "Paiements" at bounding box center [84, 357] width 65 height 17
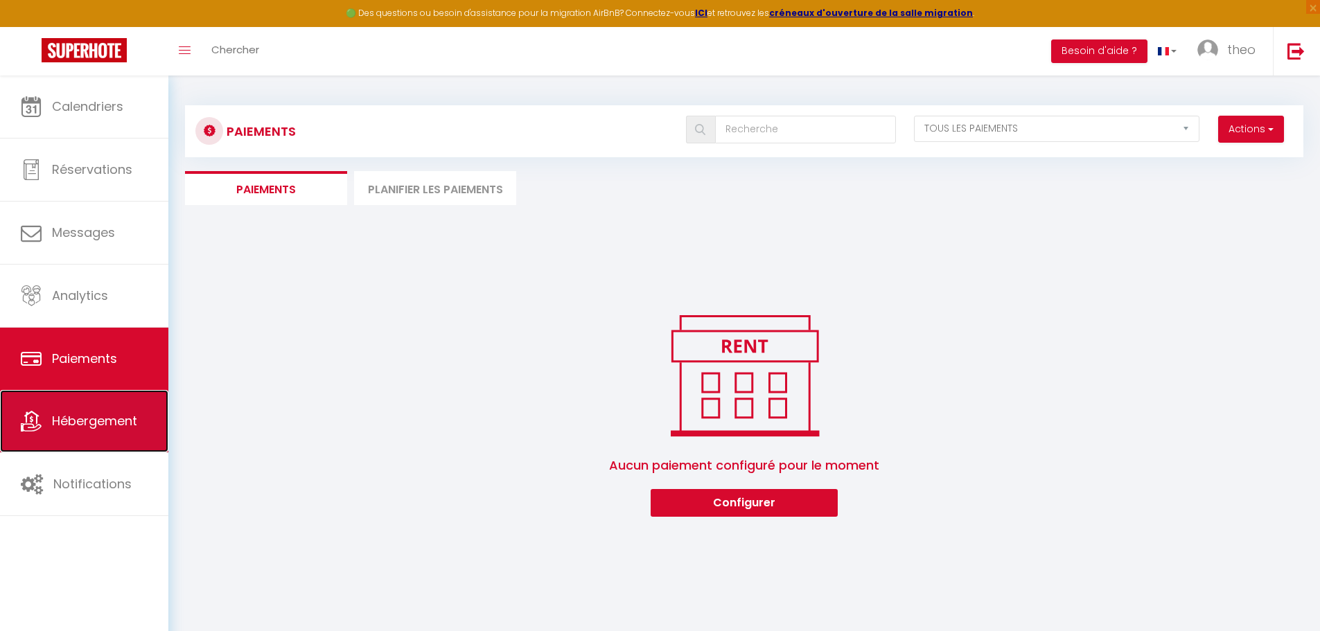
click at [73, 410] on link "Hébergement" at bounding box center [84, 421] width 168 height 62
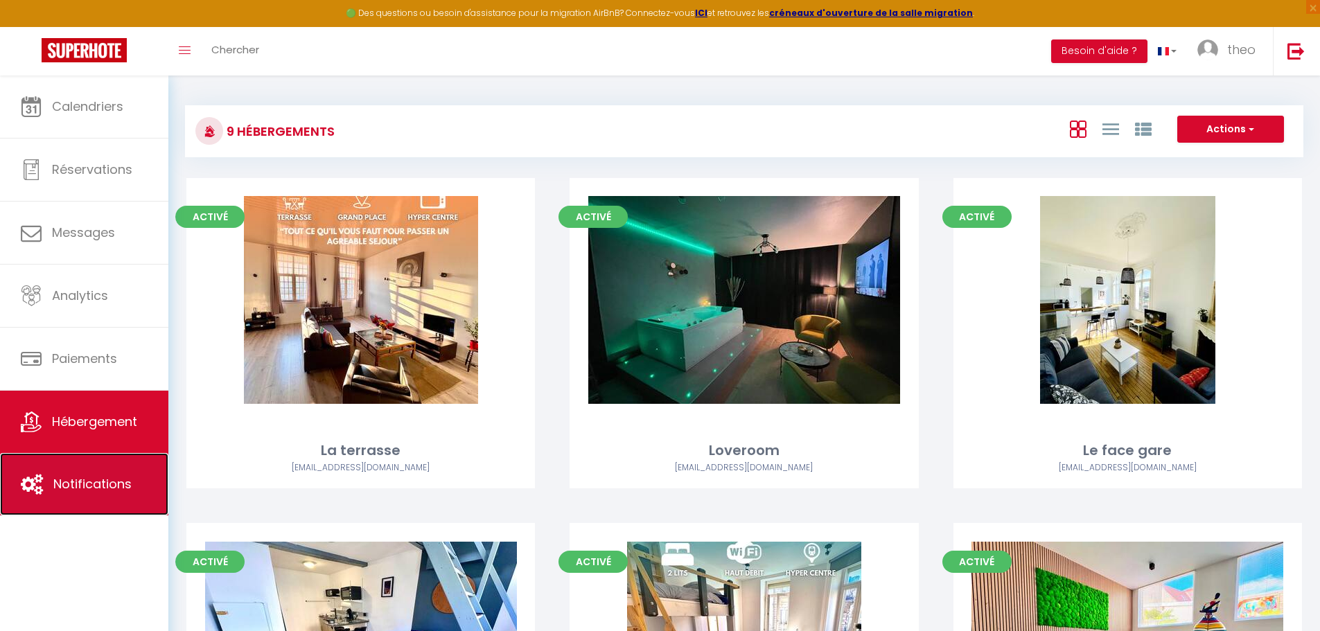
click at [71, 462] on link "Notifications" at bounding box center [84, 484] width 168 height 62
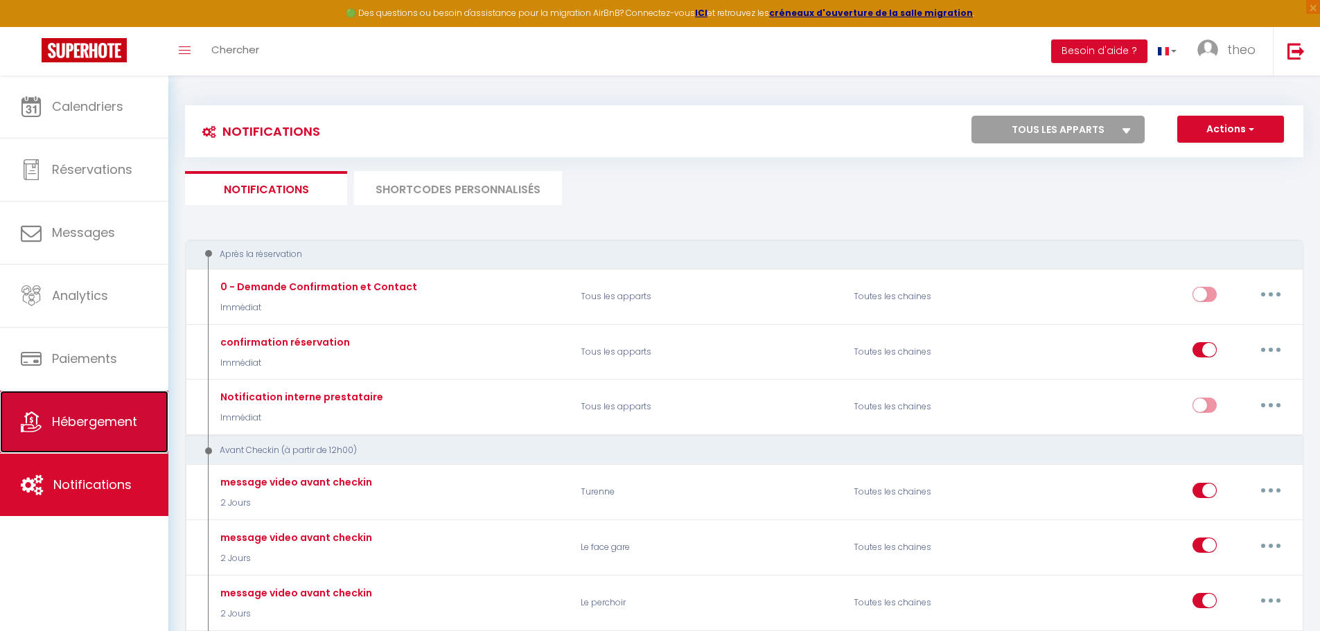
click at [93, 432] on link "Hébergement" at bounding box center [84, 422] width 168 height 62
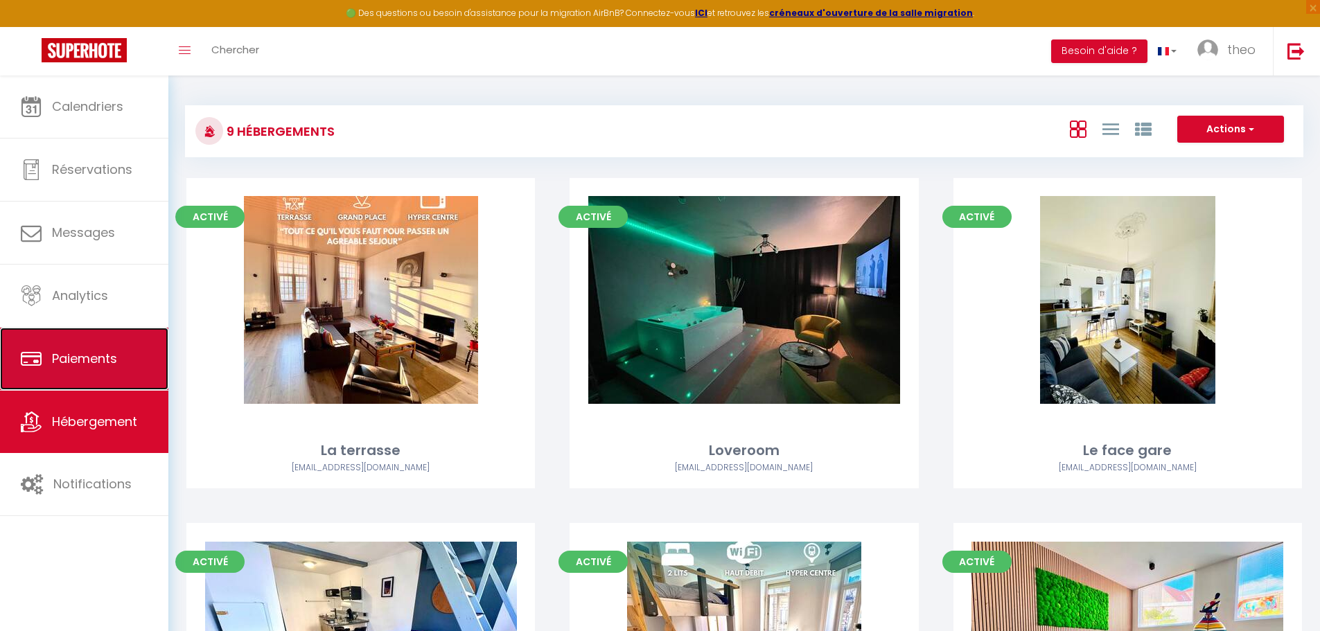
click at [121, 367] on link "Paiements" at bounding box center [84, 359] width 168 height 62
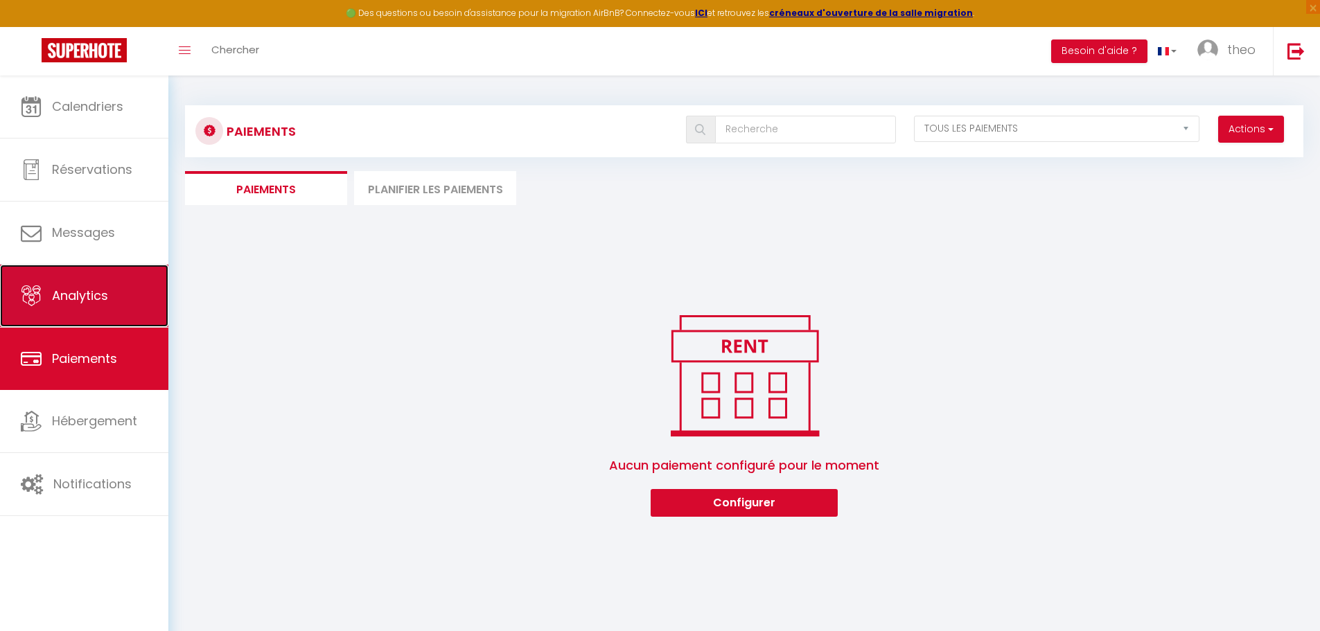
click at [133, 326] on link "Analytics" at bounding box center [84, 296] width 168 height 62
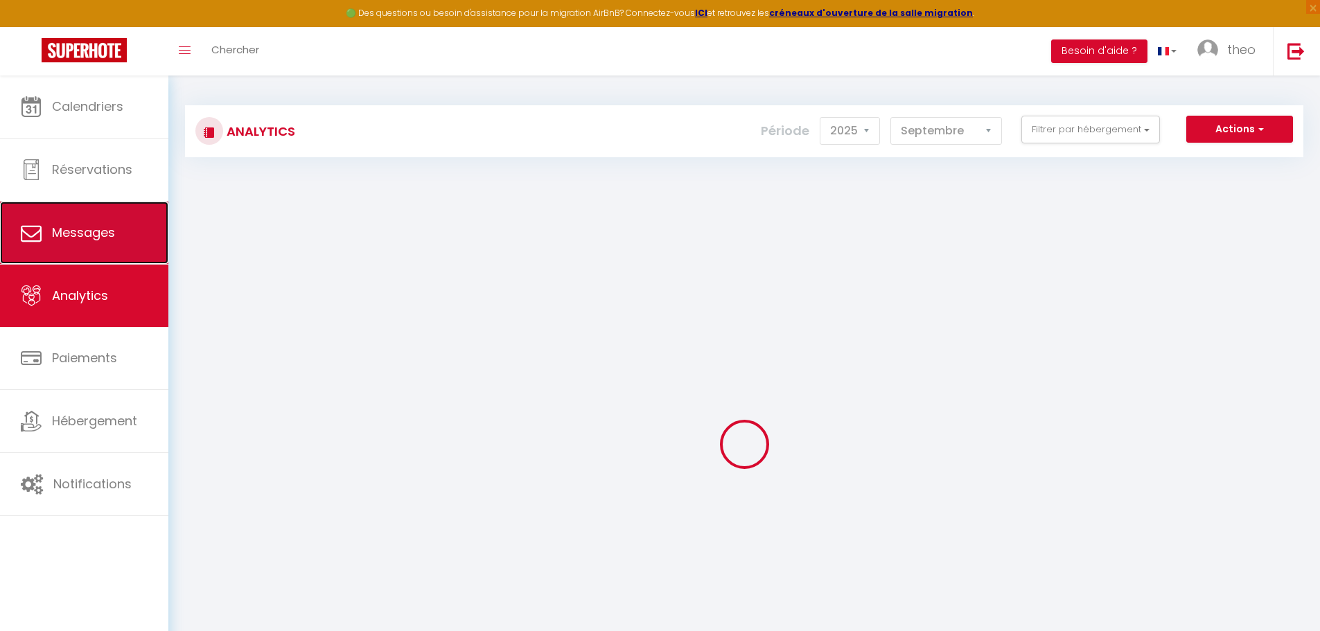
click at [152, 255] on link "Messages" at bounding box center [84, 233] width 168 height 62
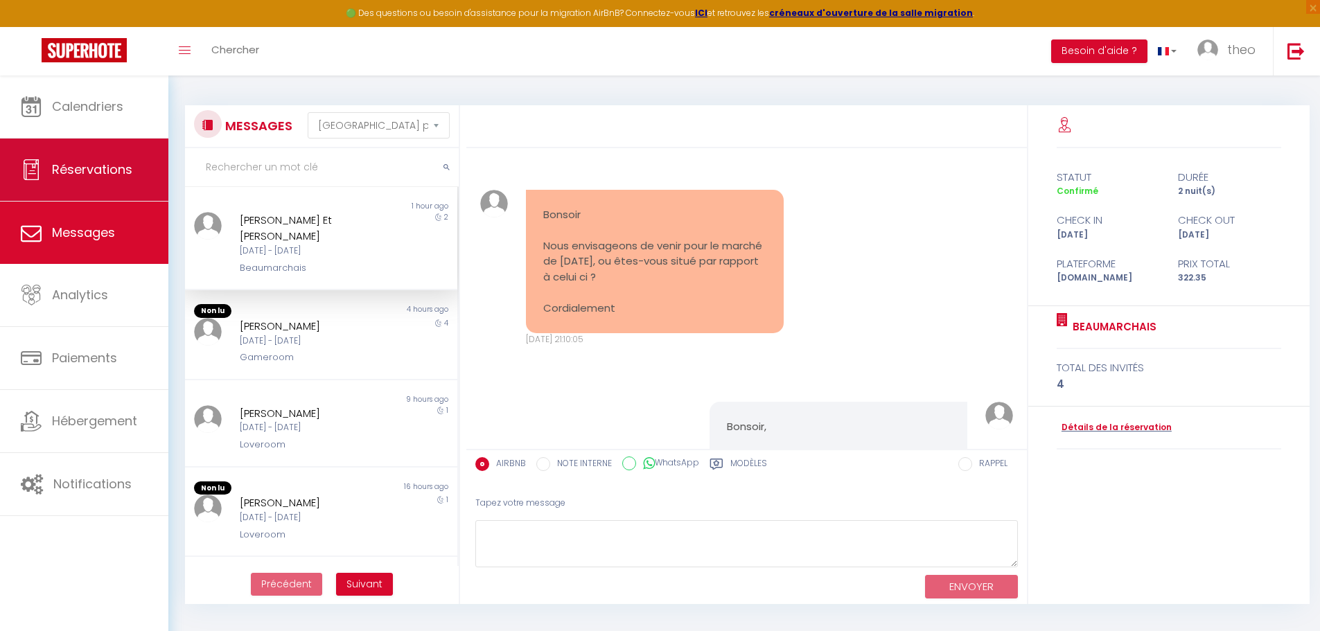
scroll to position [1377, 0]
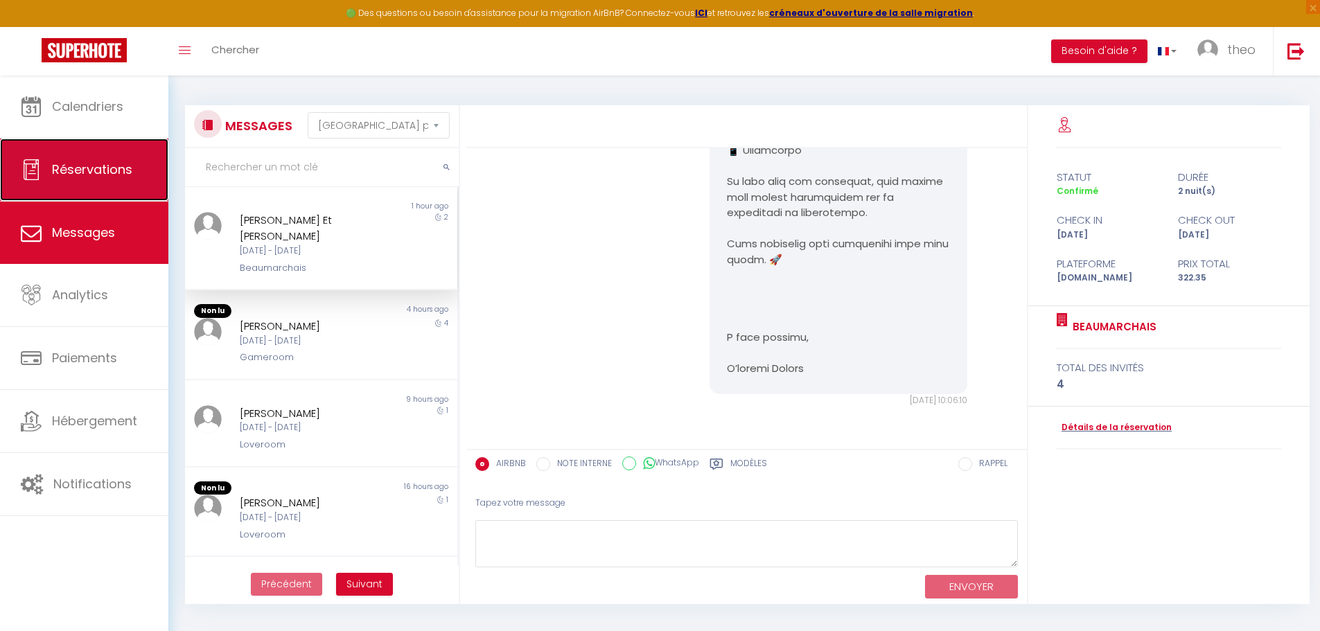
click at [157, 180] on link "Réservations" at bounding box center [84, 170] width 168 height 62
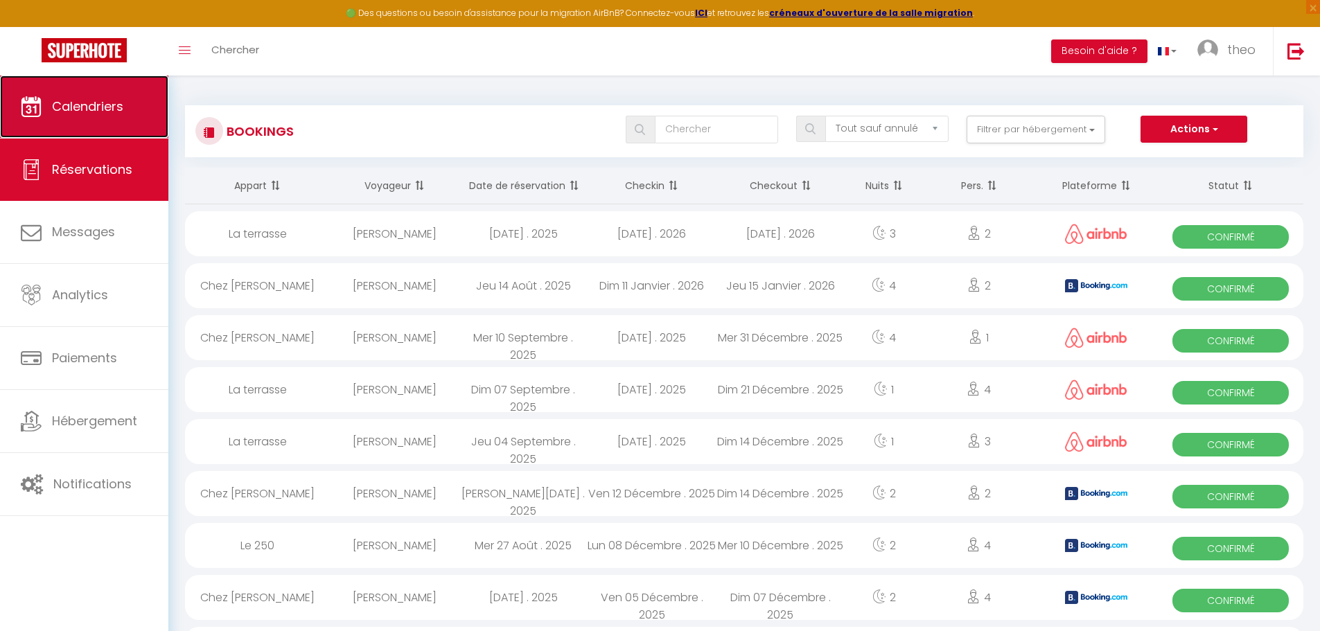
click at [166, 120] on link "Calendriers" at bounding box center [84, 107] width 168 height 62
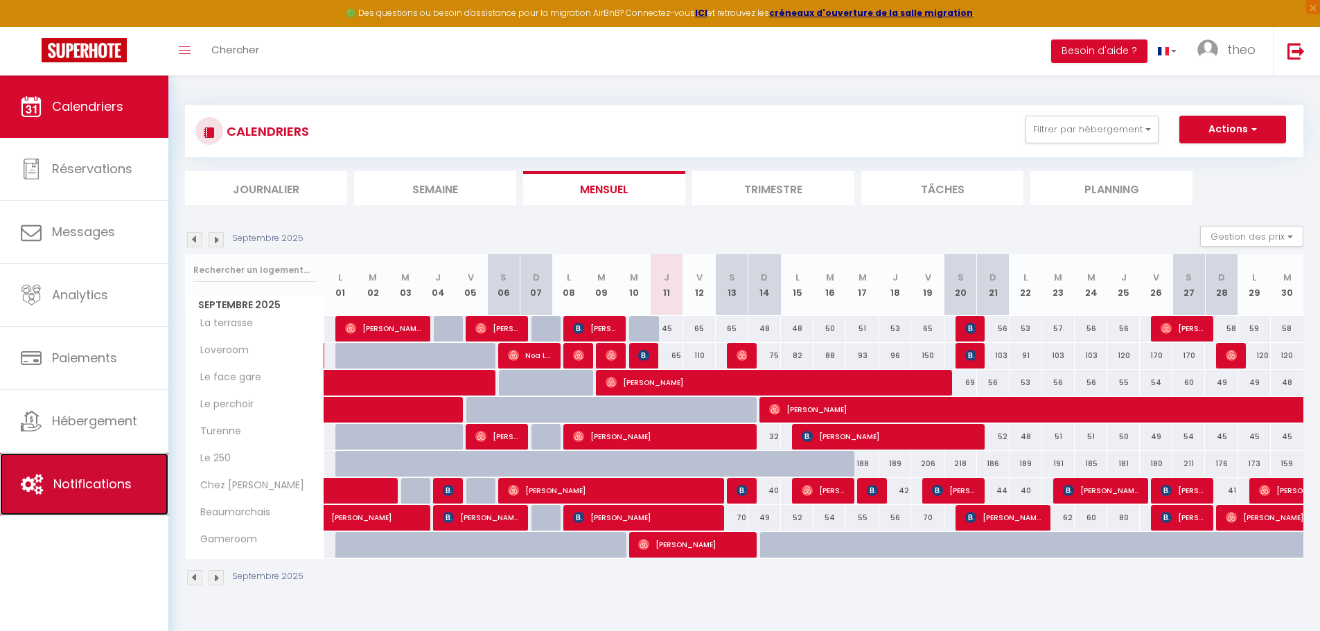
click at [85, 455] on link "Notifications" at bounding box center [84, 484] width 168 height 62
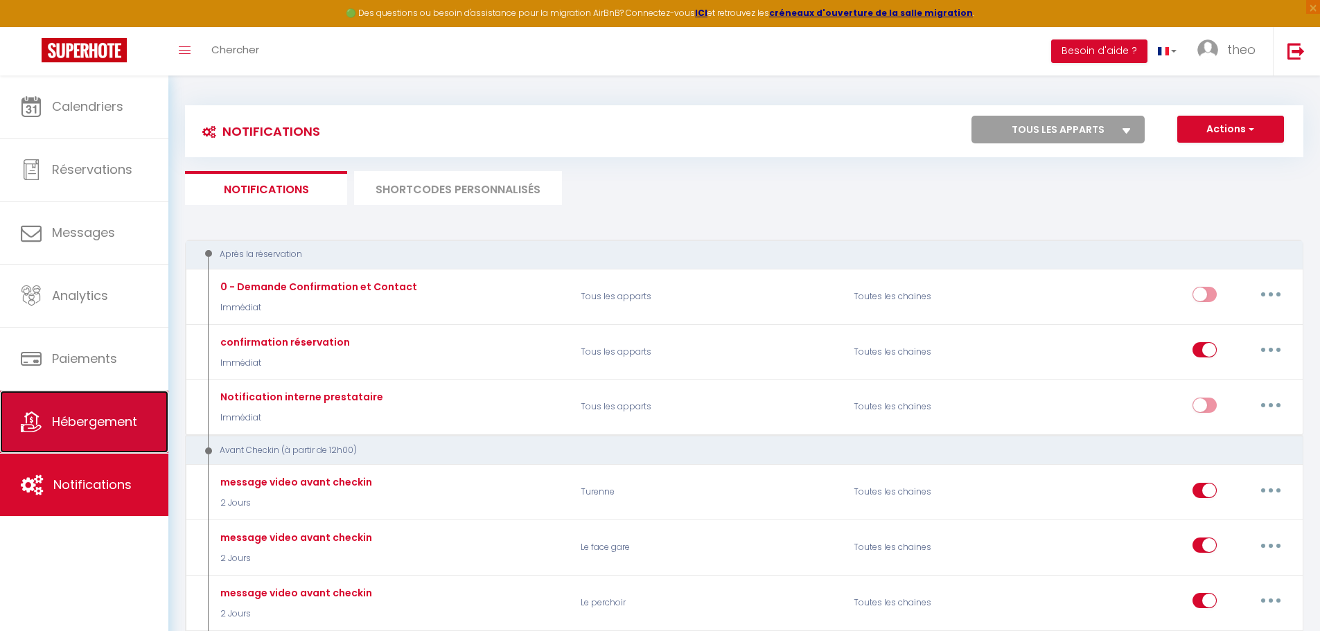
click at [98, 436] on link "Hébergement" at bounding box center [84, 422] width 168 height 62
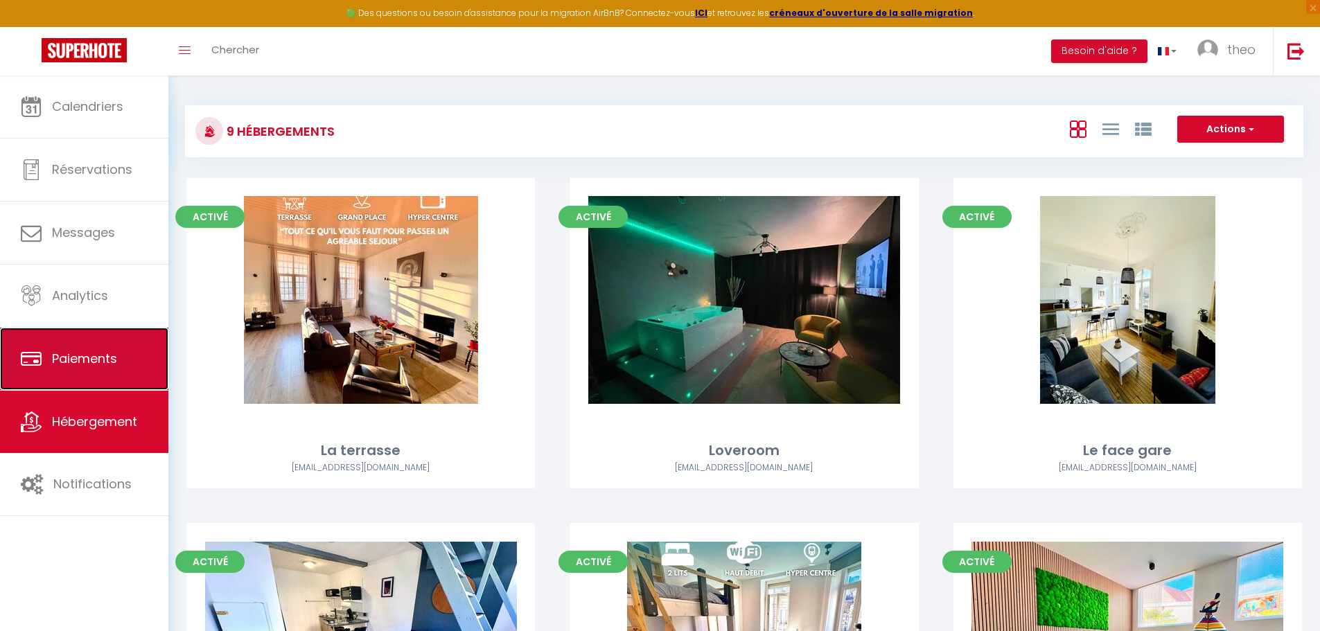
click at [109, 356] on span "Paiements" at bounding box center [84, 358] width 65 height 17
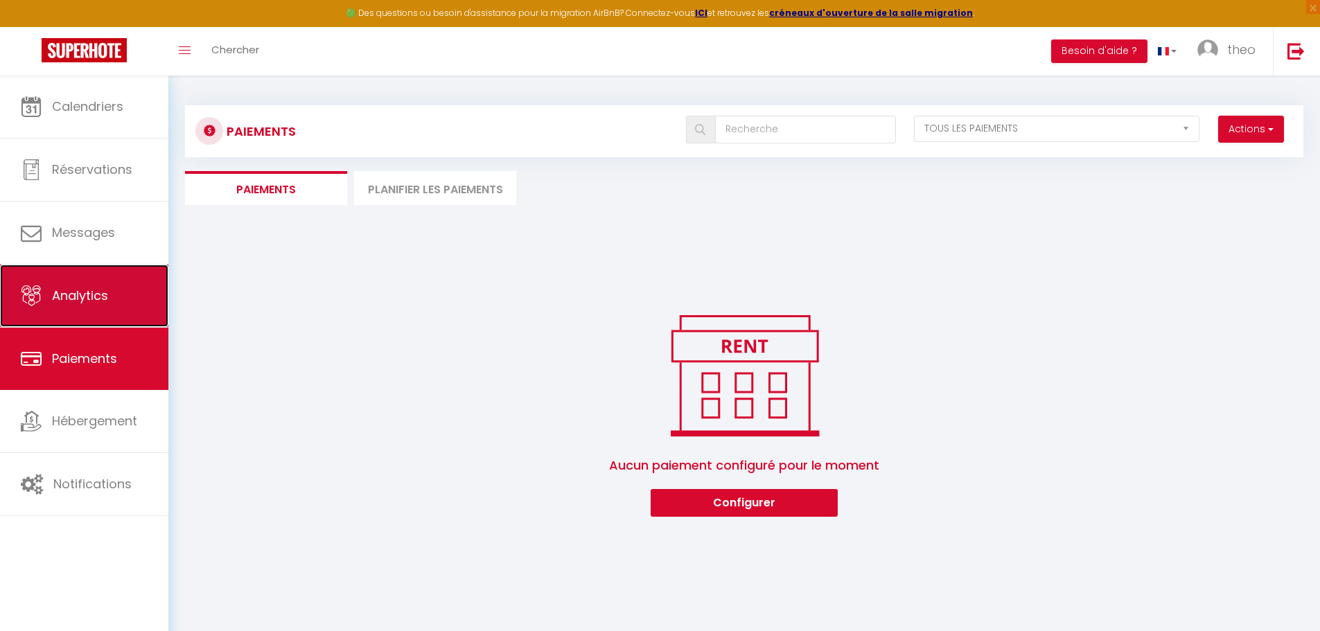
click at [123, 324] on link "Analytics" at bounding box center [84, 296] width 168 height 62
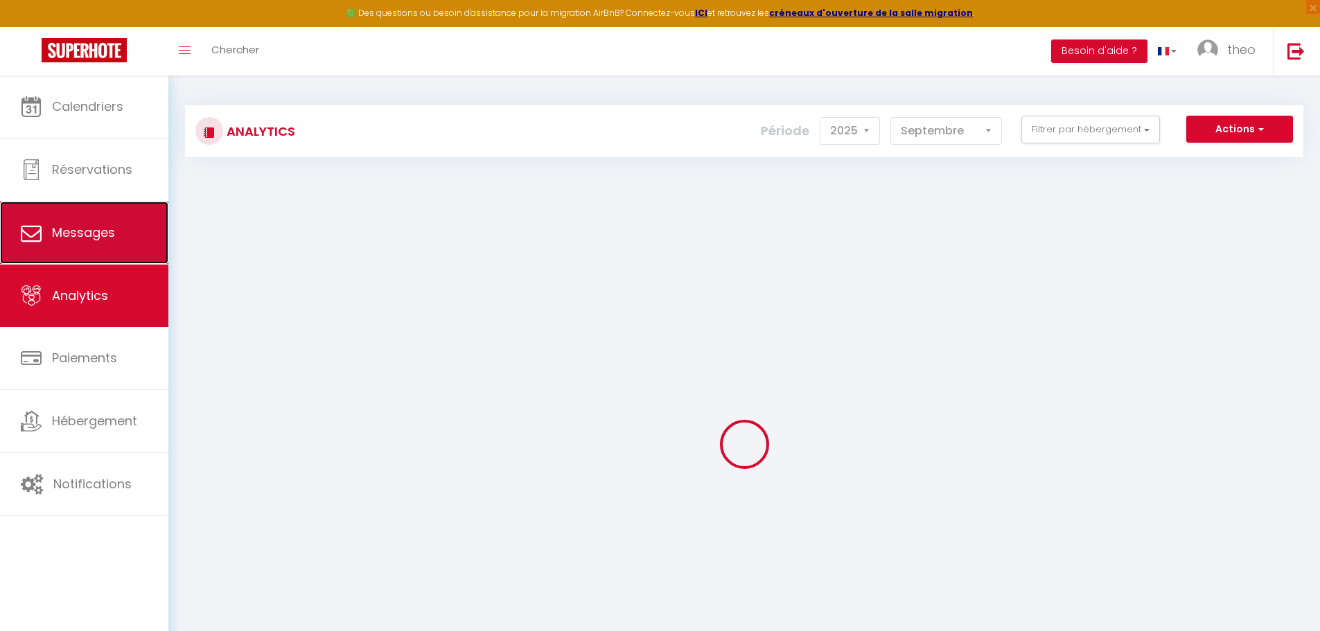
click at [139, 262] on link "Messages" at bounding box center [84, 233] width 168 height 62
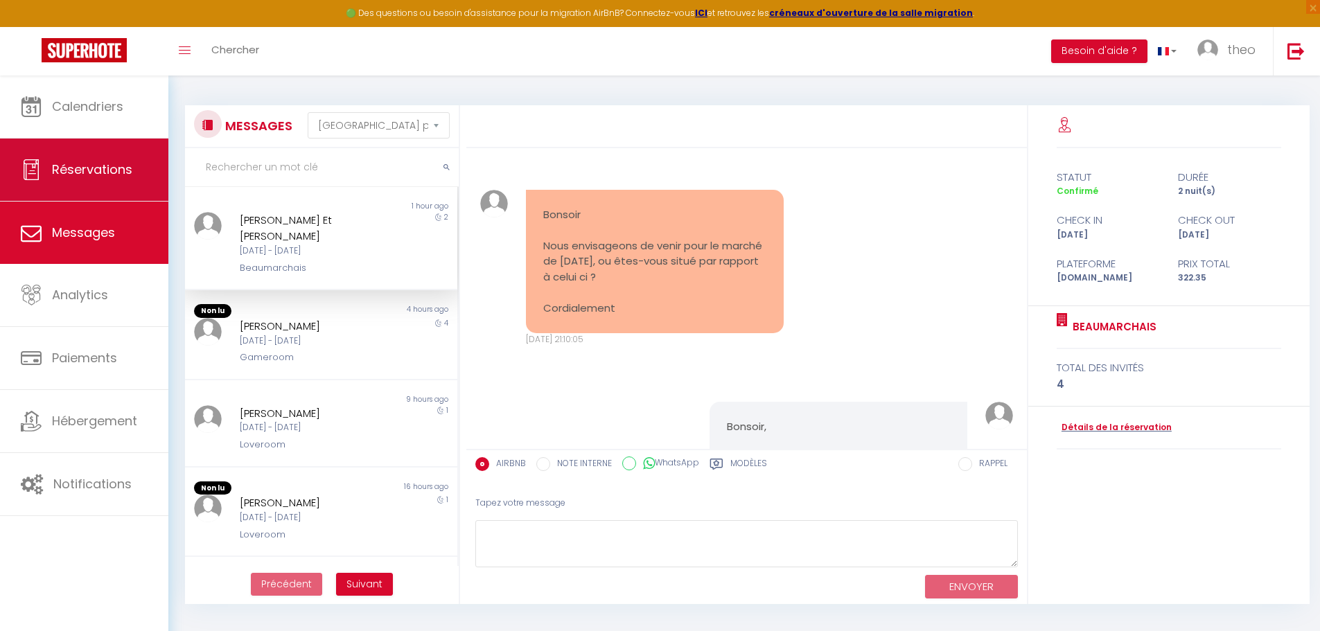
scroll to position [1377, 0]
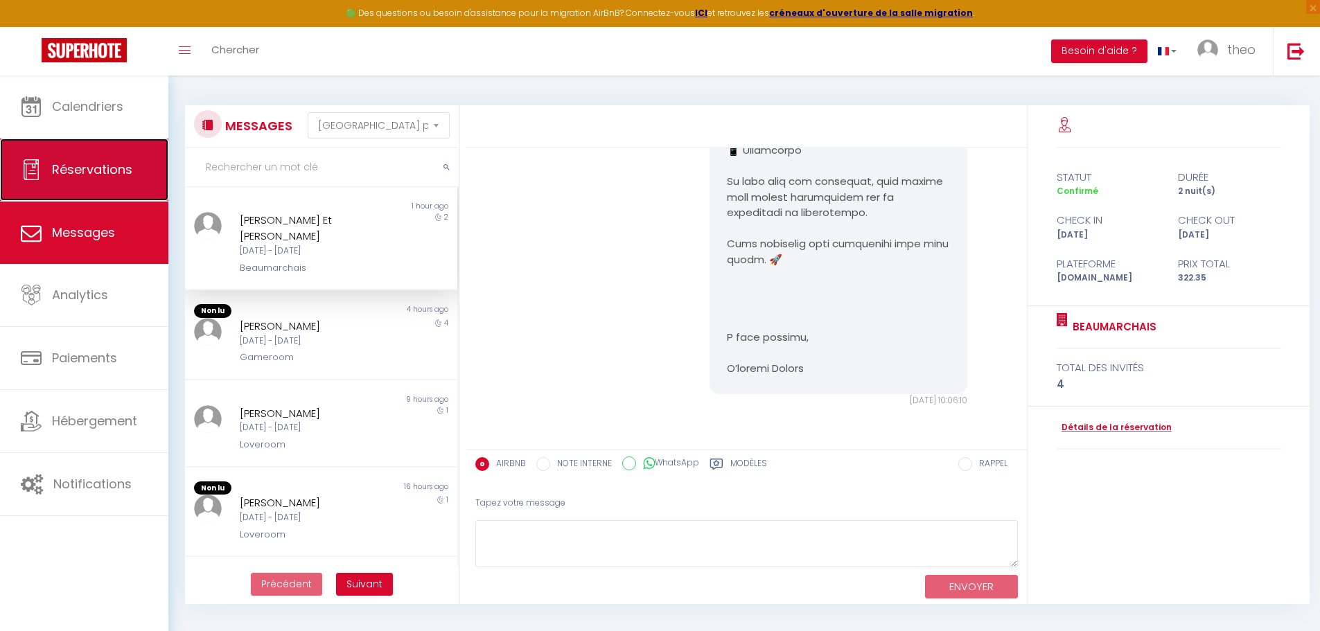
click at [139, 174] on link "Réservations" at bounding box center [84, 170] width 168 height 62
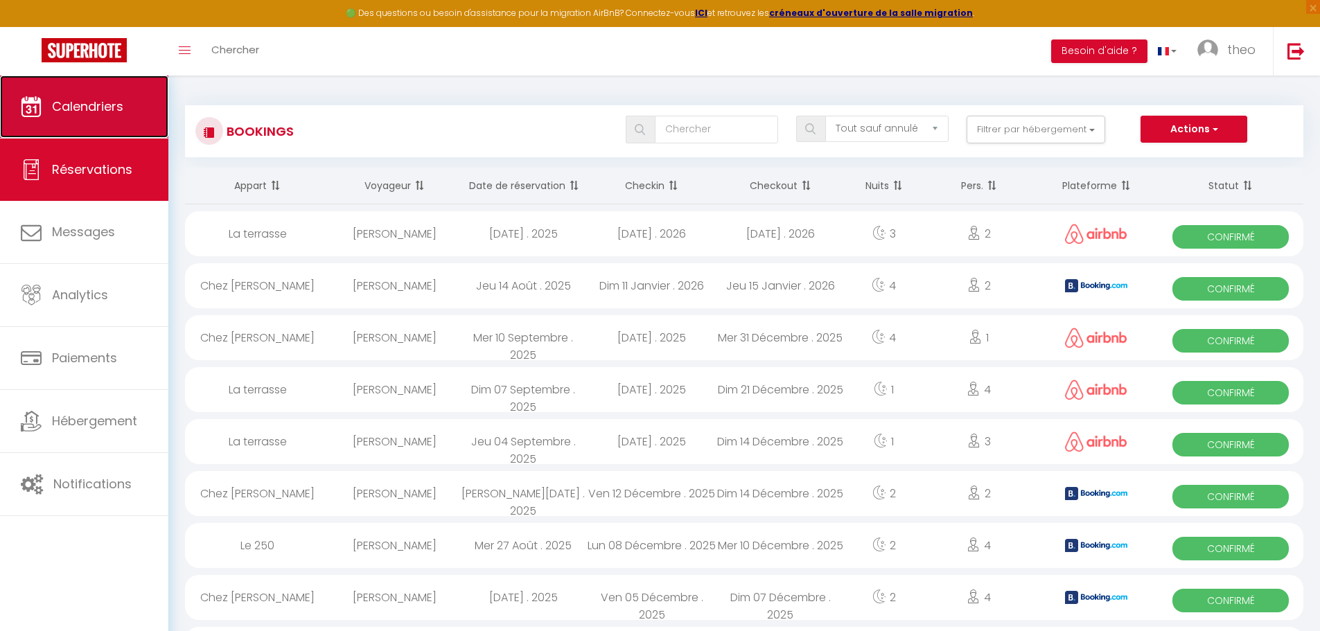
click at [142, 130] on link "Calendriers" at bounding box center [84, 107] width 168 height 62
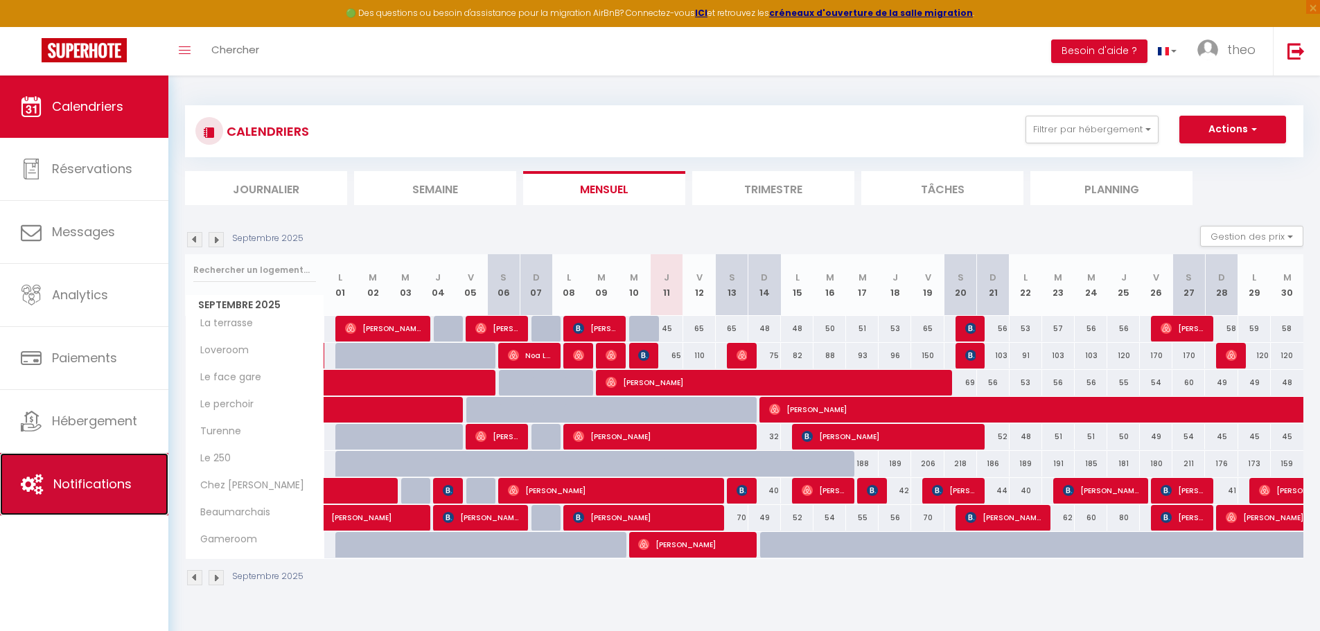
click at [80, 481] on span "Notifications" at bounding box center [92, 483] width 78 height 17
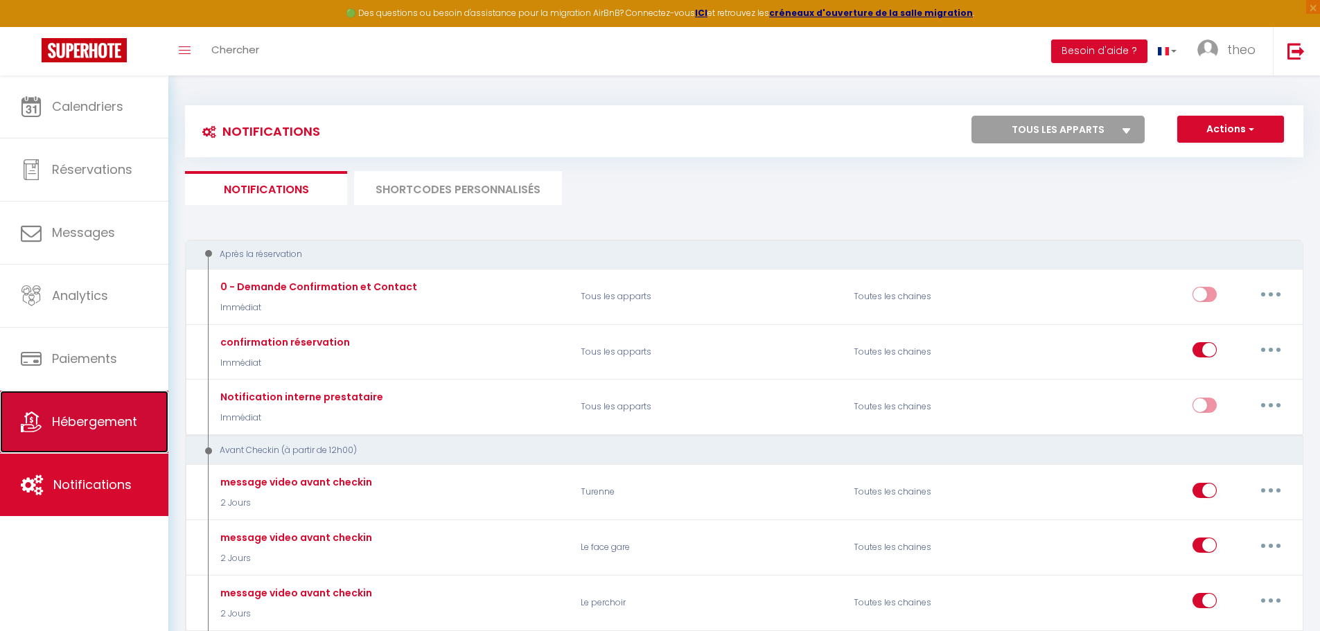
click at [100, 432] on link "Hébergement" at bounding box center [84, 422] width 168 height 62
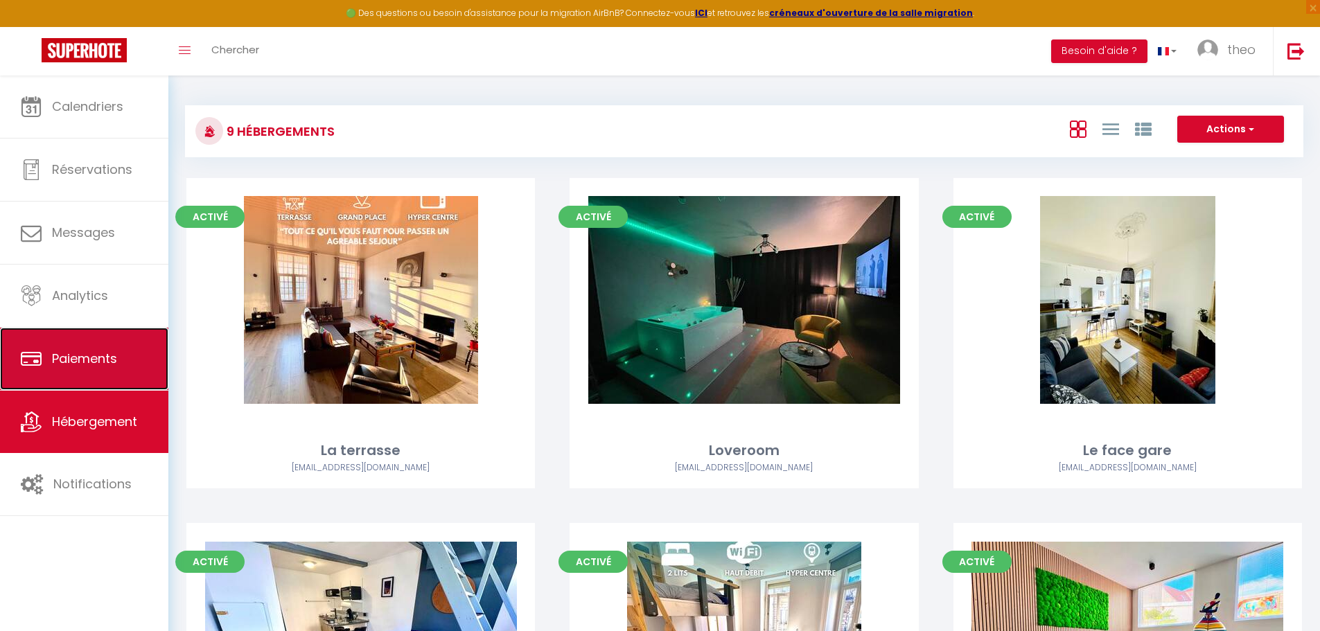
click at [125, 379] on link "Paiements" at bounding box center [84, 359] width 168 height 62
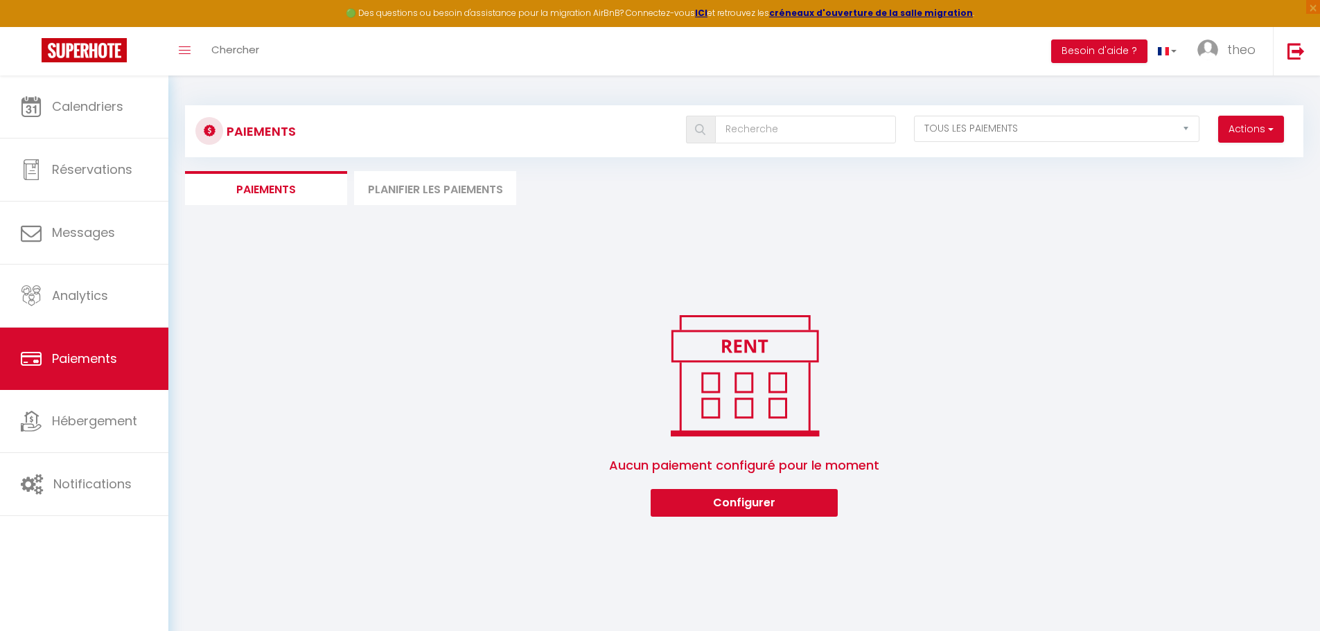
click at [170, 279] on div "Paiements Actions Créer nouveau lien paiement Créer nouveau lien caution EN ATT…" at bounding box center [743, 305] width 1151 height 458
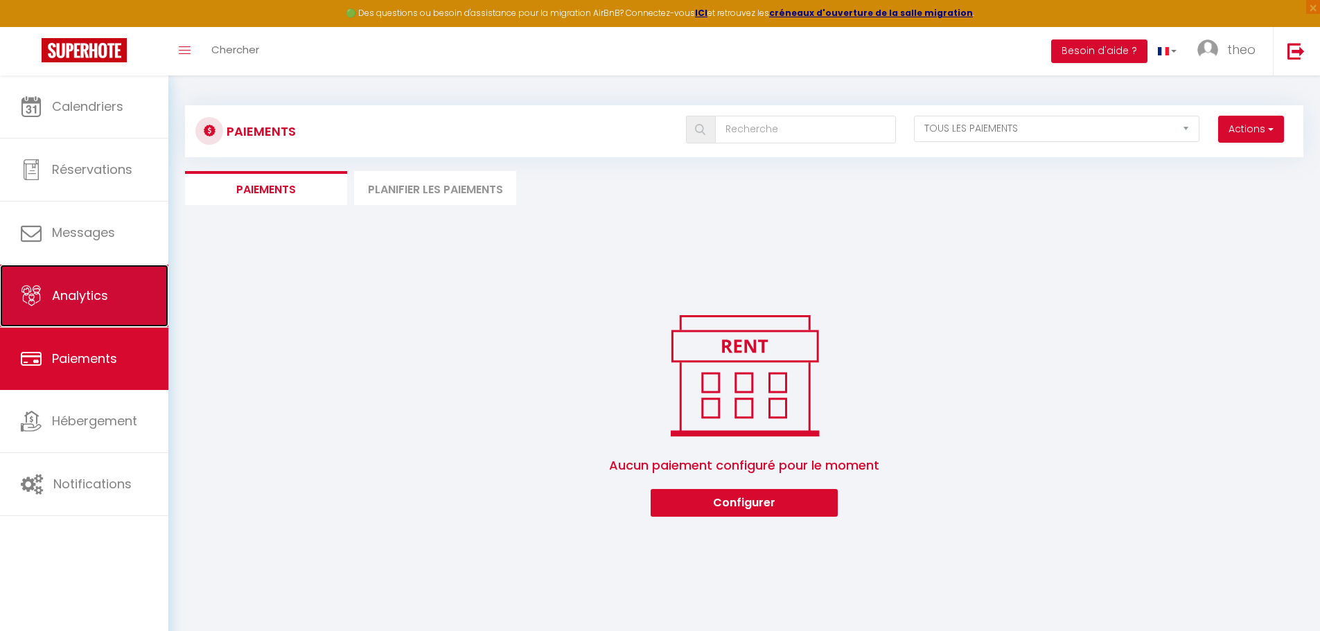
click at [159, 279] on link "Analytics" at bounding box center [84, 296] width 168 height 62
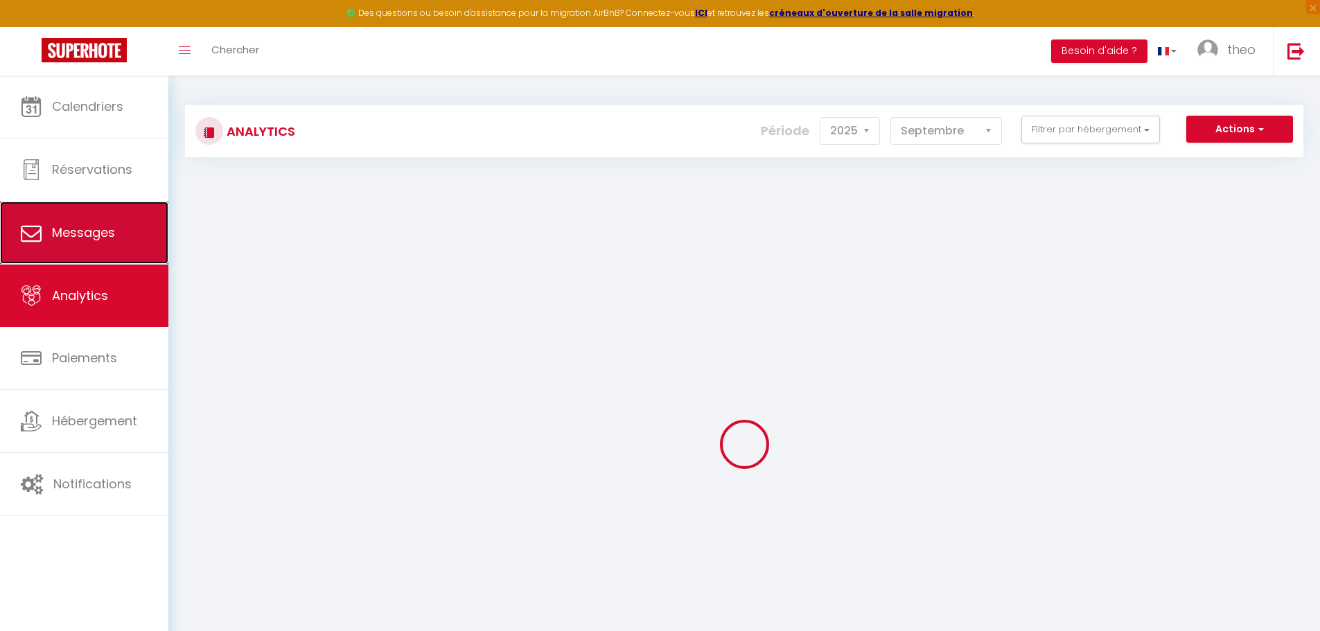
click at [157, 239] on link "Messages" at bounding box center [84, 233] width 168 height 62
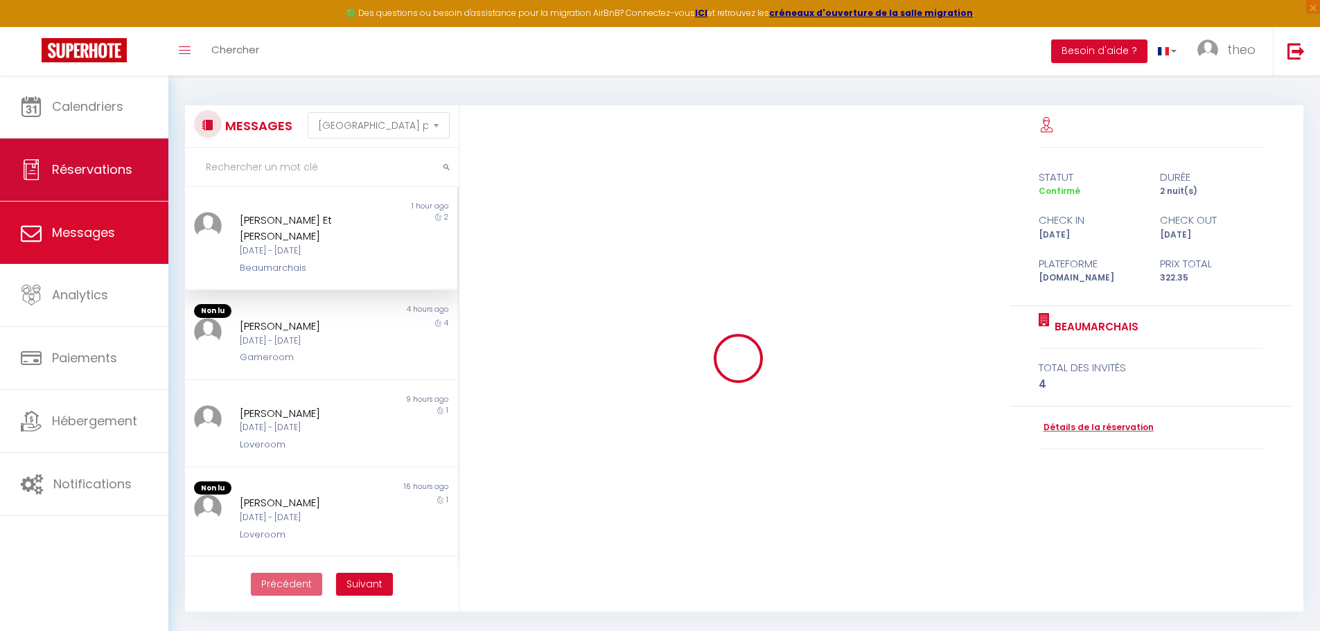
scroll to position [1377, 0]
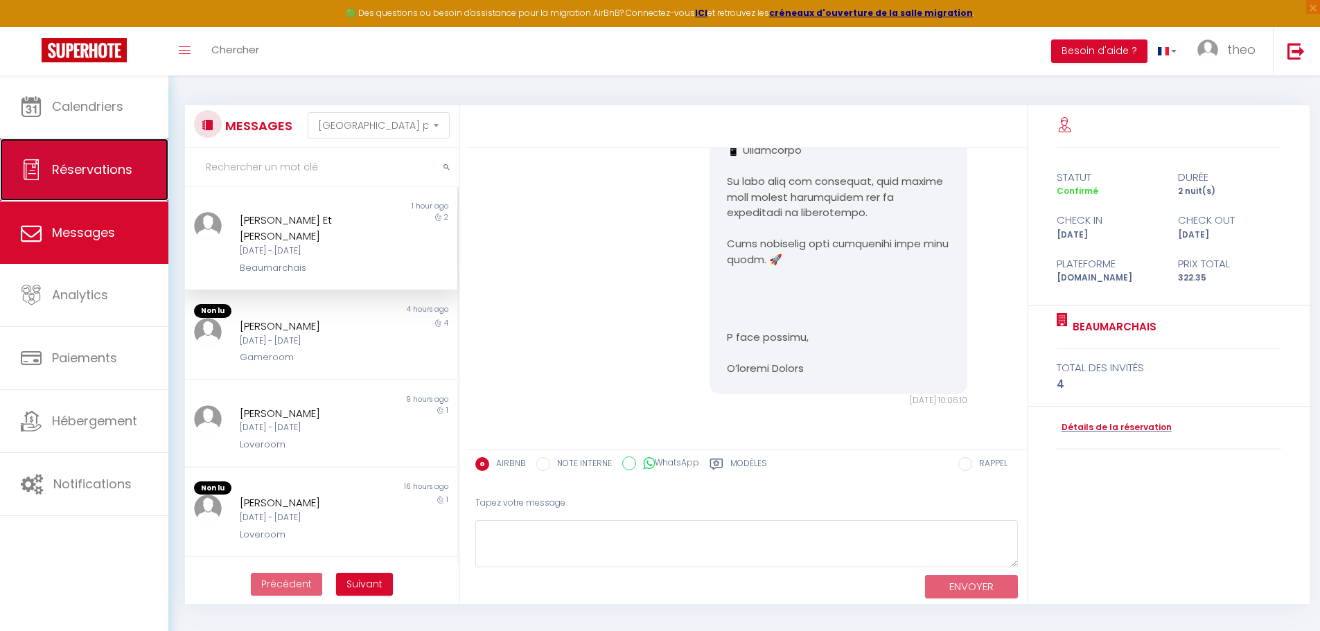
click at [150, 162] on link "Réservations" at bounding box center [84, 170] width 168 height 62
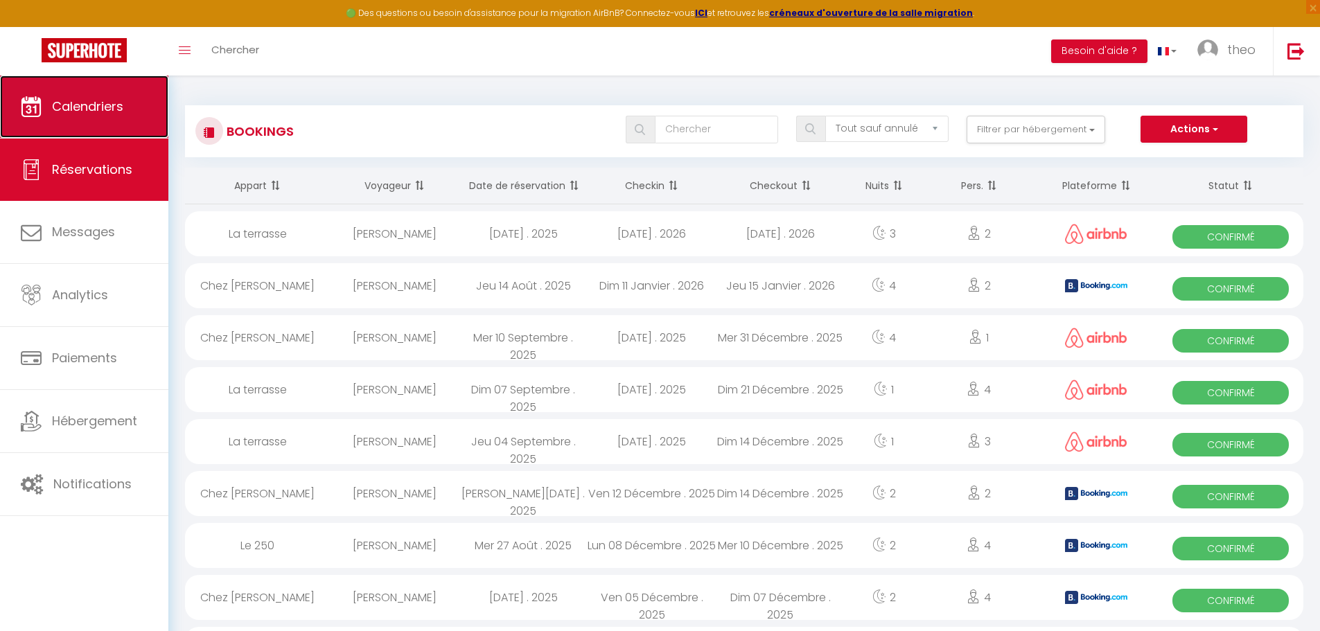
click at [139, 136] on link "Calendriers" at bounding box center [84, 107] width 168 height 62
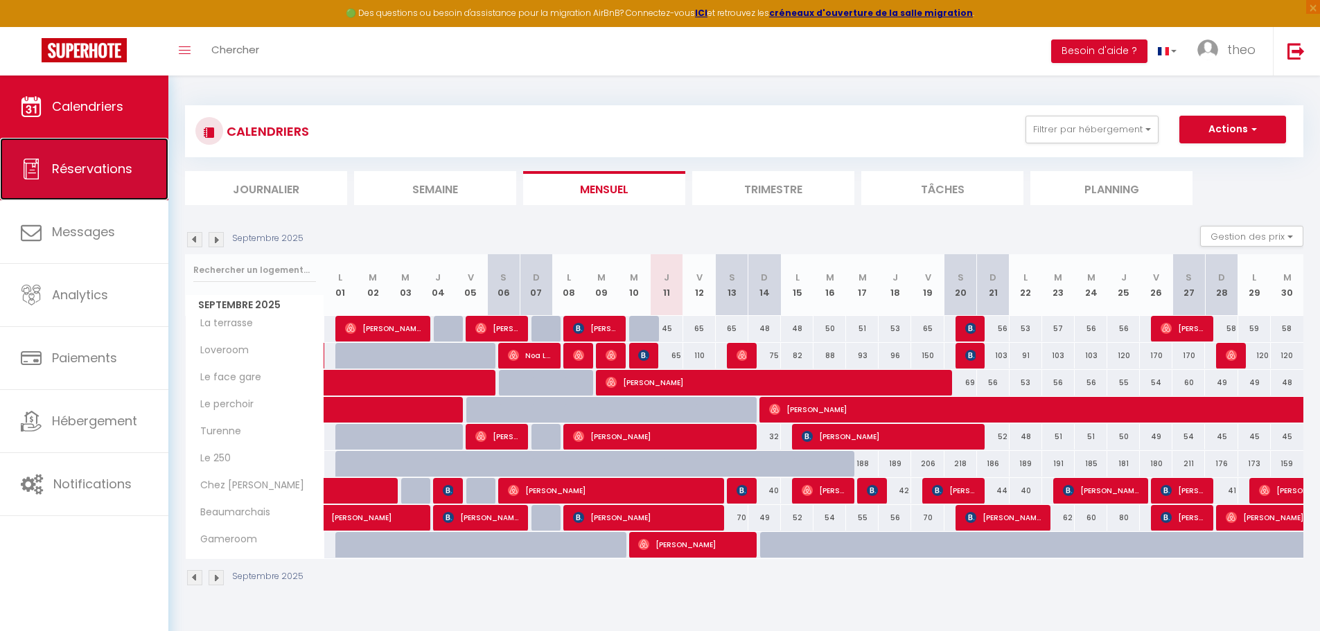
click at [75, 152] on link "Réservations" at bounding box center [84, 169] width 168 height 62
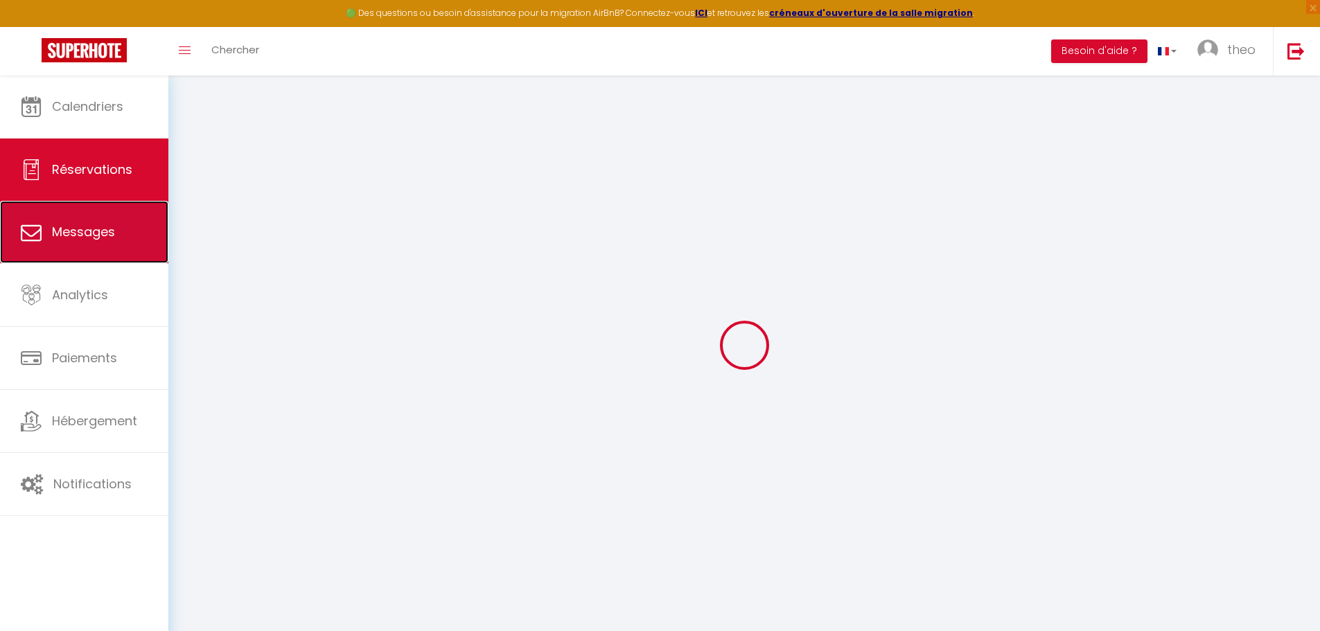
click at [87, 215] on link "Messages" at bounding box center [84, 232] width 168 height 62
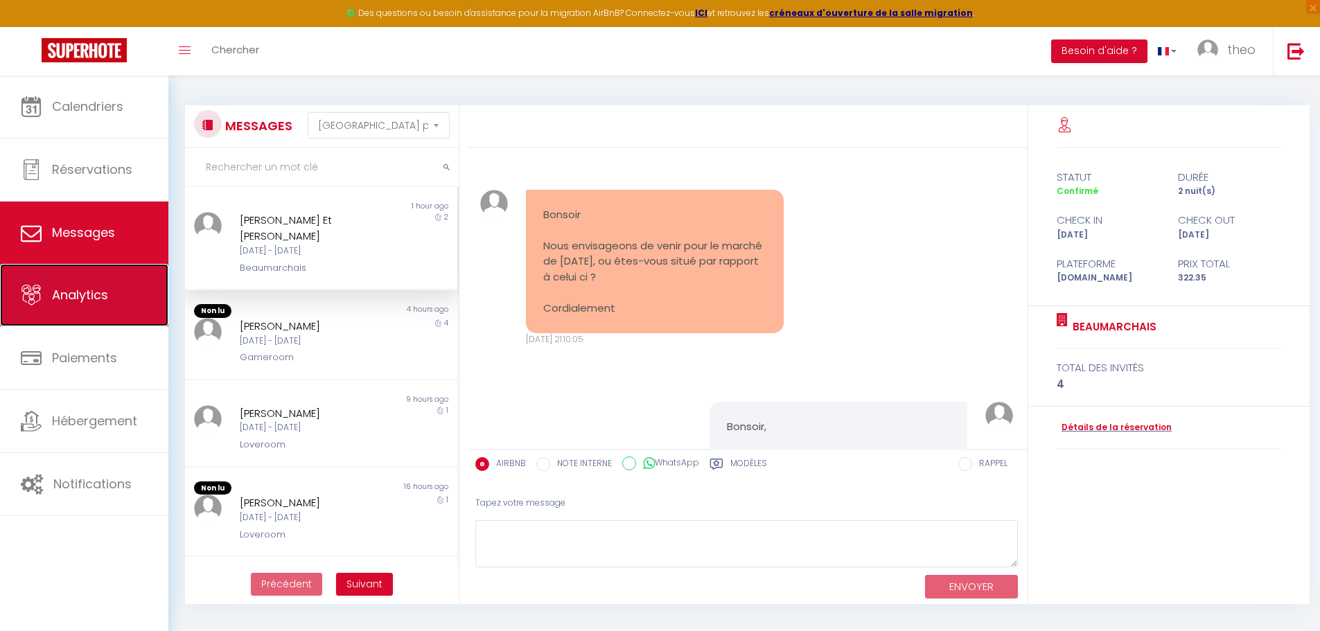
scroll to position [1377, 0]
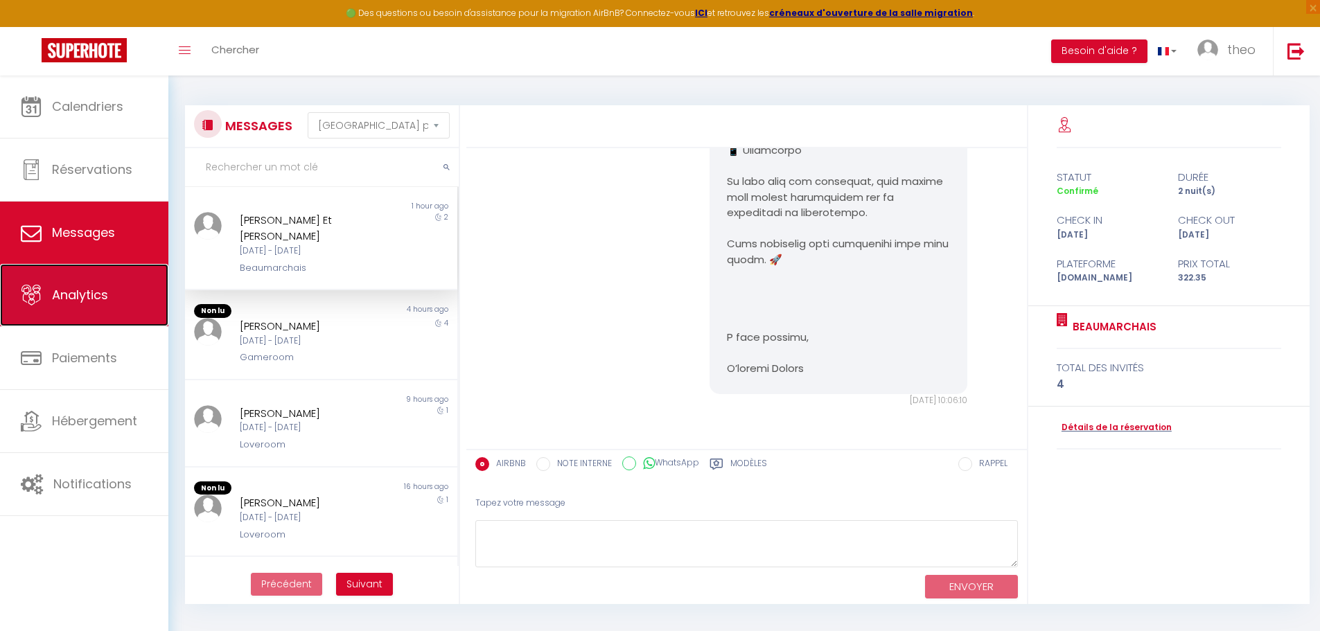
click at [114, 285] on link "Analytics" at bounding box center [84, 295] width 168 height 62
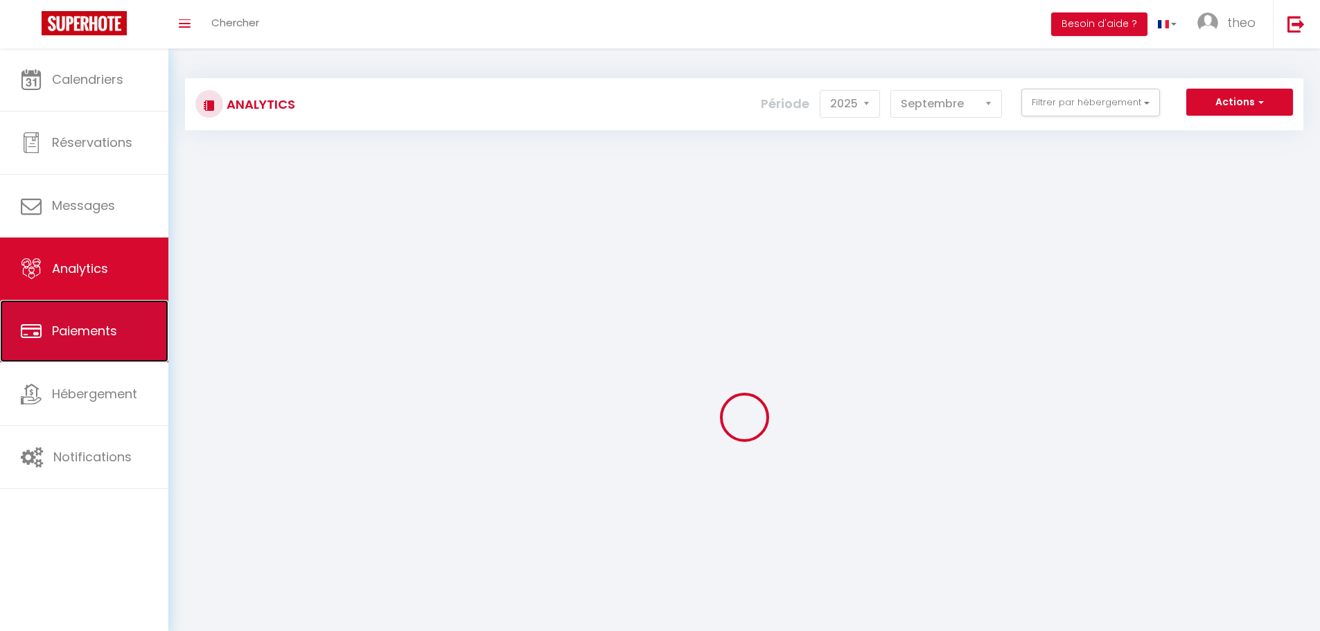
click at [125, 314] on ul "Calendriers Réservations Messages Analytics Paiements Hébergement Notifications" at bounding box center [84, 268] width 168 height 441
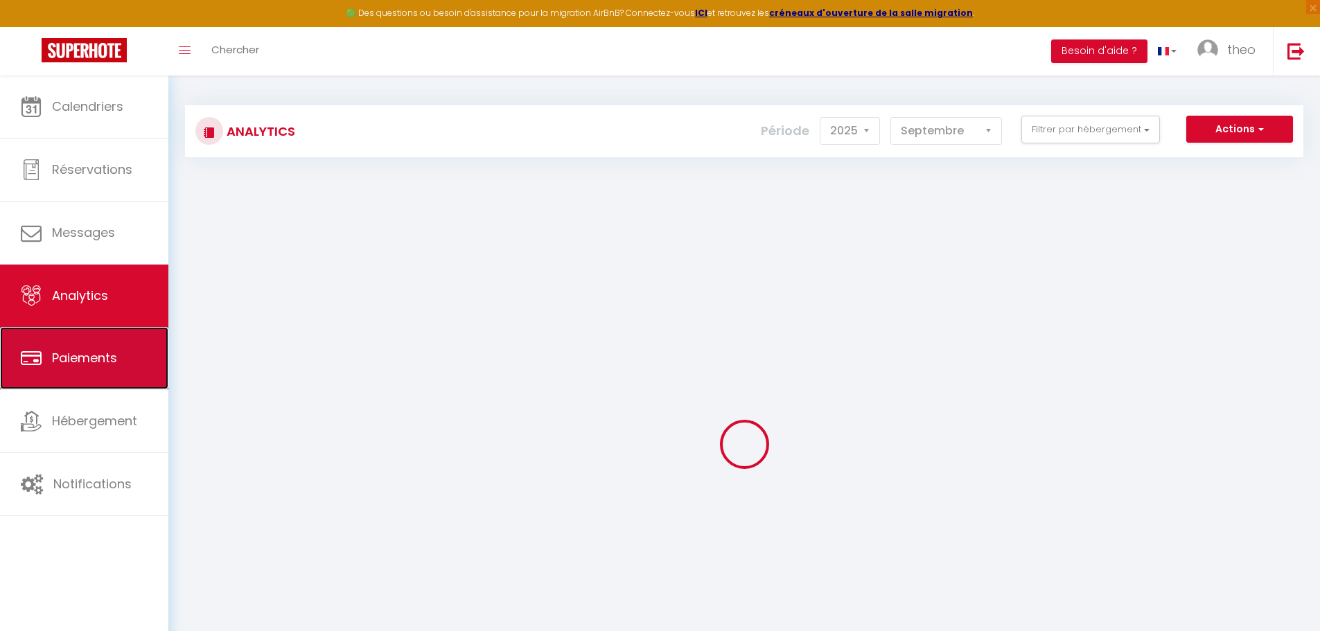
click at [130, 343] on link "Paiements" at bounding box center [84, 358] width 168 height 62
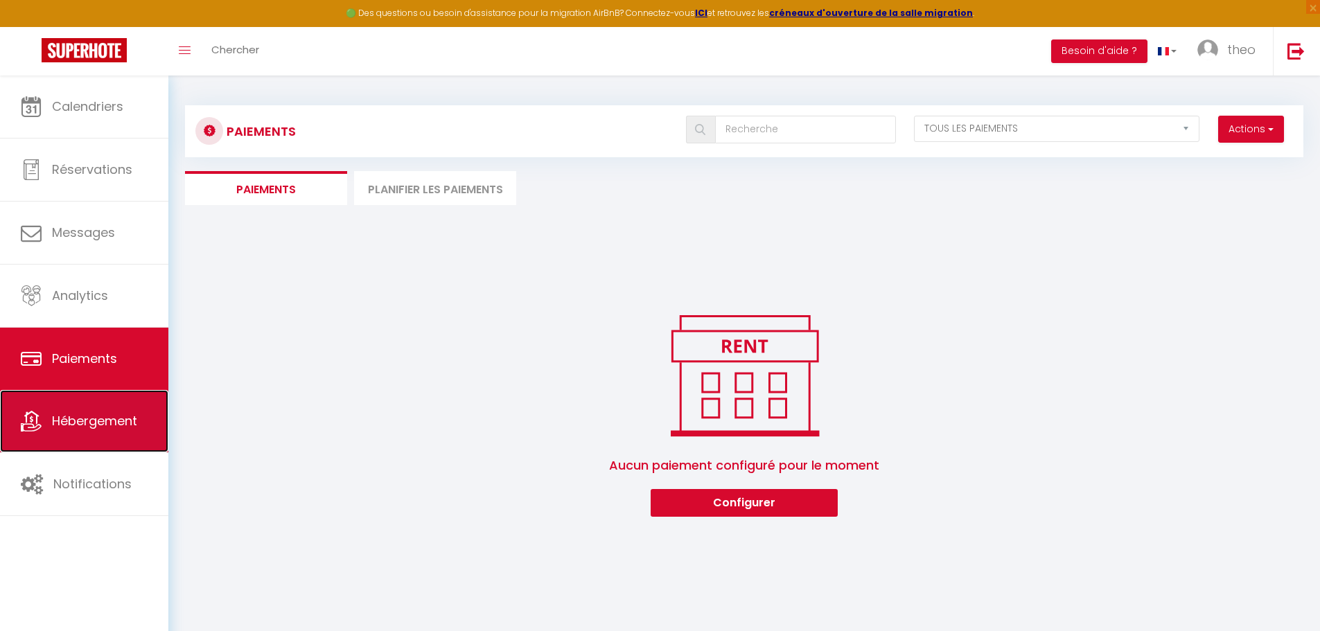
click at [134, 420] on span "Hébergement" at bounding box center [94, 420] width 85 height 17
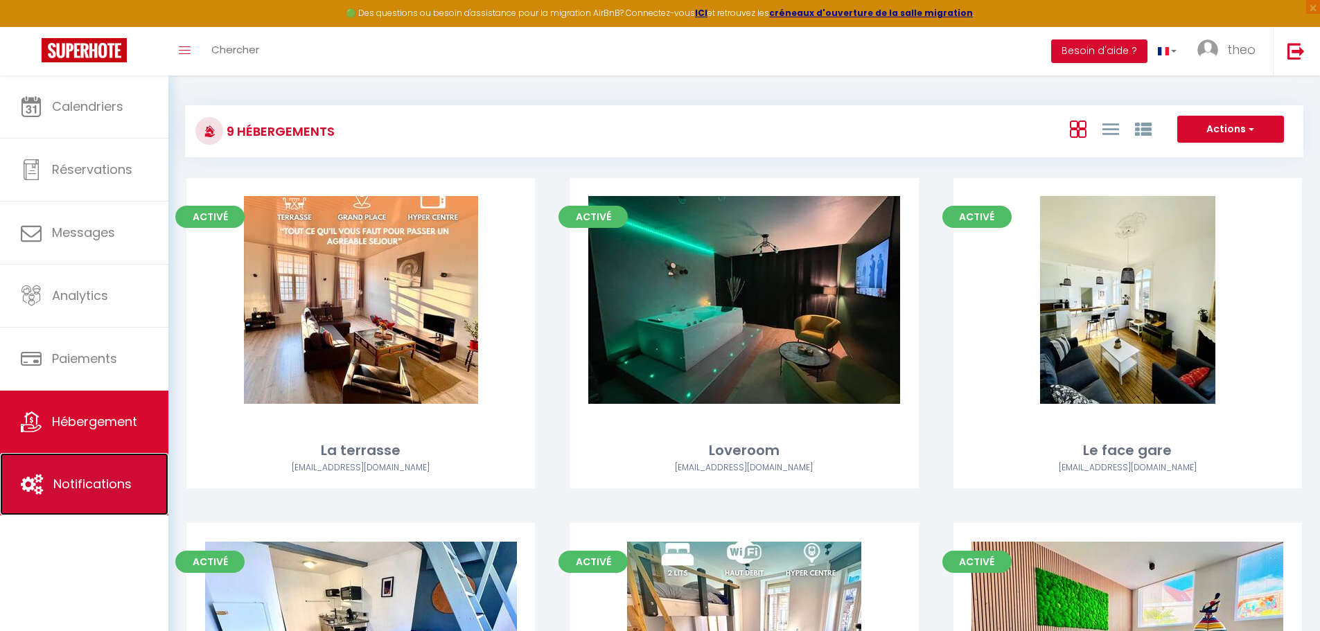
click at [128, 497] on link "Notifications" at bounding box center [84, 484] width 168 height 62
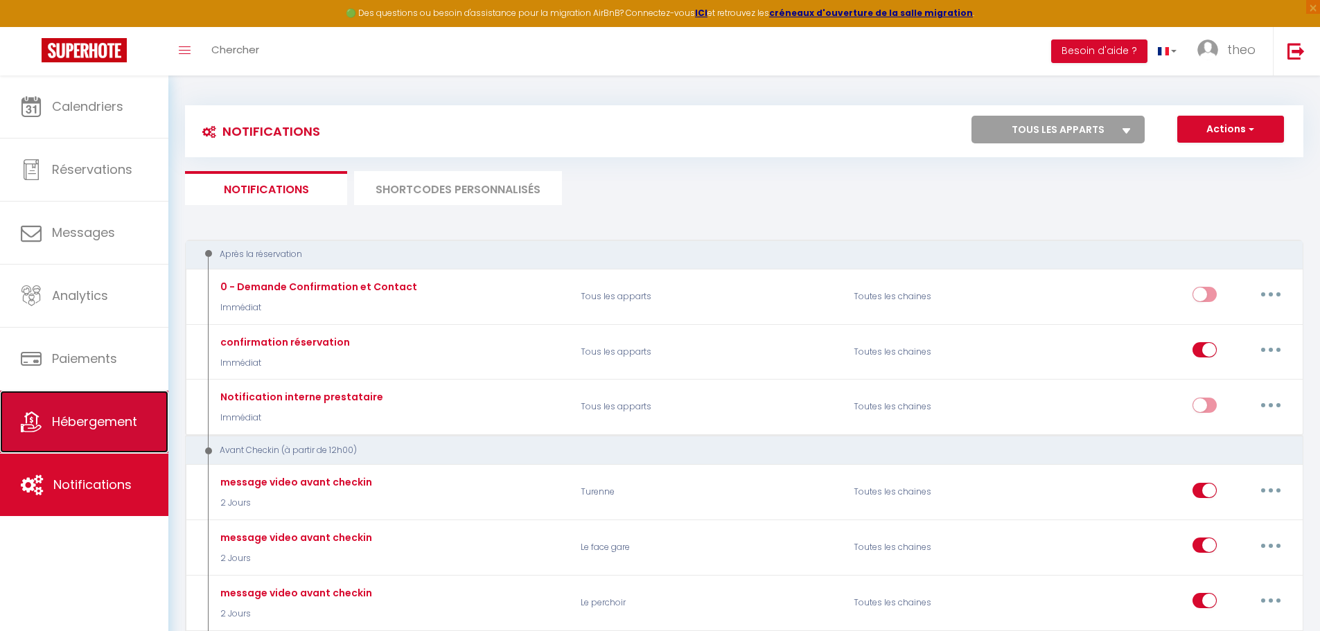
click at [131, 427] on span "Hébergement" at bounding box center [94, 421] width 85 height 17
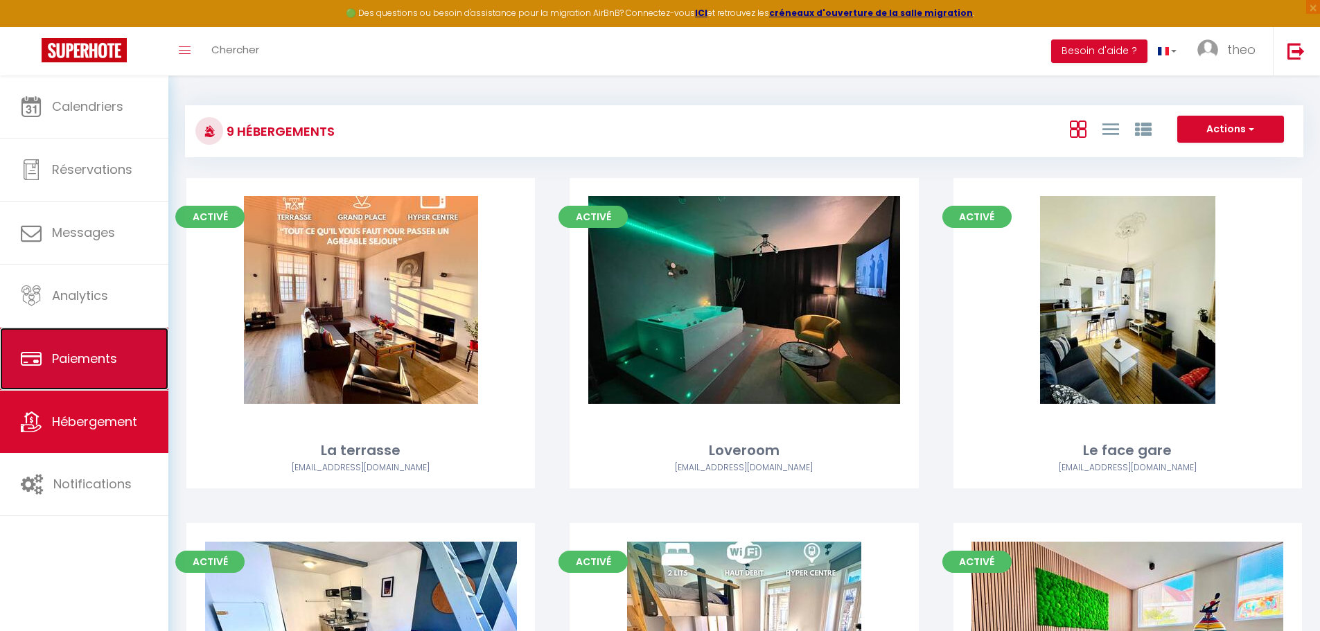
click at [125, 375] on link "Paiements" at bounding box center [84, 359] width 168 height 62
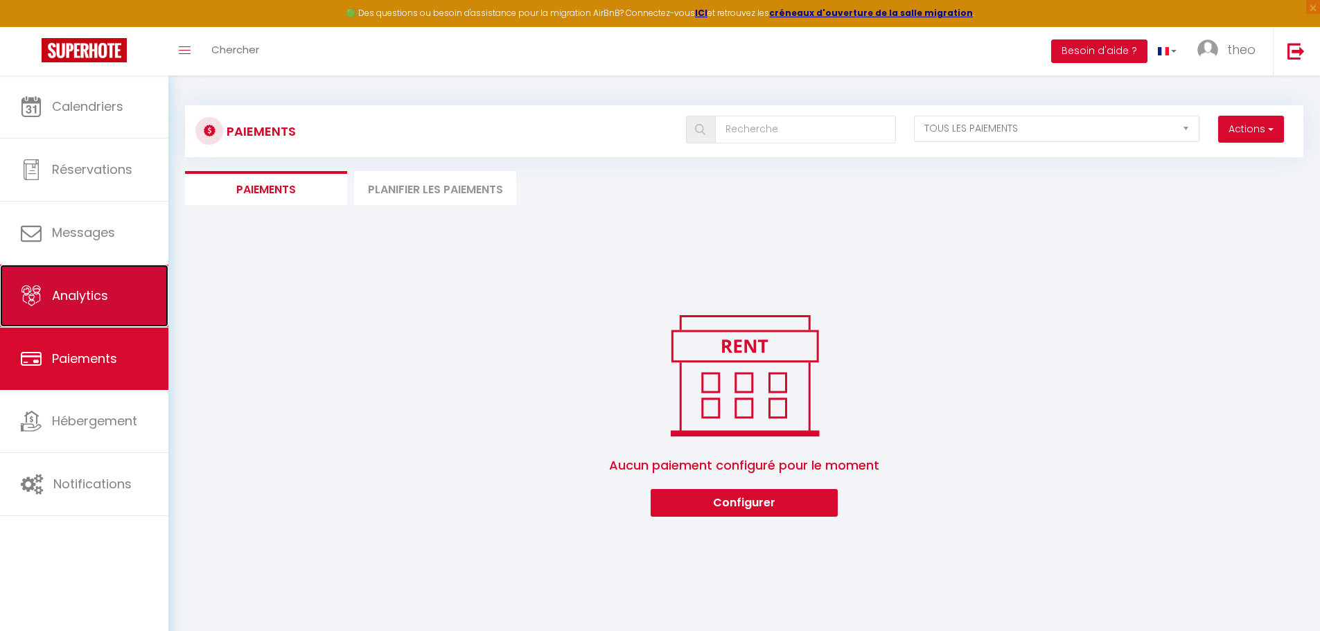
click at [121, 316] on link "Analytics" at bounding box center [84, 296] width 168 height 62
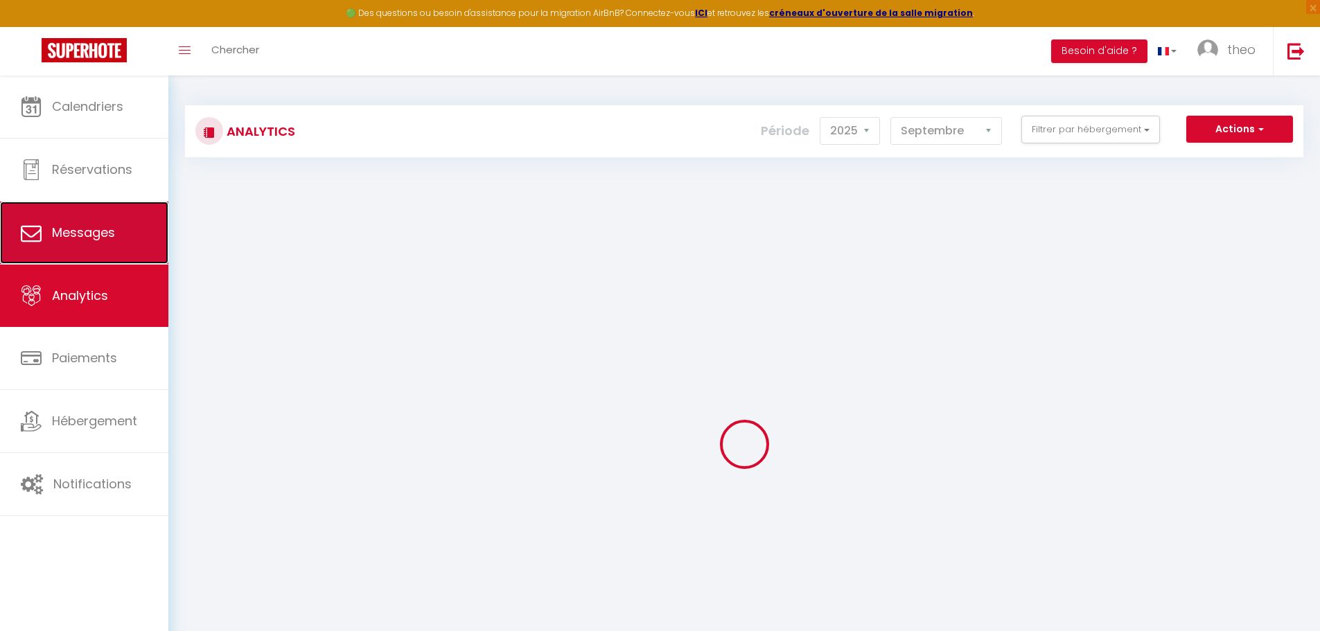
click at [125, 263] on link "Messages" at bounding box center [84, 233] width 168 height 62
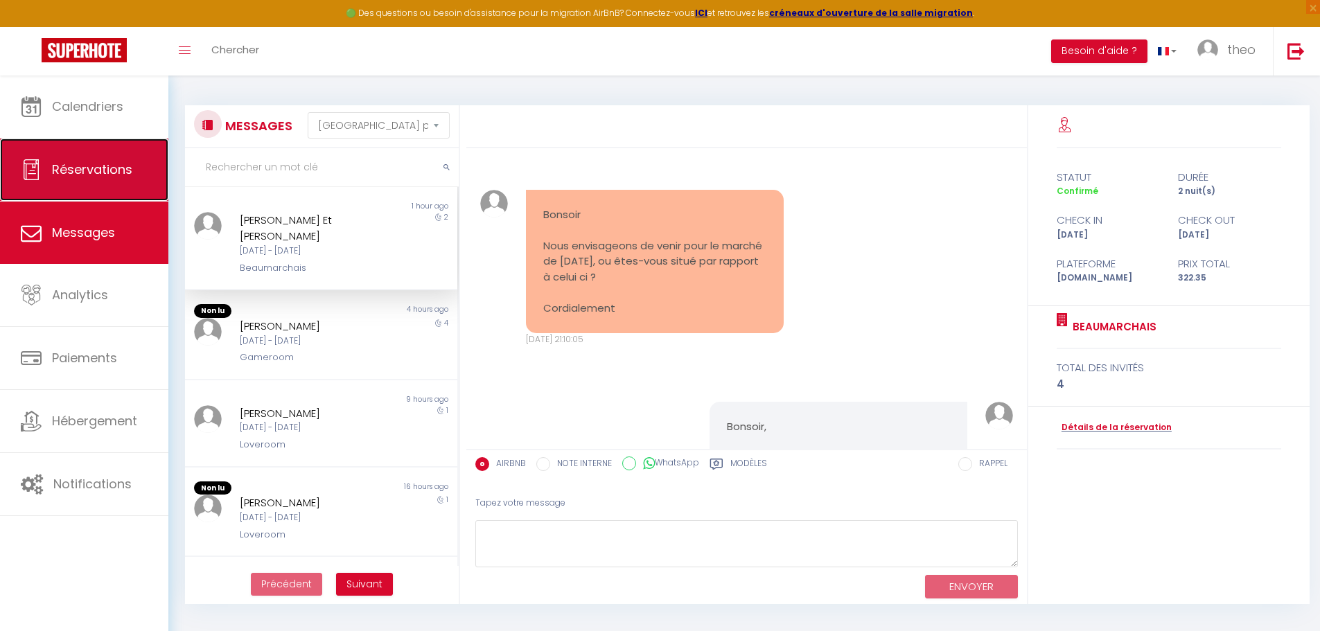
scroll to position [1377, 0]
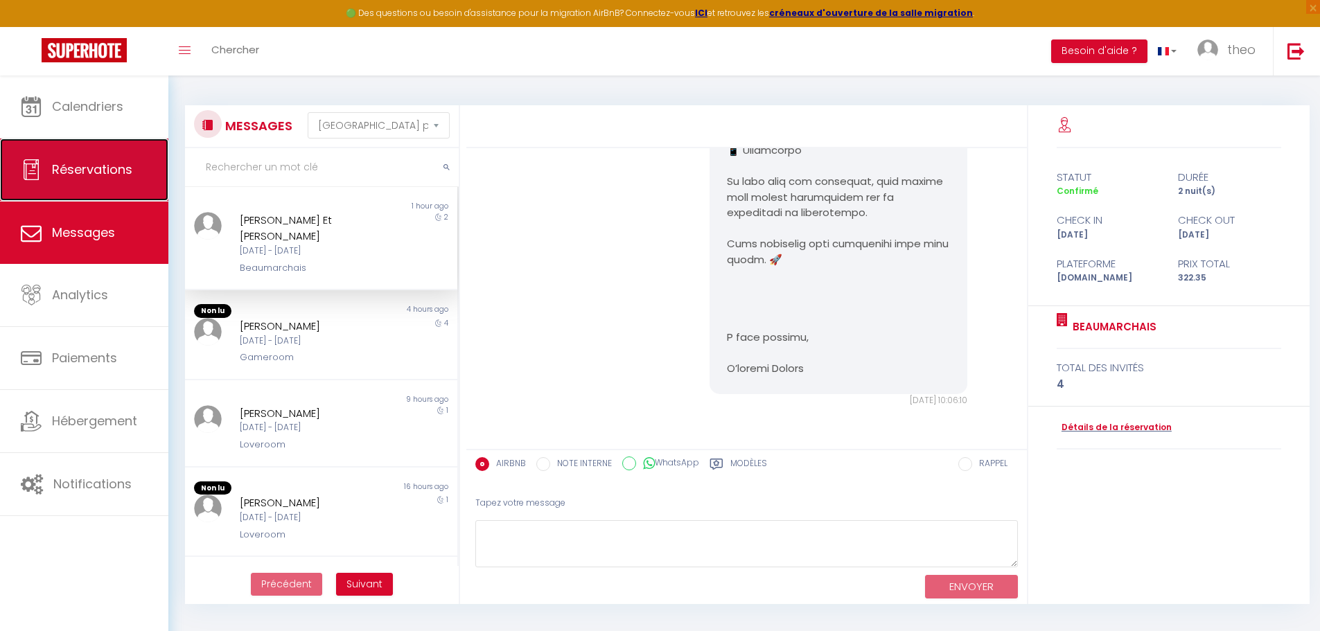
click at [123, 165] on span "Réservations" at bounding box center [92, 169] width 80 height 17
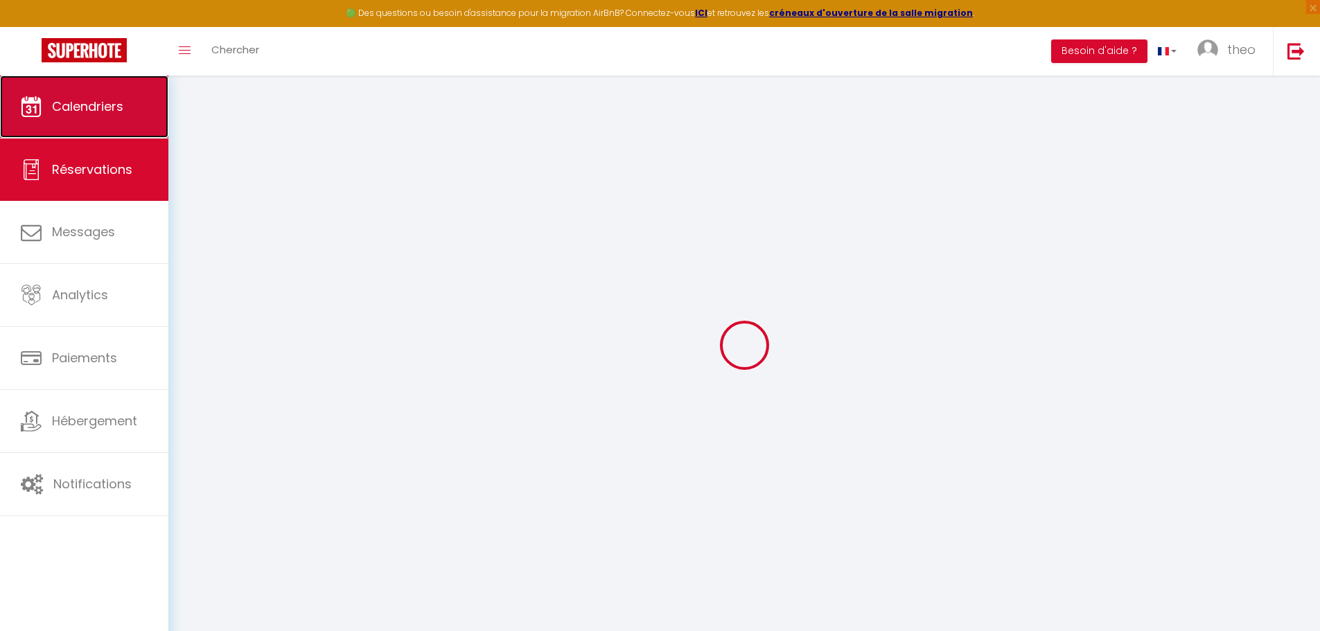
click at [130, 134] on link "Calendriers" at bounding box center [84, 107] width 168 height 62
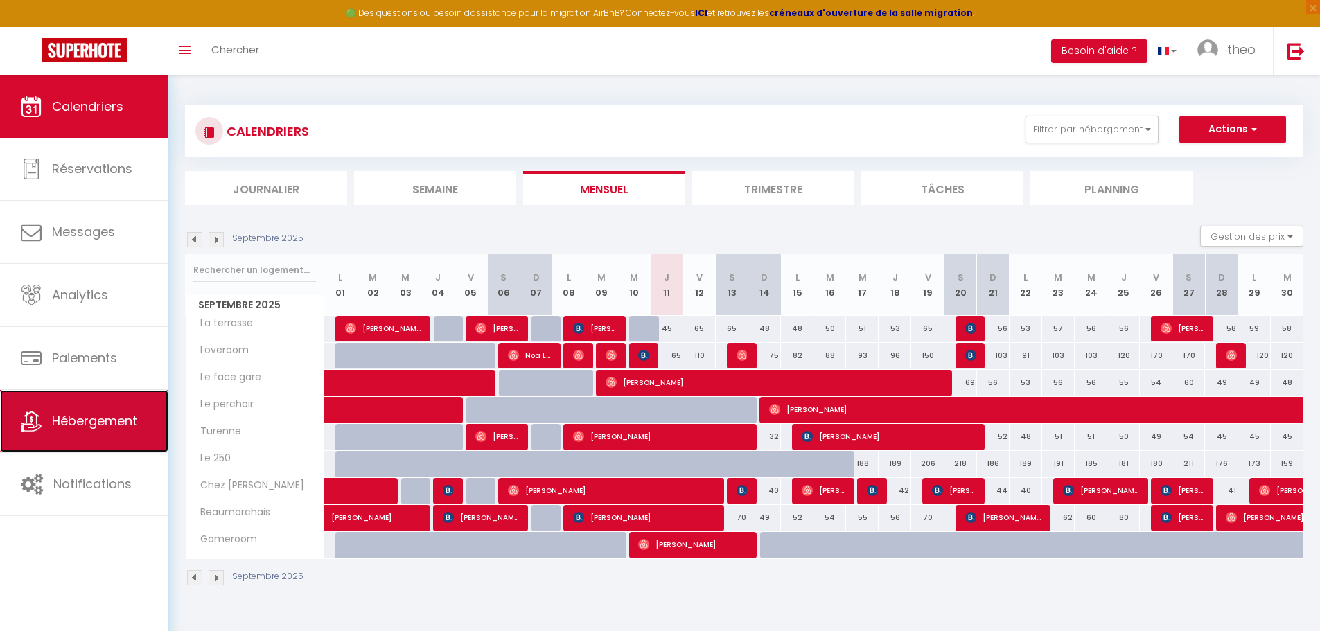
click at [72, 411] on link "Hébergement" at bounding box center [84, 421] width 168 height 62
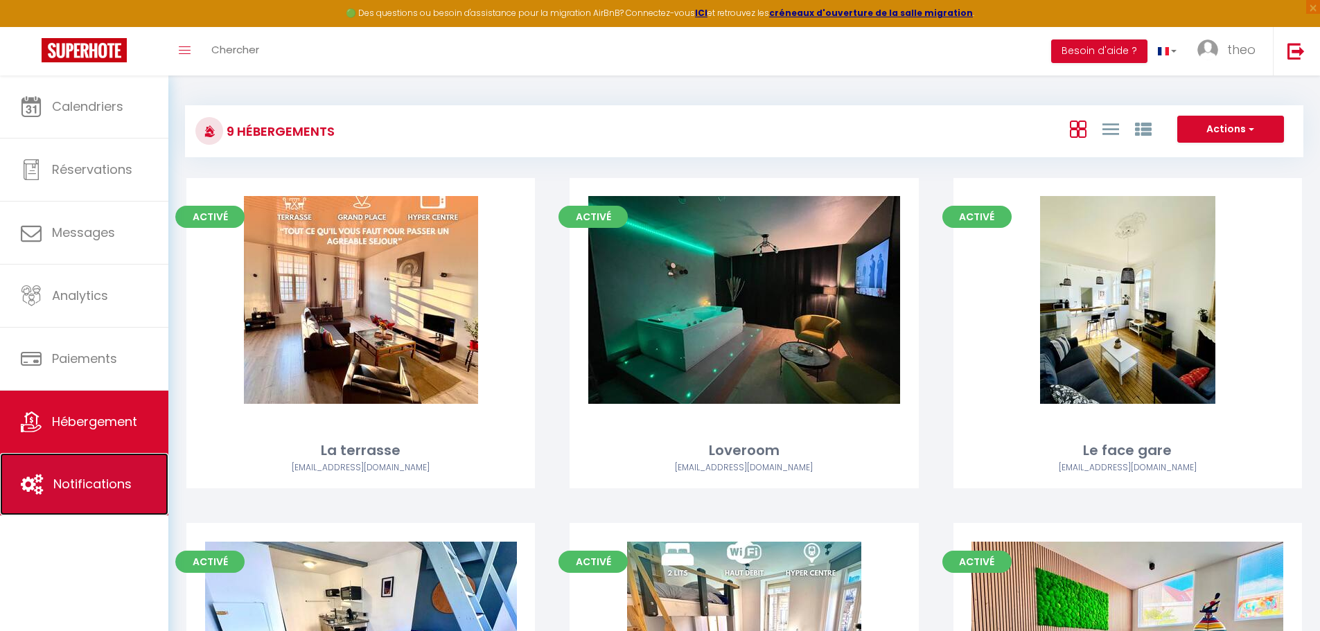
click at [106, 469] on link "Notifications" at bounding box center [84, 484] width 168 height 62
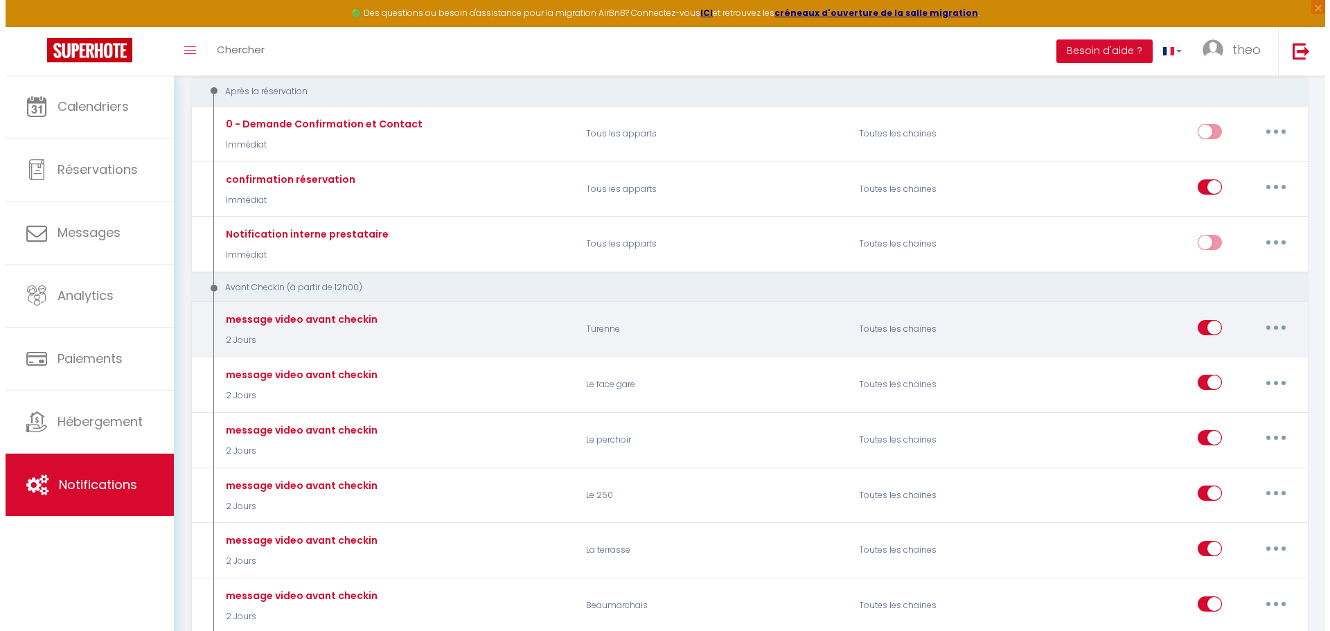
scroll to position [166, 0]
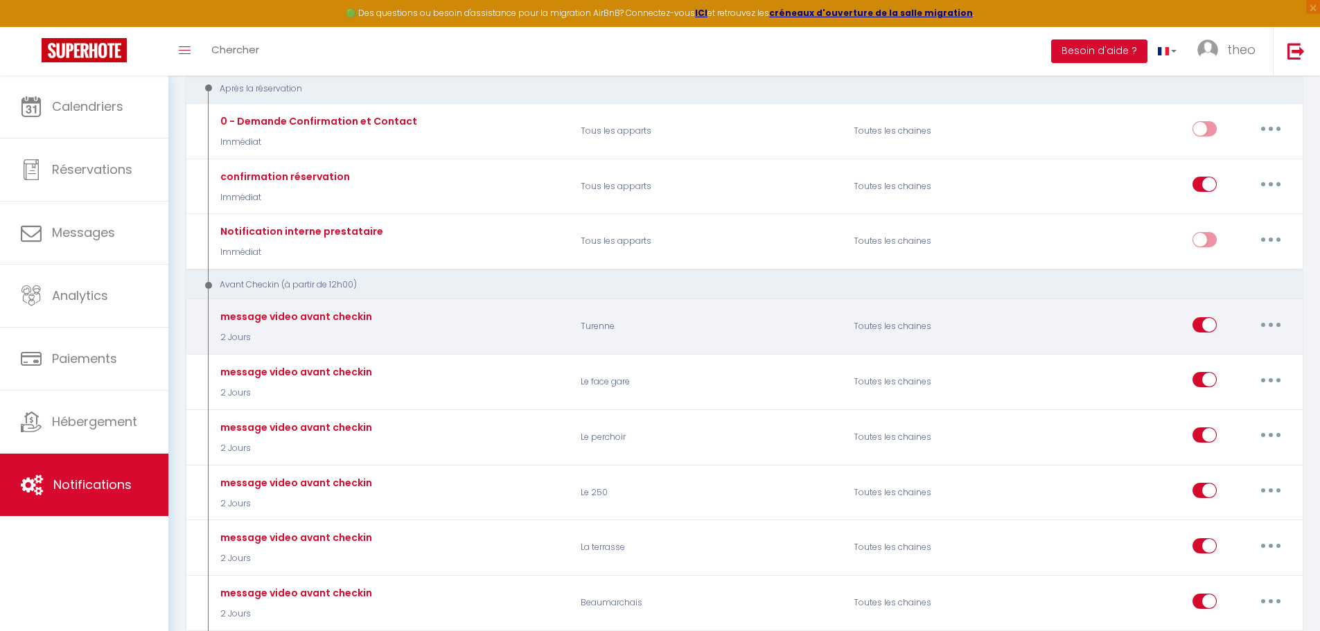
click at [1259, 321] on button "button" at bounding box center [1270, 325] width 39 height 22
click at [1223, 360] on link "Editer" at bounding box center [1234, 356] width 103 height 24
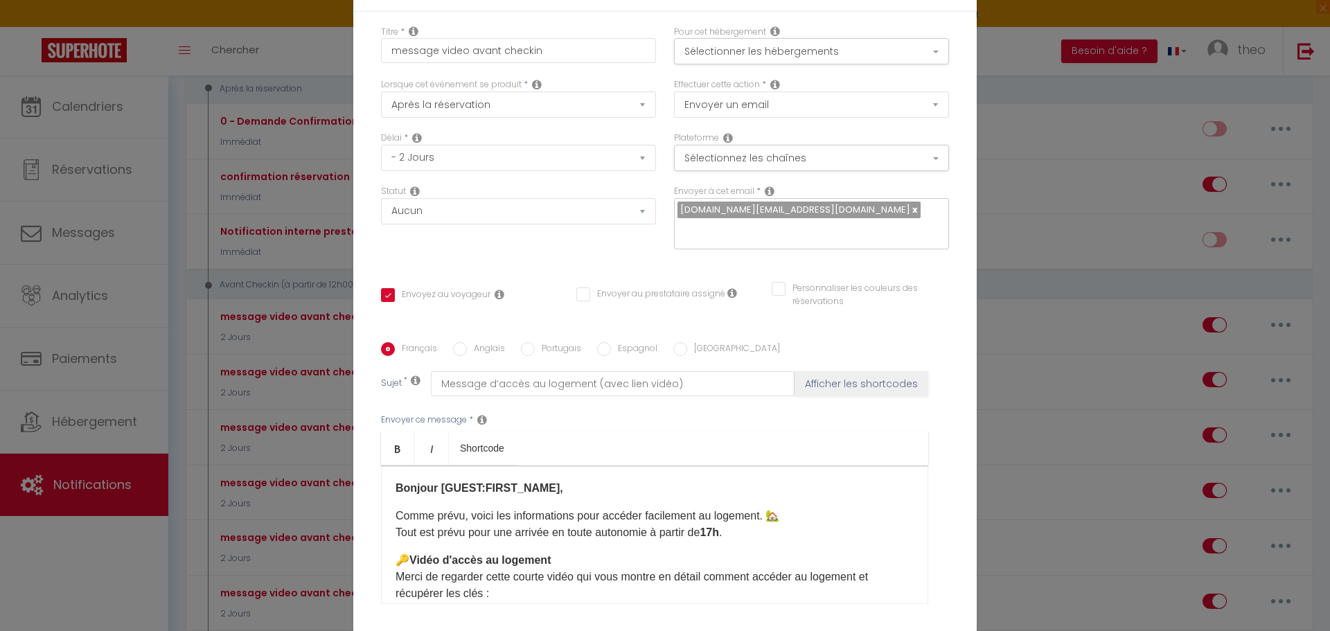
click at [1220, 329] on div "Modifier la notification × Titre * message video avant checkin Pour cet héberge…" at bounding box center [665, 315] width 1330 height 631
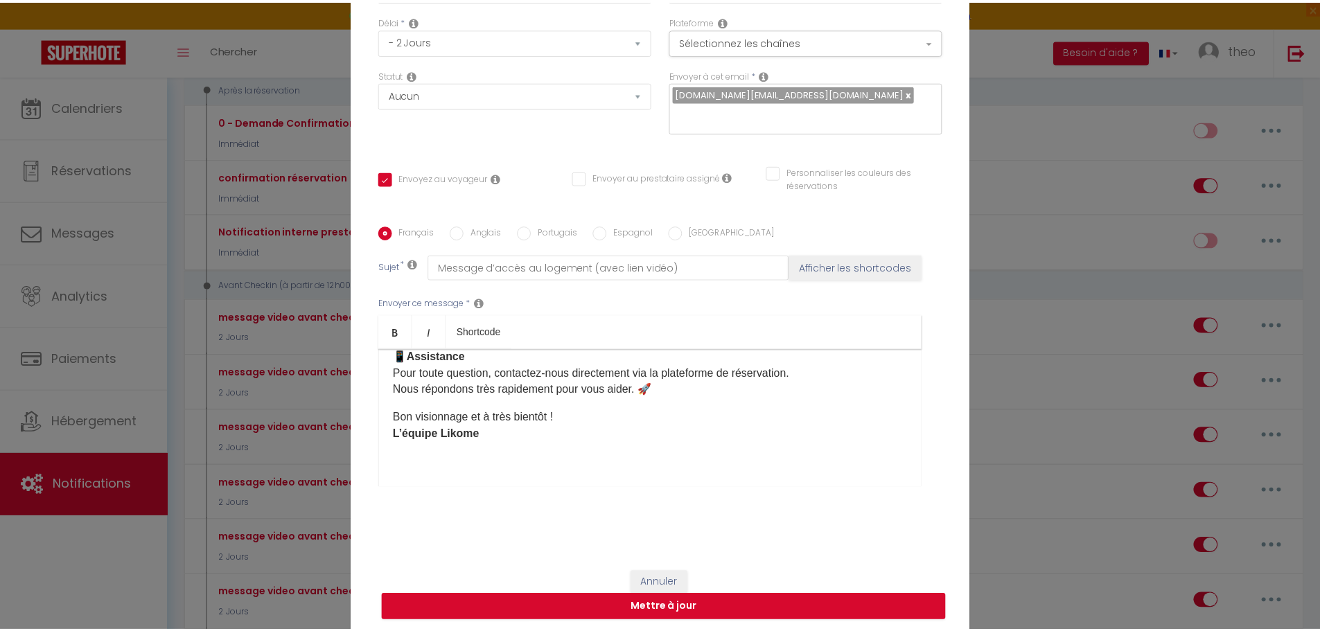
scroll to position [117, 0]
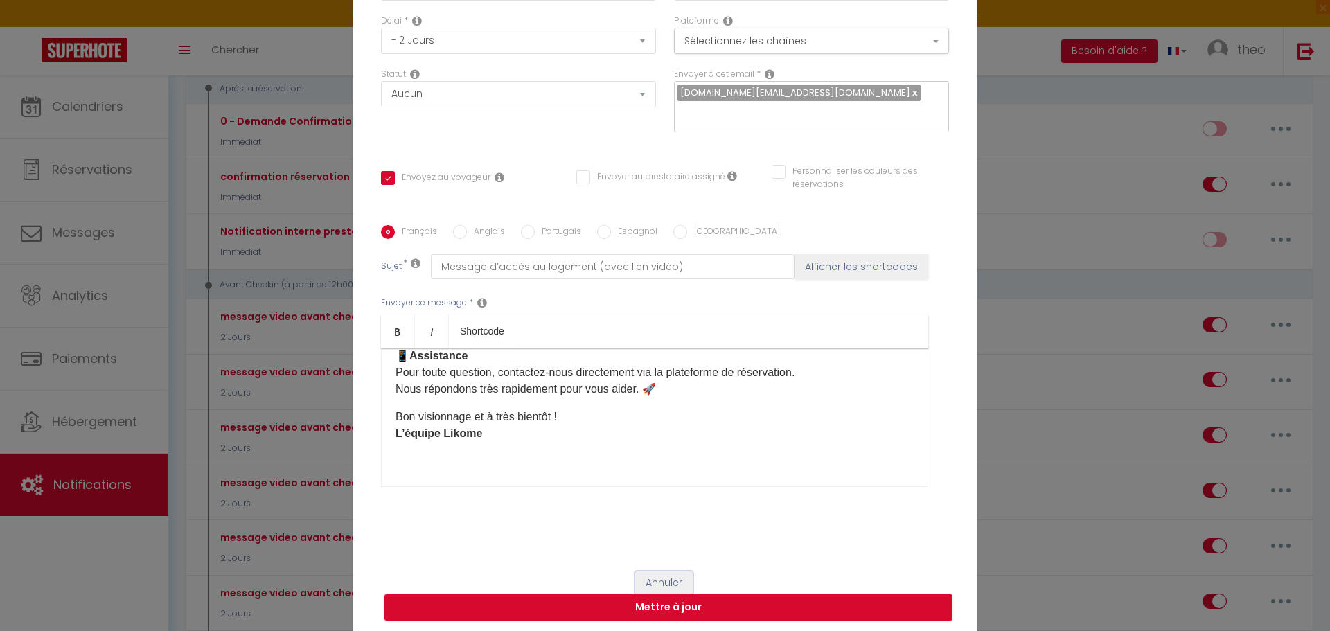
click at [673, 580] on button "Annuler" at bounding box center [663, 583] width 57 height 24
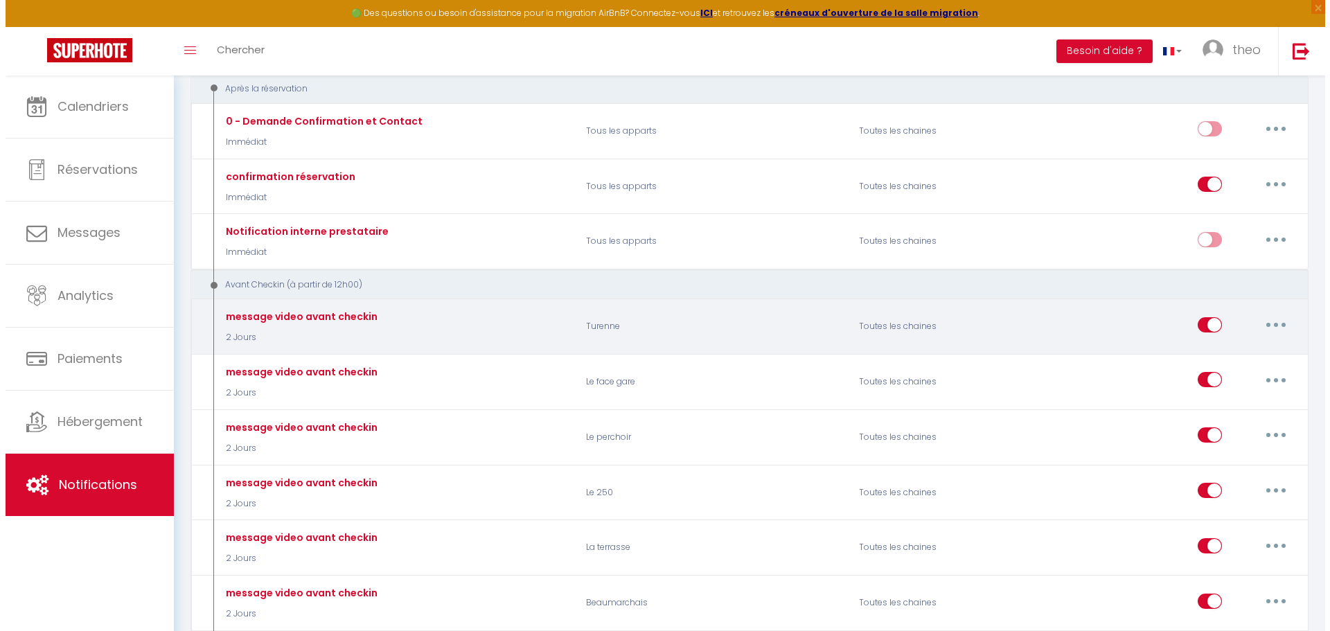
scroll to position [165, 0]
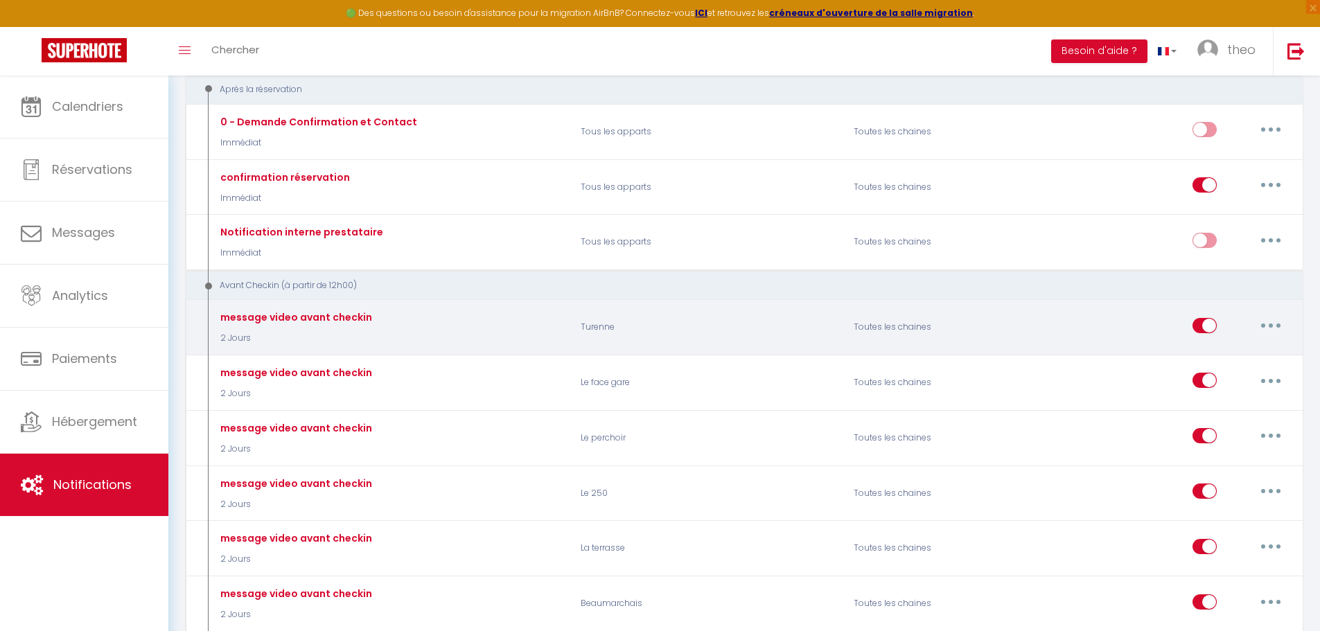
click at [1255, 328] on button "button" at bounding box center [1270, 325] width 39 height 22
click at [1194, 350] on link "Editer" at bounding box center [1234, 357] width 103 height 24
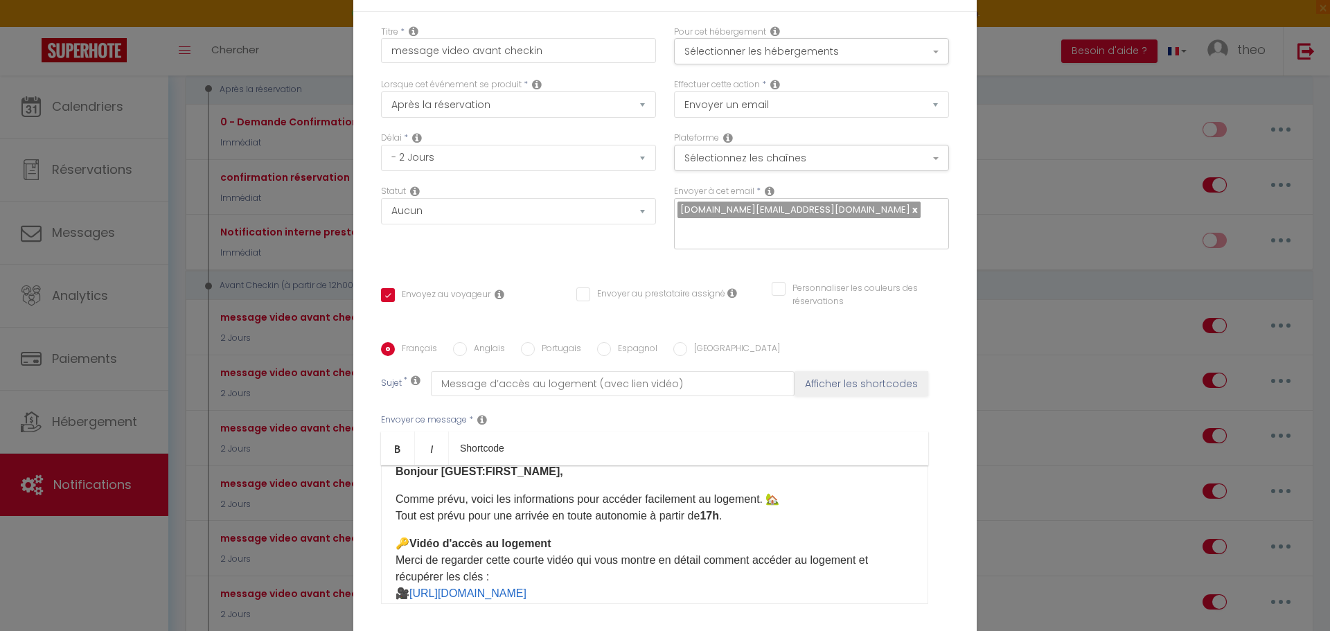
scroll to position [0, 0]
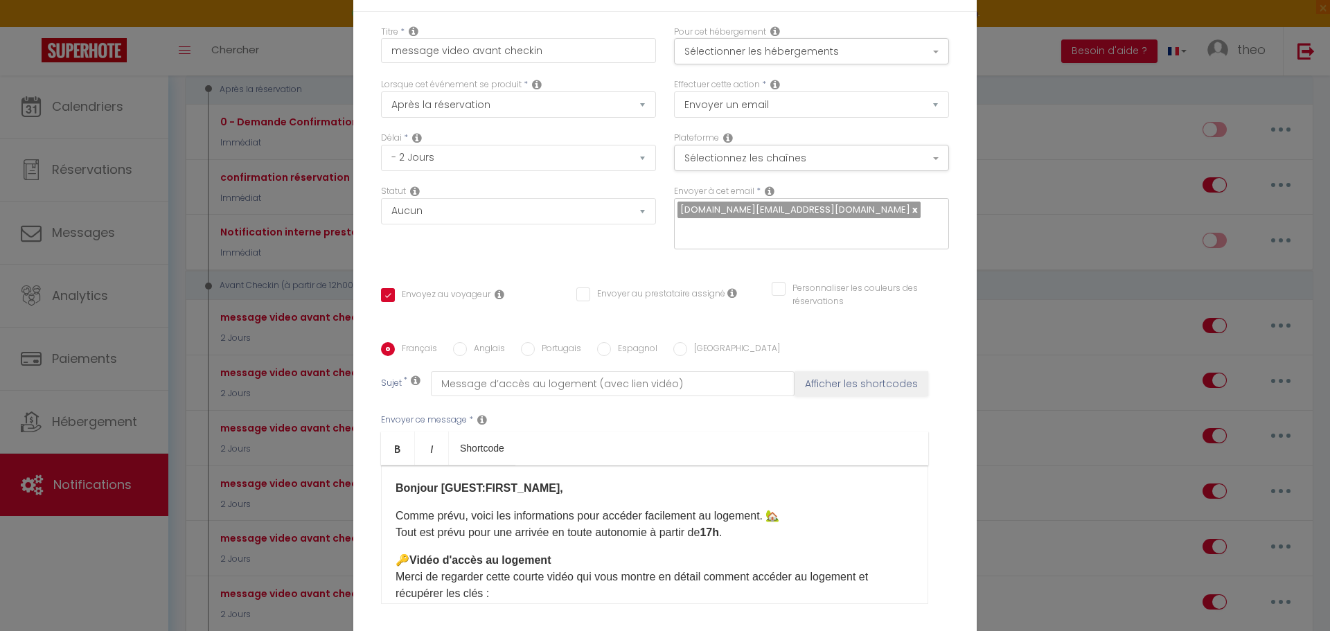
click at [249, 416] on div "Modifier la notification × Titre * message video avant checkin Pour cet héberge…" at bounding box center [665, 315] width 1330 height 631
click at [1011, 133] on div "Modifier la notification × Titre * message video avant checkin Pour cet héberge…" at bounding box center [665, 315] width 1330 height 631
click at [968, 492] on div "Titre * message video avant checkin Pour cet hébergement Sélectionner les héber…" at bounding box center [664, 343] width 623 height 663
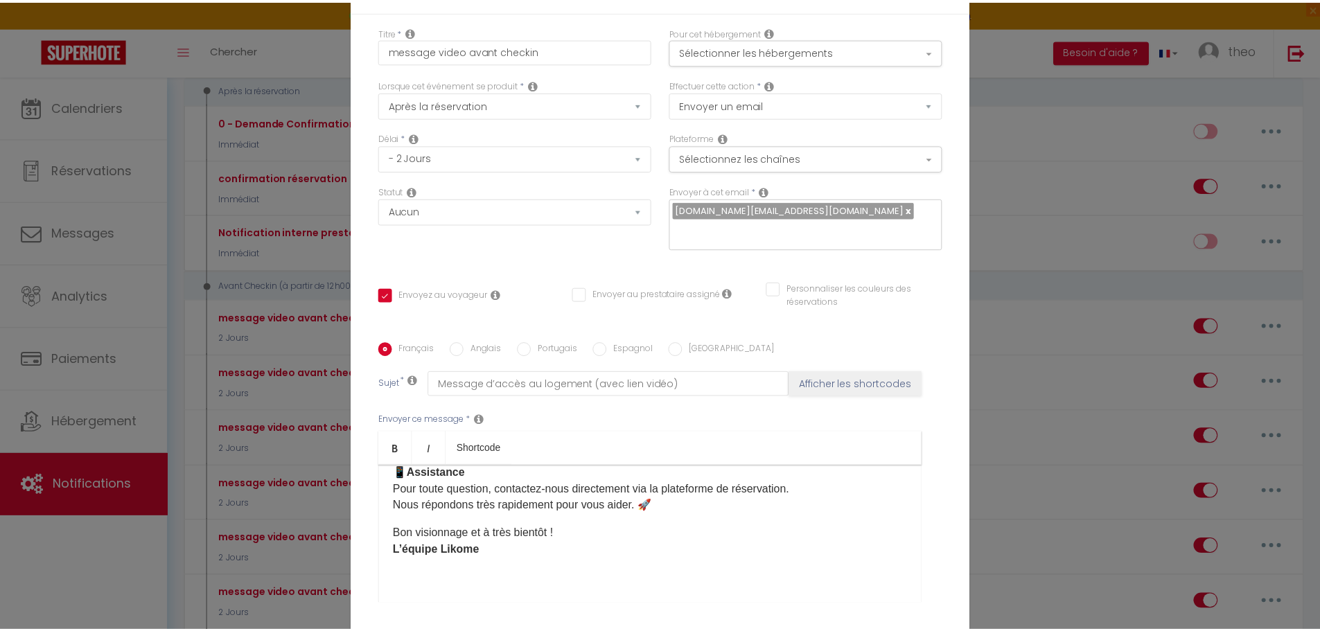
scroll to position [120, 0]
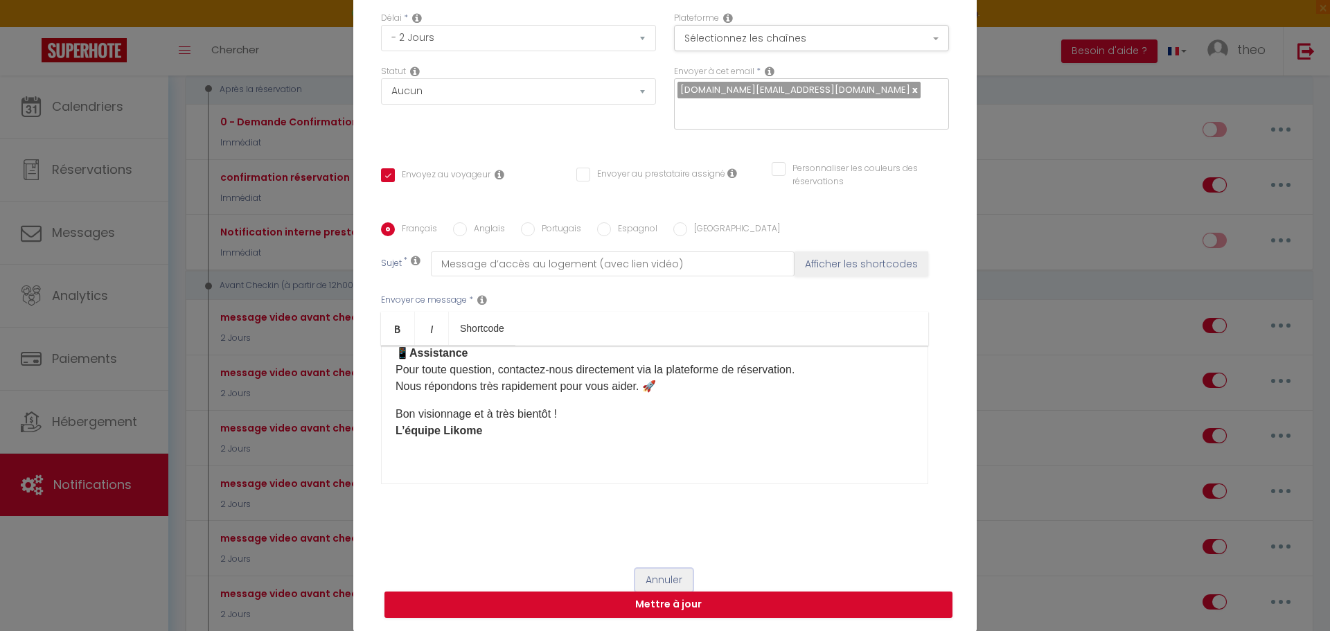
click at [666, 575] on button "Annuler" at bounding box center [663, 581] width 57 height 24
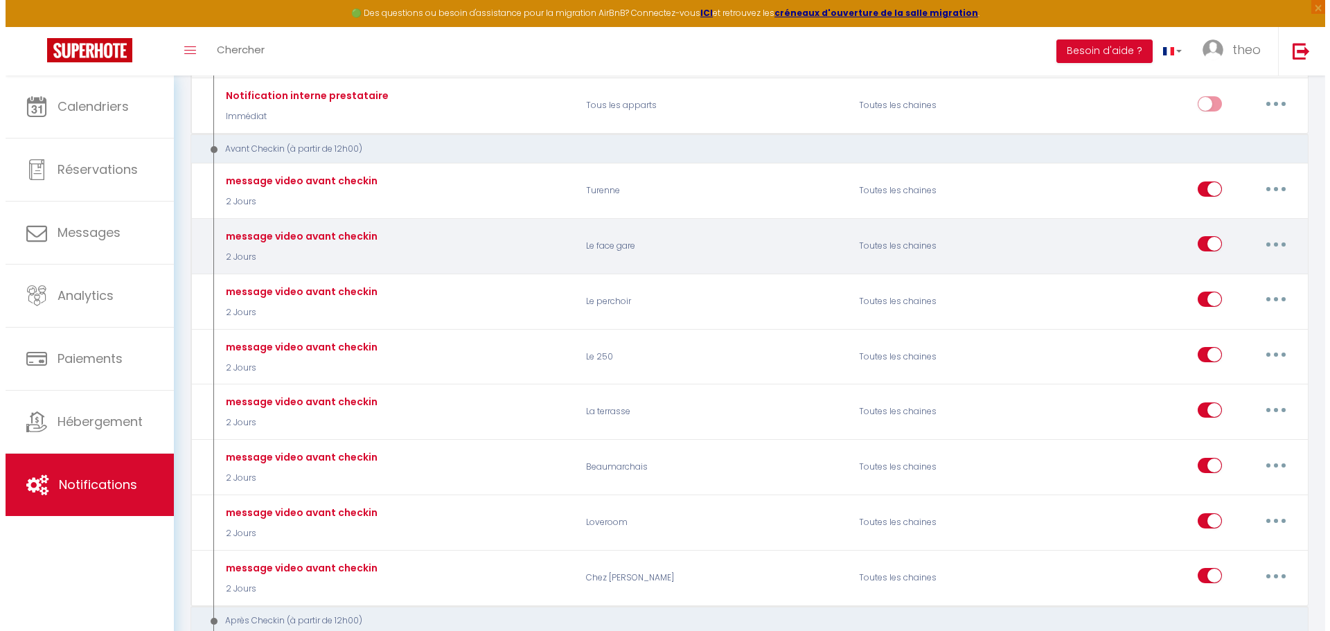
scroll to position [321, 0]
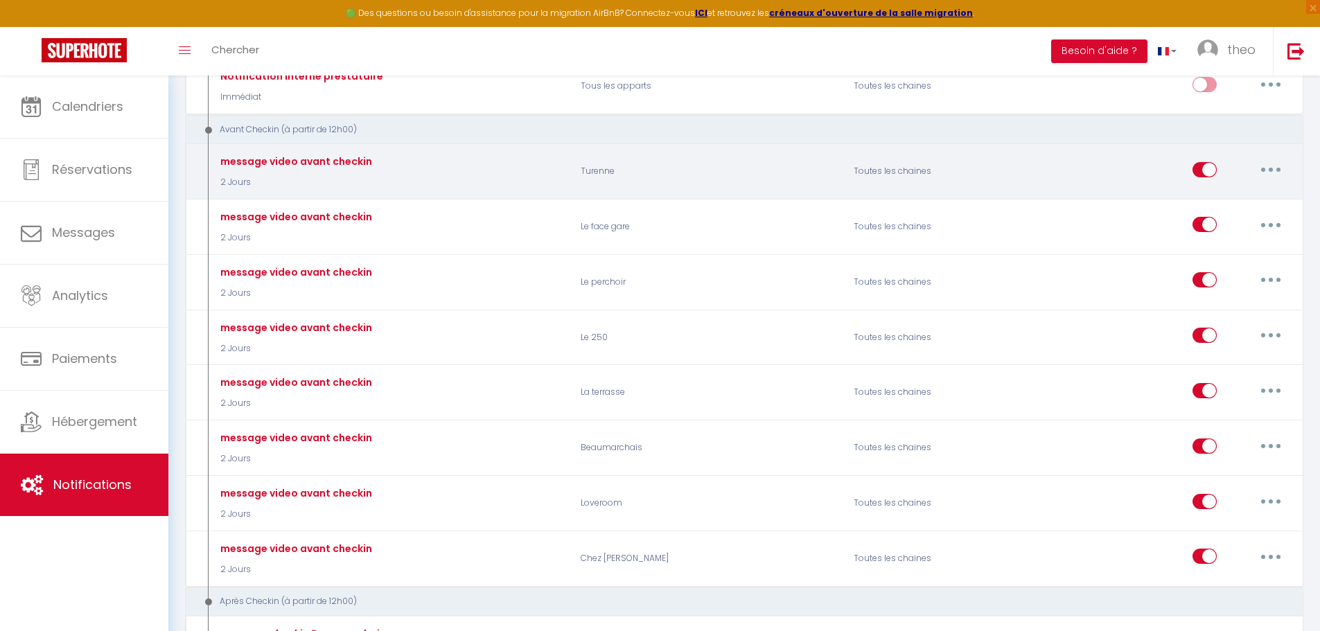
click at [1268, 167] on button "button" at bounding box center [1270, 170] width 39 height 22
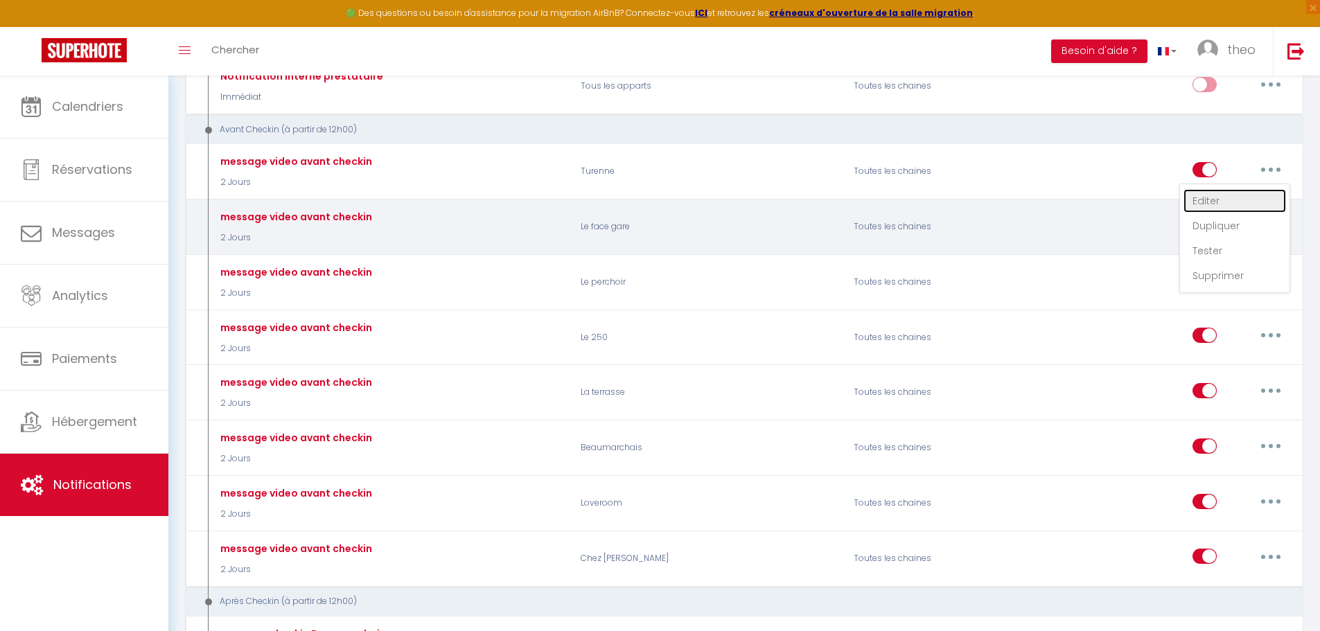
click at [1208, 202] on link "Editer" at bounding box center [1234, 201] width 103 height 24
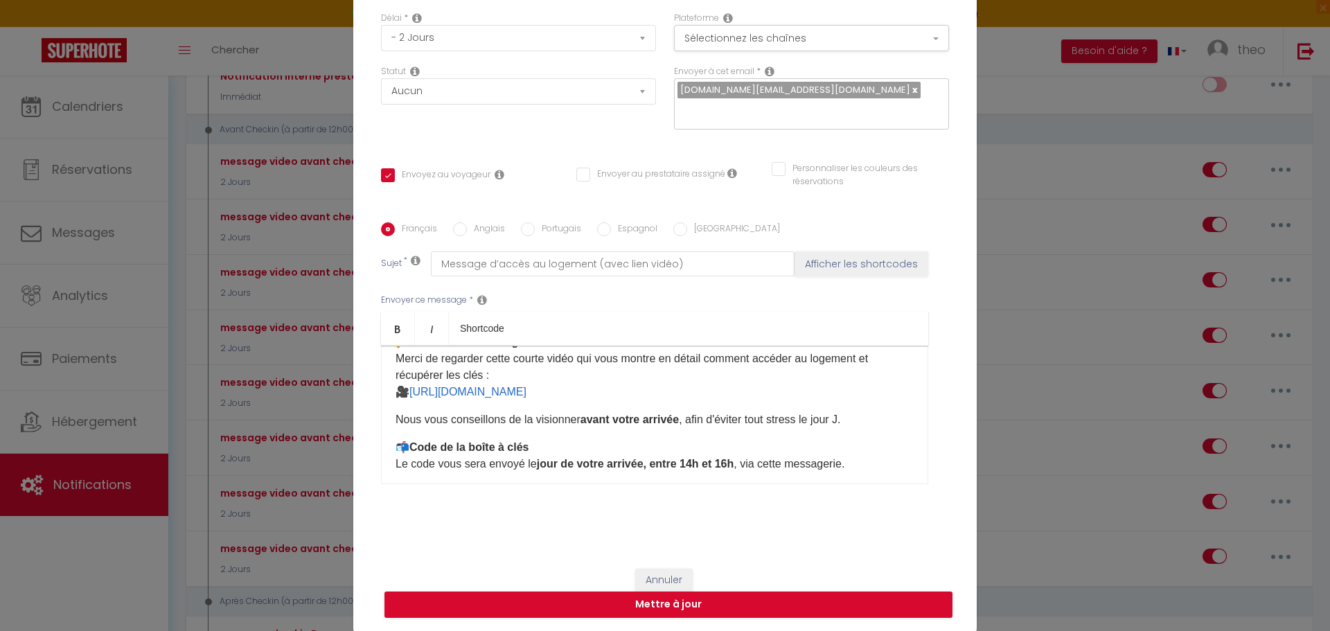
scroll to position [97, 0]
drag, startPoint x: 712, startPoint y: 389, endPoint x: 405, endPoint y: 393, distance: 306.9
click at [405, 393] on p "🔑 Vidéo d'accès au logement Merci de regarder cette courte vidéo qui vous montr…" at bounding box center [655, 368] width 518 height 66
copy p "🎥 https://youtube.com/shorts/xGuiqzMKyiE?feature=share"
click at [664, 574] on button "Annuler" at bounding box center [663, 581] width 57 height 24
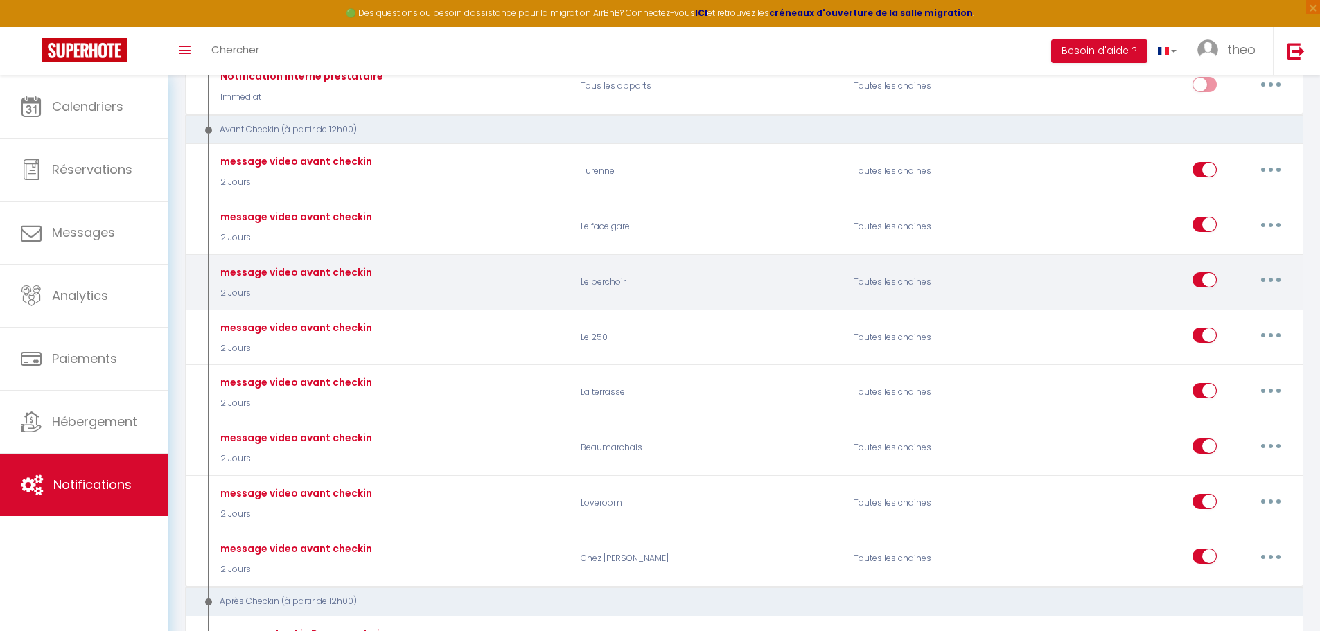
click at [1273, 281] on button "button" at bounding box center [1270, 280] width 39 height 22
click at [1228, 305] on link "Editer" at bounding box center [1234, 312] width 103 height 24
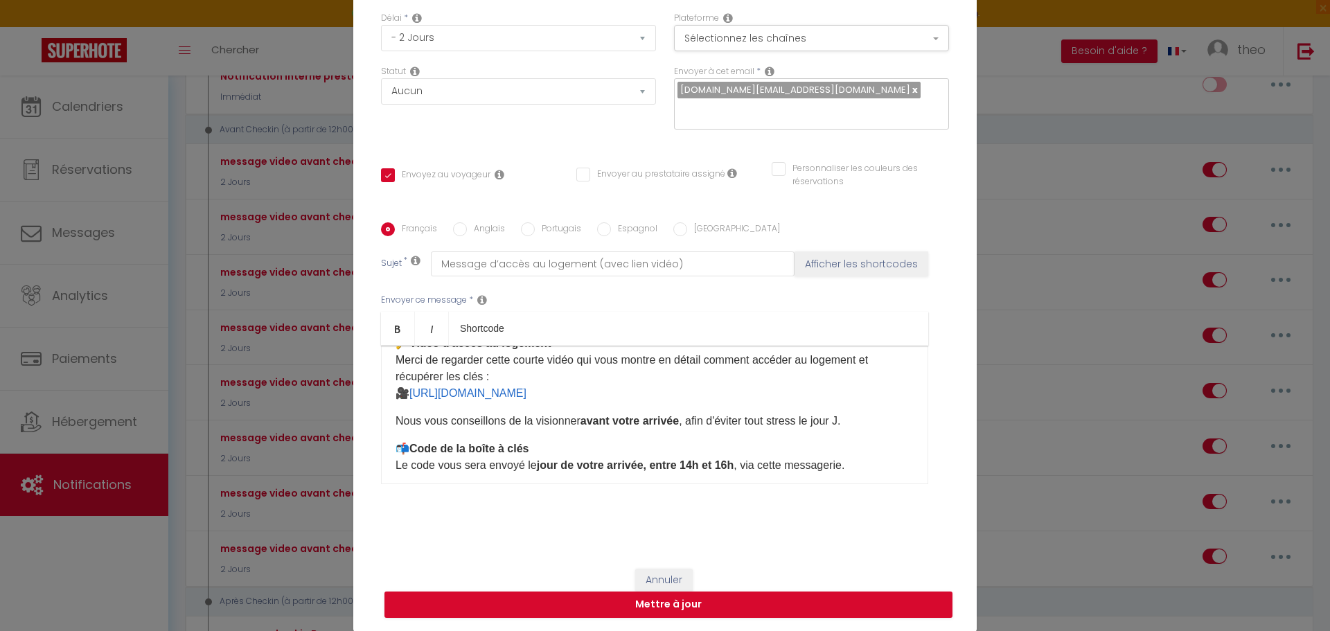
drag, startPoint x: 718, startPoint y: 392, endPoint x: 408, endPoint y: 399, distance: 309.7
click at [408, 399] on p "🔑 Vidéo d'accès au logement Merci de regarder cette courte vidéo qui vous montr…" at bounding box center [655, 368] width 518 height 66
copy link "https://youtube.com/shorts/_CRRYLrHRoc?feature=share"
click at [671, 571] on button "Annuler" at bounding box center [663, 581] width 57 height 24
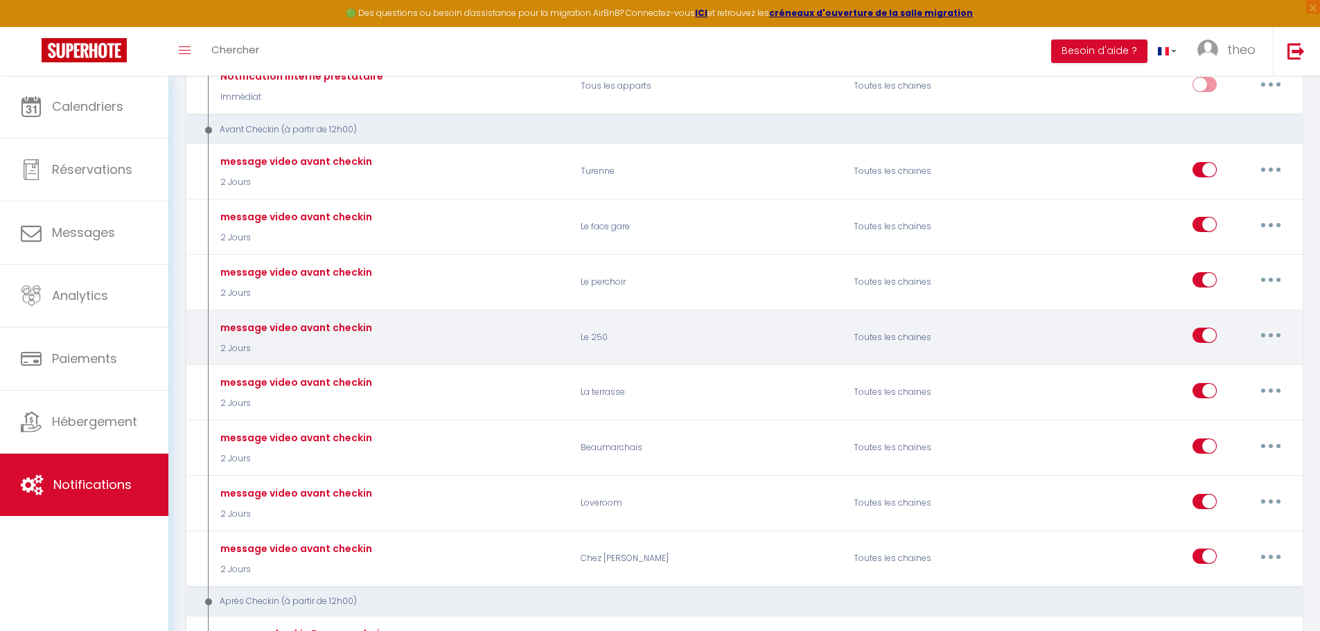
click at [1268, 340] on button "button" at bounding box center [1270, 335] width 39 height 22
click at [1241, 366] on link "Editer" at bounding box center [1234, 367] width 103 height 24
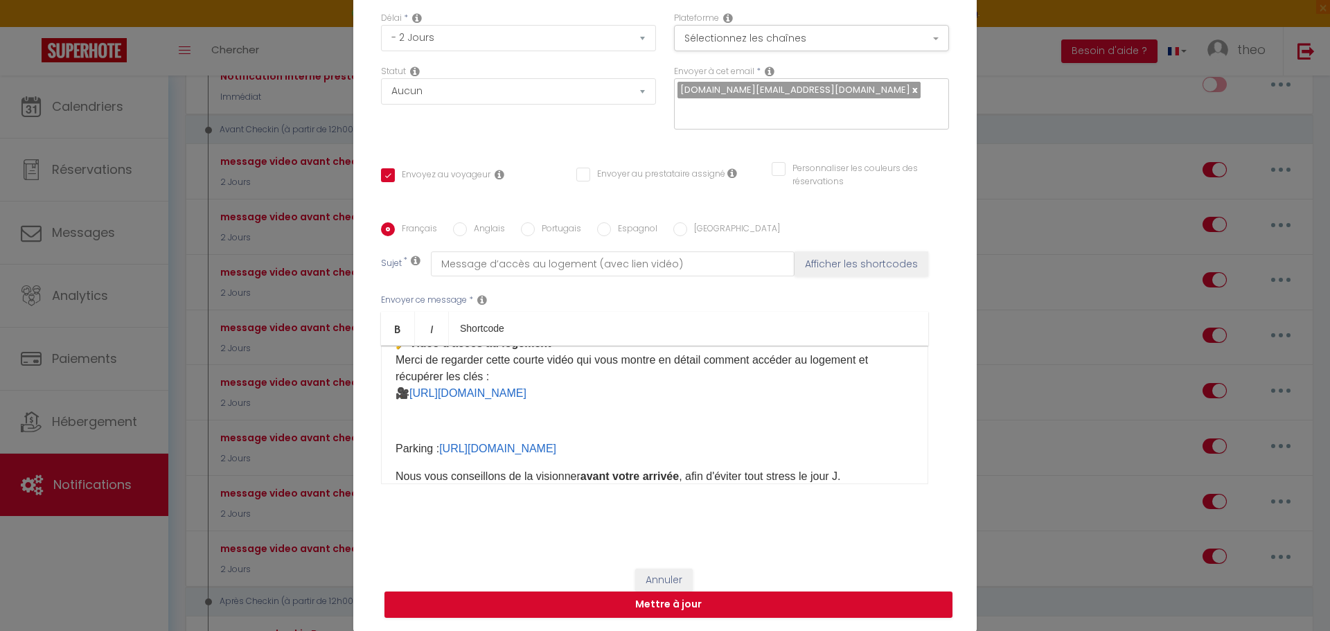
drag, startPoint x: 742, startPoint y: 423, endPoint x: 638, endPoint y: 488, distance: 122.6
drag, startPoint x: 638, startPoint y: 488, endPoint x: 513, endPoint y: 427, distance: 139.4
click at [511, 427] on p at bounding box center [655, 421] width 518 height 17
drag, startPoint x: 735, startPoint y: 405, endPoint x: 662, endPoint y: 407, distance: 72.7
click at [662, 407] on div "Bonjour [GUEST:FIRST_NAME], Comme prévu, voici les informations pour accéder fa…" at bounding box center [654, 415] width 547 height 139
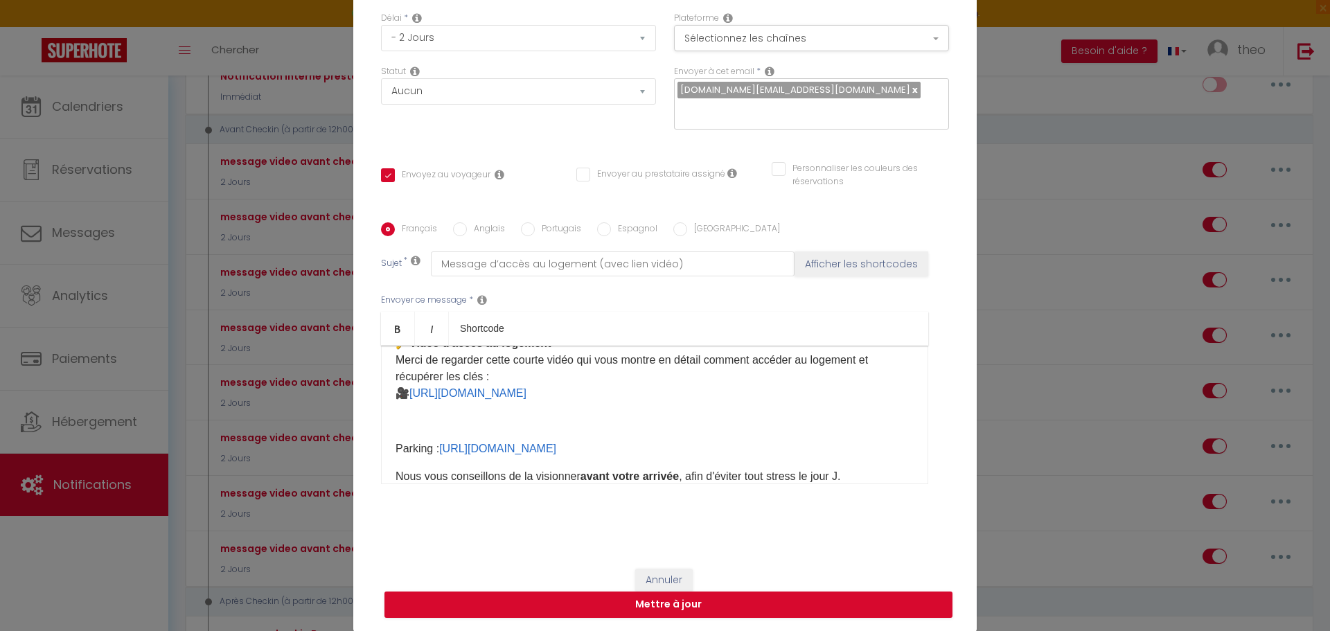
click at [736, 394] on p "🔑 Vidéo d'accès au logement Merci de regarder cette courte vidéo qui vous montr…" at bounding box center [655, 368] width 518 height 66
drag, startPoint x: 729, startPoint y: 393, endPoint x: 414, endPoint y: 391, distance: 314.5
click at [414, 391] on p "🔑 Vidéo d'accès au logement Merci de regarder cette courte vidéo qui vous montr…" at bounding box center [655, 368] width 518 height 66
drag, startPoint x: 407, startPoint y: 395, endPoint x: 716, endPoint y: 382, distance: 309.9
click at [724, 380] on p "🔑 Vidéo d'accès au logement Merci de regarder cette courte vidéo qui vous montr…" at bounding box center [655, 368] width 518 height 66
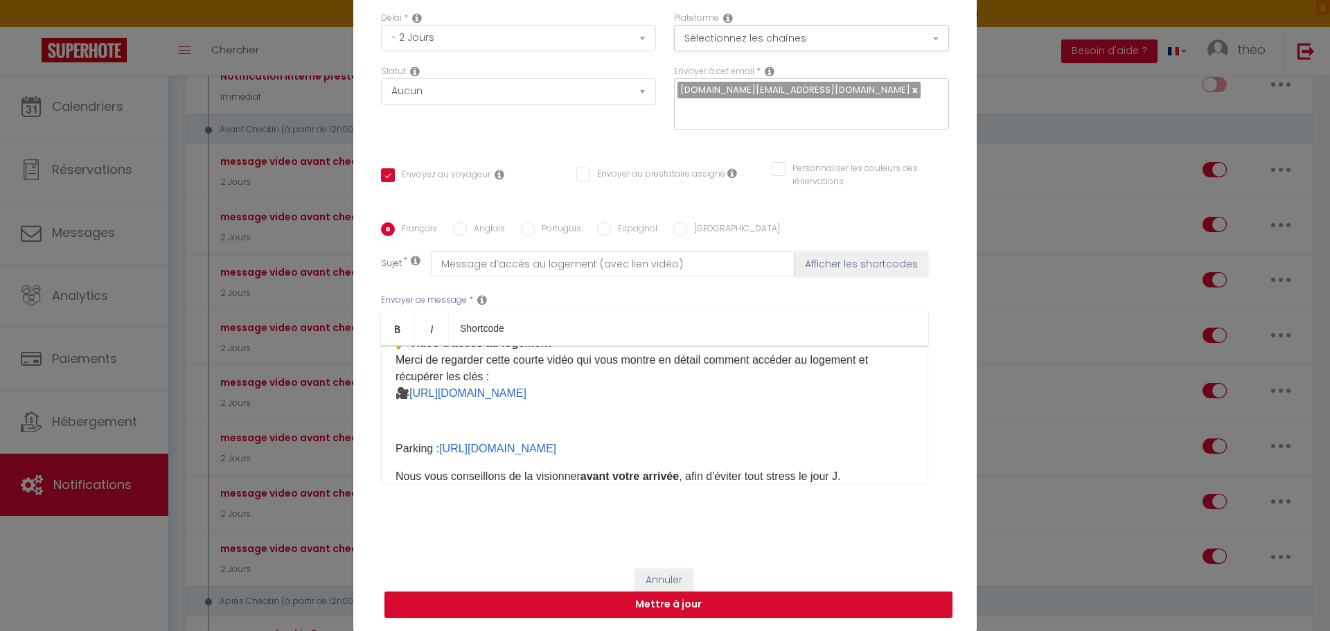
drag, startPoint x: 715, startPoint y: 396, endPoint x: 409, endPoint y: 398, distance: 306.2
click at [409, 398] on p "🔑 Vidéo d'accès au logement Merci de regarder cette courte vidéo qui vous montr…" at bounding box center [655, 368] width 518 height 66
copy p "🎥 https://youtube.com/shorts/pUFeQV36Ruc?feature=share"
click at [777, 436] on div "Bonjour [GUEST:FIRST_NAME], Comme prévu, voici les informations pour accéder fa…" at bounding box center [654, 415] width 547 height 139
drag, startPoint x: 747, startPoint y: 452, endPoint x: 441, endPoint y: 451, distance: 306.2
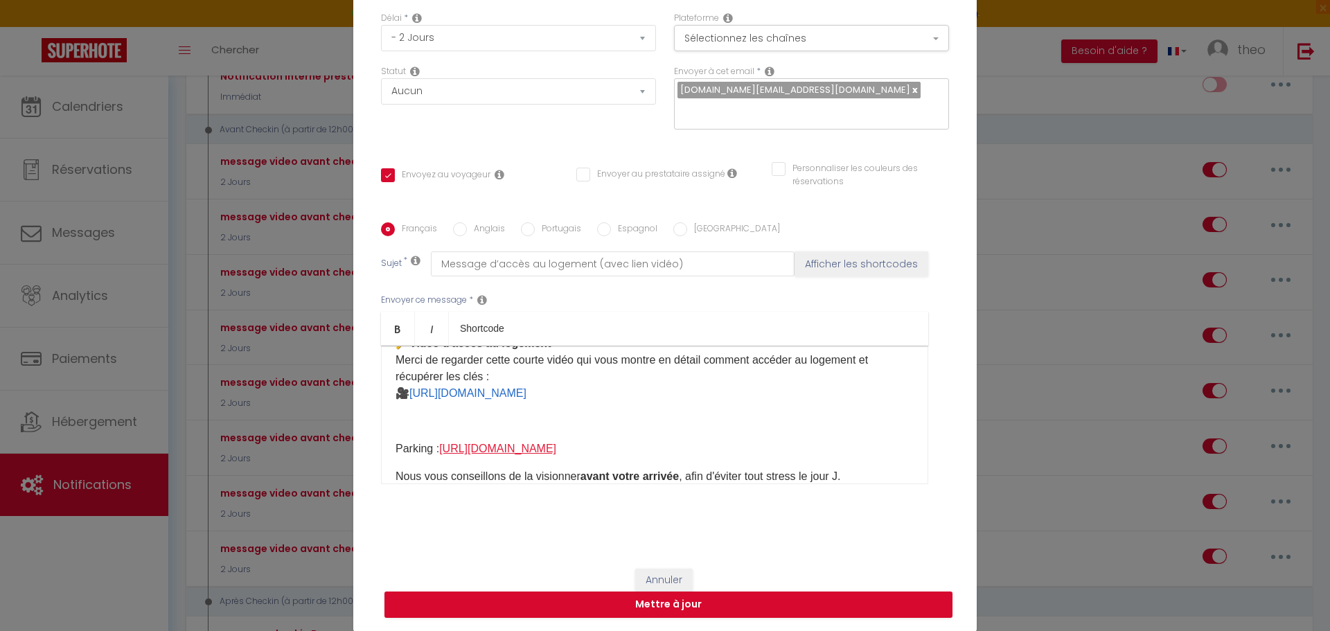
click at [441, 451] on p "Parking : https://youtube.com/shorts/ZX91j6T5P70?feature=share ​​​" at bounding box center [655, 449] width 518 height 17
copy link "https://youtube.com/shorts/ZX91j6T5P70?feature=share"
click at [666, 579] on button "Annuler" at bounding box center [663, 581] width 57 height 24
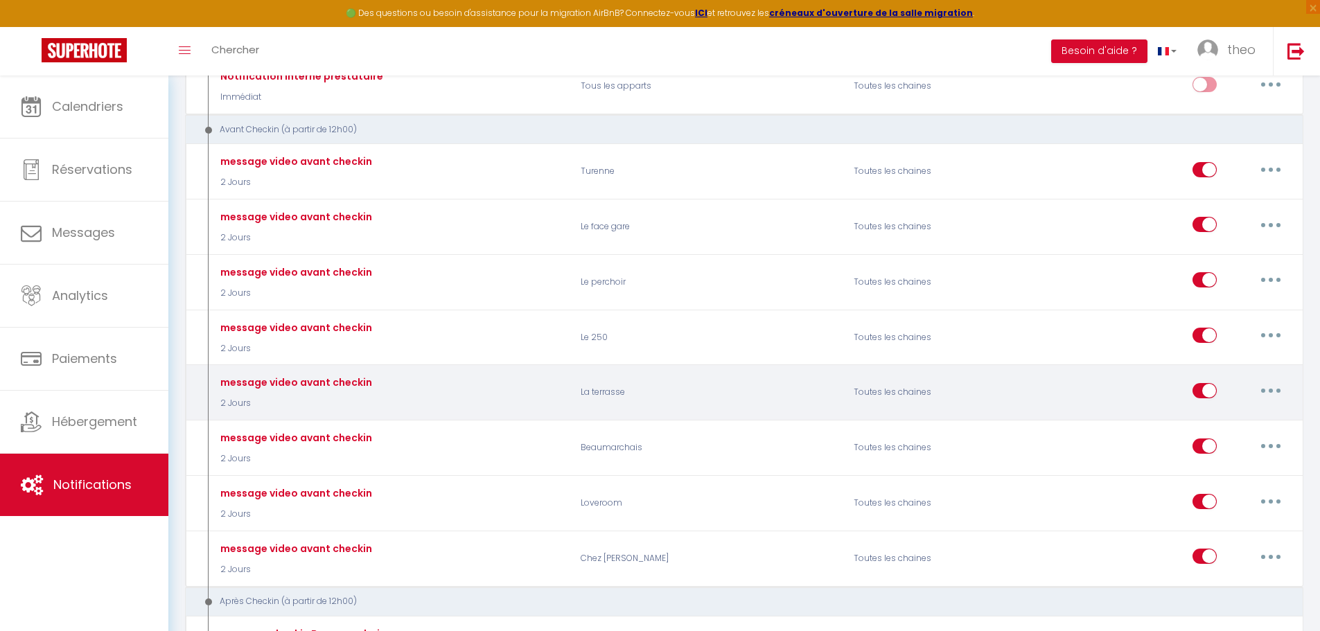
click at [1261, 393] on button "button" at bounding box center [1270, 391] width 39 height 22
click at [1234, 414] on link "Editer" at bounding box center [1234, 422] width 103 height 24
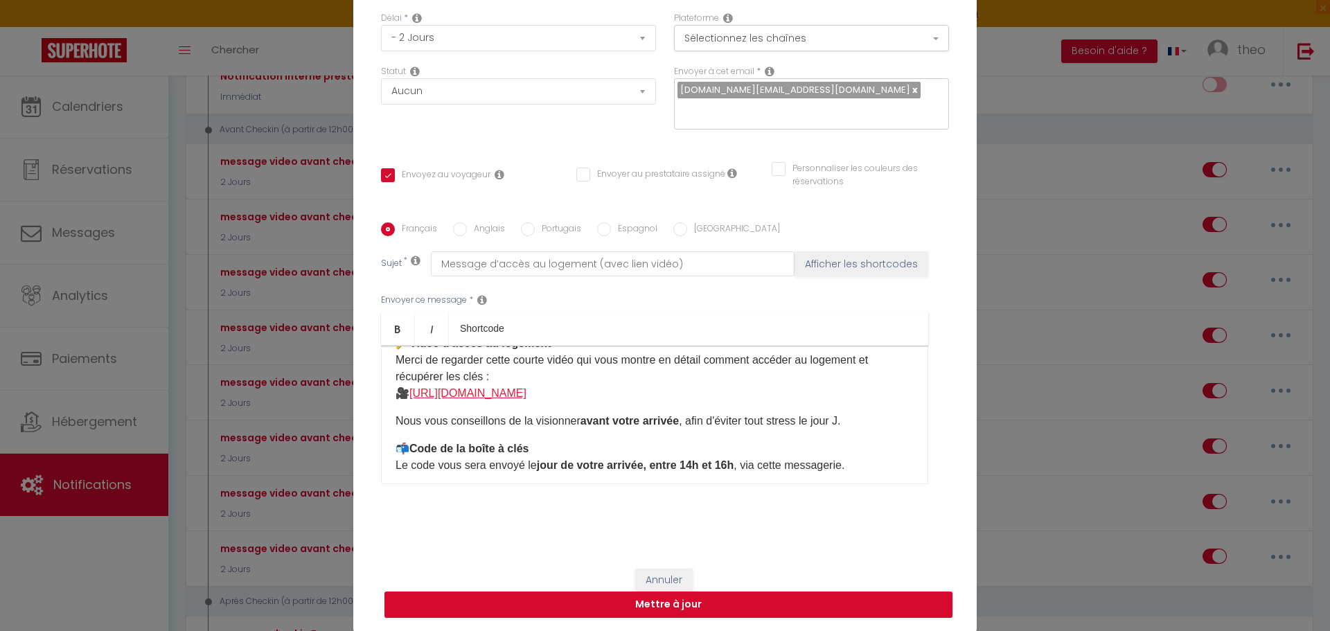
drag, startPoint x: 781, startPoint y: 400, endPoint x: 410, endPoint y: 396, distance: 371.3
click at [410, 396] on p "🔑 Vidéo d'accès au logement Merci de regarder cette courte vidéo qui vous montr…" at bounding box center [655, 368] width 518 height 66
copy link "https://youtube.com/shorts/Xqb1DWe6D2o?feature=share"
click at [656, 576] on button "Annuler" at bounding box center [663, 581] width 57 height 24
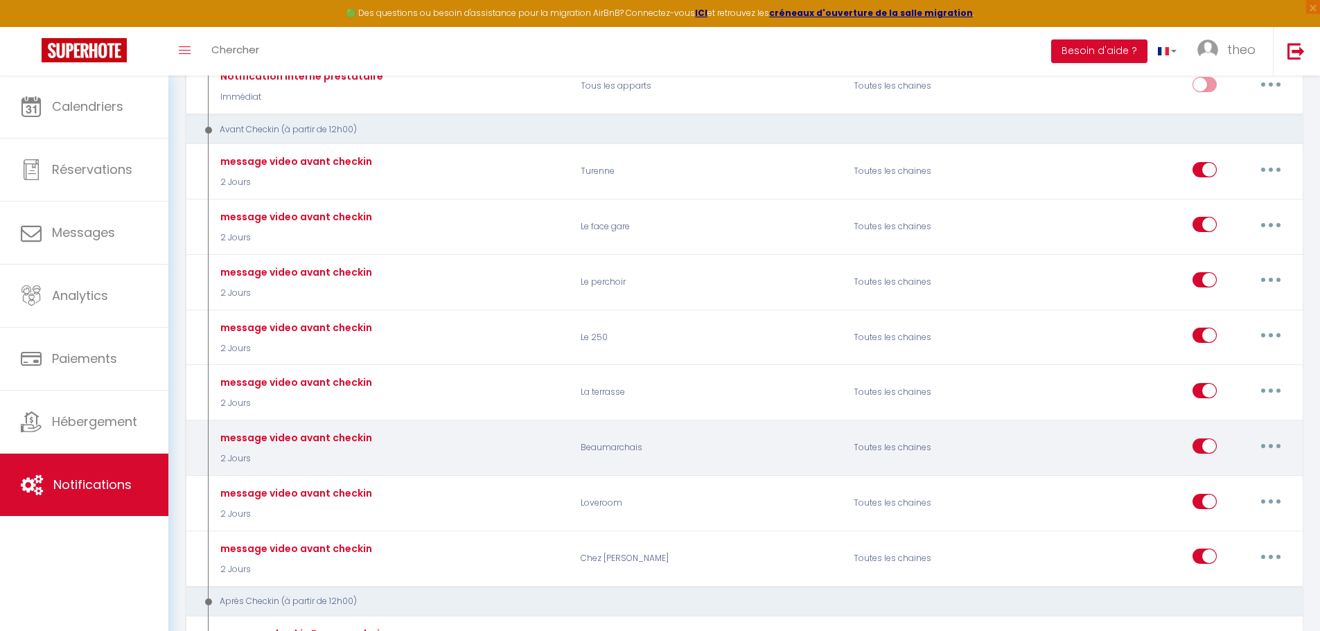
click at [1269, 448] on button "button" at bounding box center [1270, 446] width 39 height 22
click at [1236, 474] on link "Editer" at bounding box center [1234, 477] width 103 height 24
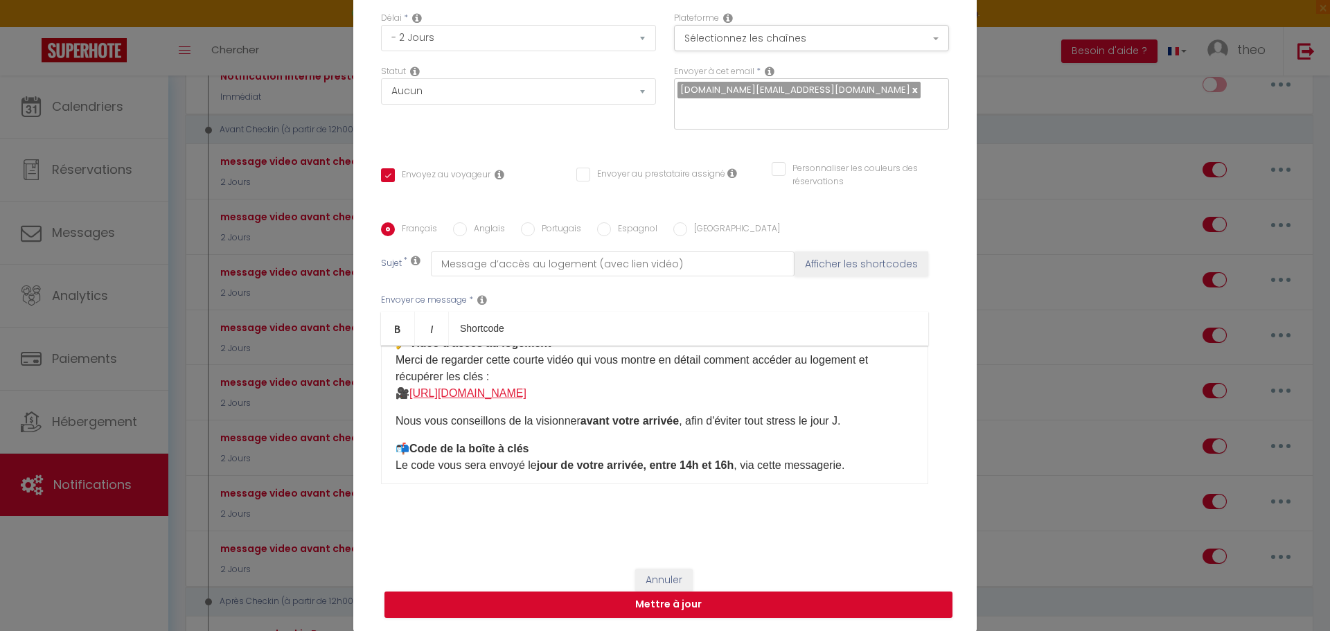
drag, startPoint x: 686, startPoint y: 396, endPoint x: 411, endPoint y: 390, distance: 275.8
click at [411, 390] on p "🔑 Vidéo d'accès au logement Merci de regarder cette courte vidéo qui vous montr…" at bounding box center [655, 368] width 518 height 66
copy link "https://youtube.com/shorts/vjH2p6sfr4Y?feature=share"
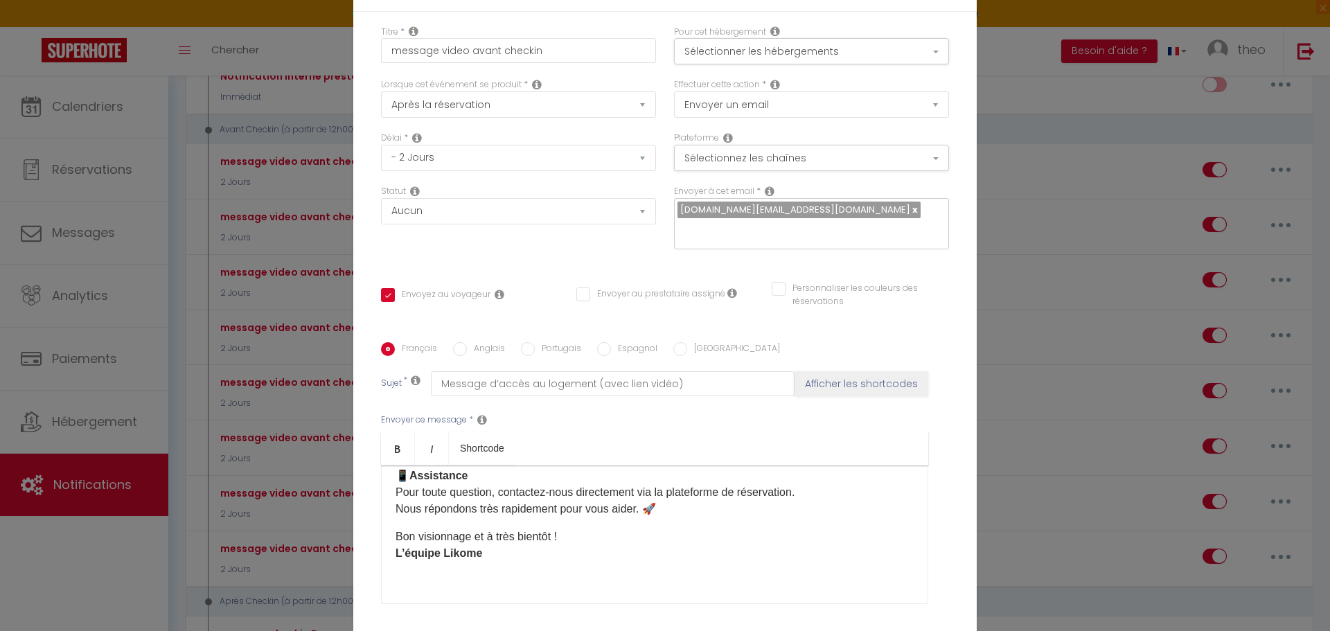
scroll to position [281, 0]
click at [852, 168] on button "Sélectionnez les chaînes" at bounding box center [811, 158] width 275 height 26
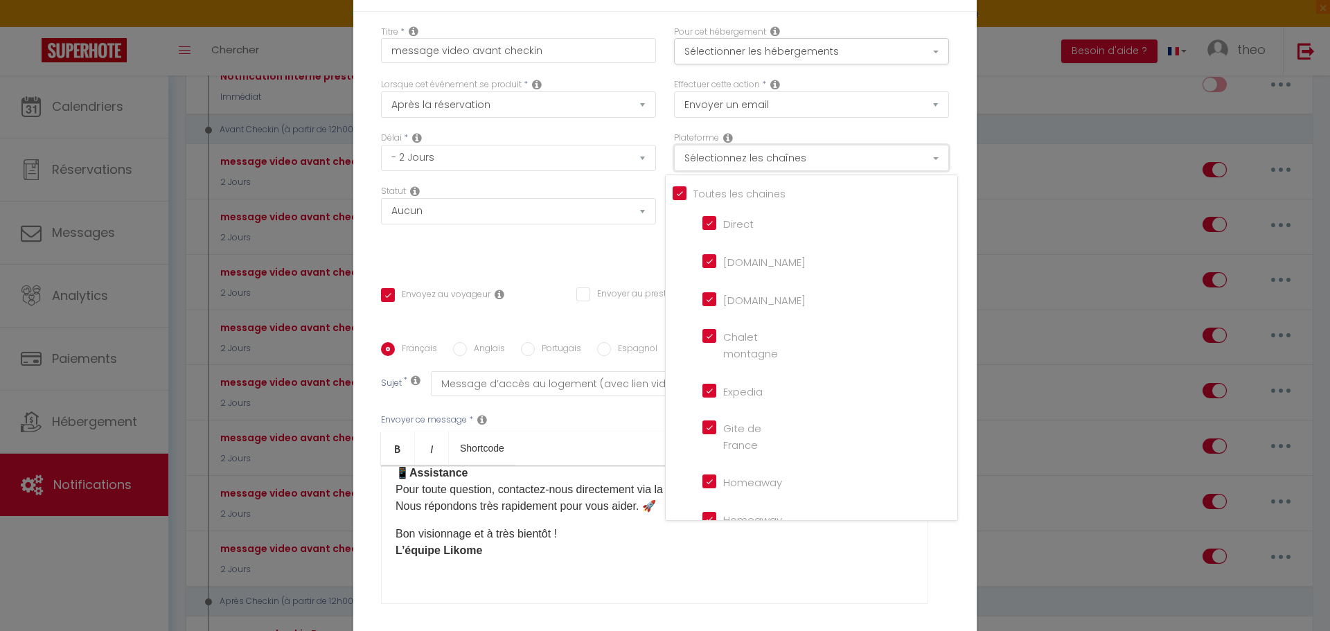
click at [852, 163] on button "Sélectionnez les chaînes" at bounding box center [811, 158] width 275 height 26
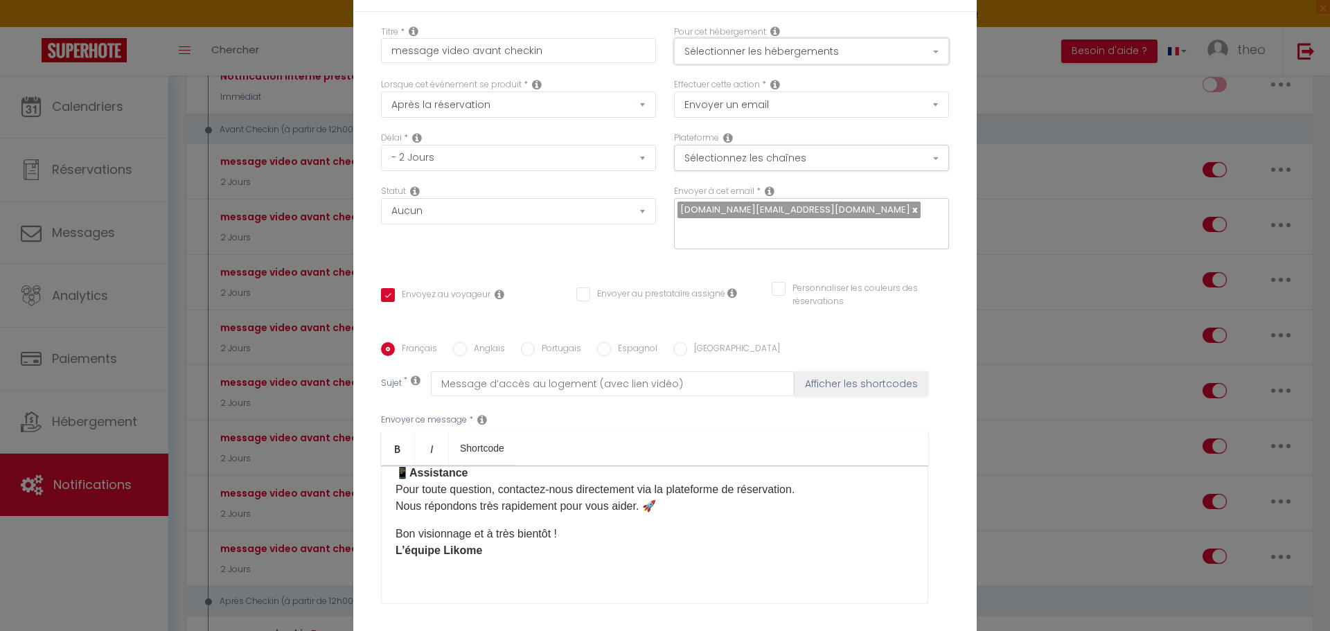
click at [837, 42] on button "Sélectionner les hébergements" at bounding box center [811, 51] width 275 height 26
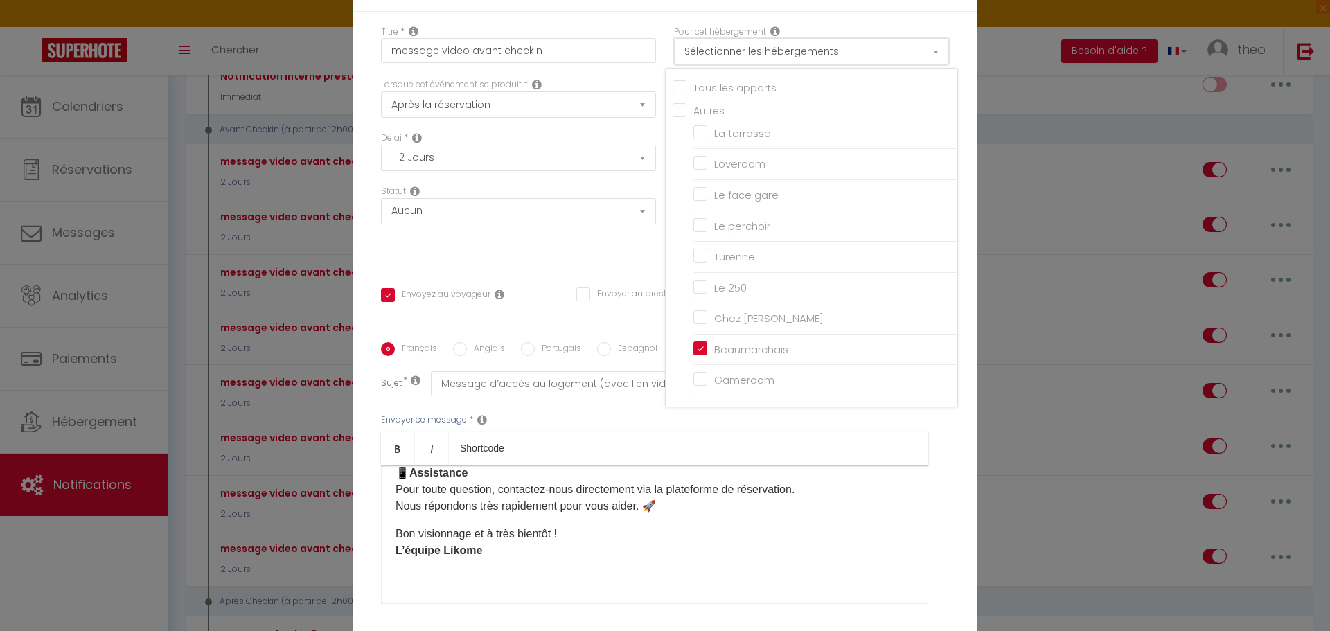
click at [837, 50] on button "Sélectionner les hébergements" at bounding box center [811, 51] width 275 height 26
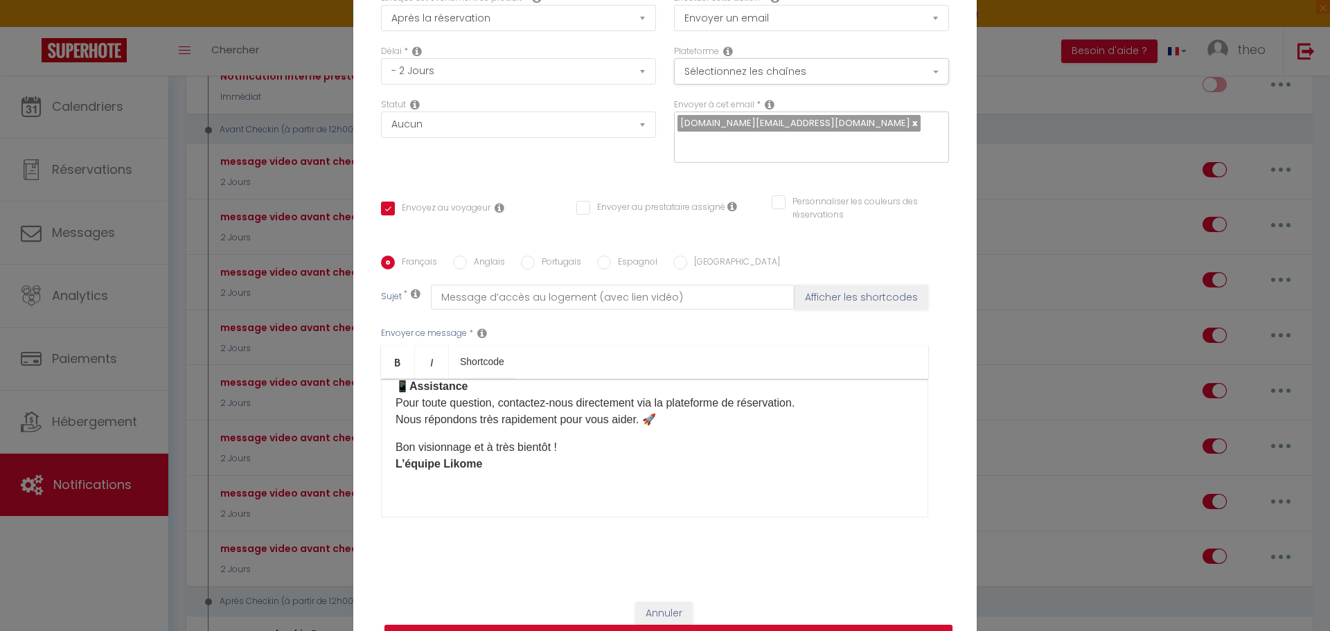
scroll to position [120, 0]
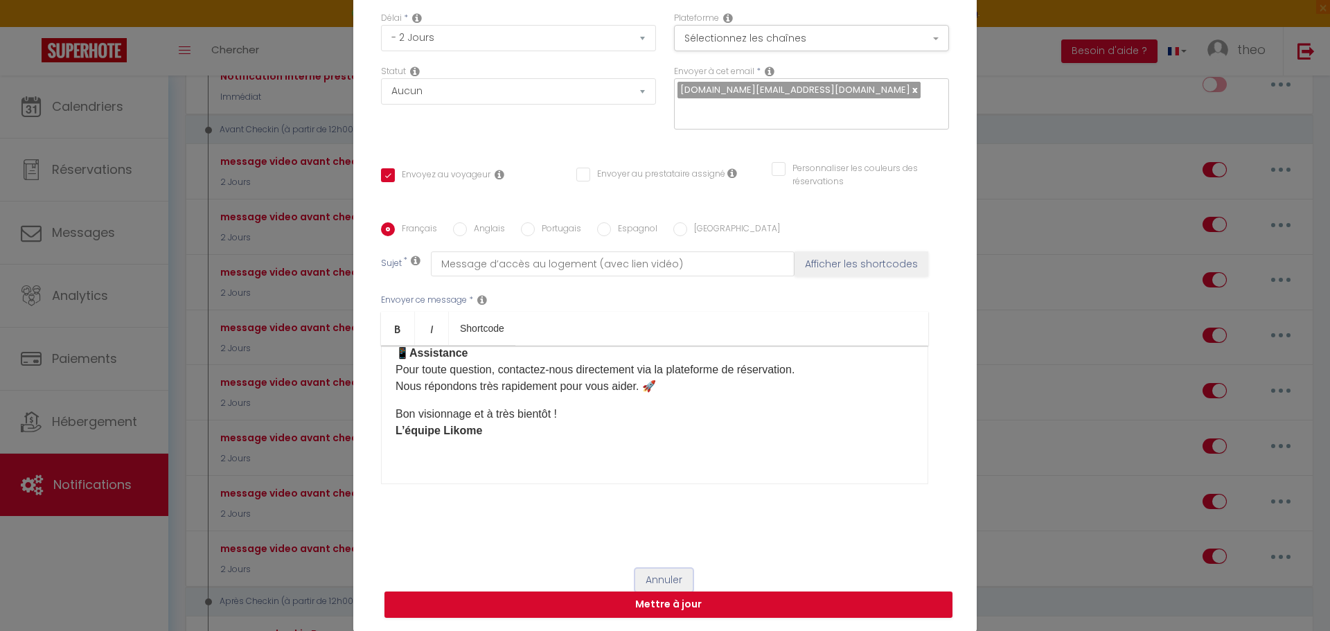
click at [659, 569] on button "Annuler" at bounding box center [663, 581] width 57 height 24
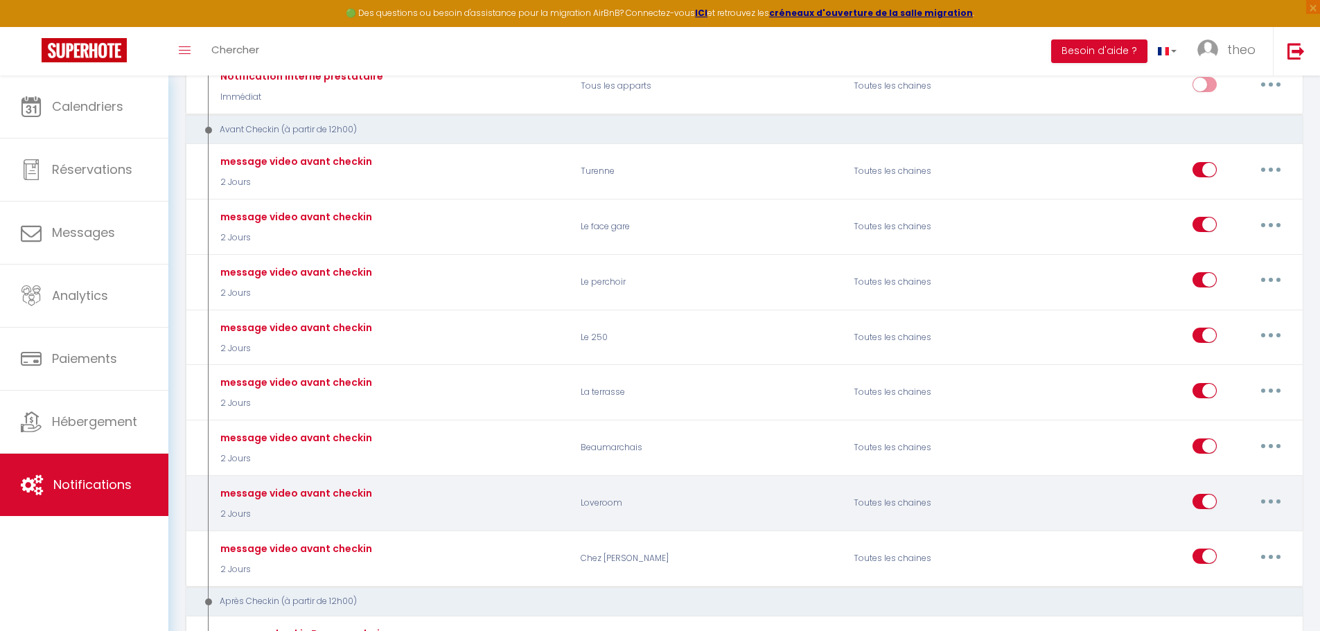
click at [1268, 508] on button "button" at bounding box center [1270, 501] width 39 height 22
click at [1236, 535] on link "Editer" at bounding box center [1234, 533] width 103 height 24
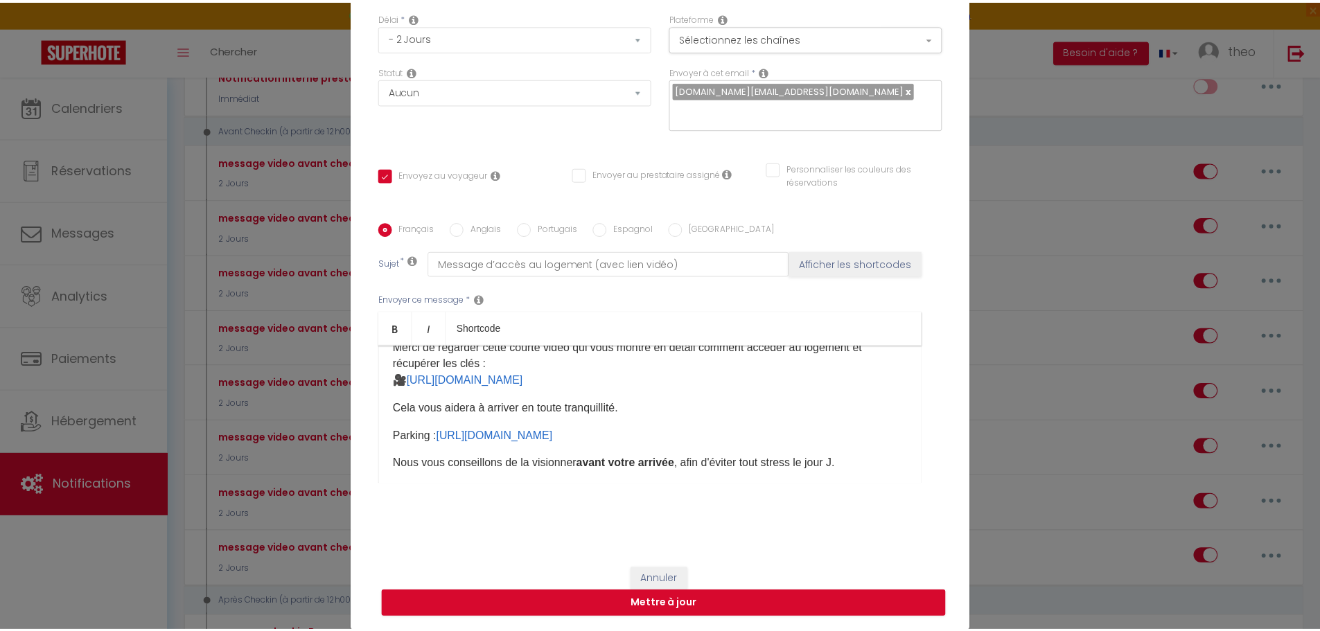
scroll to position [121, 0]
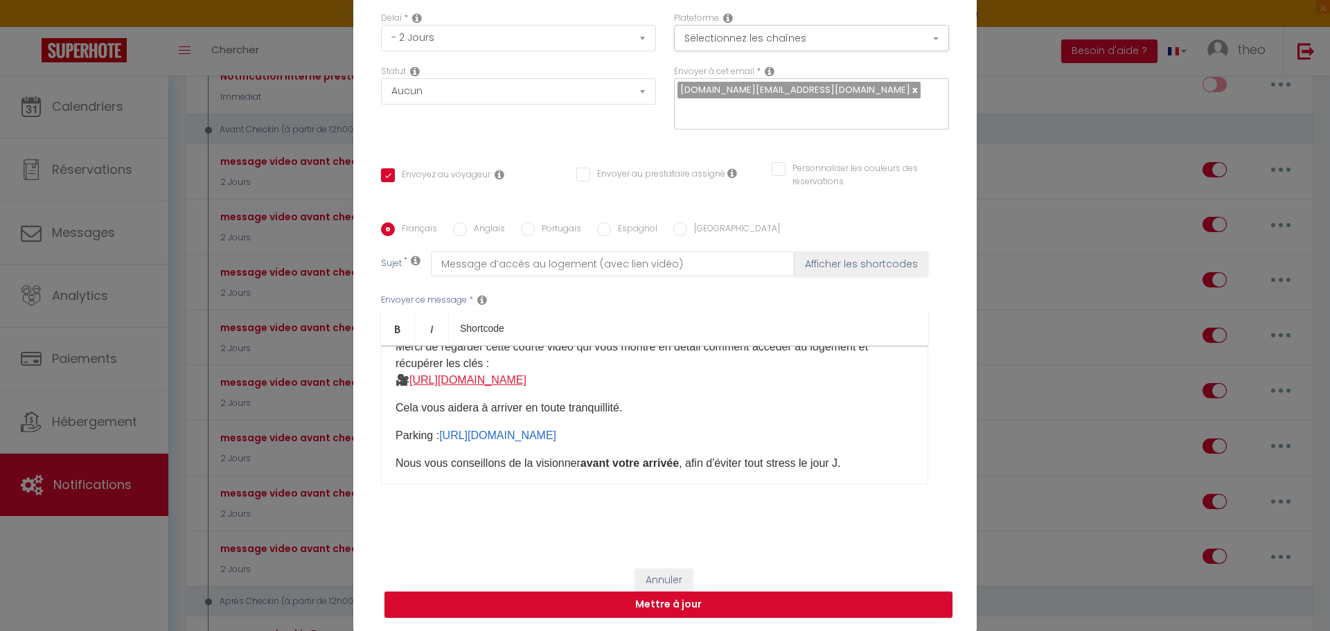
drag, startPoint x: 737, startPoint y: 375, endPoint x: 409, endPoint y: 381, distance: 327.7
click at [409, 381] on p "Merci de regarder cette courte vidéo qui vous montre en détail comment accéder …" at bounding box center [655, 364] width 518 height 50
copy link "https://youtube.com/shorts/HeD-w_zsrQw?feature=share"
click at [732, 432] on p "​Parking : https://youtube.com/shorts/5FALHFYzTYE?feature=share ​" at bounding box center [655, 435] width 518 height 17
click at [730, 432] on p "​Parking : https://youtube.com/shorts/5FALHFYzTYE?feature=share ​" at bounding box center [655, 435] width 518 height 17
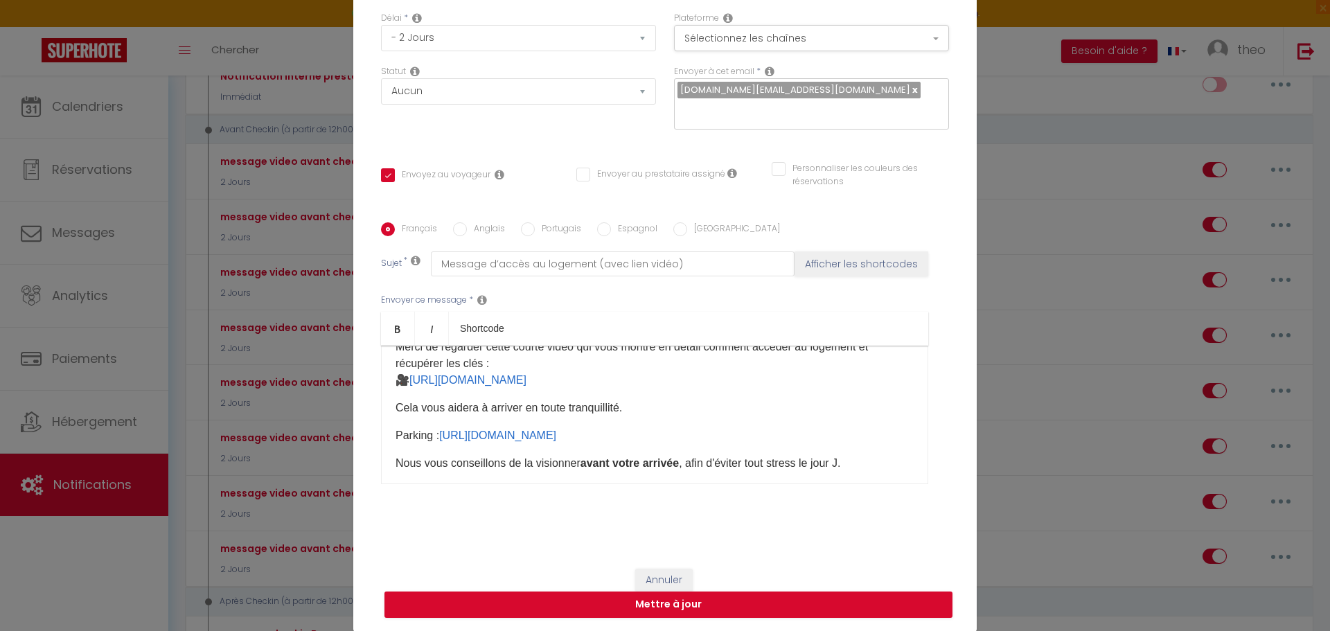
click at [726, 436] on p "​Parking : https://youtube.com/shorts/5FALHFYzTYE?feature=share ​" at bounding box center [655, 435] width 518 height 17
click at [724, 436] on p "​Parking : https://youtube.com/shorts/5FALHFYzTYE?feature=share ​" at bounding box center [655, 435] width 518 height 17
drag, startPoint x: 724, startPoint y: 436, endPoint x: 436, endPoint y: 436, distance: 287.5
click at [436, 436] on p "​Parking : https://youtube.com/shorts/5FALHFYzTYE?feature=share ​" at bounding box center [655, 435] width 518 height 17
copy p "https://youtube.com/shorts/5FALHFYzTYE?feature=share"
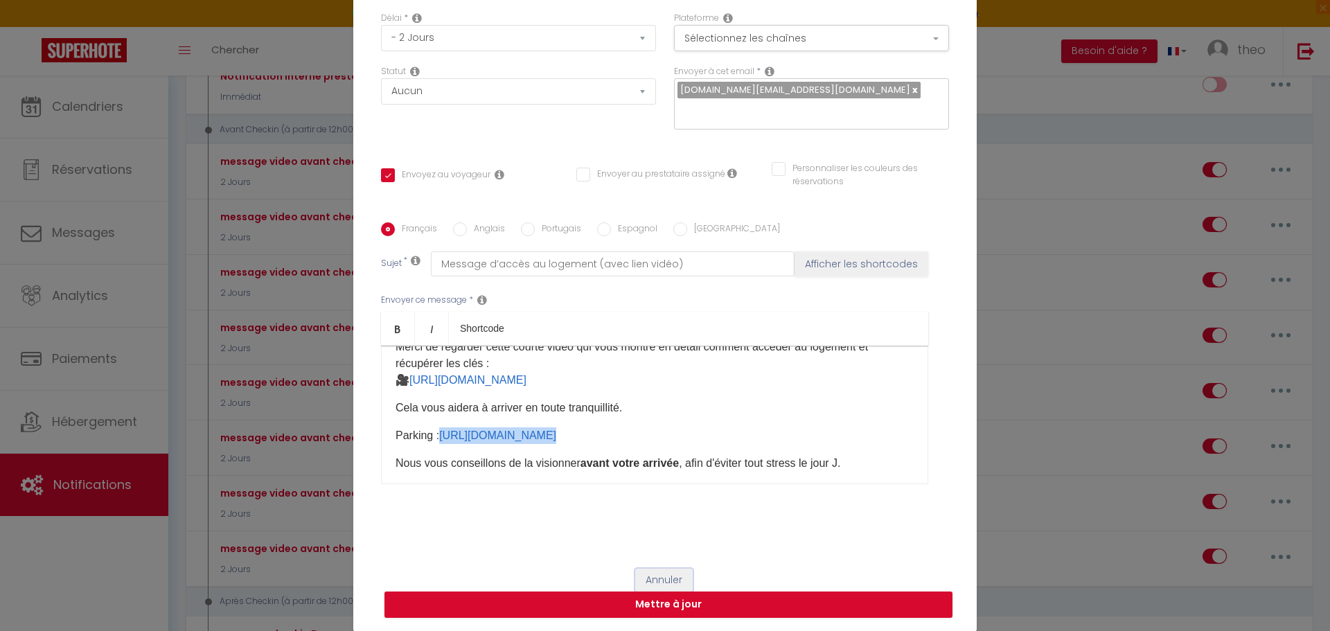
click at [640, 572] on button "Annuler" at bounding box center [663, 581] width 57 height 24
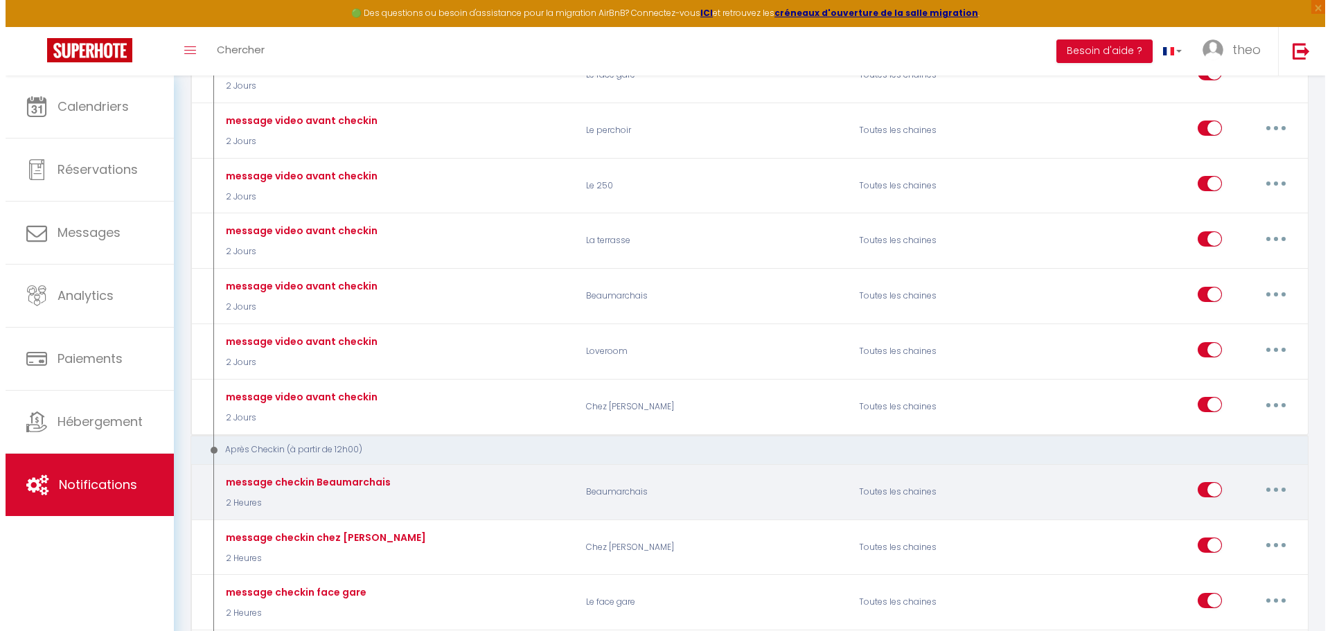
scroll to position [480, 0]
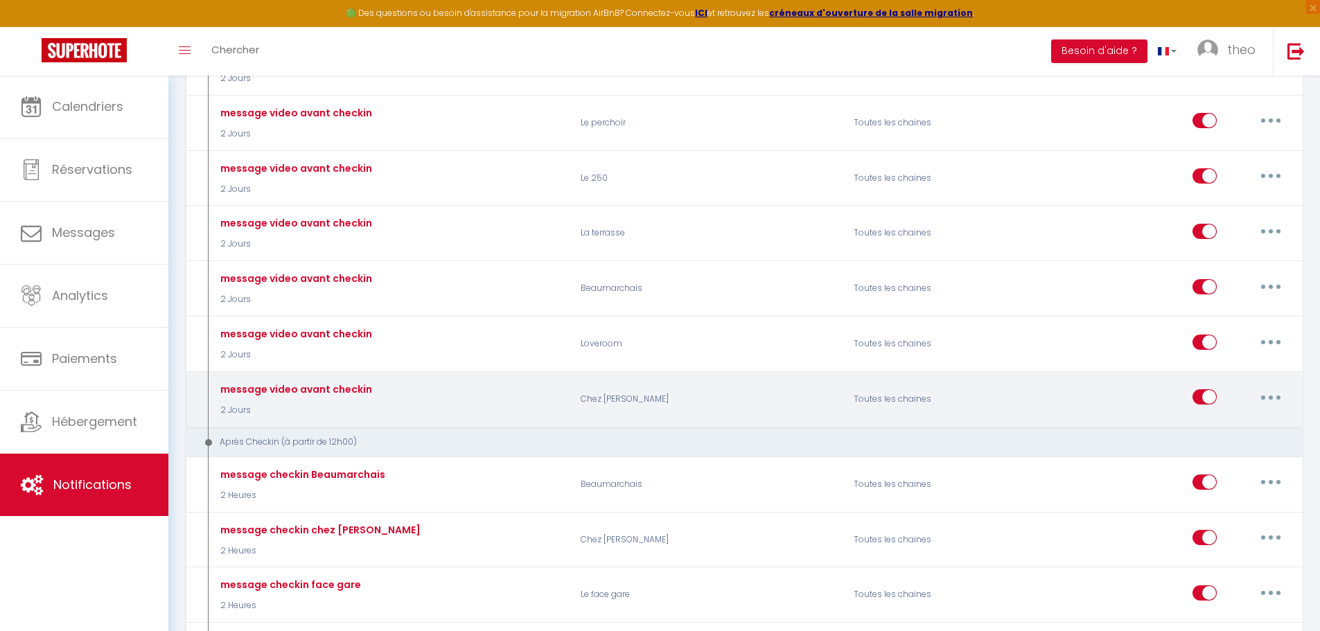
click at [1274, 399] on button "button" at bounding box center [1270, 397] width 39 height 22
click at [1242, 422] on link "Editer" at bounding box center [1234, 429] width 103 height 24
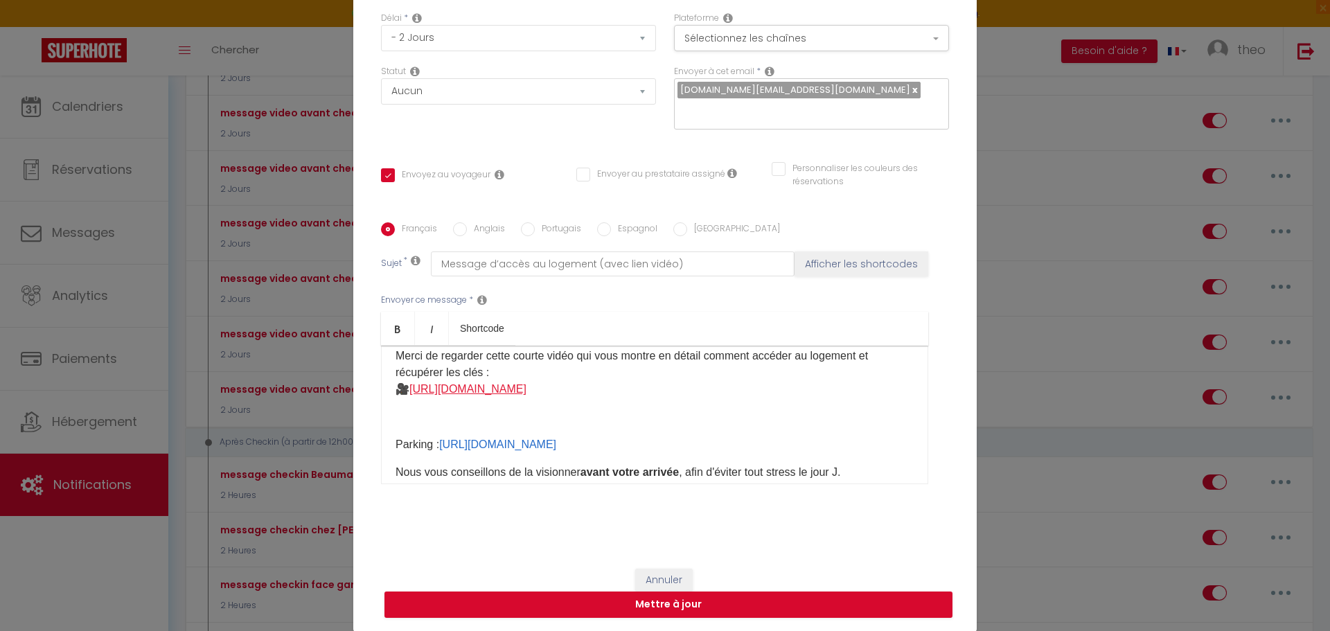
scroll to position [100, 0]
drag, startPoint x: 708, startPoint y: 389, endPoint x: 409, endPoint y: 389, distance: 299.2
click at [409, 389] on p "🔑 Vidéo d'accès au logement Merci de regarder cette courte vidéo qui vous montr…" at bounding box center [655, 365] width 518 height 66
copy p "https://youtube.com/shorts/l8iB1VWSNtQ?feature=share"
click at [738, 450] on p "Parking : https://youtube.com/shorts/FvZ_jrBV5jw?feature=share ​" at bounding box center [655, 445] width 518 height 17
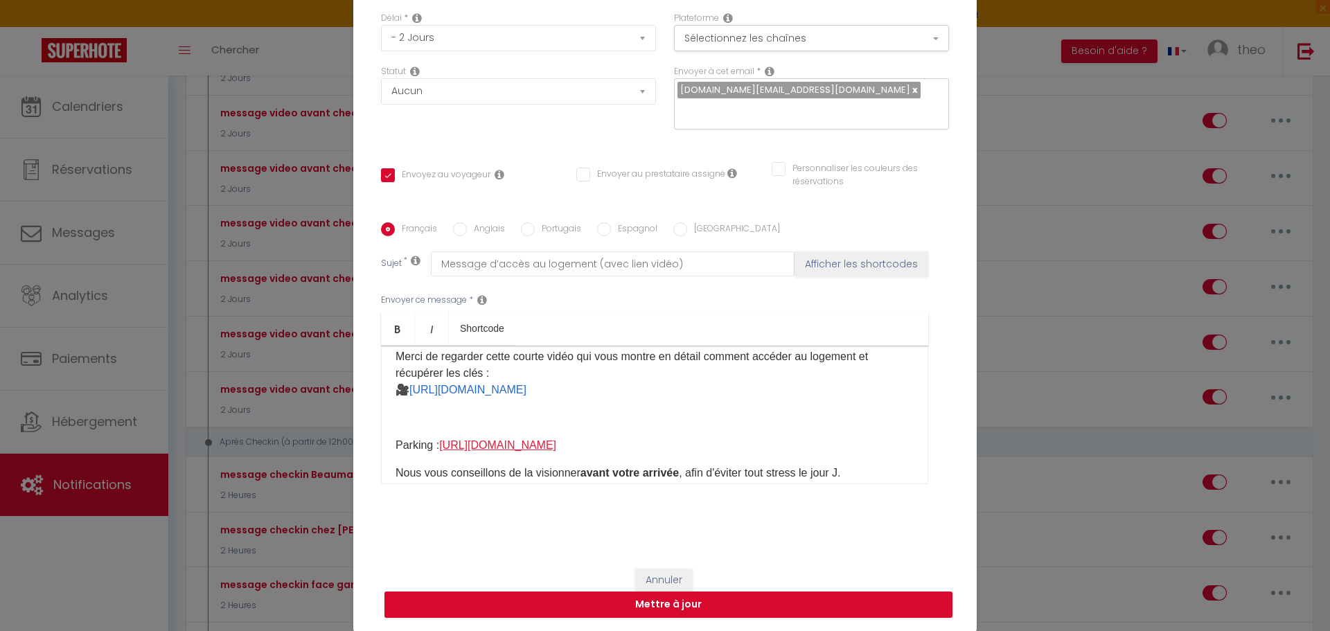
click at [556, 443] on link "https://youtube.com/shorts/FvZ_jrBV5jw?feature=share" at bounding box center [497, 445] width 117 height 12
drag, startPoint x: 717, startPoint y: 443, endPoint x: 442, endPoint y: 443, distance: 275.0
click at [442, 443] on p "Parking : https://youtube.com/shorts/FvZ_jrBV5jw?feature=share ​" at bounding box center [655, 445] width 518 height 17
click at [853, 388] on p "🔑 Vidéo d'accès au logement Merci de regarder cette courte vidéo qui vous montr…" at bounding box center [655, 365] width 518 height 66
click at [542, 420] on p "​​" at bounding box center [655, 417] width 518 height 17
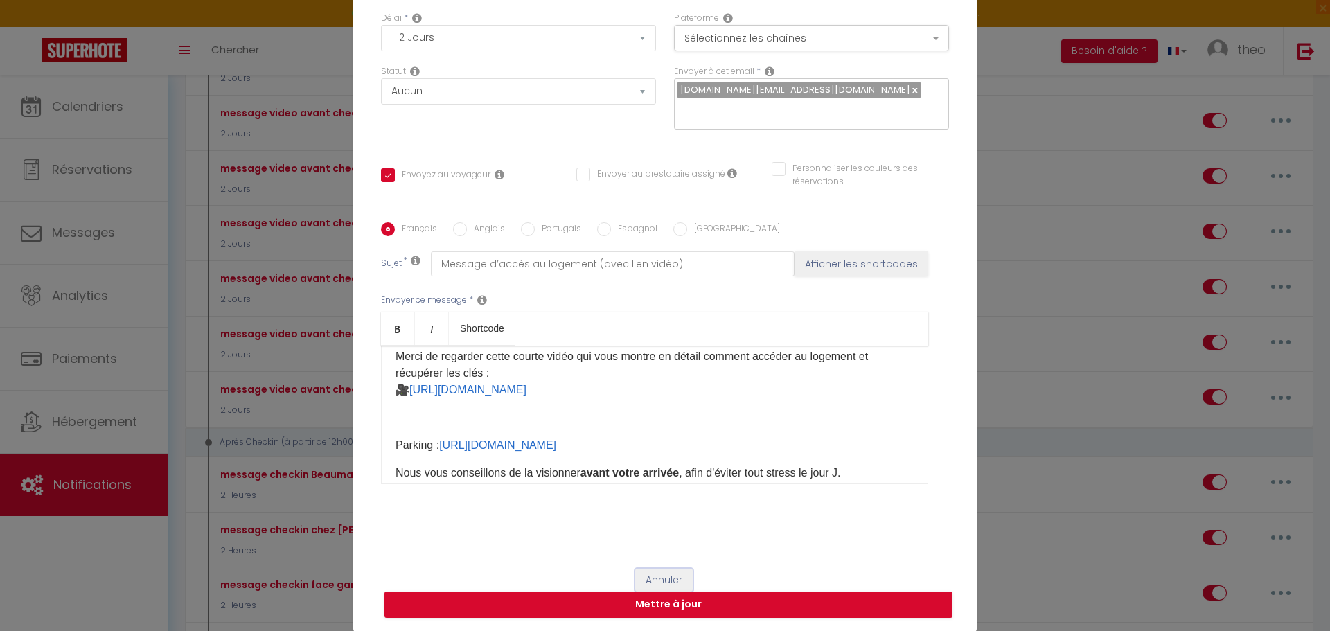
click at [650, 583] on button "Annuler" at bounding box center [663, 581] width 57 height 24
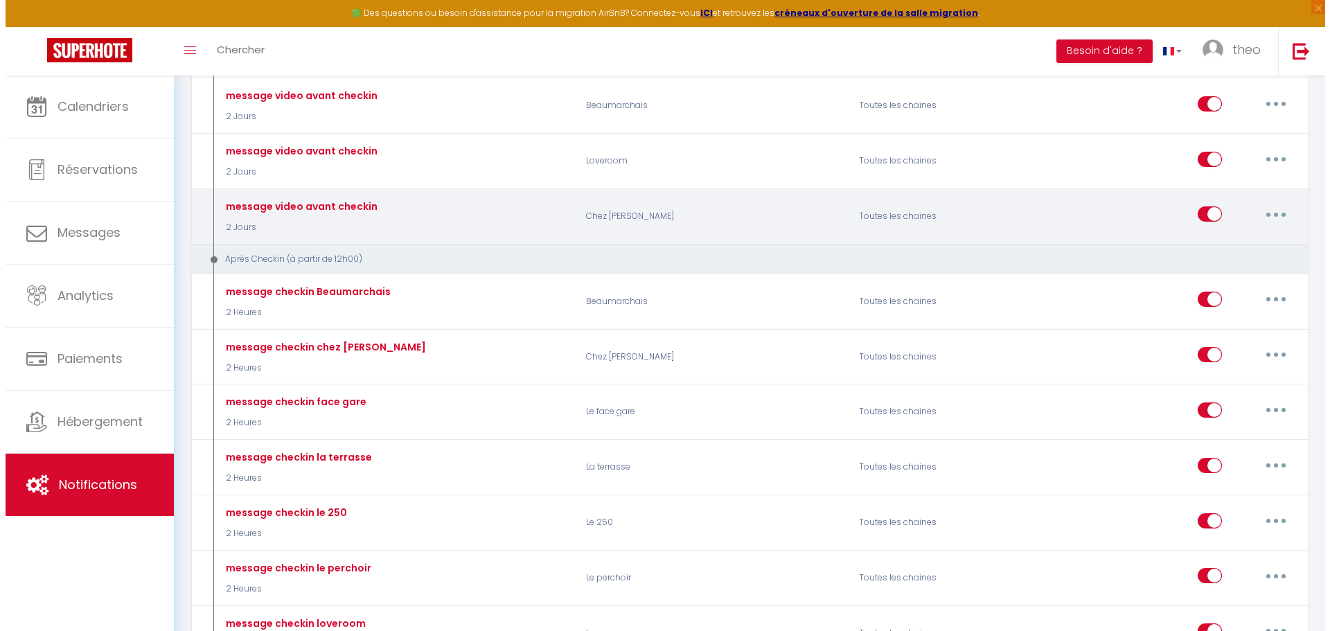
scroll to position [846, 0]
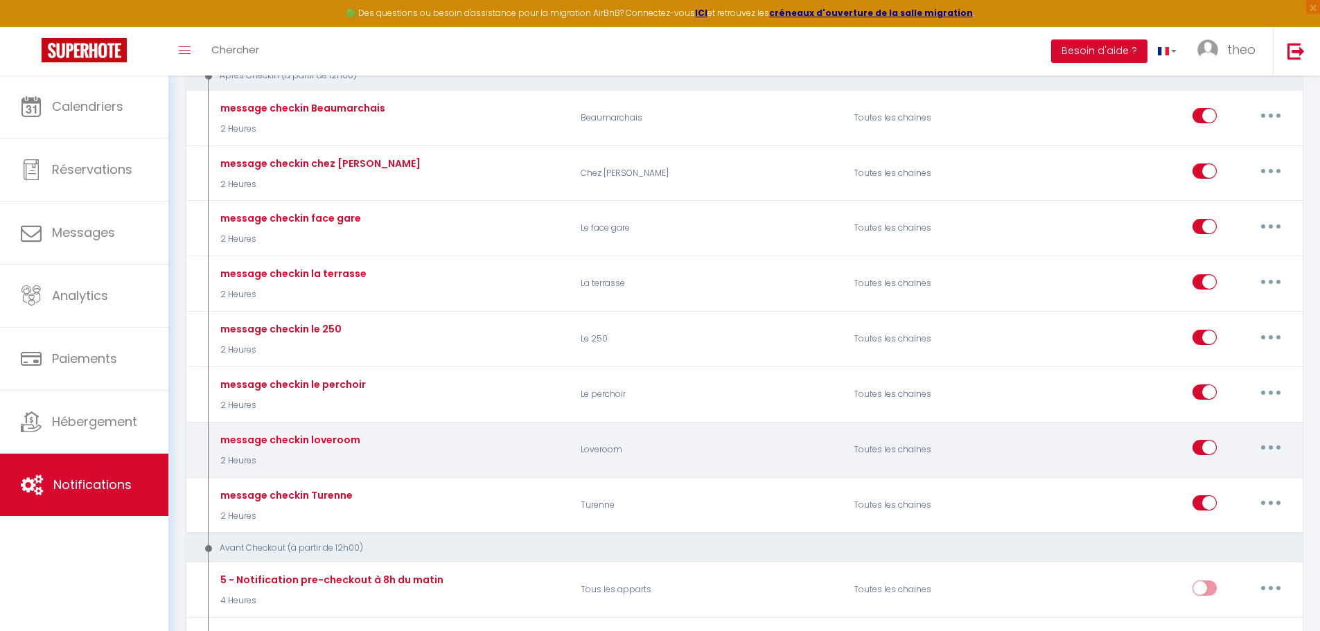
click at [1261, 452] on button "button" at bounding box center [1270, 447] width 39 height 22
click at [1217, 482] on link "Editer" at bounding box center [1234, 480] width 103 height 24
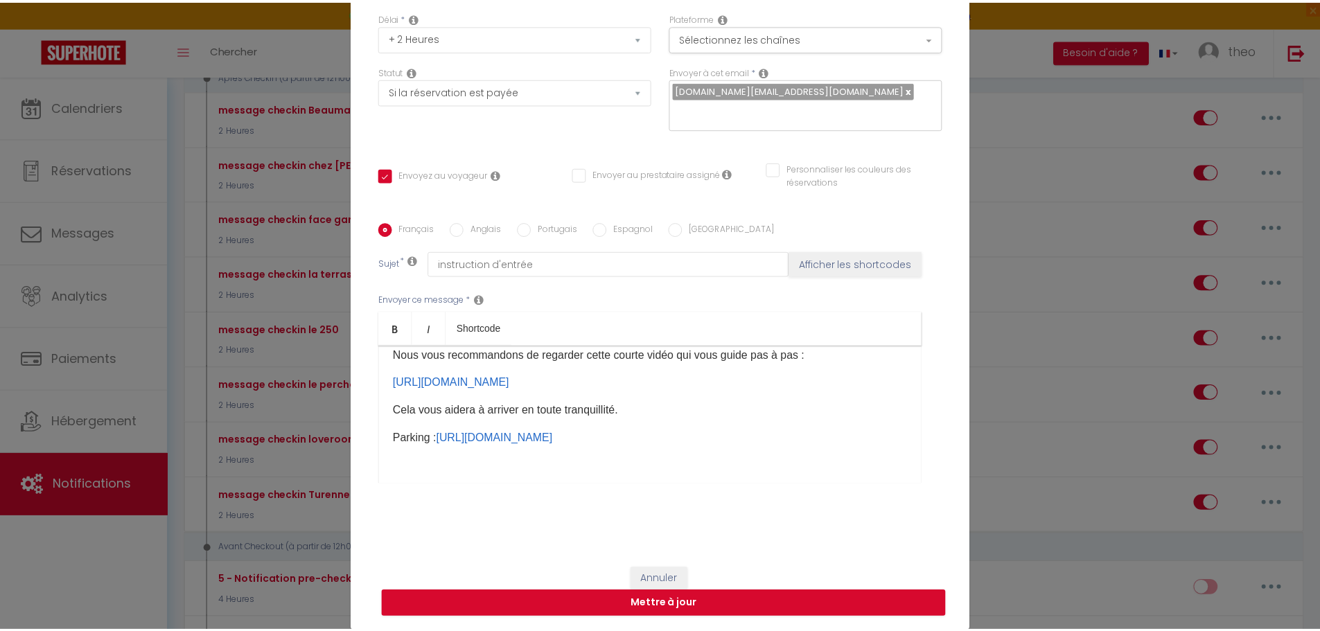
scroll to position [208, 0]
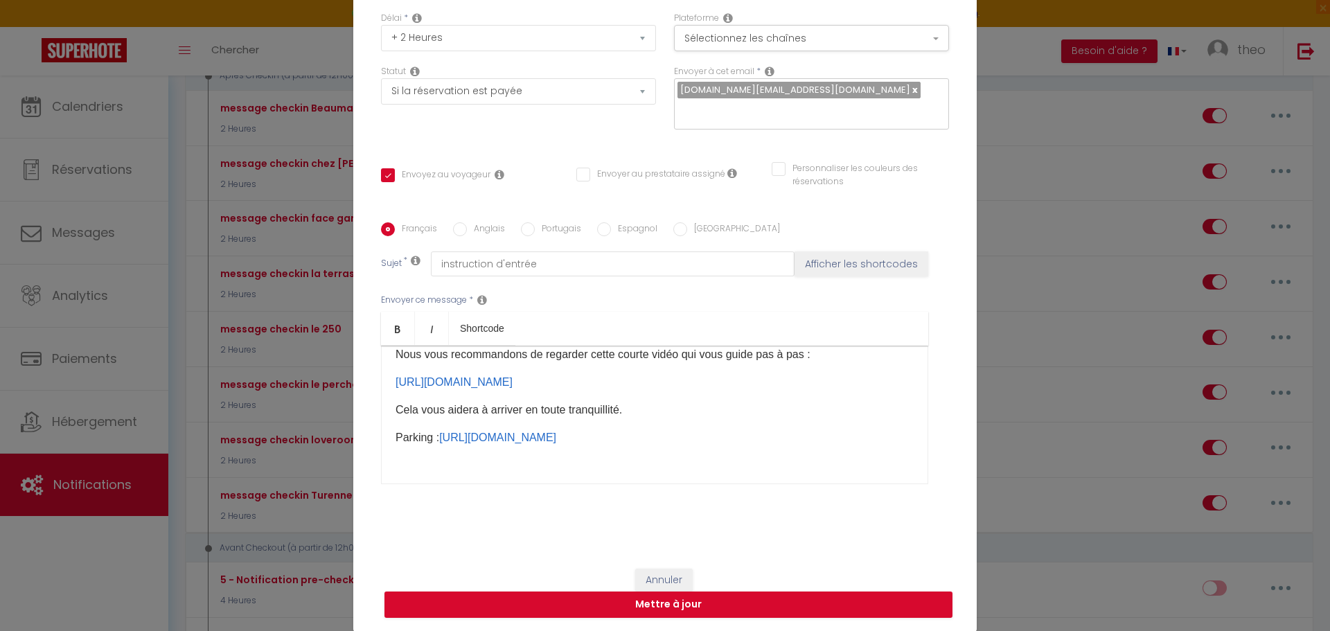
click at [580, 415] on p "Cela vous aidera à arriver en toute tranquillité." at bounding box center [655, 410] width 518 height 17
click at [679, 583] on button "Annuler" at bounding box center [663, 581] width 57 height 24
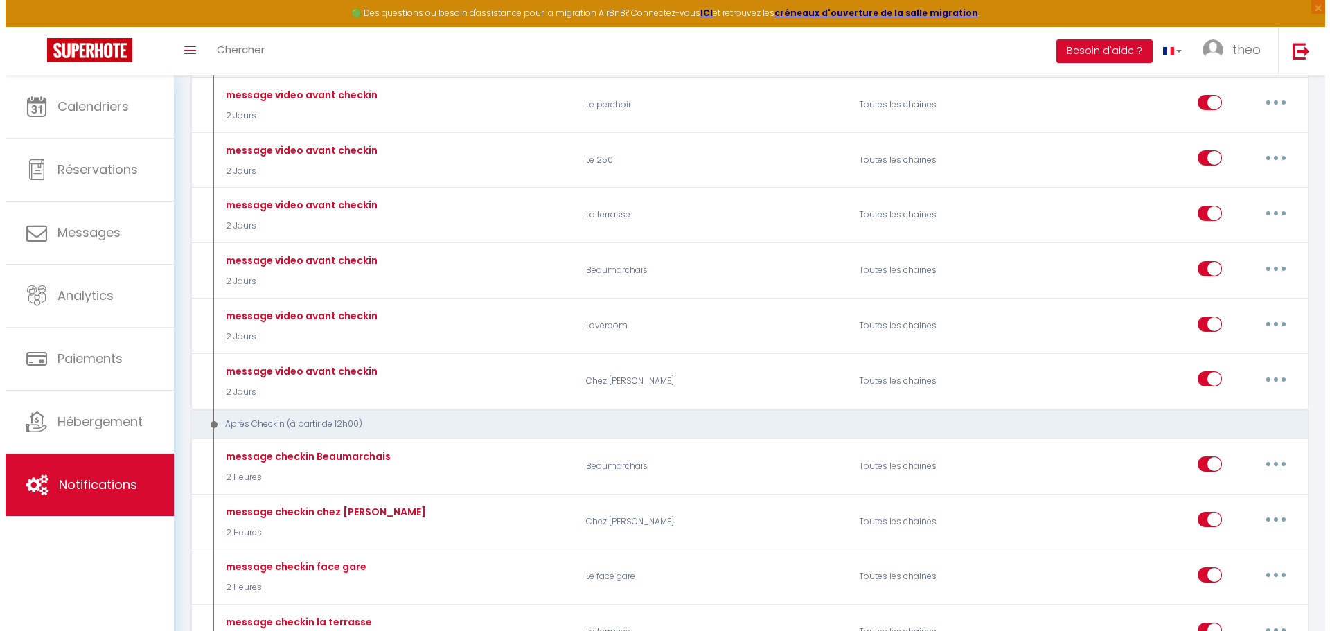
scroll to position [483, 0]
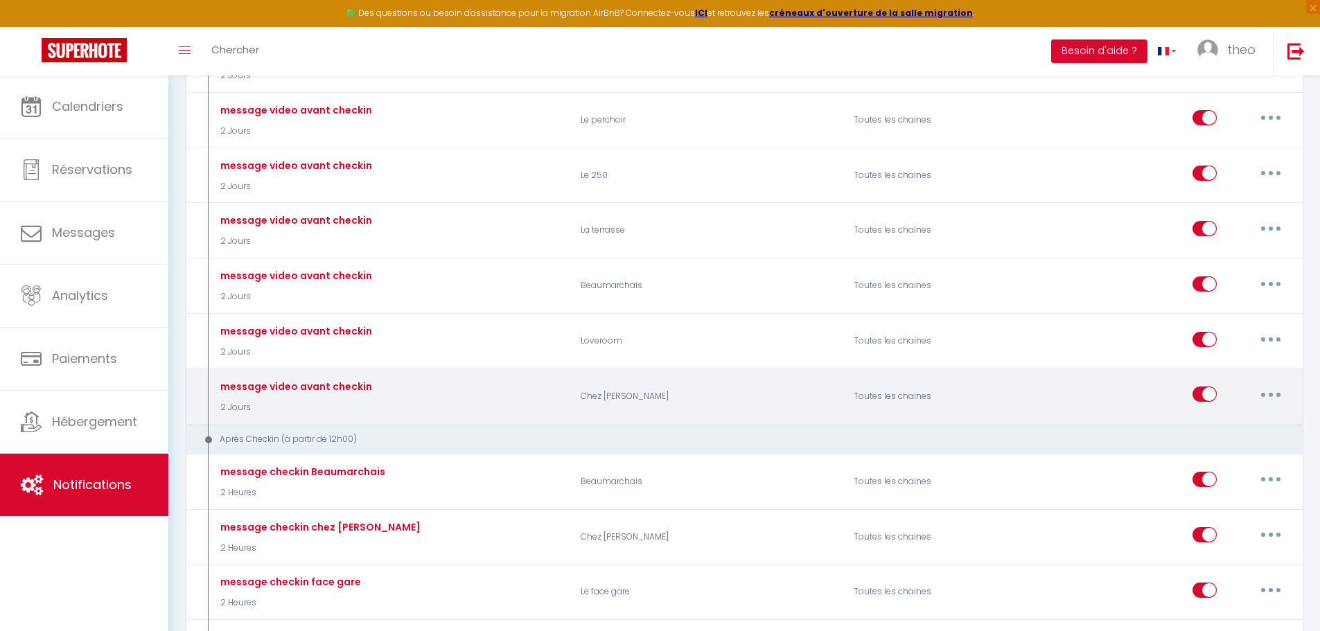
click at [1265, 397] on button "button" at bounding box center [1270, 394] width 39 height 22
click at [1198, 420] on link "Editer" at bounding box center [1234, 426] width 103 height 24
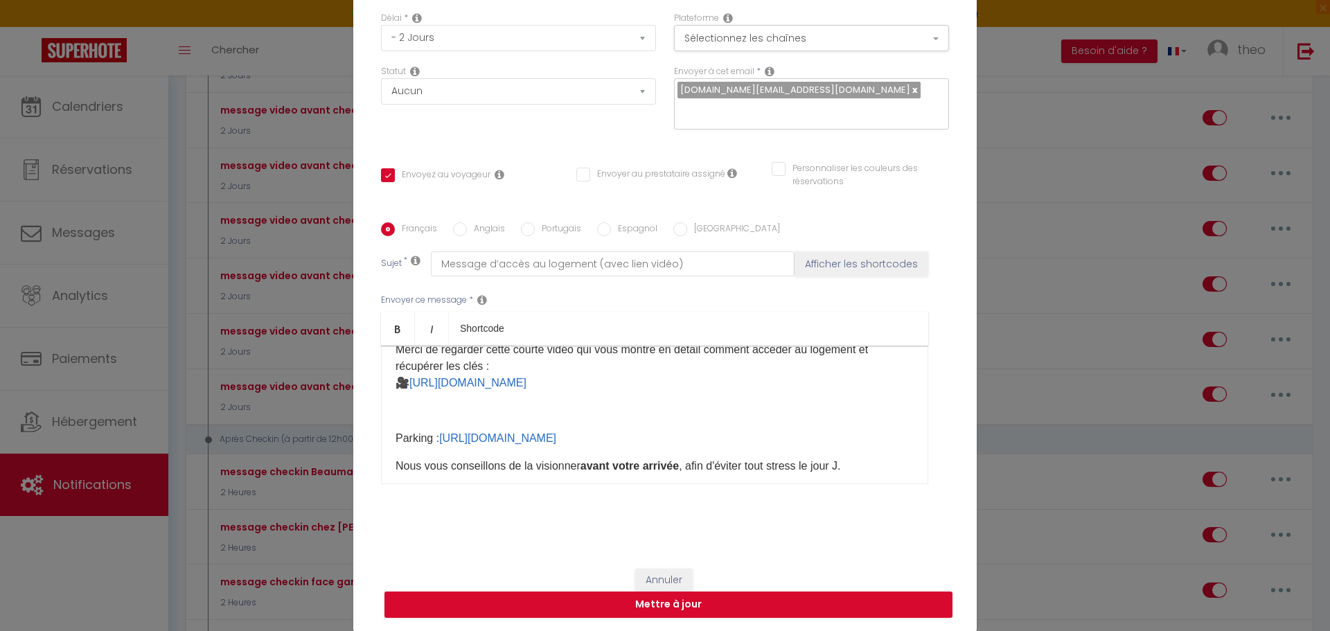
scroll to position [97, 0]
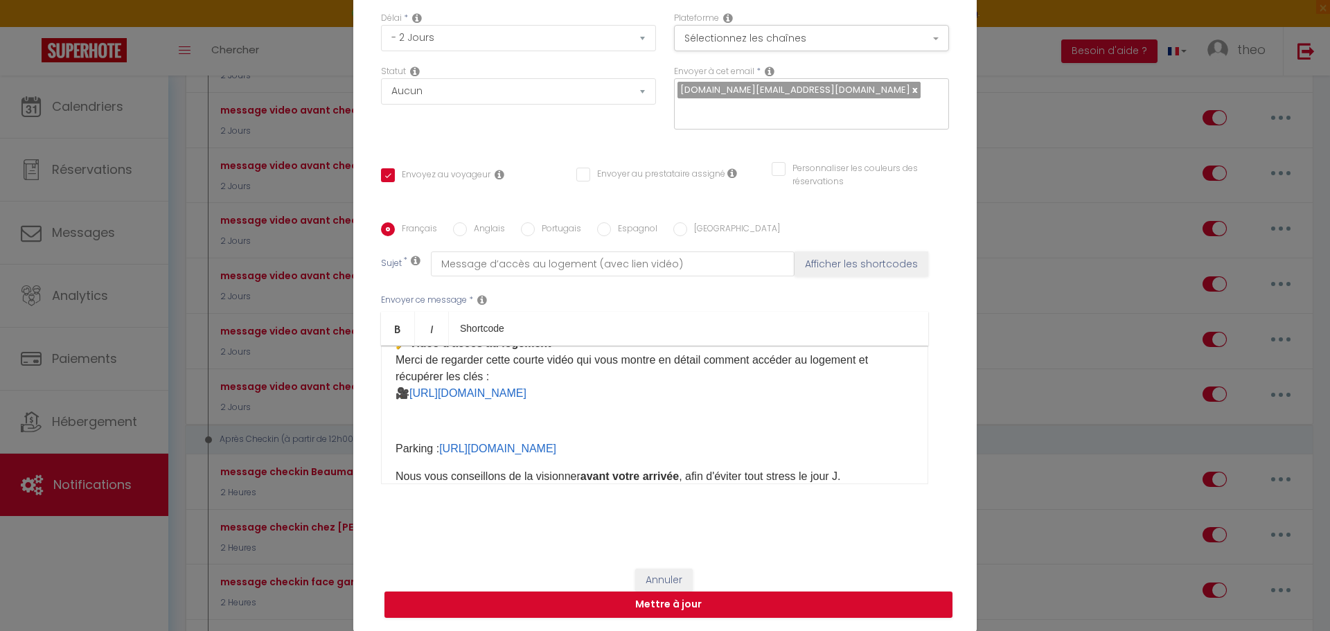
click at [623, 418] on p "​​" at bounding box center [655, 421] width 518 height 17
click at [569, 414] on p "​​" at bounding box center [655, 421] width 518 height 17
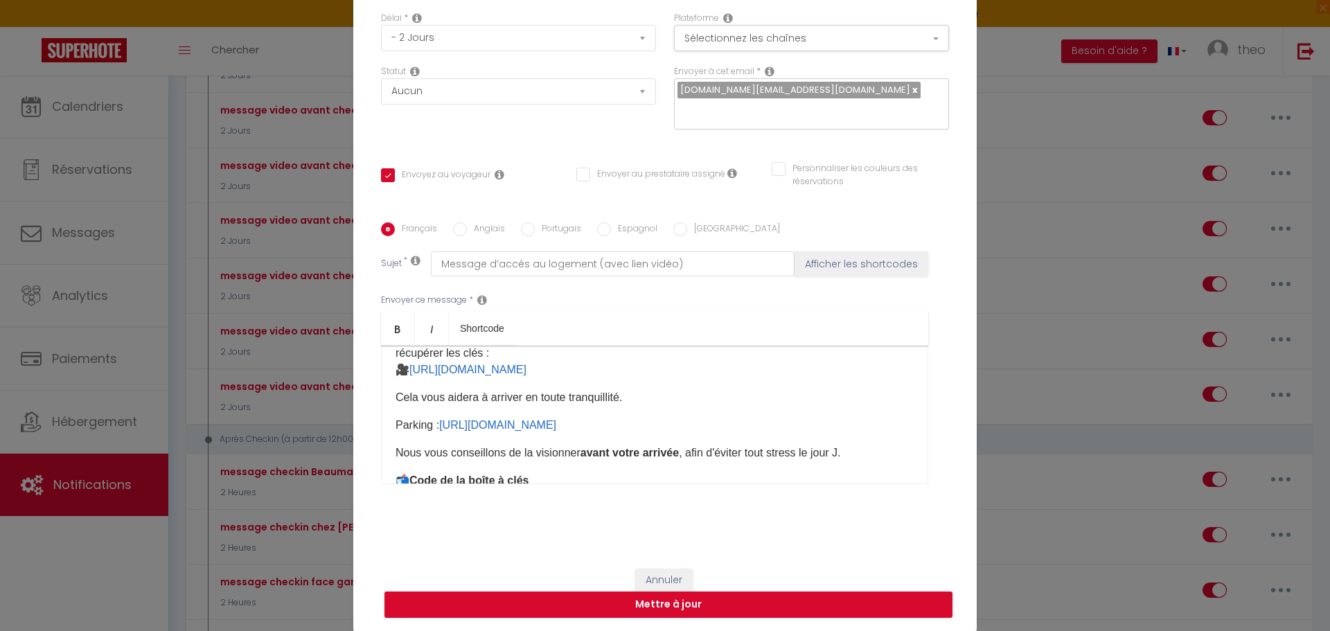
scroll to position [123, 0]
click at [765, 596] on button "Mettre à jour" at bounding box center [668, 605] width 568 height 26
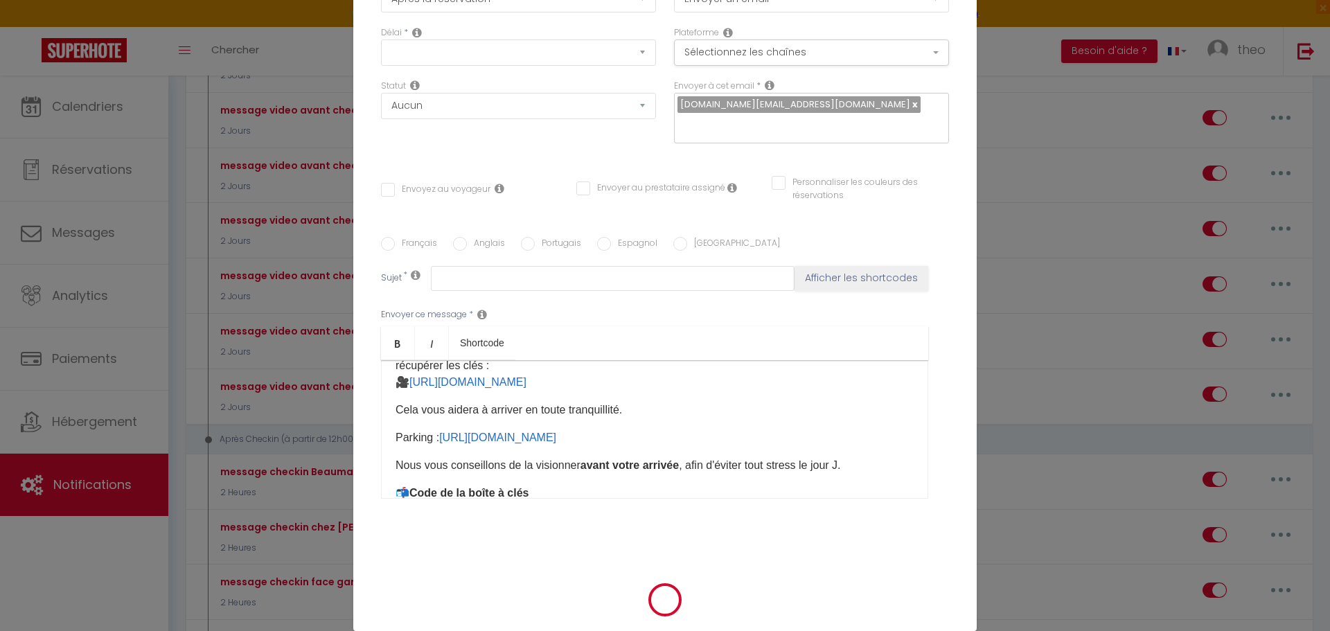
scroll to position [0, 0]
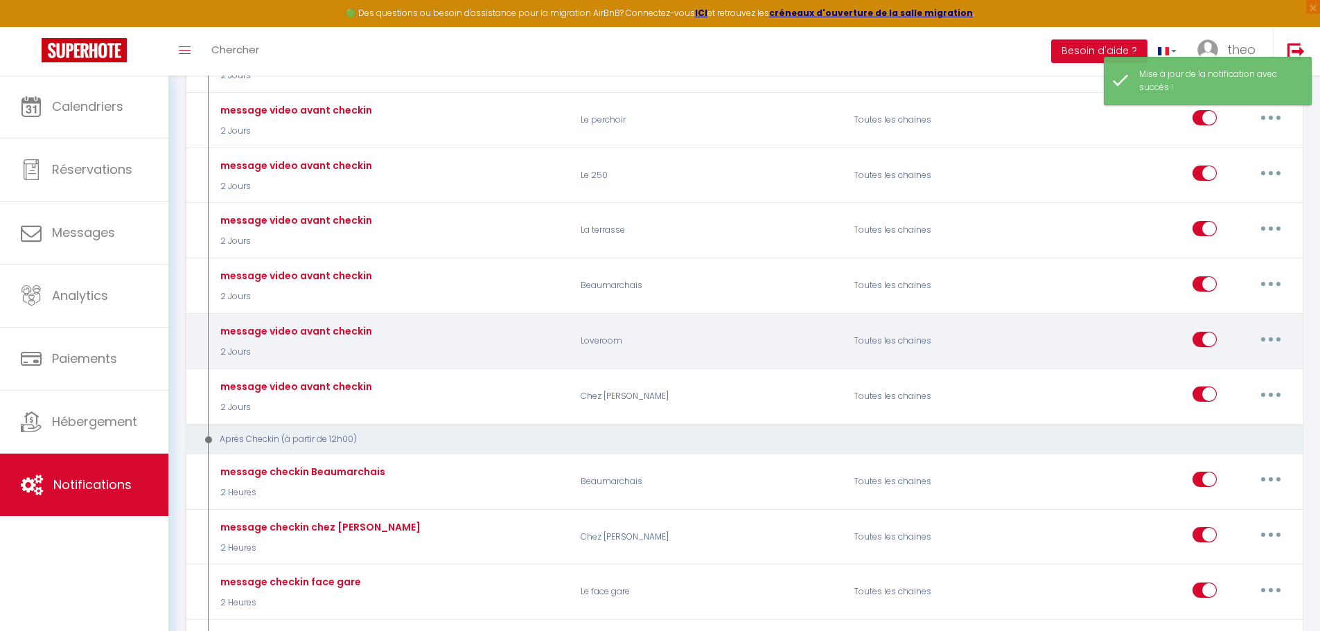
click at [1265, 342] on button "button" at bounding box center [1270, 339] width 39 height 22
click at [1225, 373] on link "Editer" at bounding box center [1234, 371] width 103 height 24
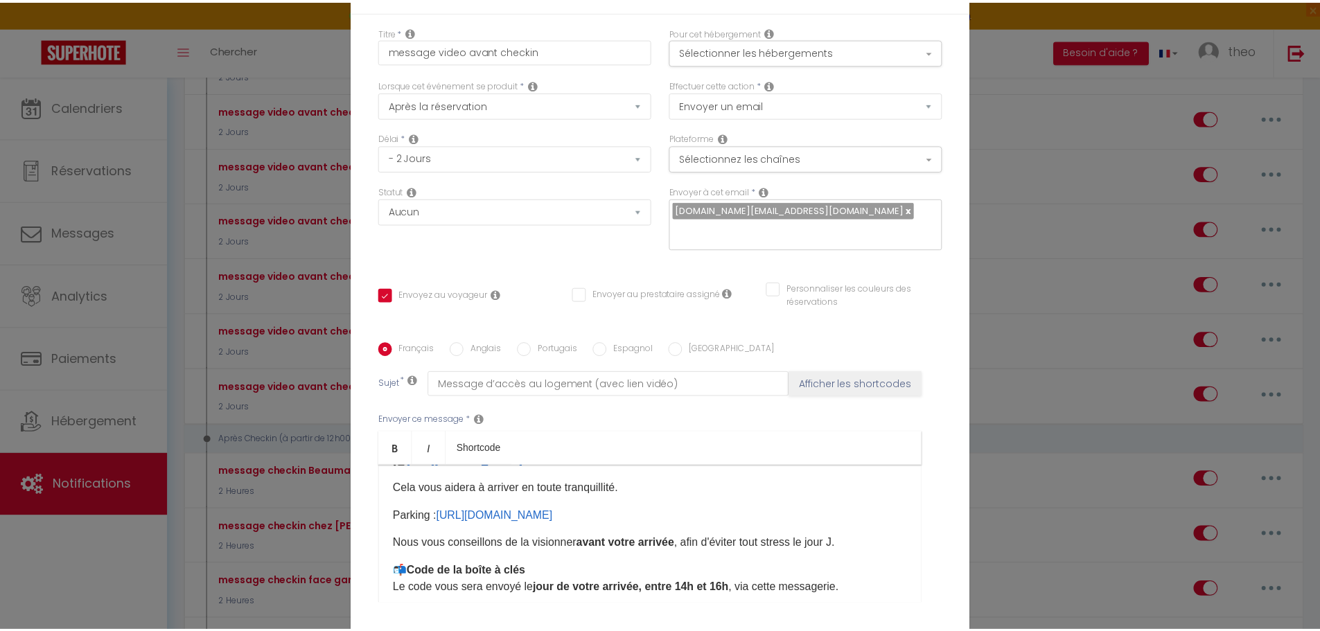
scroll to position [120, 0]
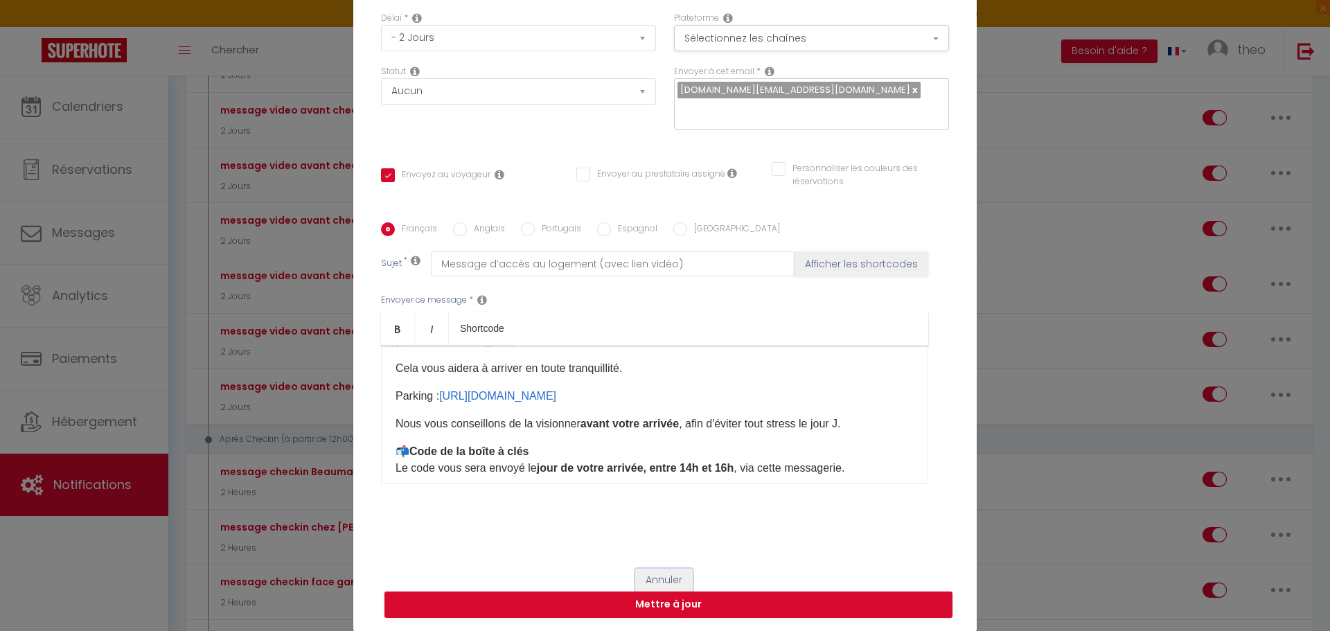
click at [661, 577] on button "Annuler" at bounding box center [663, 581] width 57 height 24
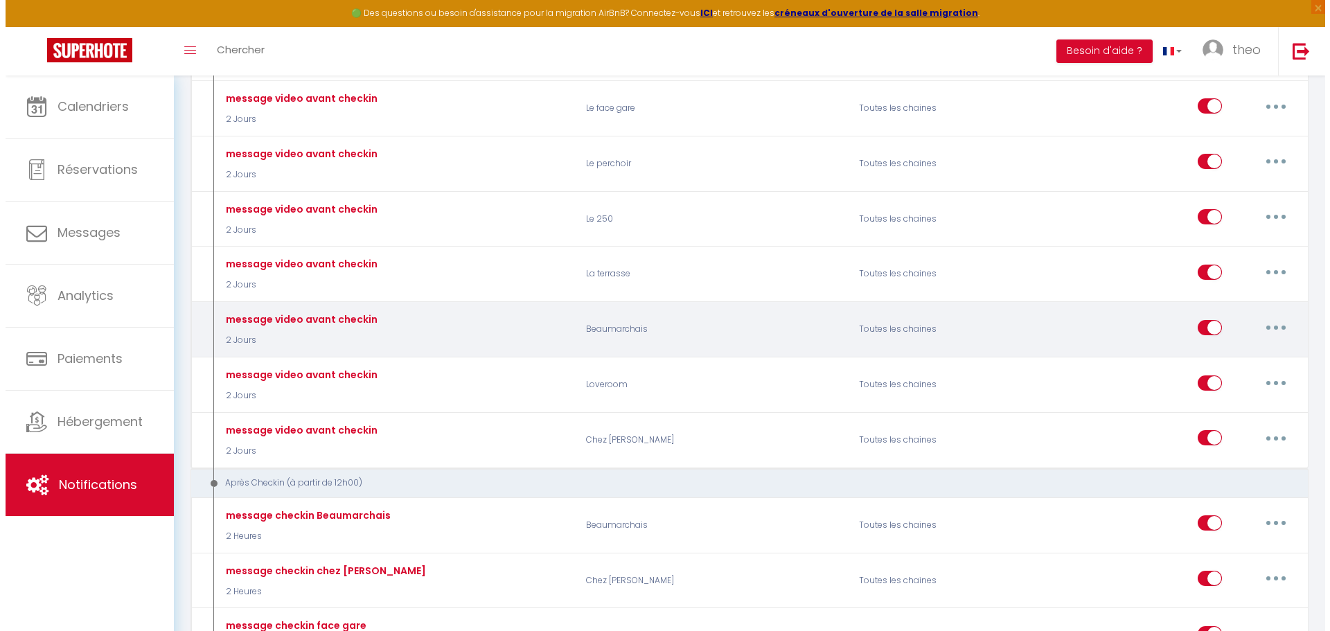
scroll to position [435, 0]
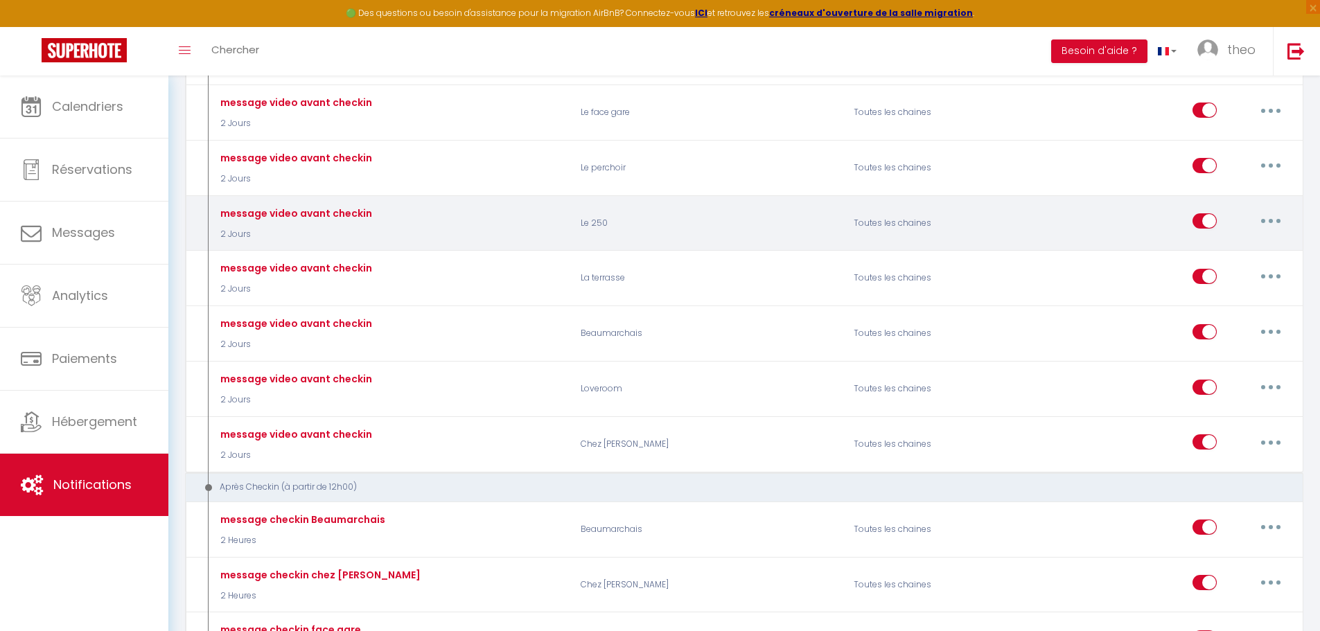
click at [1286, 224] on button "button" at bounding box center [1270, 221] width 39 height 22
click at [1231, 255] on link "Editer" at bounding box center [1234, 253] width 103 height 24
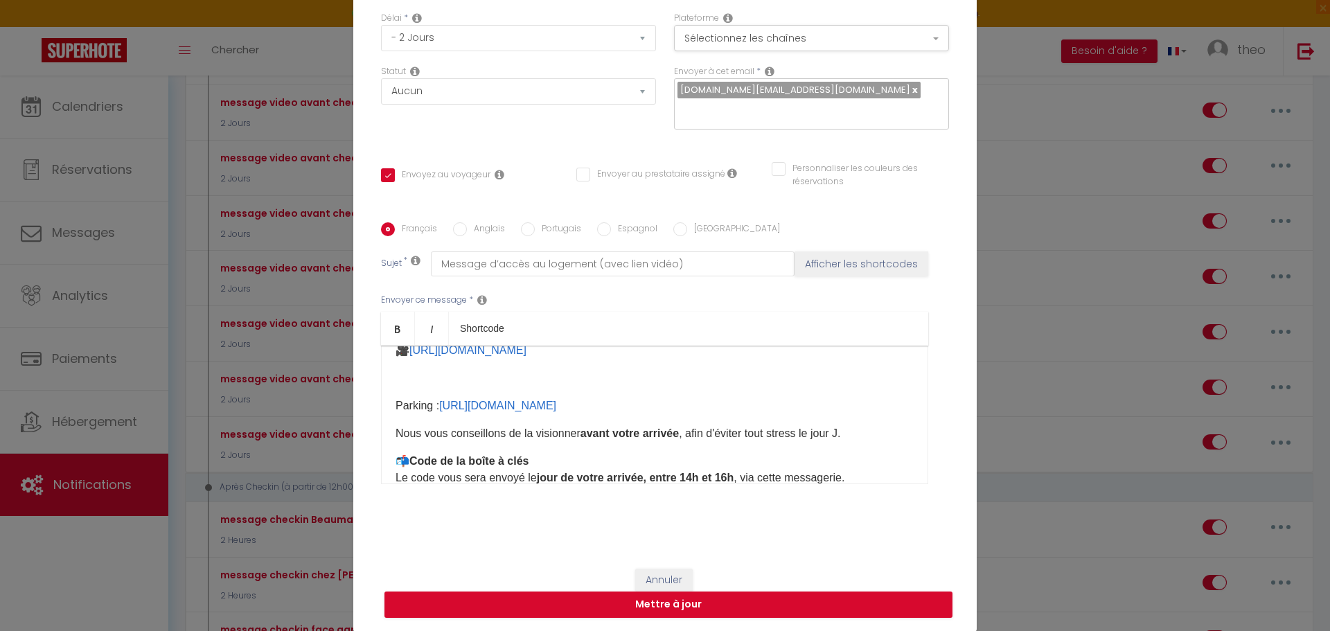
scroll to position [117, 0]
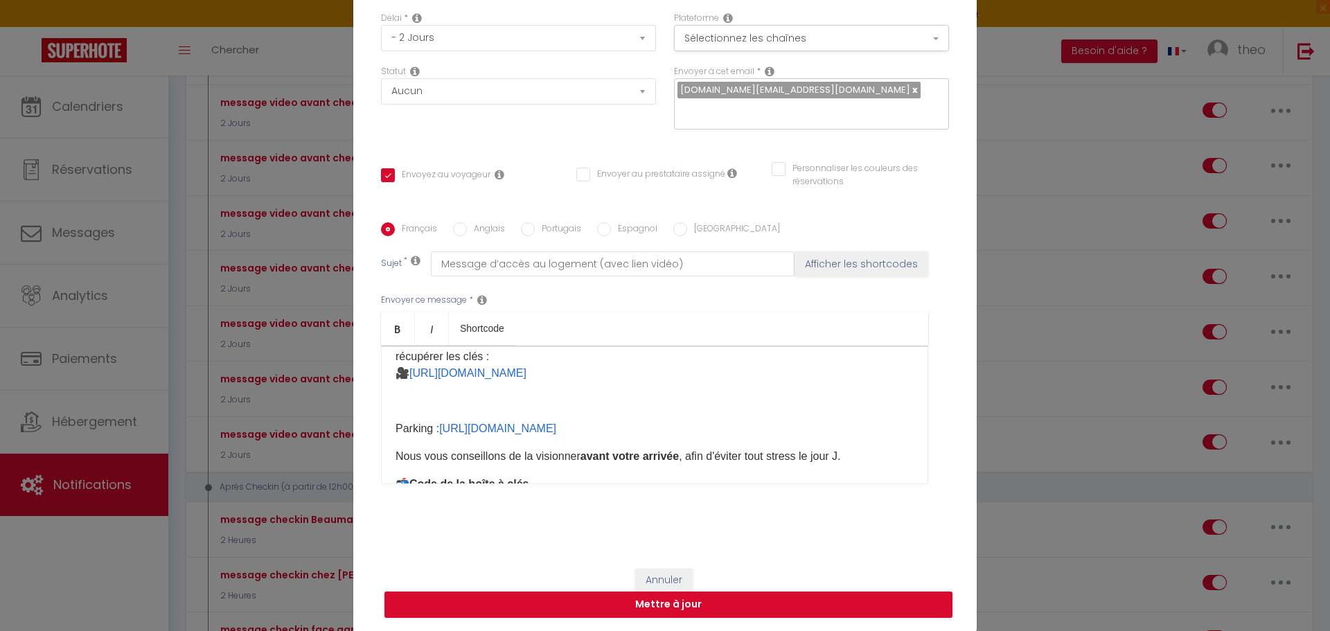
click at [468, 408] on p at bounding box center [655, 401] width 518 height 17
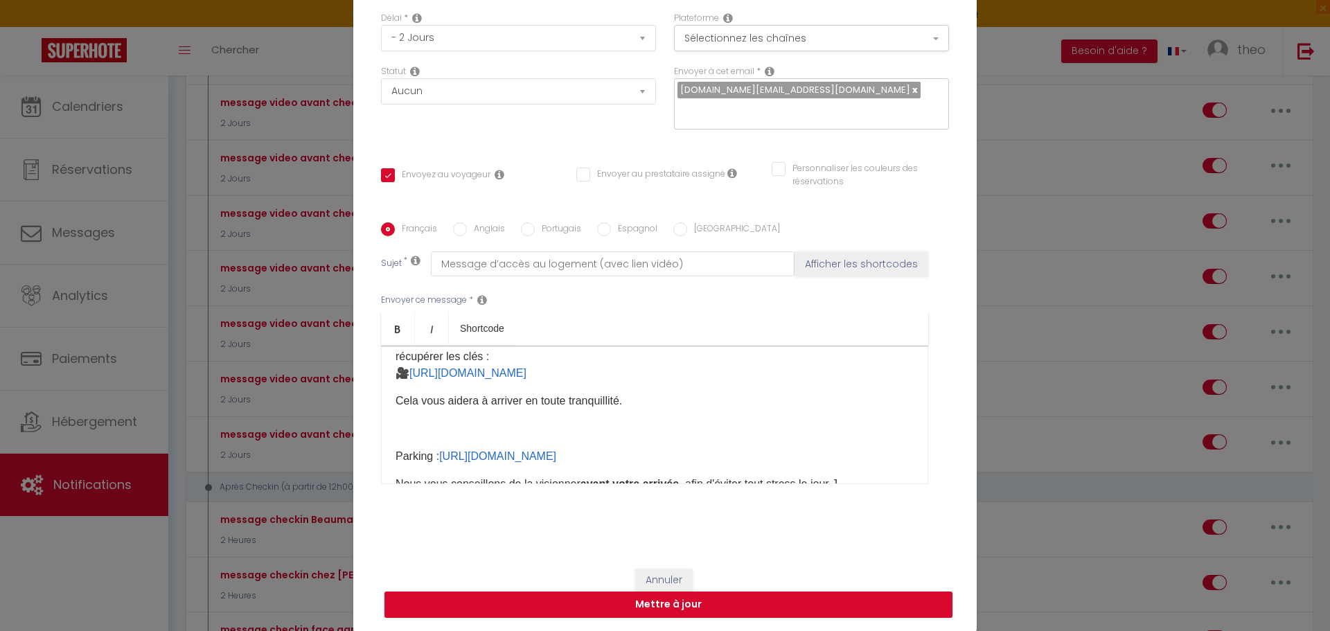
click at [439, 426] on p at bounding box center [655, 428] width 518 height 17
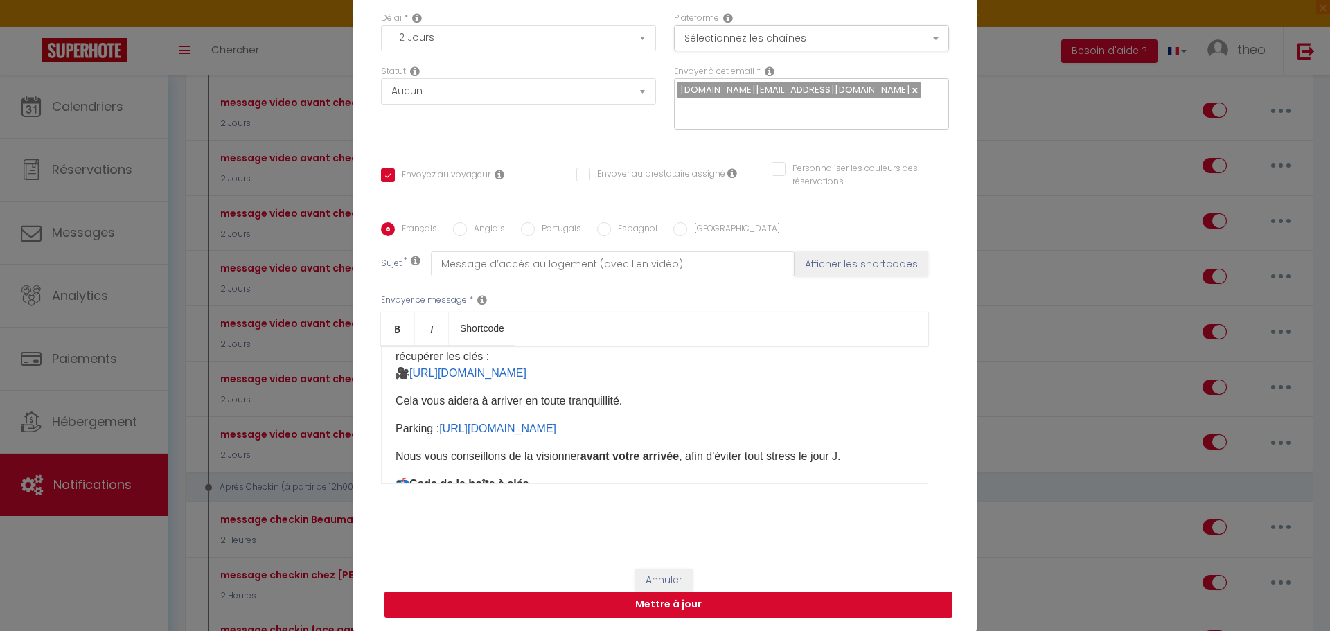
click at [606, 601] on button "Mettre à jour" at bounding box center [668, 605] width 568 height 26
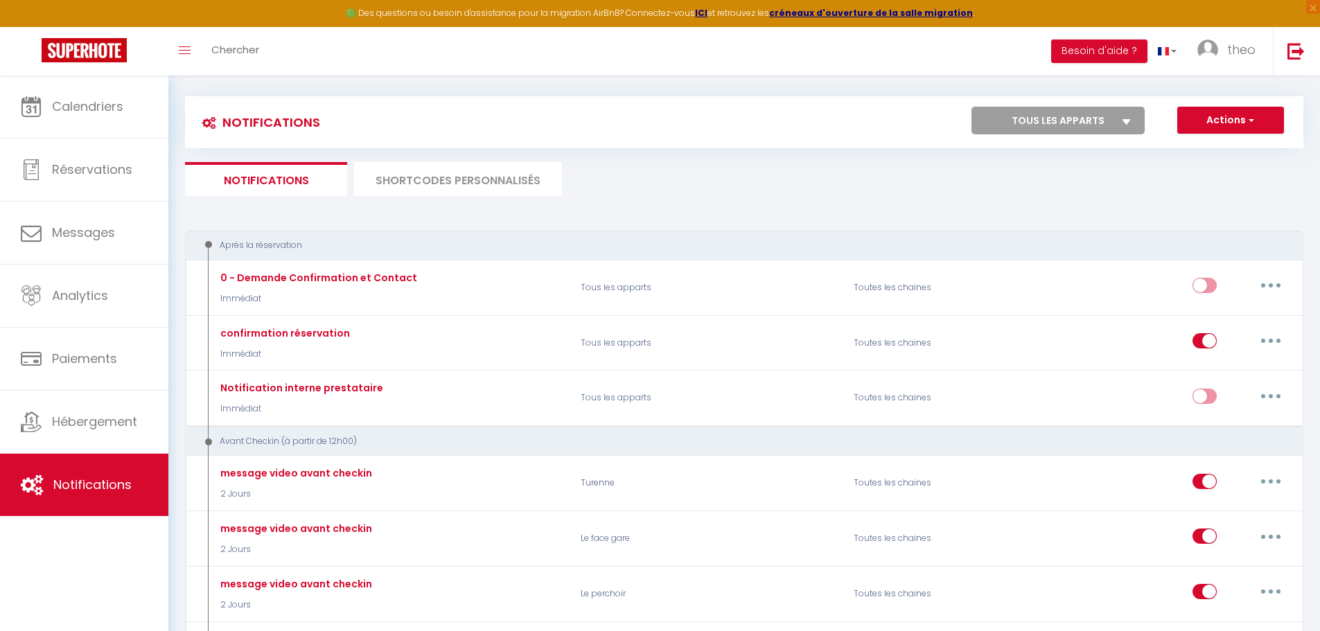
scroll to position [0, 0]
